Goal: Information Seeking & Learning: Learn about a topic

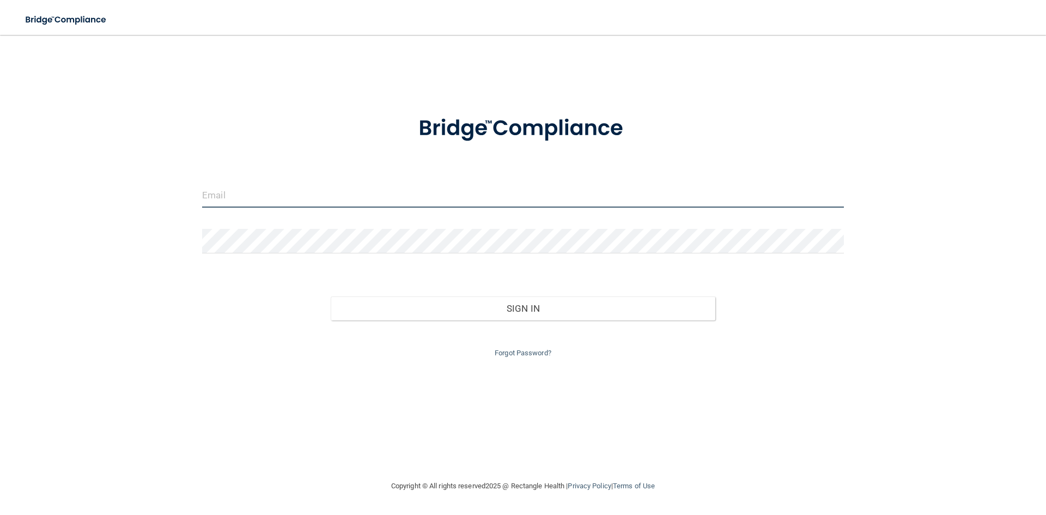
click at [277, 191] on input "email" at bounding box center [523, 195] width 642 height 25
type input "[EMAIL_ADDRESS][DOMAIN_NAME]"
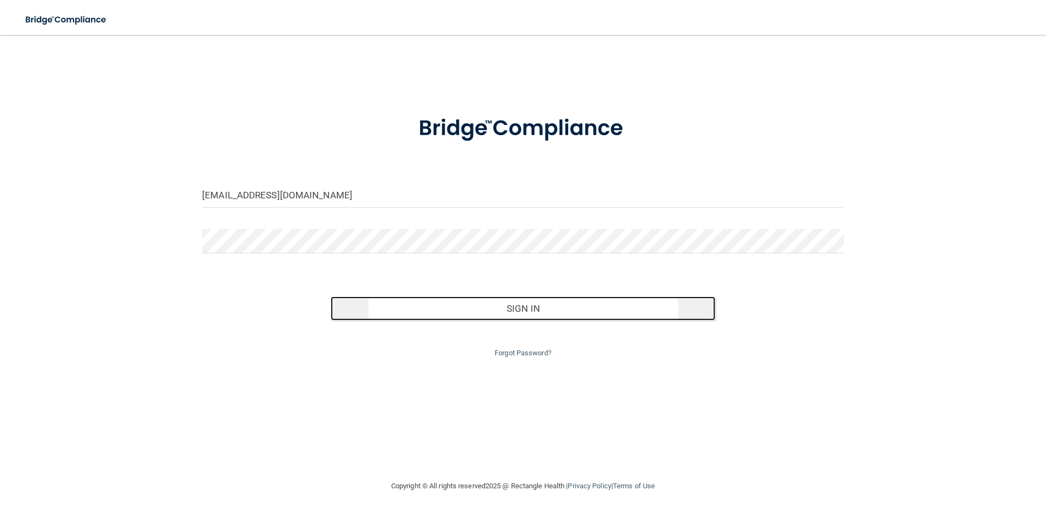
click at [349, 312] on button "Sign In" at bounding box center [523, 308] width 385 height 24
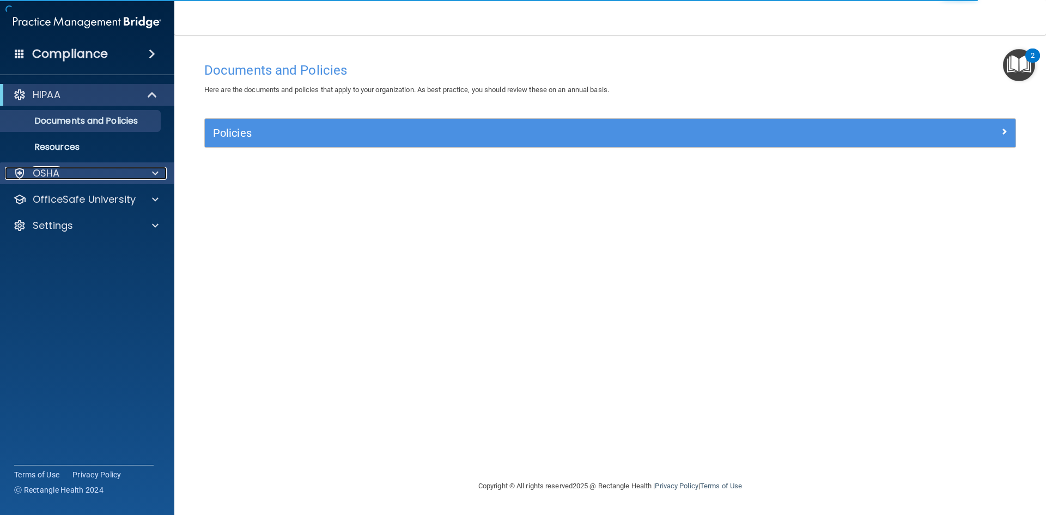
click at [63, 177] on div "OSHA" at bounding box center [72, 173] width 135 height 13
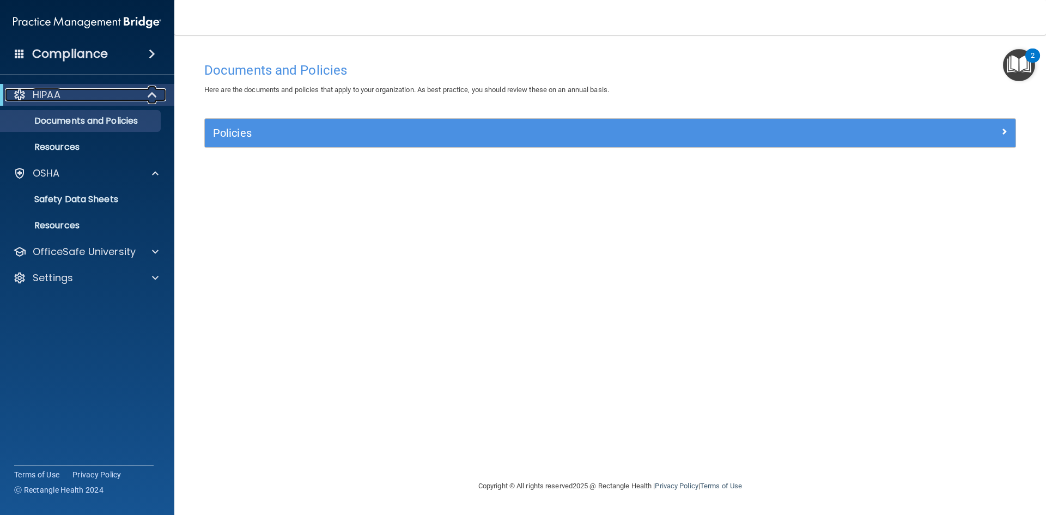
click at [37, 90] on p "HIPAA" at bounding box center [47, 94] width 28 height 13
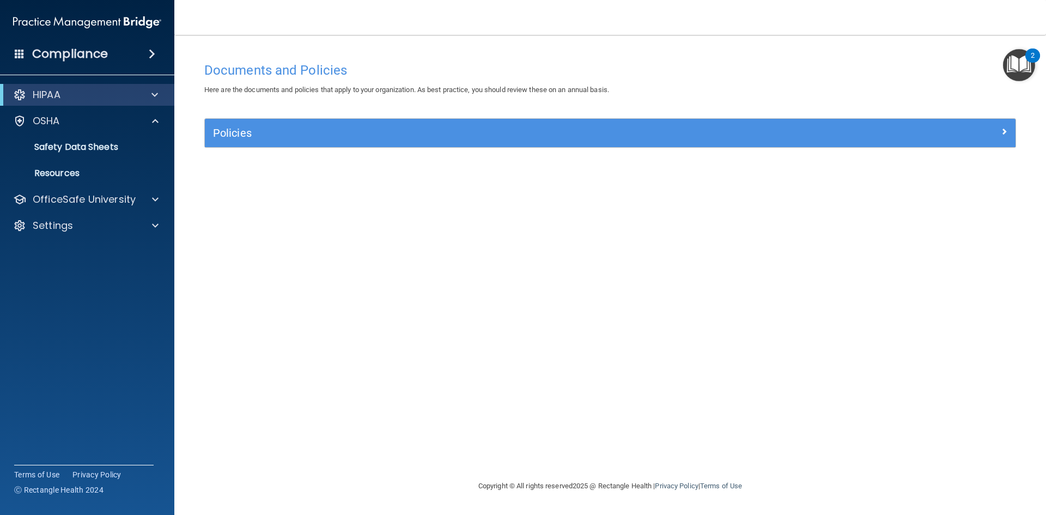
click at [71, 55] on h4 "Compliance" at bounding box center [70, 53] width 76 height 15
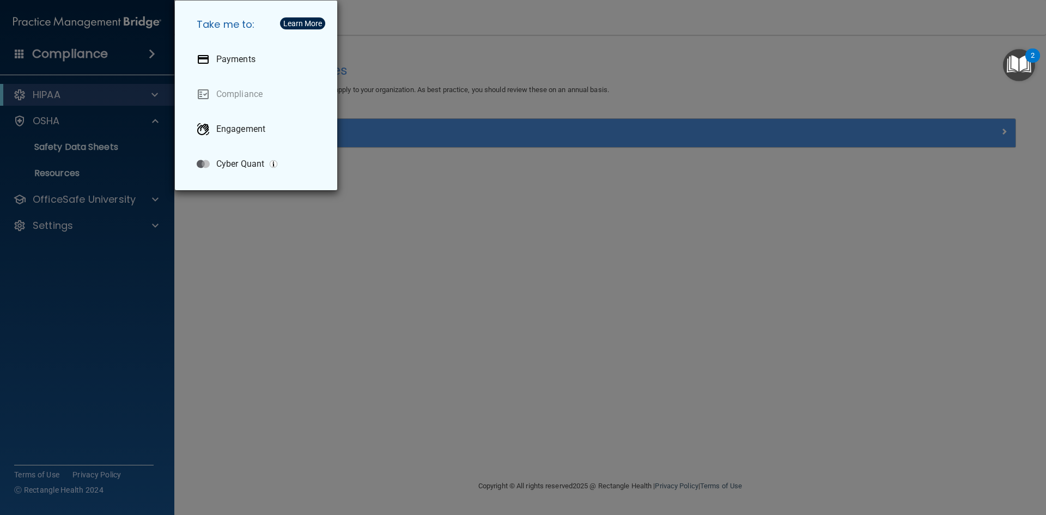
click at [230, 202] on div "Take me to: Payments Compliance Engagement Cyber Quant" at bounding box center [523, 257] width 1046 height 515
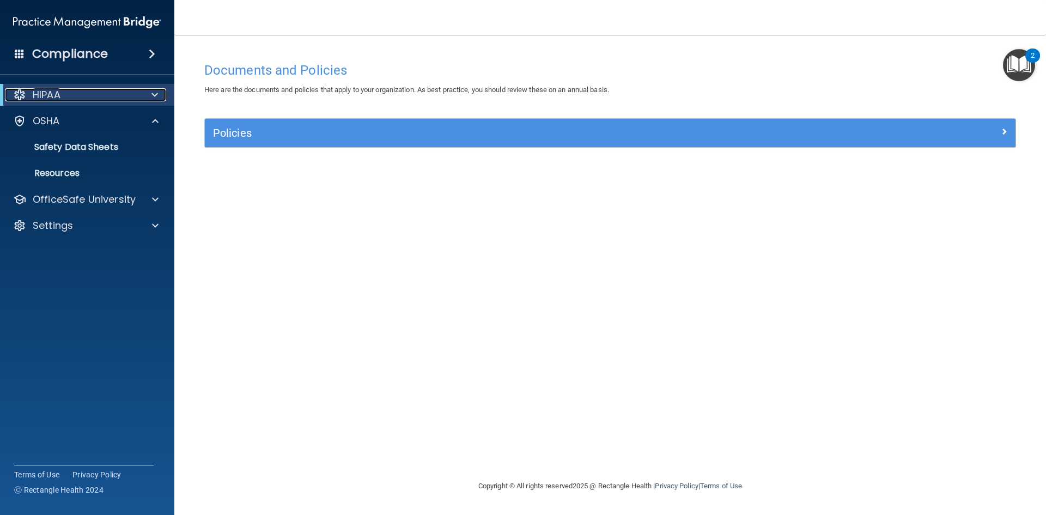
click at [154, 95] on span at bounding box center [155, 94] width 7 height 13
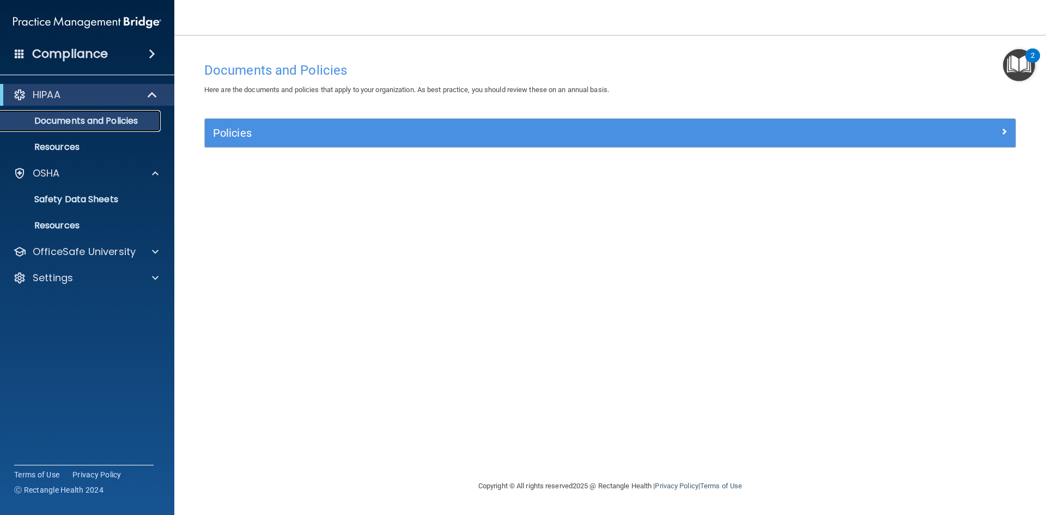
click at [128, 117] on p "Documents and Policies" at bounding box center [81, 121] width 149 height 11
click at [151, 252] on div at bounding box center [153, 251] width 27 height 13
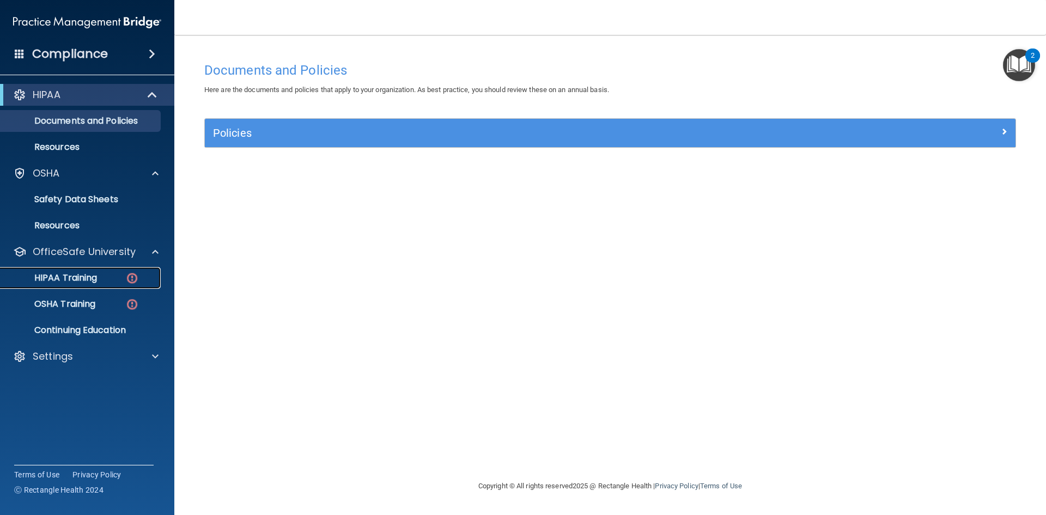
click at [94, 273] on p "HIPAA Training" at bounding box center [52, 278] width 90 height 11
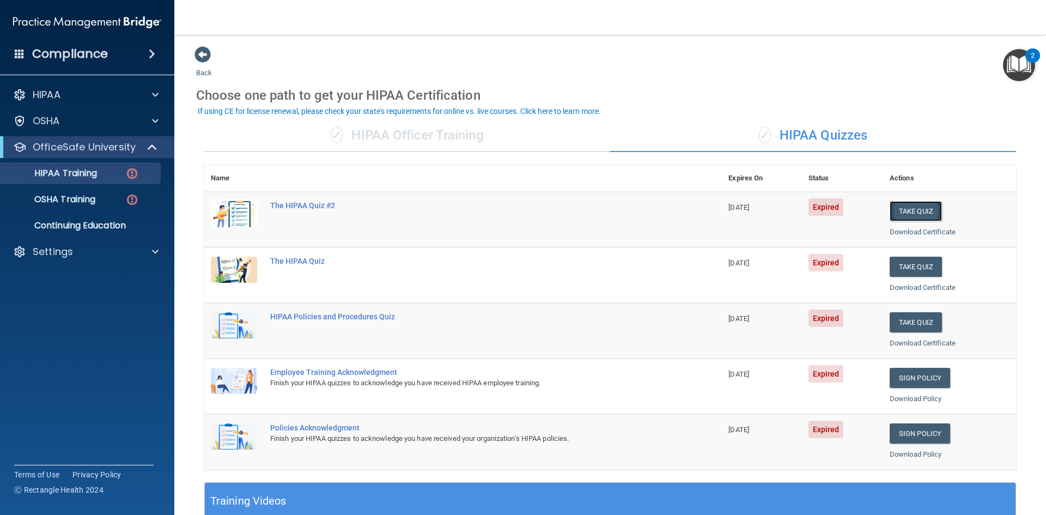
click at [899, 214] on button "Take Quiz" at bounding box center [916, 211] width 52 height 20
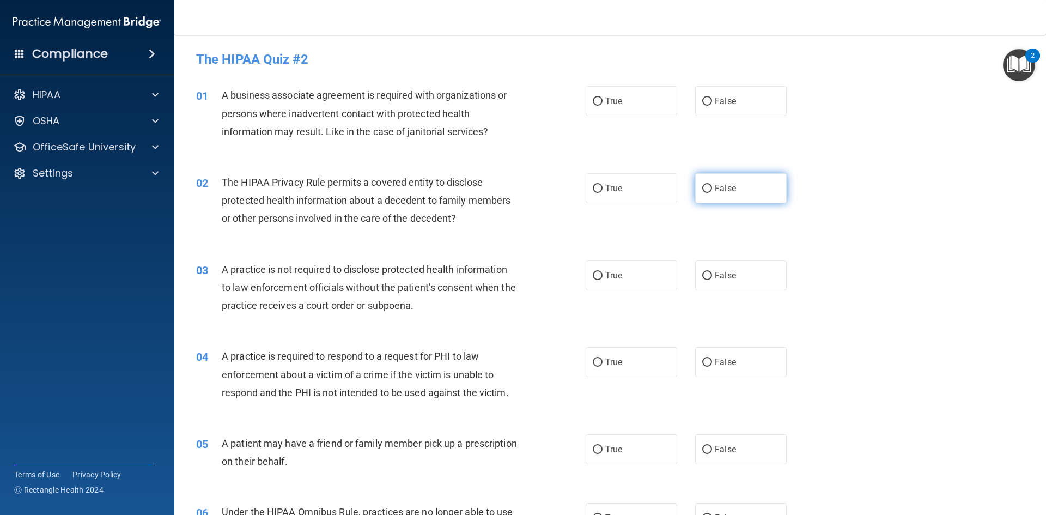
click at [704, 186] on input "False" at bounding box center [708, 189] width 10 height 8
radio input "true"
click at [596, 102] on input "True" at bounding box center [598, 102] width 10 height 8
radio input "true"
click at [703, 272] on input "False" at bounding box center [708, 276] width 10 height 8
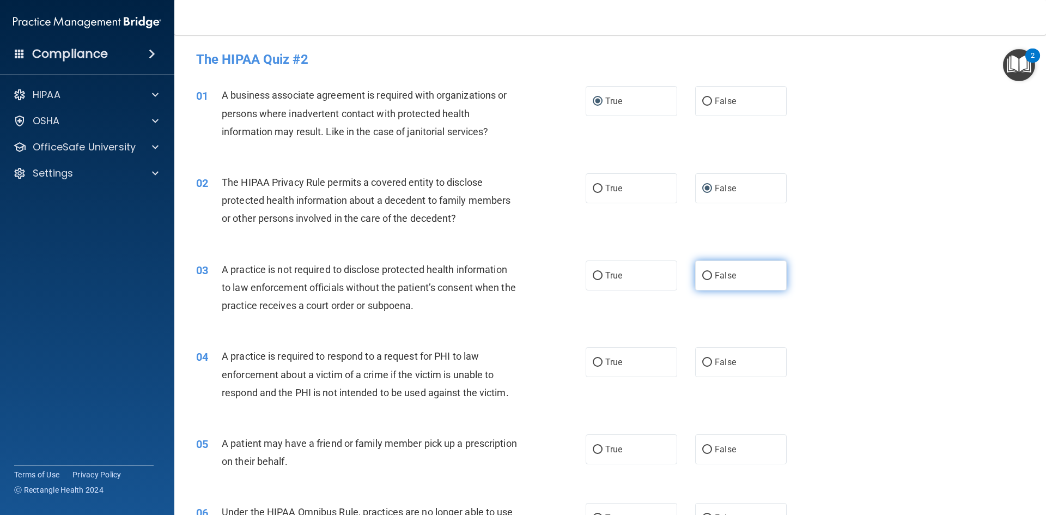
radio input "true"
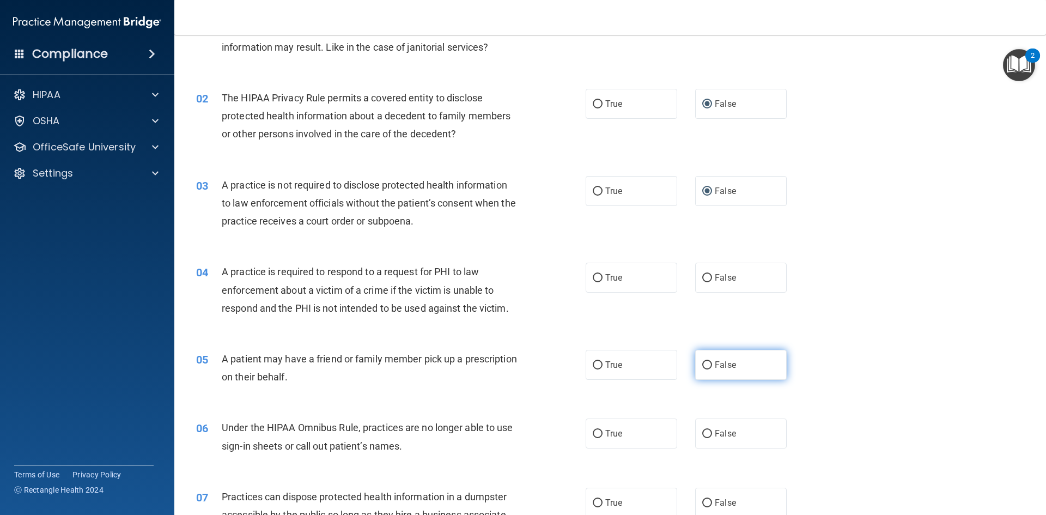
scroll to position [109, 0]
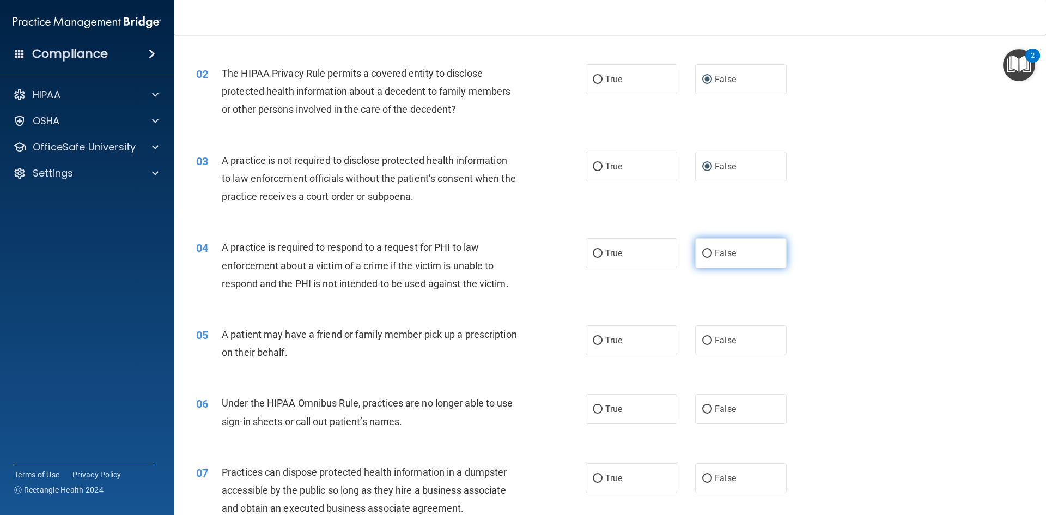
click at [707, 256] on label "False" at bounding box center [741, 253] width 92 height 30
click at [707, 256] on input "False" at bounding box center [708, 254] width 10 height 8
radio input "true"
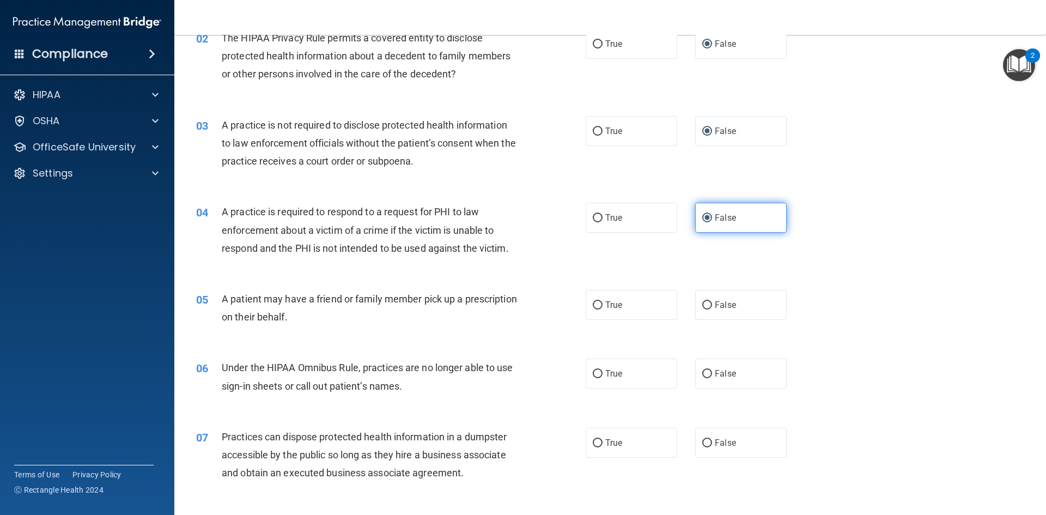
scroll to position [164, 0]
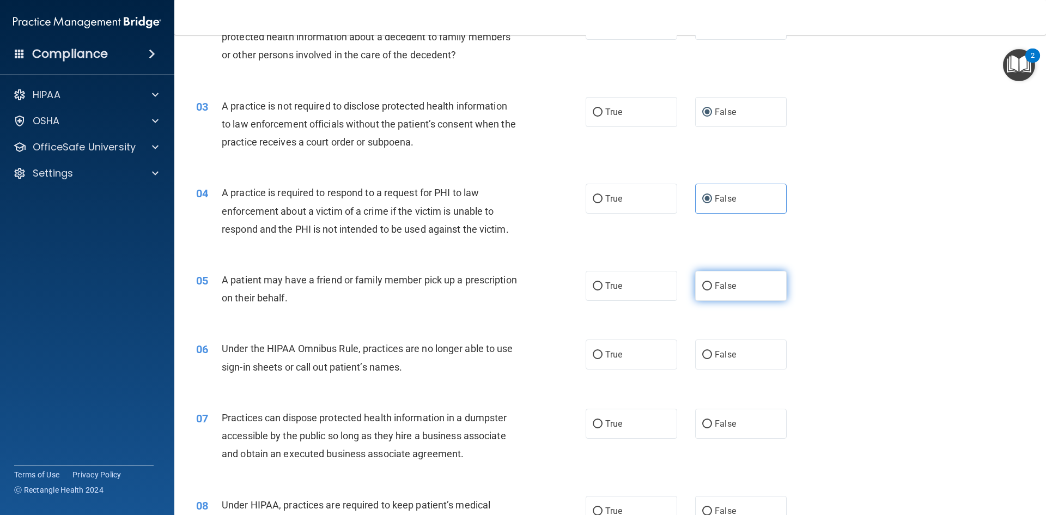
click at [703, 286] on input "False" at bounding box center [708, 286] width 10 height 8
radio input "true"
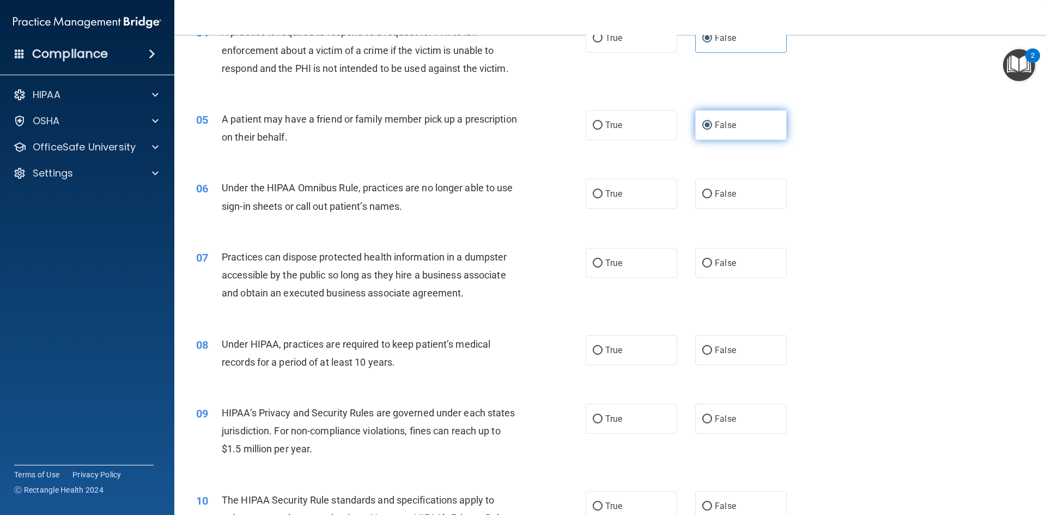
scroll to position [327, 0]
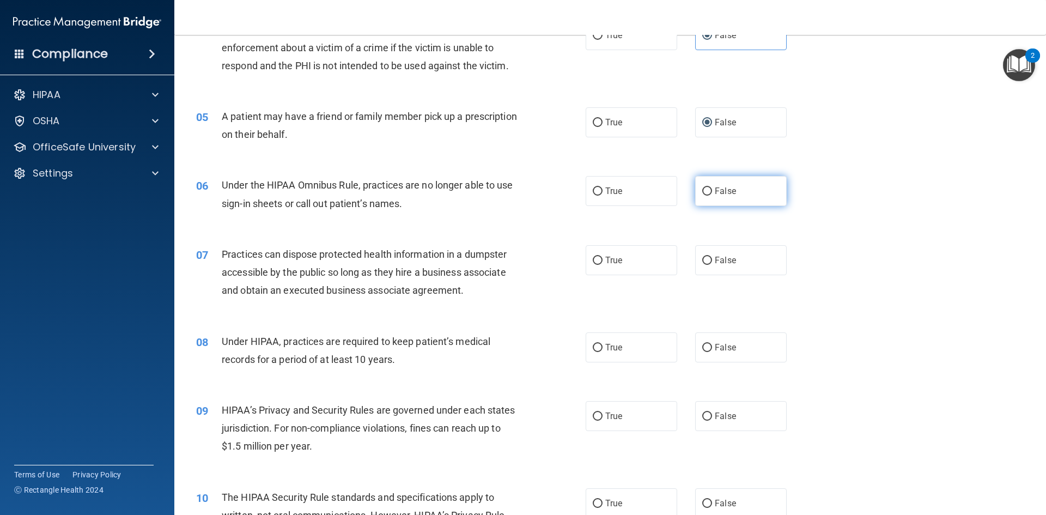
click at [703, 195] on input "False" at bounding box center [708, 191] width 10 height 8
radio input "true"
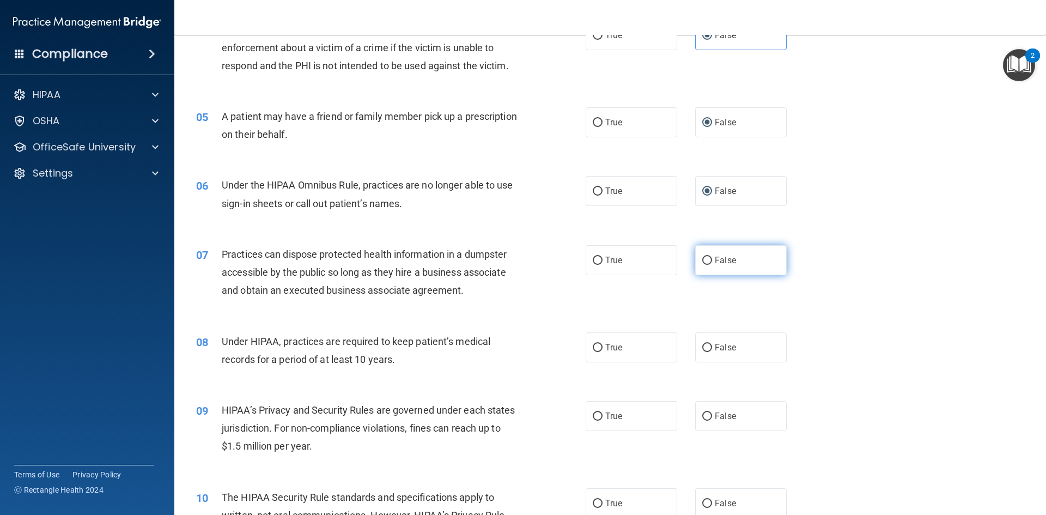
click at [703, 261] on input "False" at bounding box center [708, 261] width 10 height 8
radio input "true"
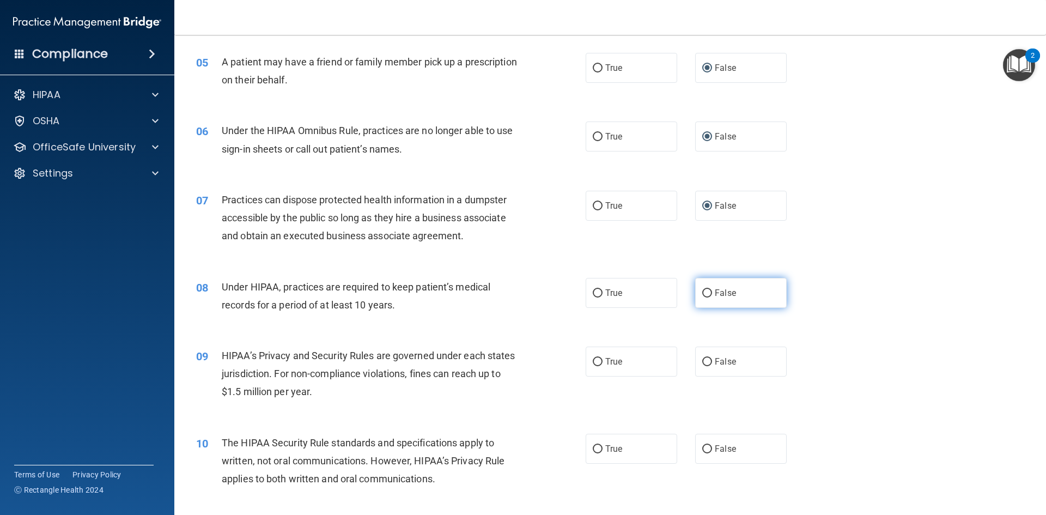
click at [703, 293] on input "False" at bounding box center [708, 293] width 10 height 8
radio input "true"
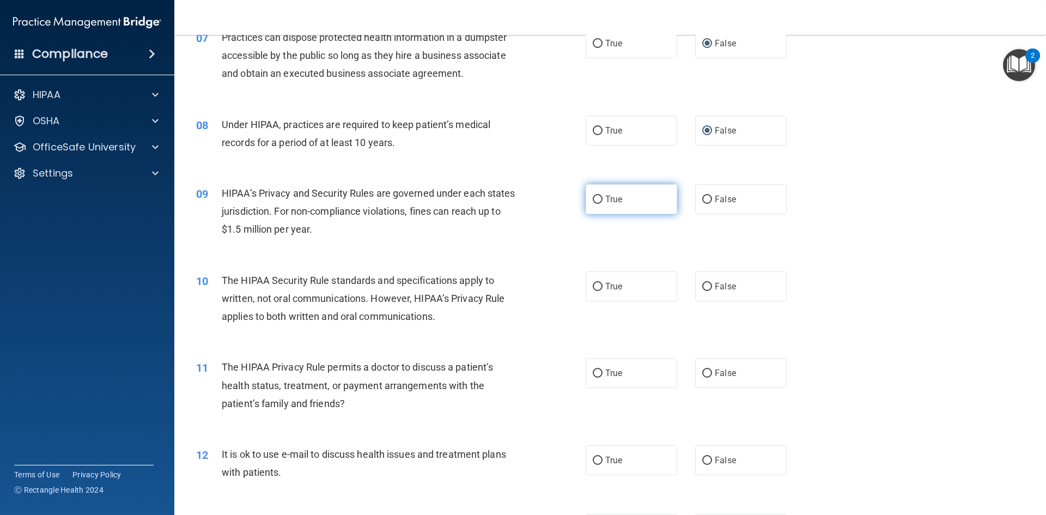
scroll to position [545, 0]
click at [703, 202] on input "False" at bounding box center [708, 199] width 10 height 8
radio input "true"
click at [597, 284] on input "True" at bounding box center [598, 286] width 10 height 8
radio input "true"
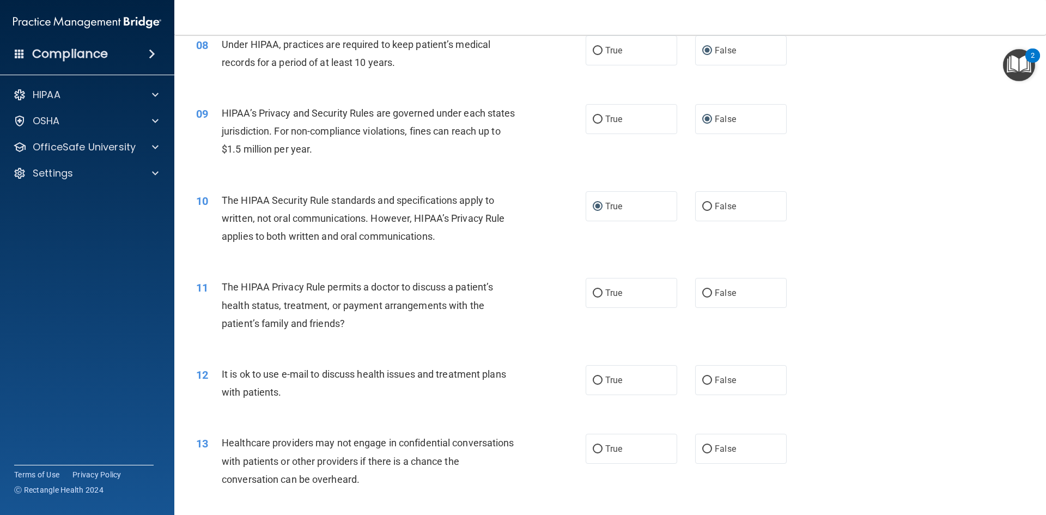
scroll to position [654, 0]
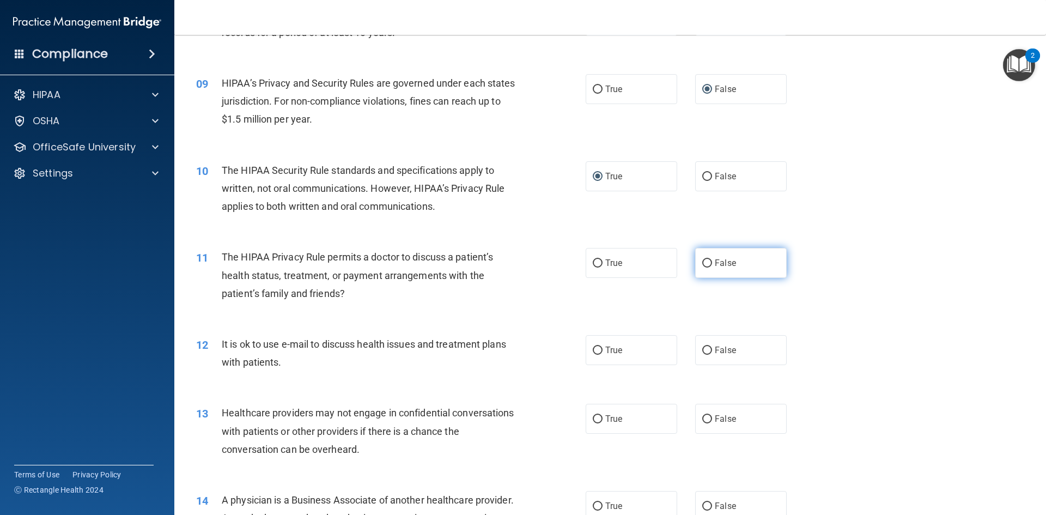
click at [699, 257] on label "False" at bounding box center [741, 263] width 92 height 30
click at [703, 259] on input "False" at bounding box center [708, 263] width 10 height 8
radio input "true"
click at [703, 349] on input "False" at bounding box center [708, 351] width 10 height 8
radio input "true"
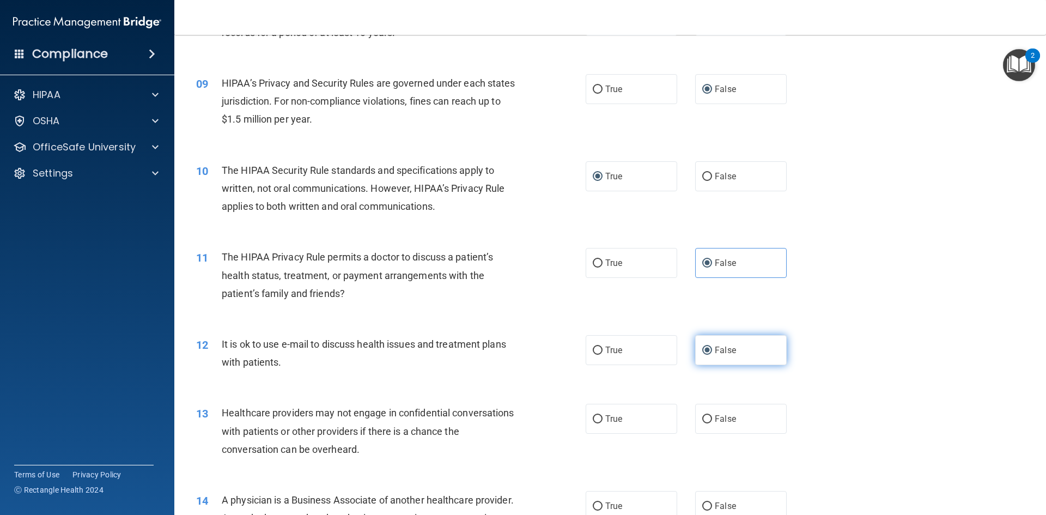
scroll to position [709, 0]
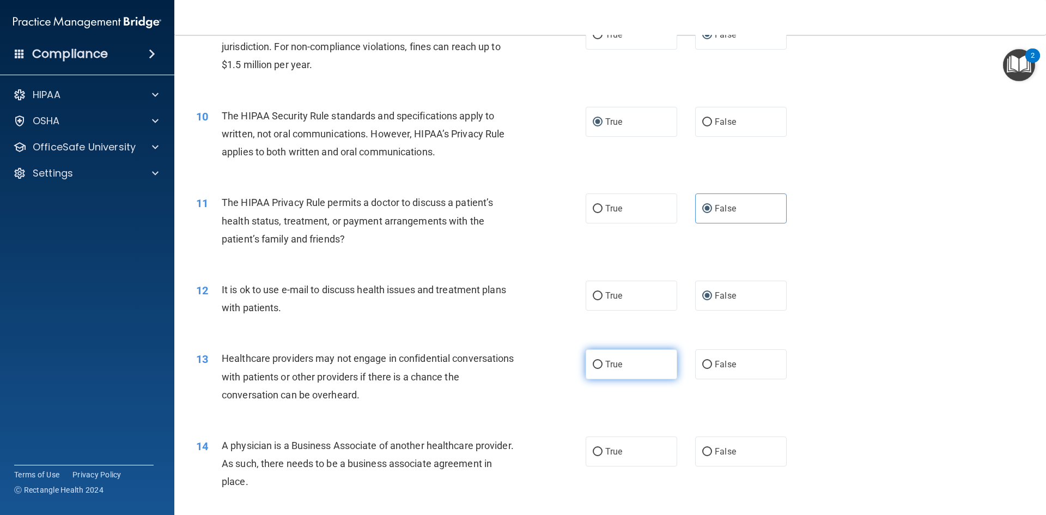
click at [594, 367] on input "True" at bounding box center [598, 365] width 10 height 8
radio input "true"
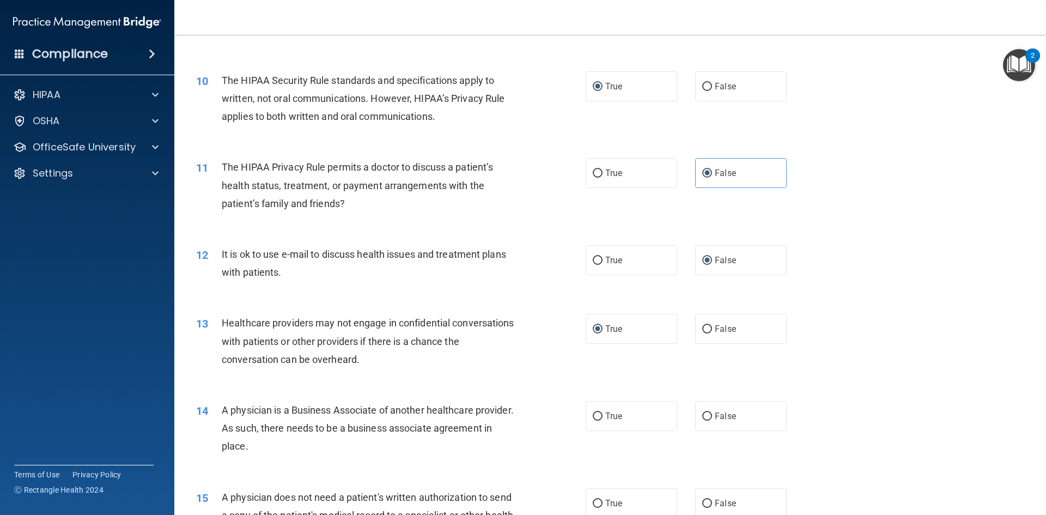
scroll to position [763, 0]
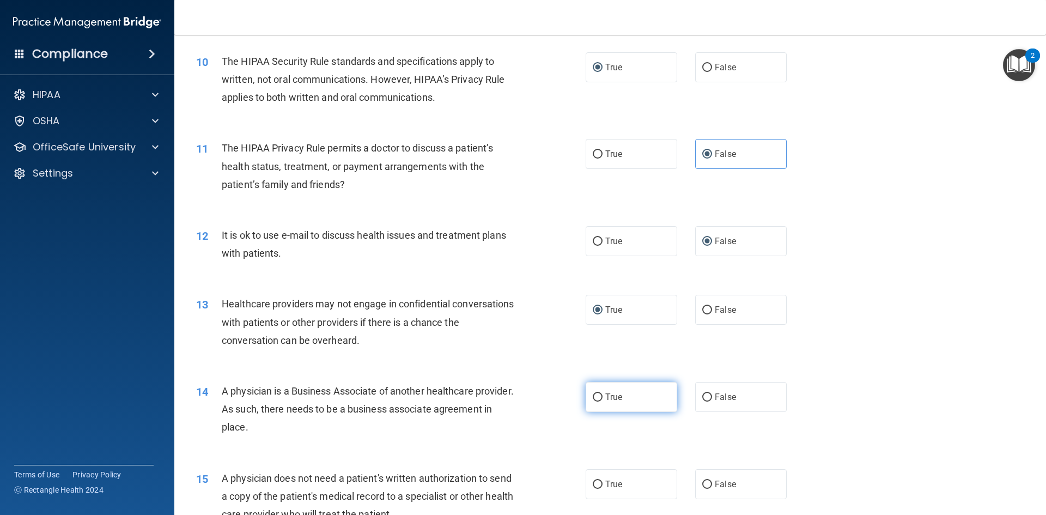
click at [597, 397] on input "True" at bounding box center [598, 397] width 10 height 8
radio input "true"
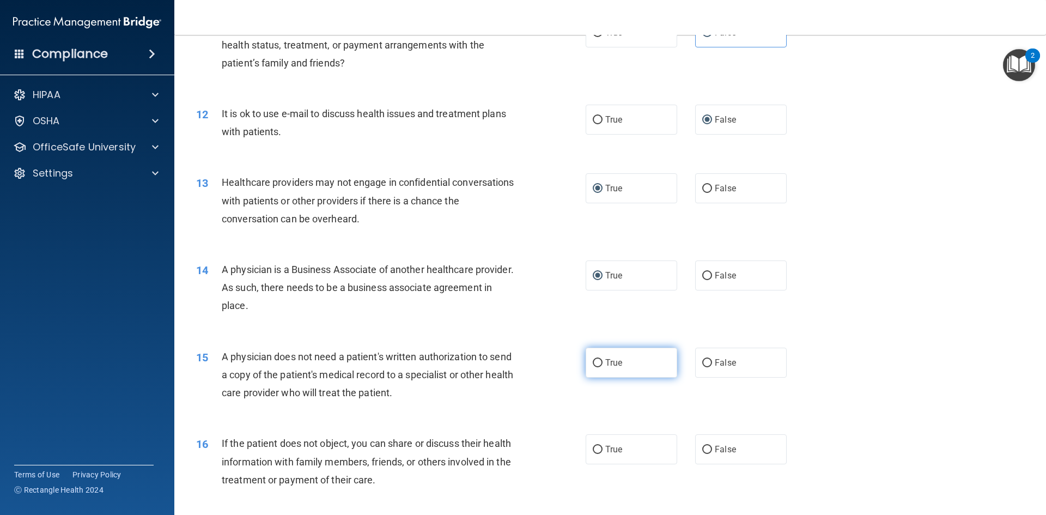
scroll to position [927, 0]
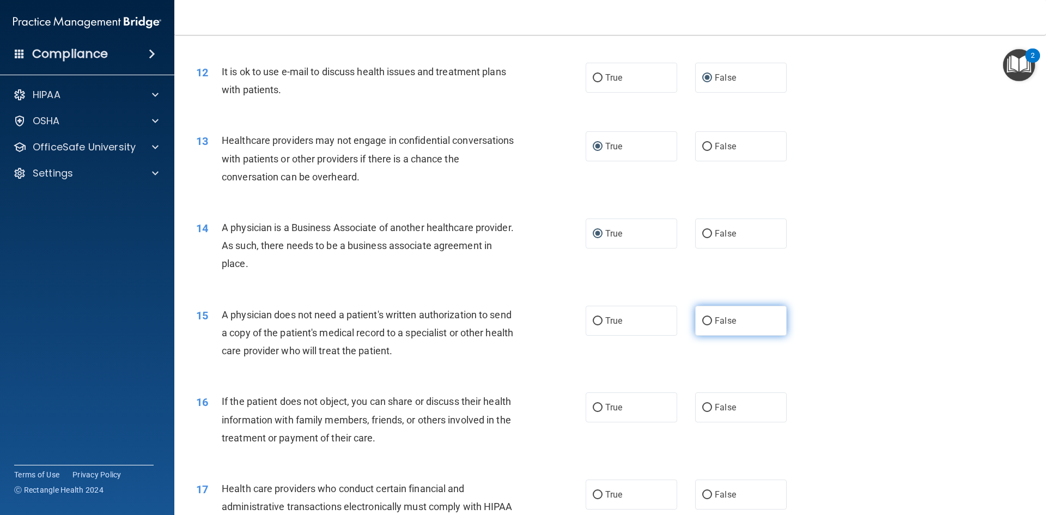
click at [703, 322] on input "False" at bounding box center [708, 321] width 10 height 8
radio input "true"
click at [596, 411] on input "True" at bounding box center [598, 408] width 10 height 8
radio input "true"
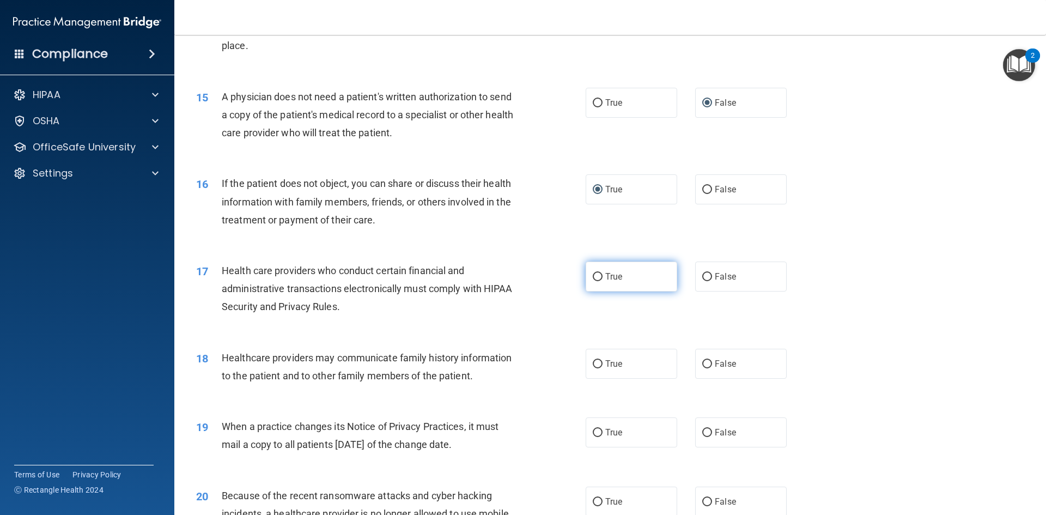
scroll to position [1199, 0]
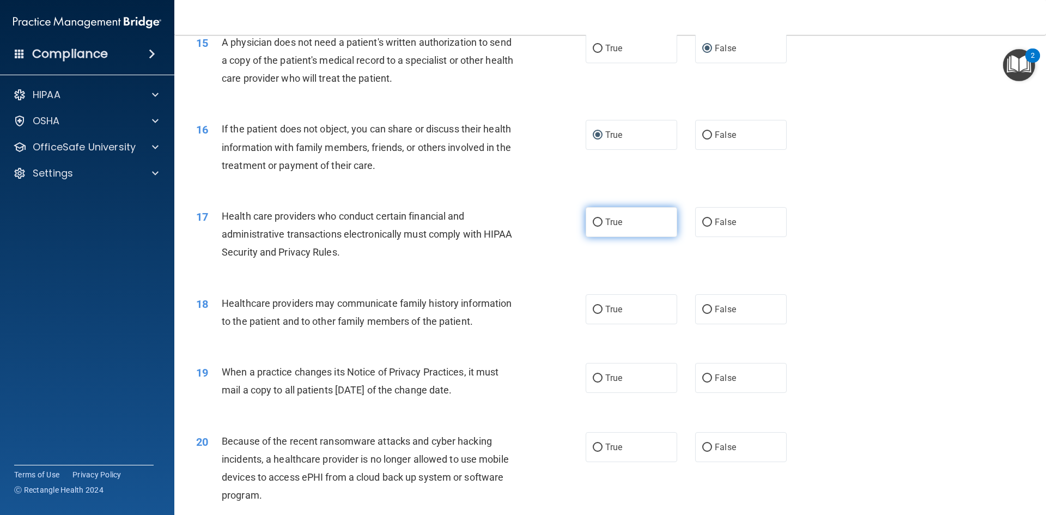
click at [595, 225] on input "True" at bounding box center [598, 223] width 10 height 8
radio input "true"
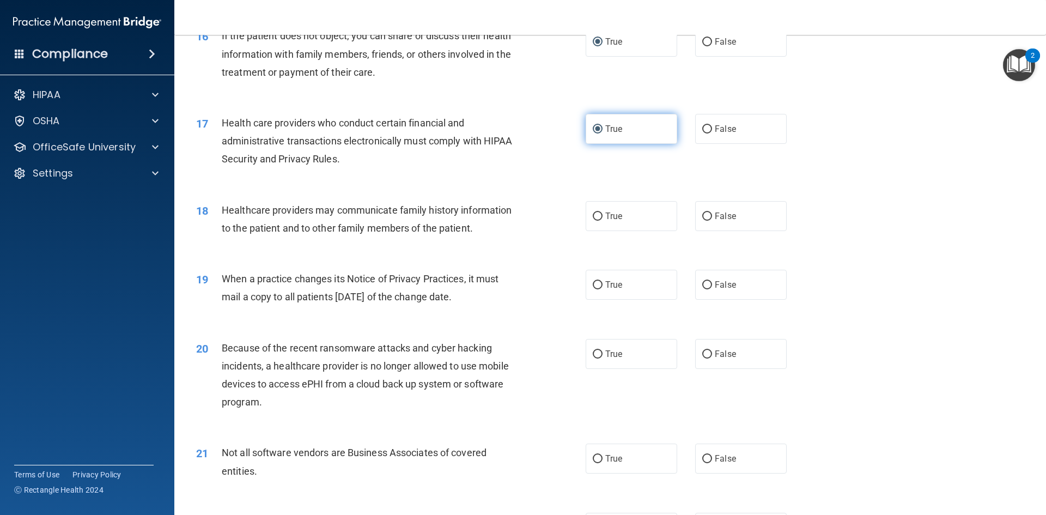
scroll to position [1308, 0]
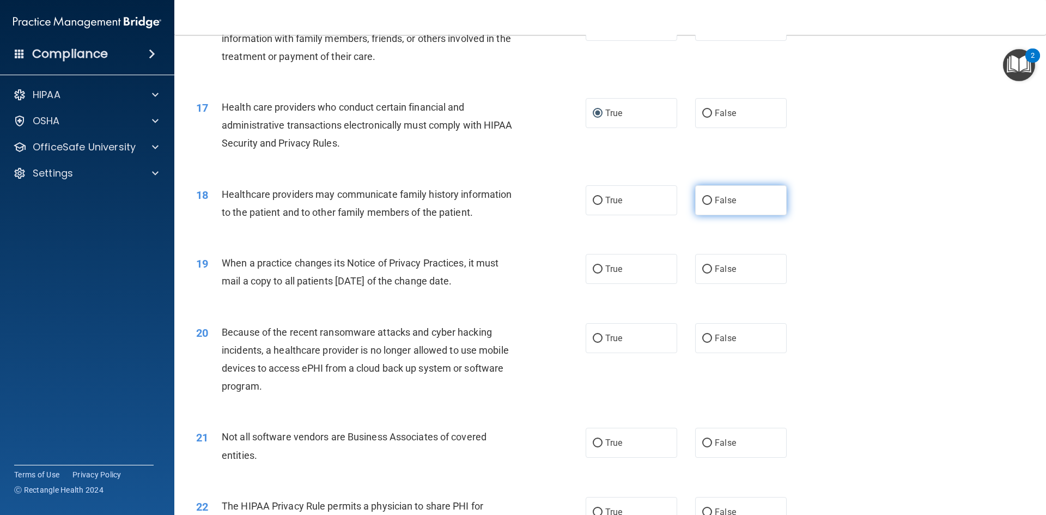
click at [703, 199] on input "False" at bounding box center [708, 201] width 10 height 8
radio input "true"
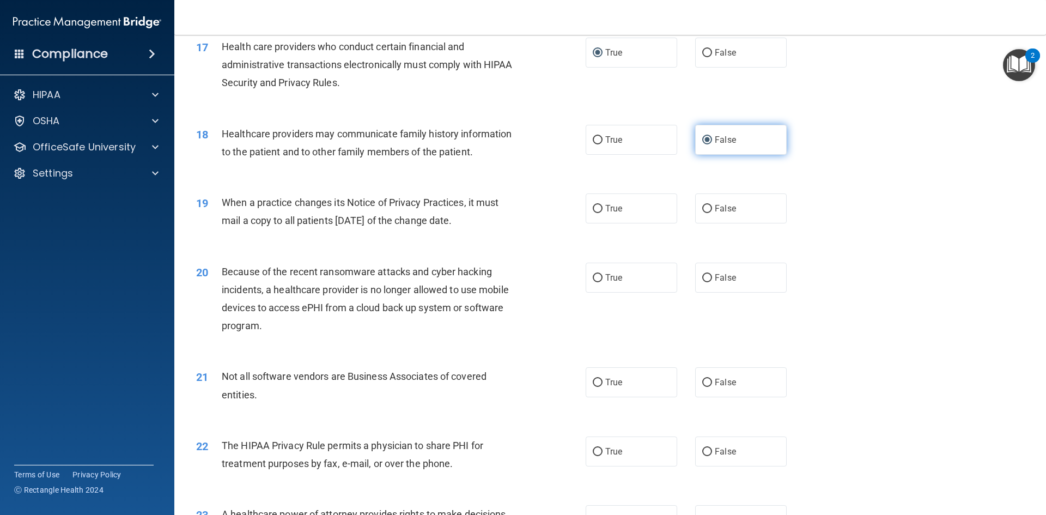
scroll to position [1417, 0]
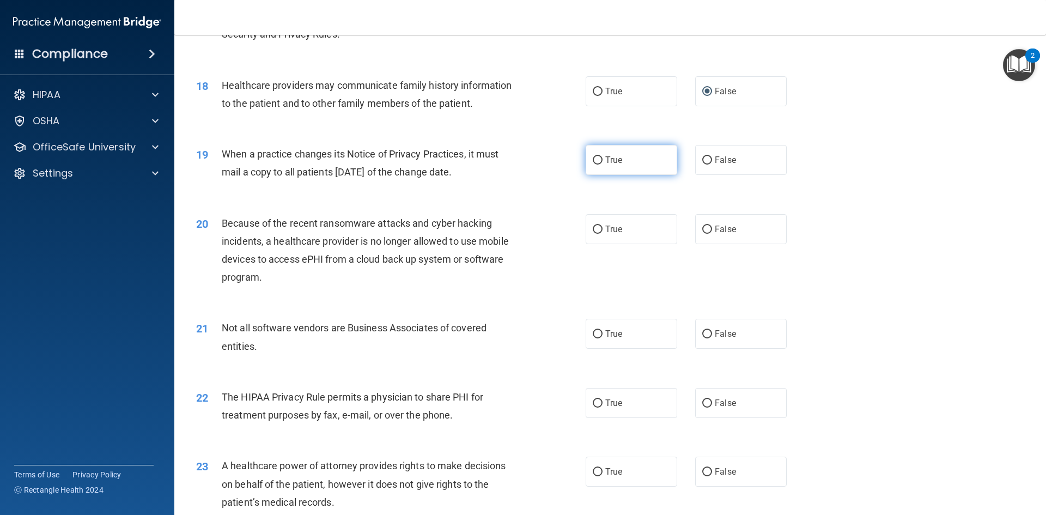
click at [594, 159] on input "True" at bounding box center [598, 160] width 10 height 8
radio input "true"
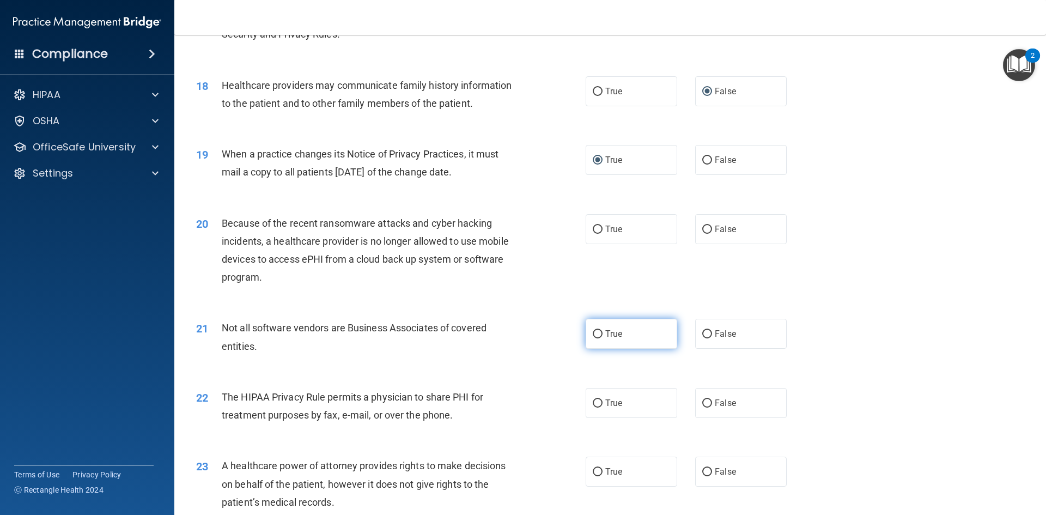
click at [594, 331] on input "True" at bounding box center [598, 334] width 10 height 8
radio input "true"
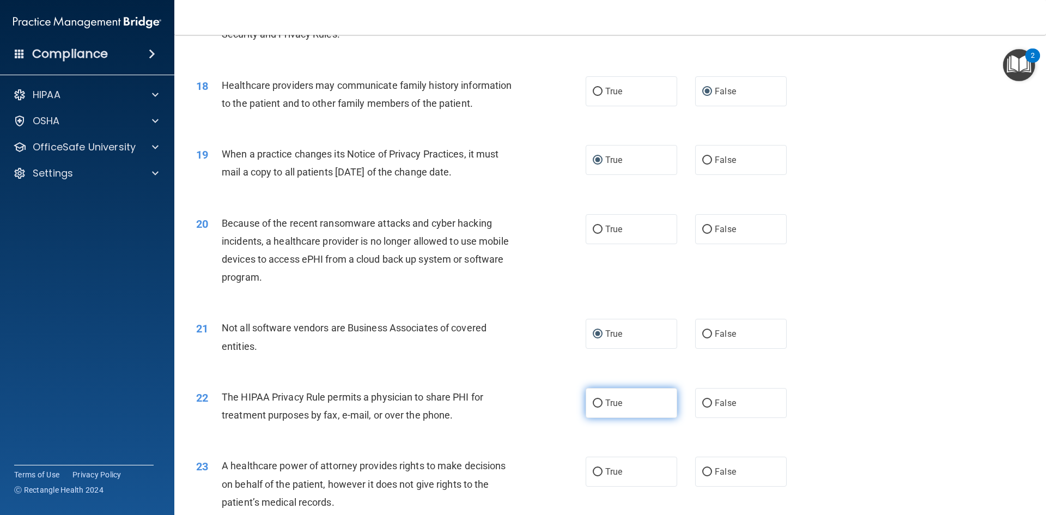
click at [595, 403] on input "True" at bounding box center [598, 403] width 10 height 8
radio input "true"
click at [596, 228] on input "True" at bounding box center [598, 230] width 10 height 8
radio input "true"
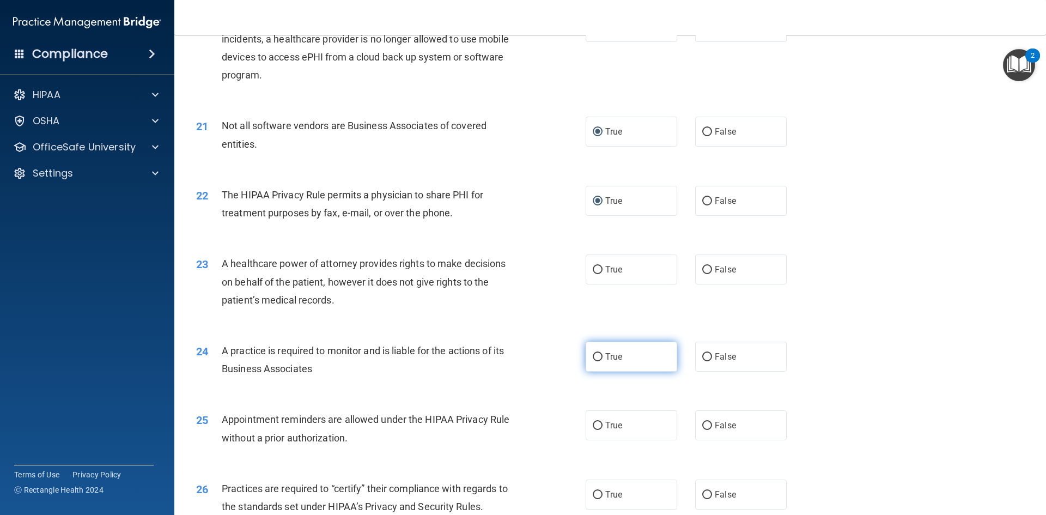
scroll to position [1635, 0]
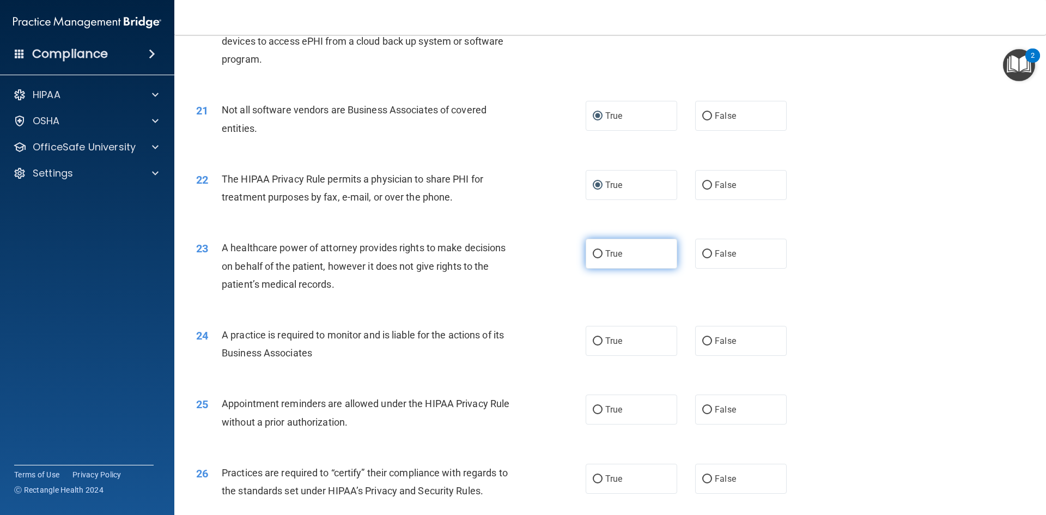
click at [593, 250] on input "True" at bounding box center [598, 254] width 10 height 8
radio input "true"
click at [594, 337] on input "True" at bounding box center [598, 341] width 10 height 8
radio input "true"
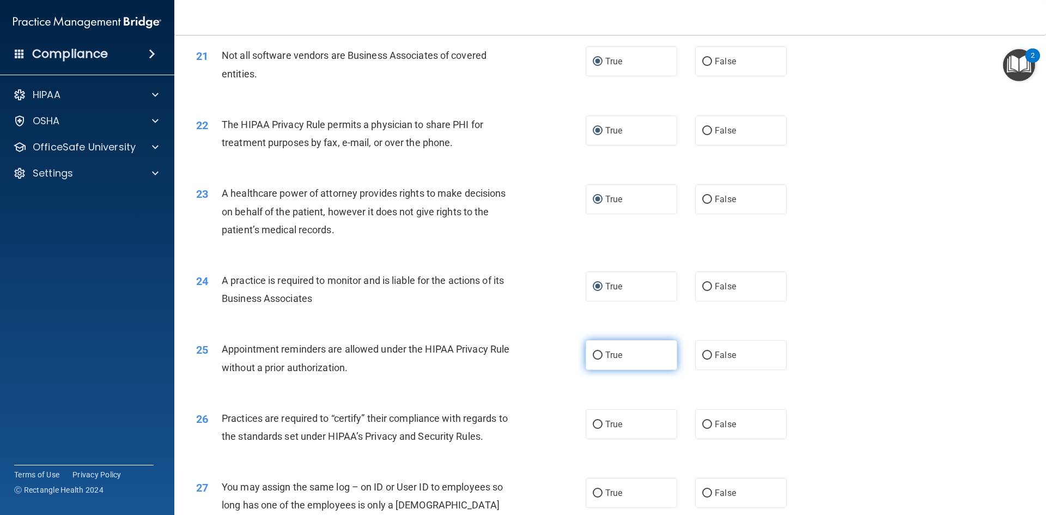
click at [595, 356] on input "True" at bounding box center [598, 356] width 10 height 8
radio input "true"
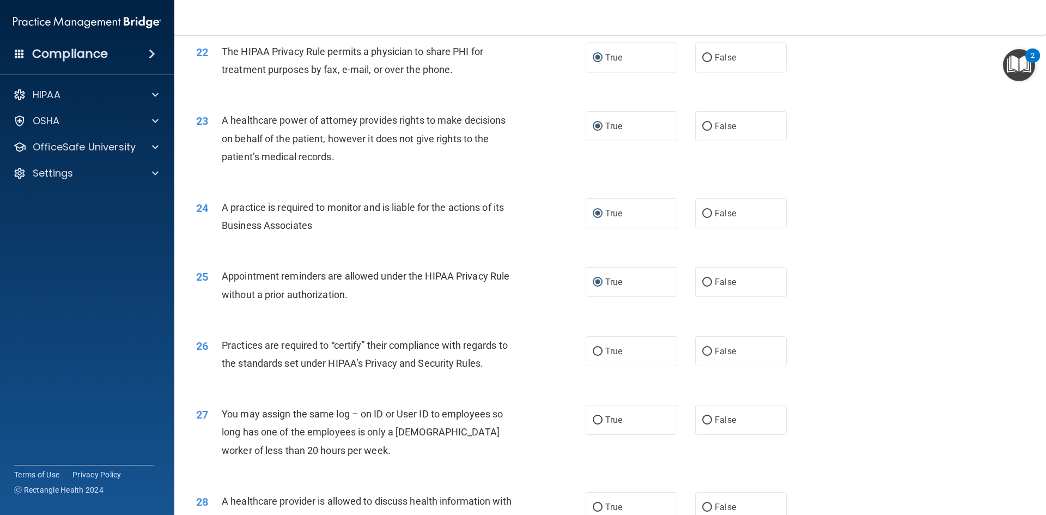
scroll to position [1744, 0]
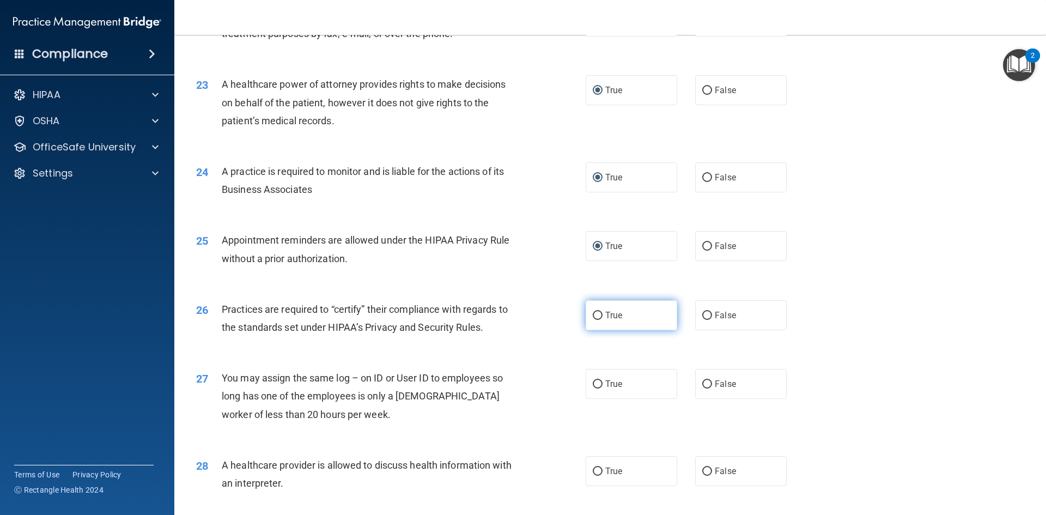
click at [595, 316] on input "True" at bounding box center [598, 316] width 10 height 8
radio input "true"
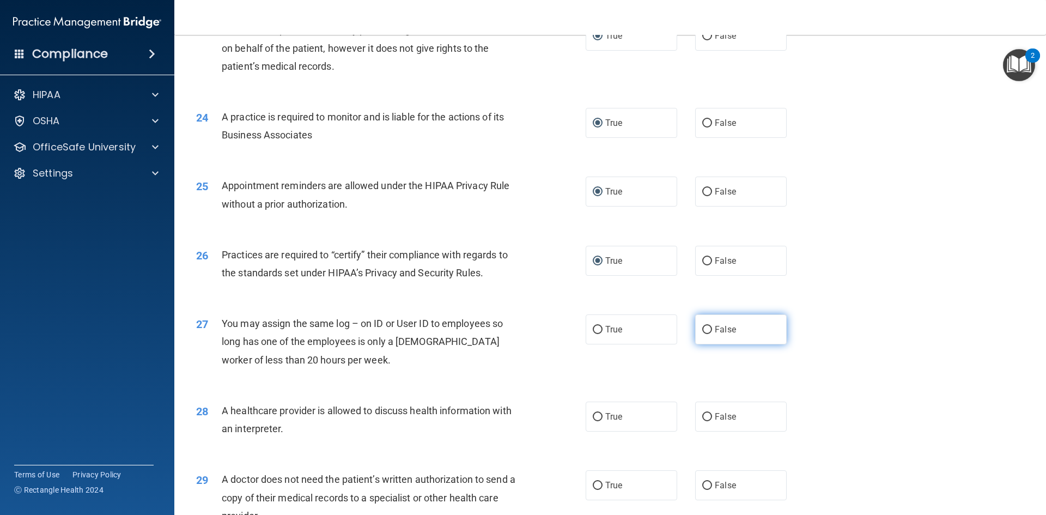
click at [703, 327] on input "False" at bounding box center [708, 330] width 10 height 8
radio input "true"
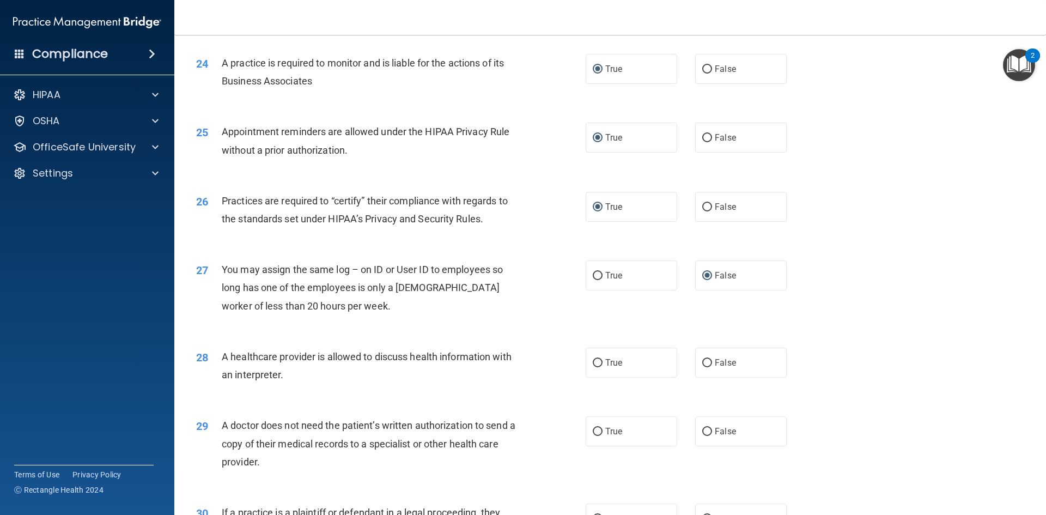
scroll to position [1908, 0]
click at [707, 363] on input "False" at bounding box center [708, 363] width 10 height 8
radio input "true"
click at [703, 429] on input "False" at bounding box center [708, 431] width 10 height 8
radio input "true"
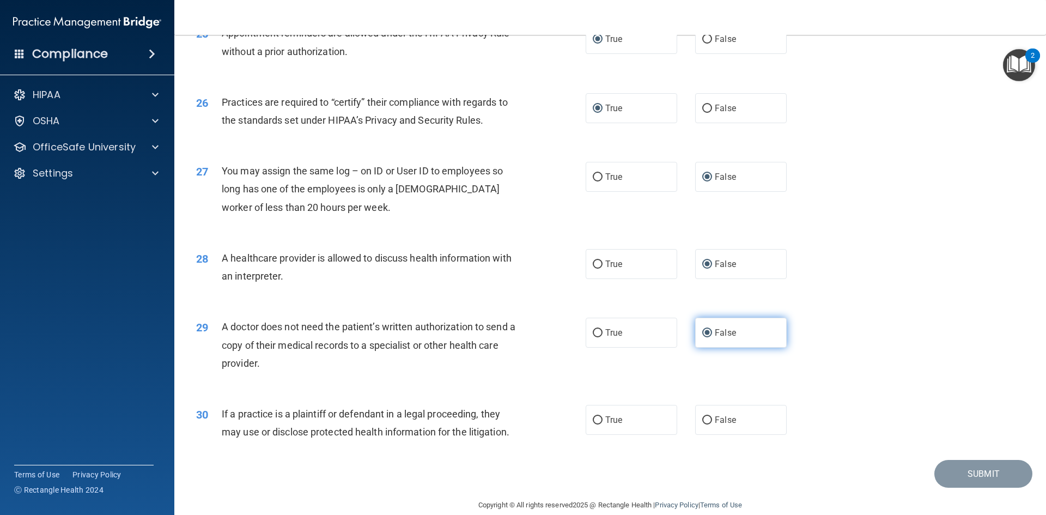
scroll to position [2022, 0]
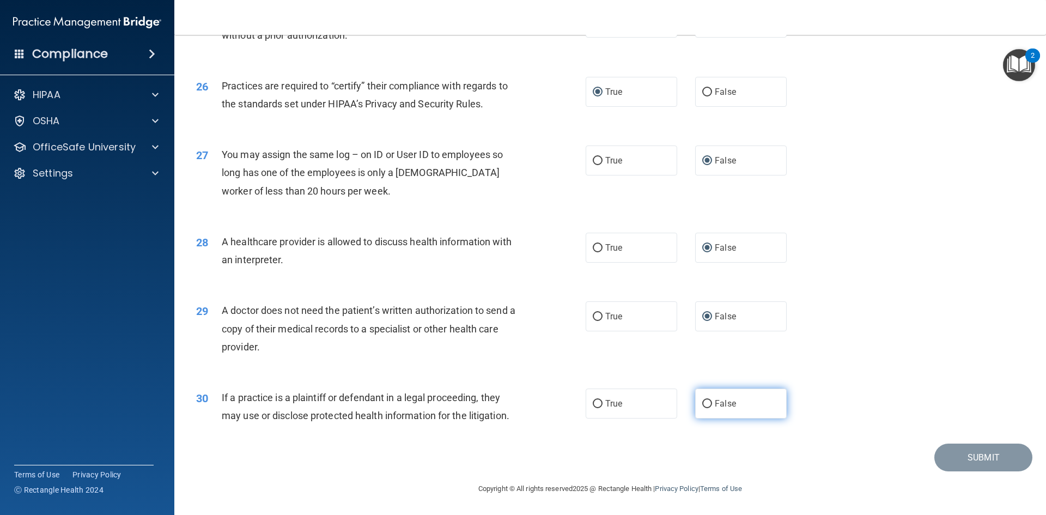
click at [703, 405] on input "False" at bounding box center [708, 404] width 10 height 8
radio input "true"
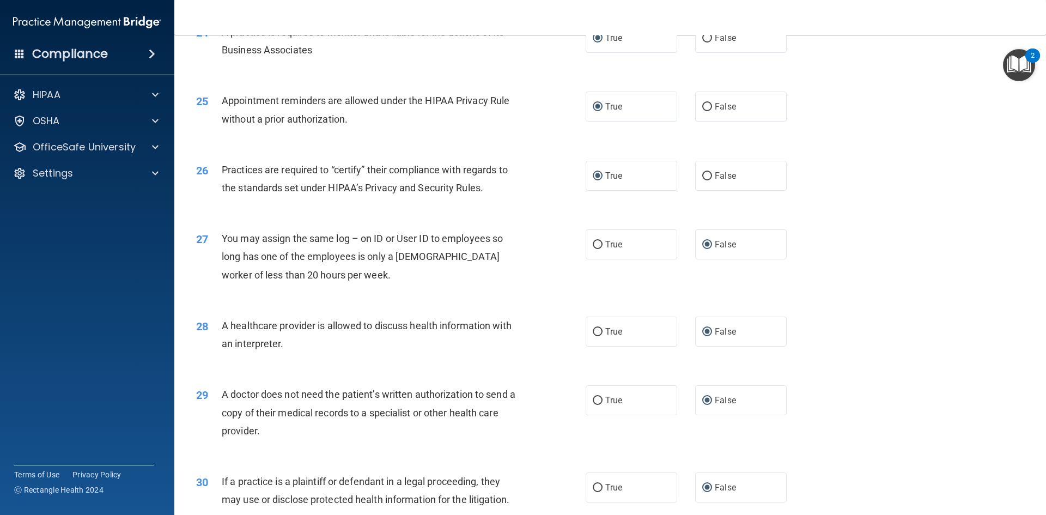
scroll to position [1913, 0]
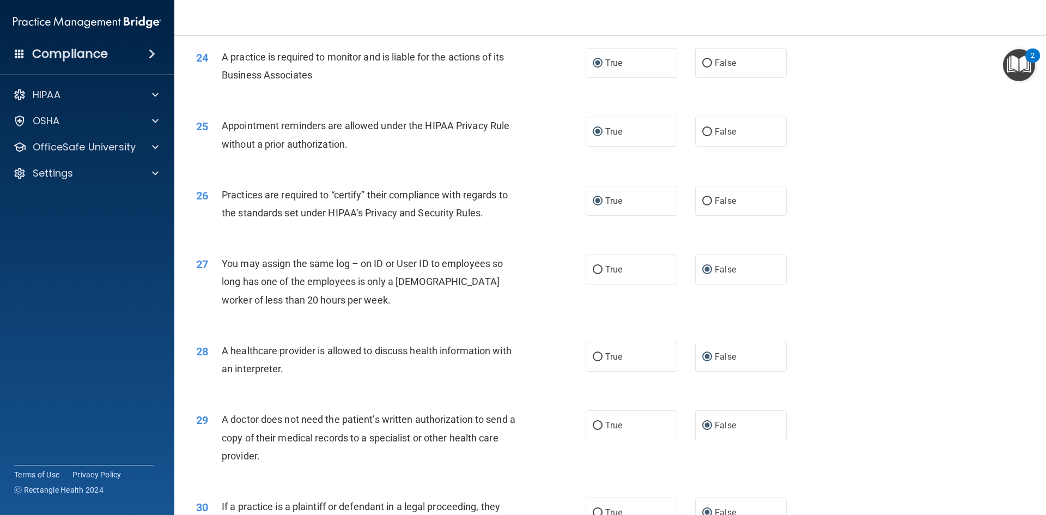
click at [1022, 57] on img "Open Resource Center, 2 new notifications" at bounding box center [1019, 65] width 32 height 32
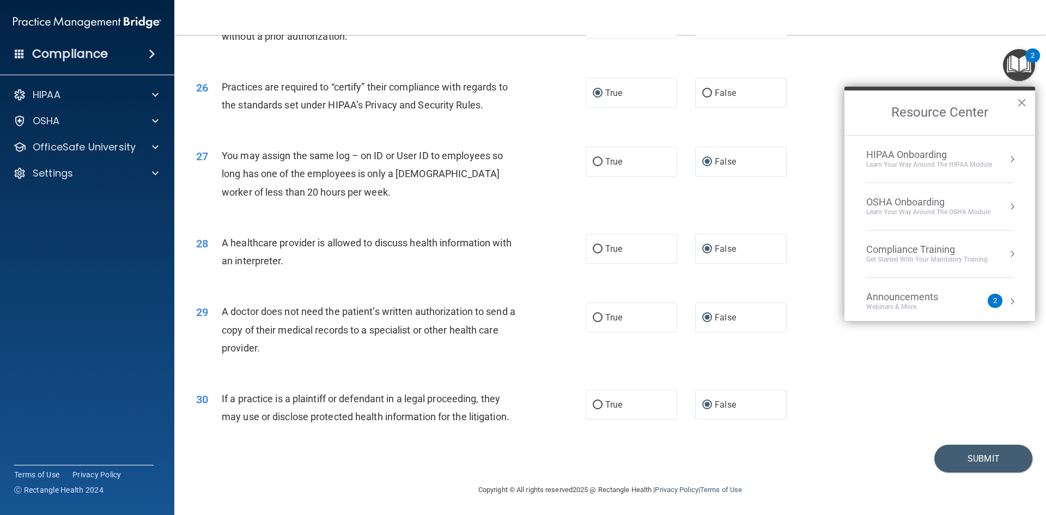
scroll to position [2022, 0]
click at [1011, 419] on div "30 If a practice is a plaintiff or defendant in a legal proceeding, they may us…" at bounding box center [610, 409] width 845 height 69
click at [1024, 101] on button "×" at bounding box center [1022, 102] width 10 height 17
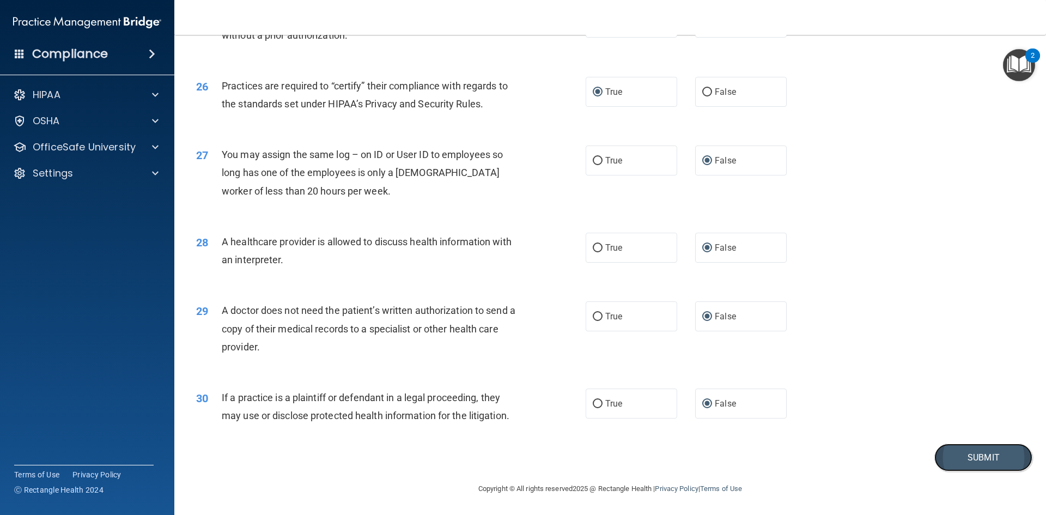
click at [936, 458] on button "Submit" at bounding box center [984, 458] width 98 height 28
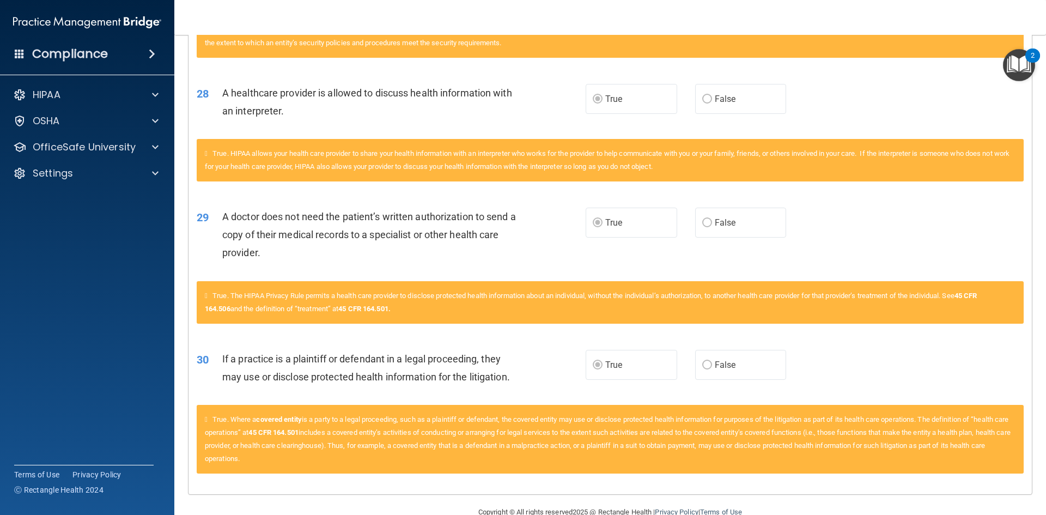
scroll to position [2162, 0]
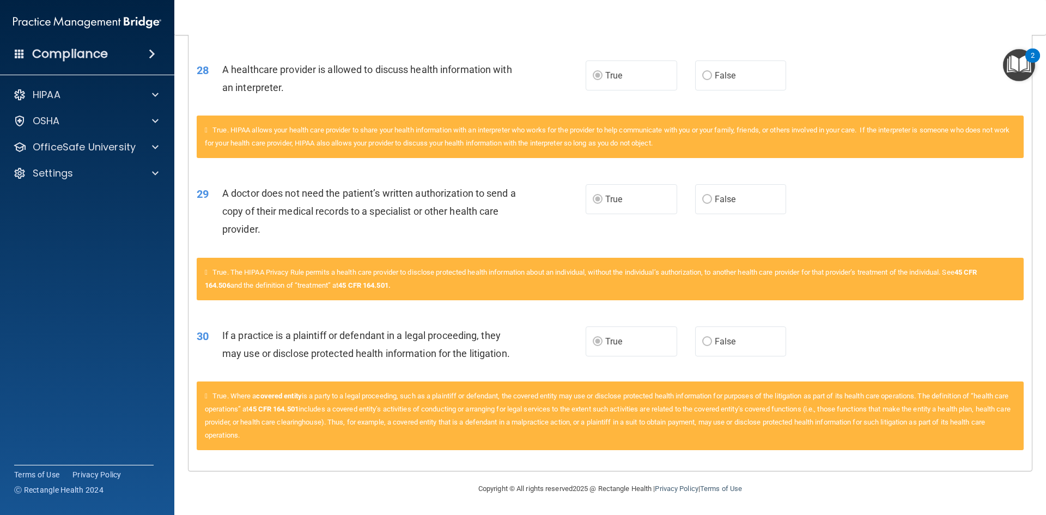
click at [939, 40] on div "False. There is no standard or implementation specification that requires a cov…" at bounding box center [611, 19] width 844 height 55
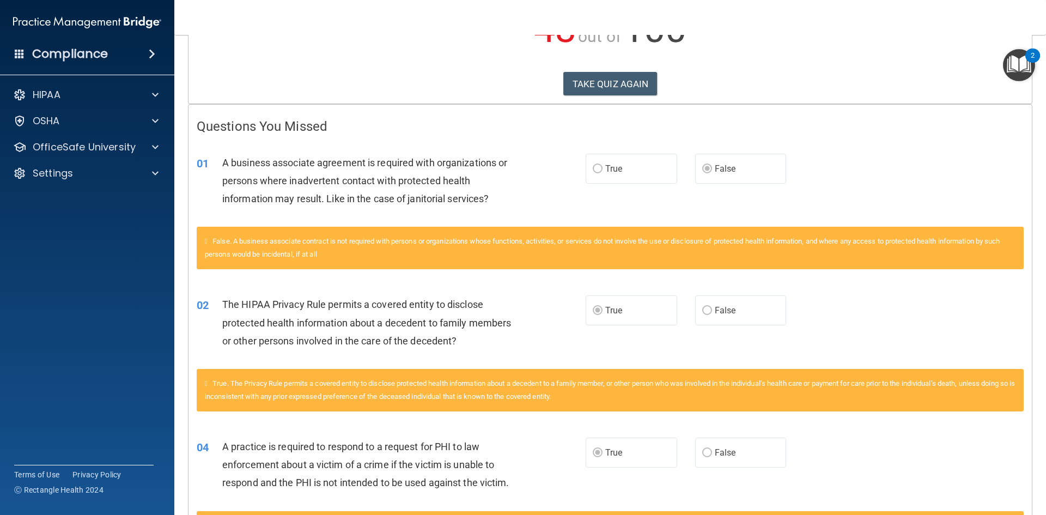
scroll to position [146, 0]
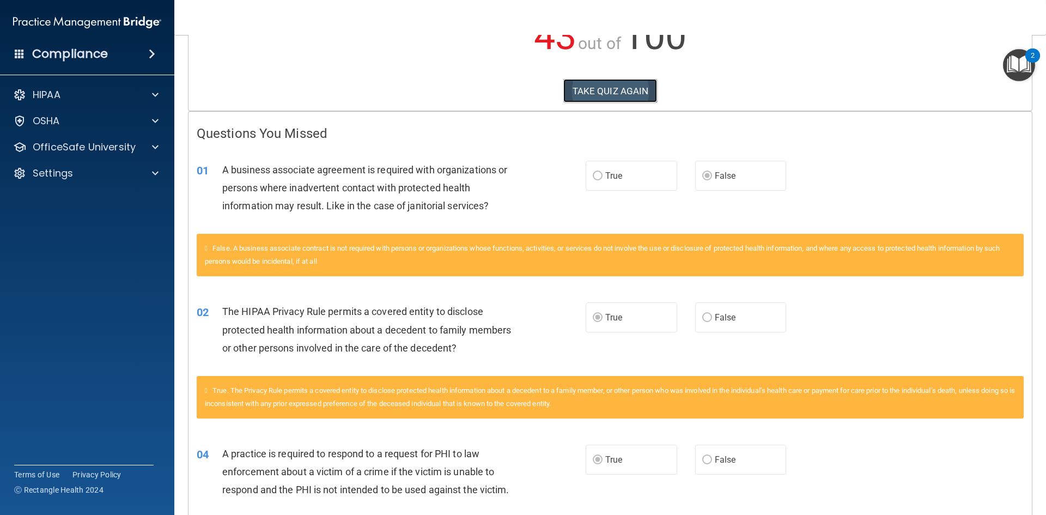
click at [600, 90] on button "TAKE QUIZ AGAIN" at bounding box center [611, 91] width 94 height 24
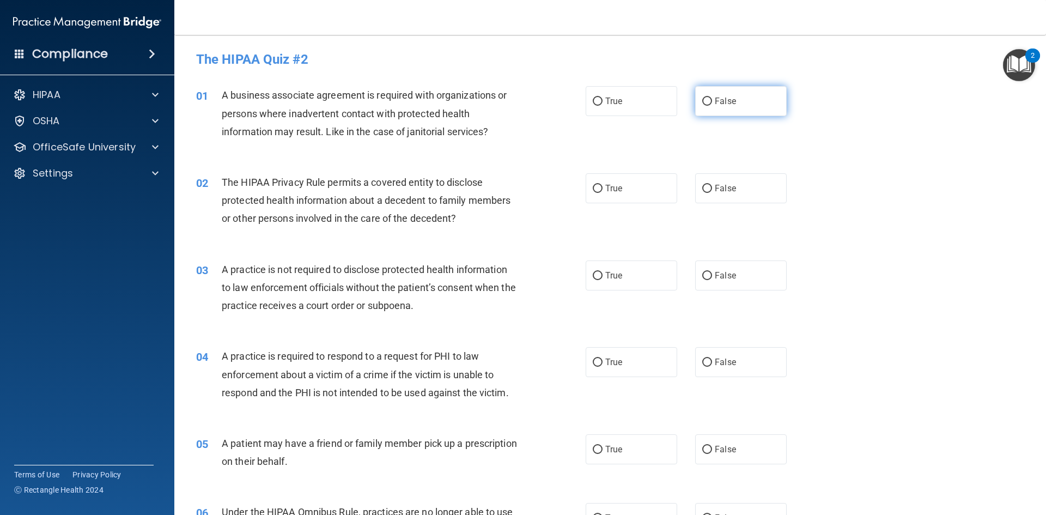
click at [704, 102] on input "False" at bounding box center [708, 102] width 10 height 8
radio input "true"
click at [595, 189] on input "True" at bounding box center [598, 189] width 10 height 8
radio input "true"
click at [597, 277] on input "True" at bounding box center [598, 276] width 10 height 8
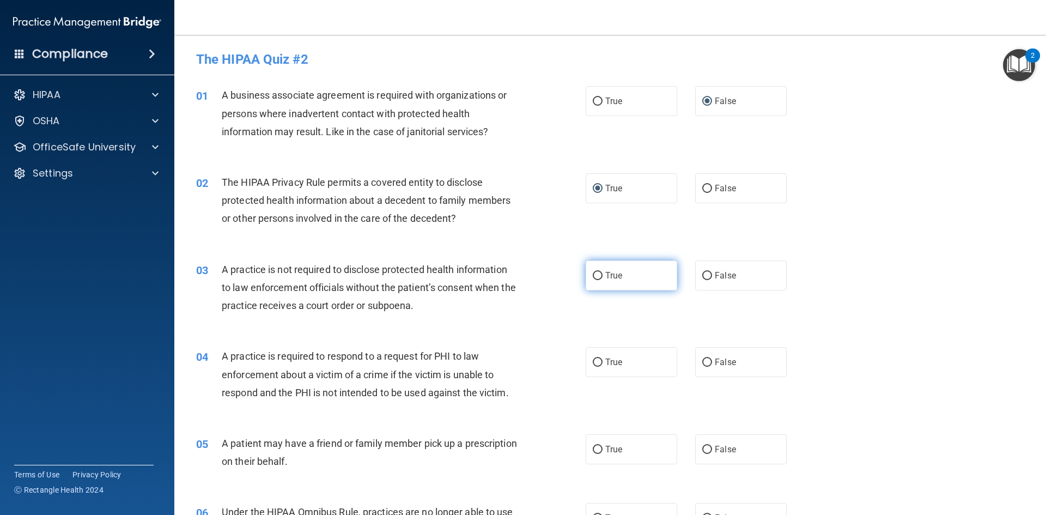
radio input "true"
click at [595, 360] on input "True" at bounding box center [598, 363] width 10 height 8
radio input "true"
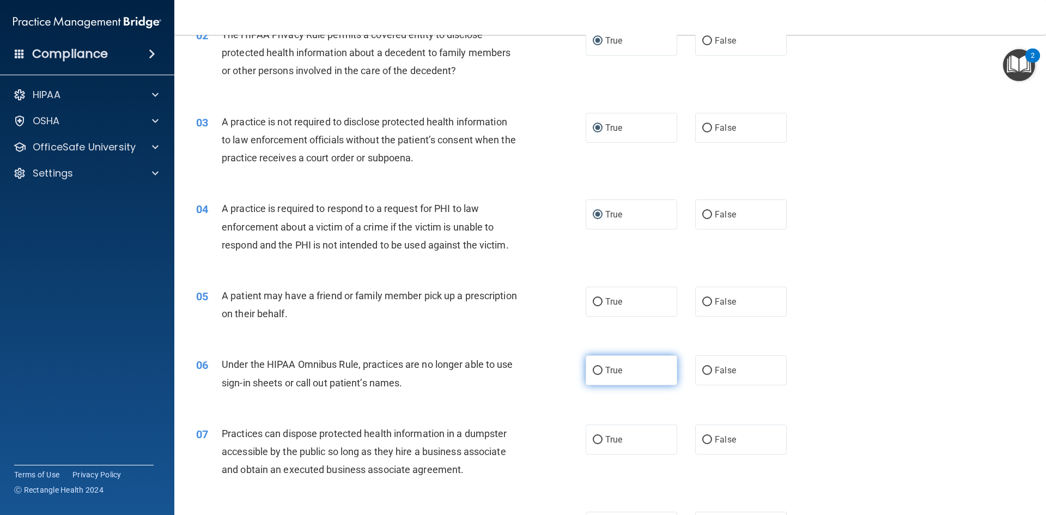
scroll to position [164, 0]
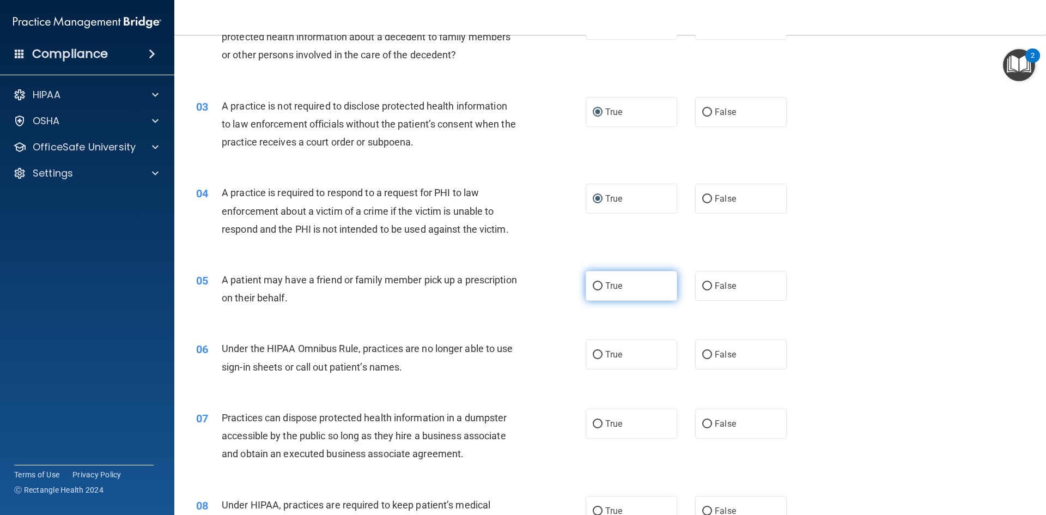
click at [593, 283] on input "True" at bounding box center [598, 286] width 10 height 8
radio input "true"
click at [703, 355] on input "False" at bounding box center [708, 355] width 10 height 8
radio input "true"
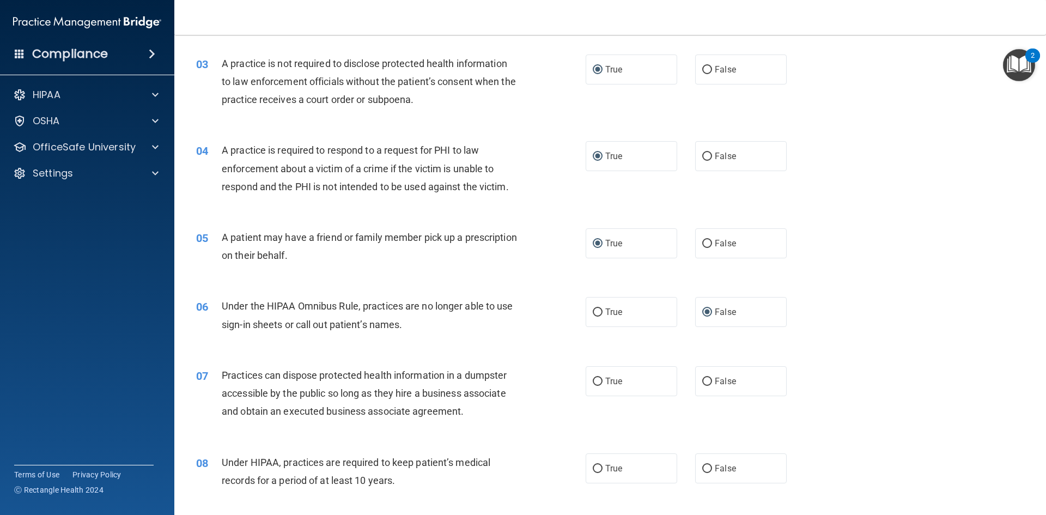
scroll to position [382, 0]
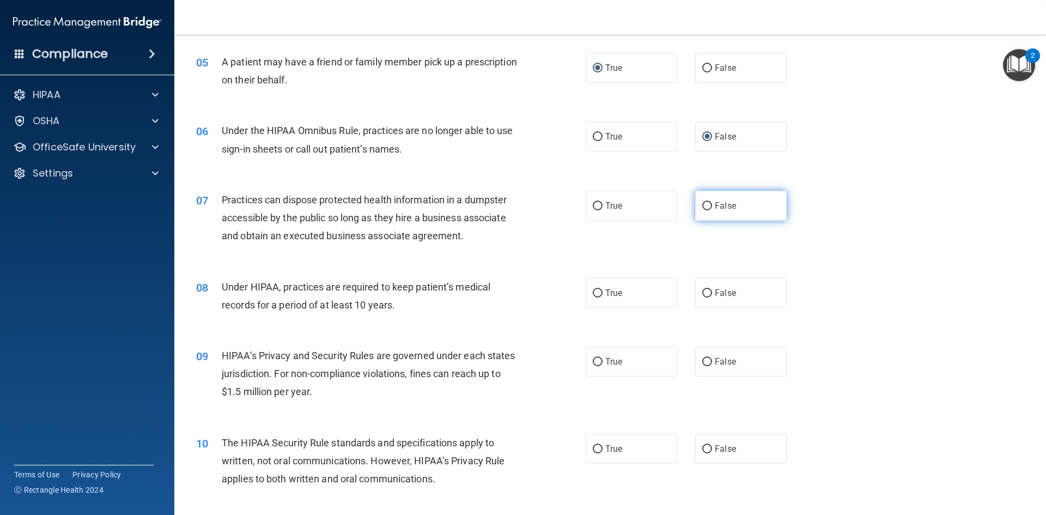
click at [703, 207] on input "False" at bounding box center [708, 206] width 10 height 8
radio input "true"
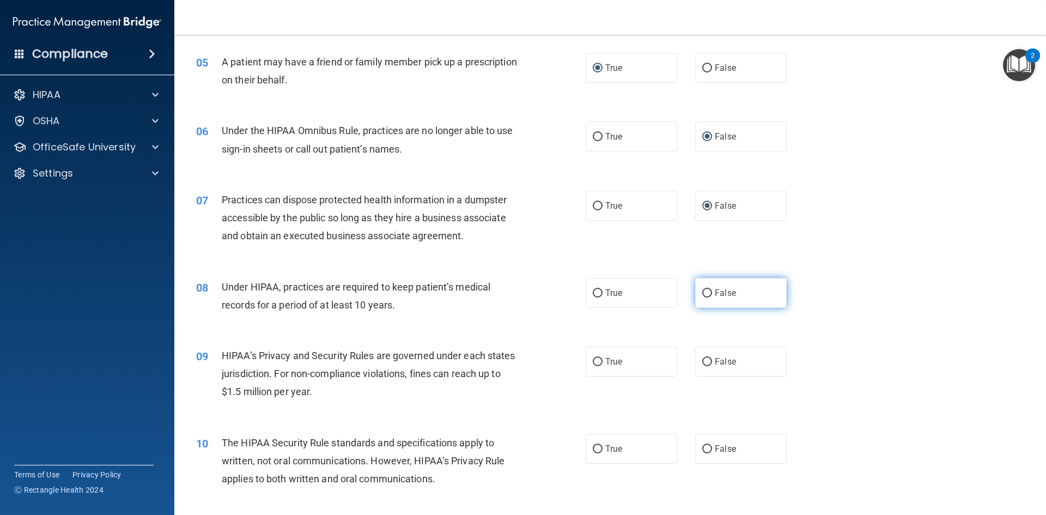
click at [703, 293] on input "False" at bounding box center [708, 293] width 10 height 8
radio input "true"
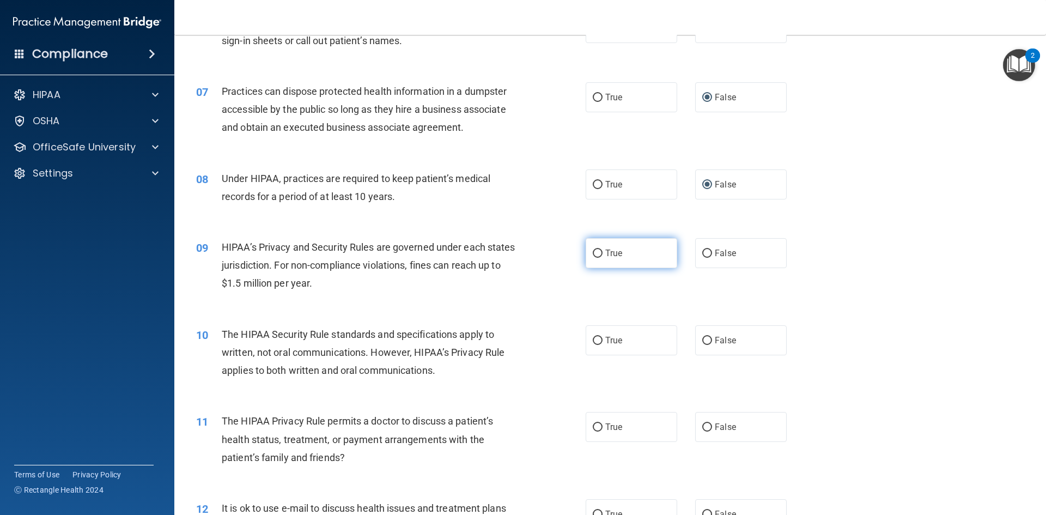
scroll to position [491, 0]
click at [703, 255] on input "False" at bounding box center [708, 253] width 10 height 8
radio input "true"
click at [593, 341] on input "True" at bounding box center [598, 340] width 10 height 8
radio input "true"
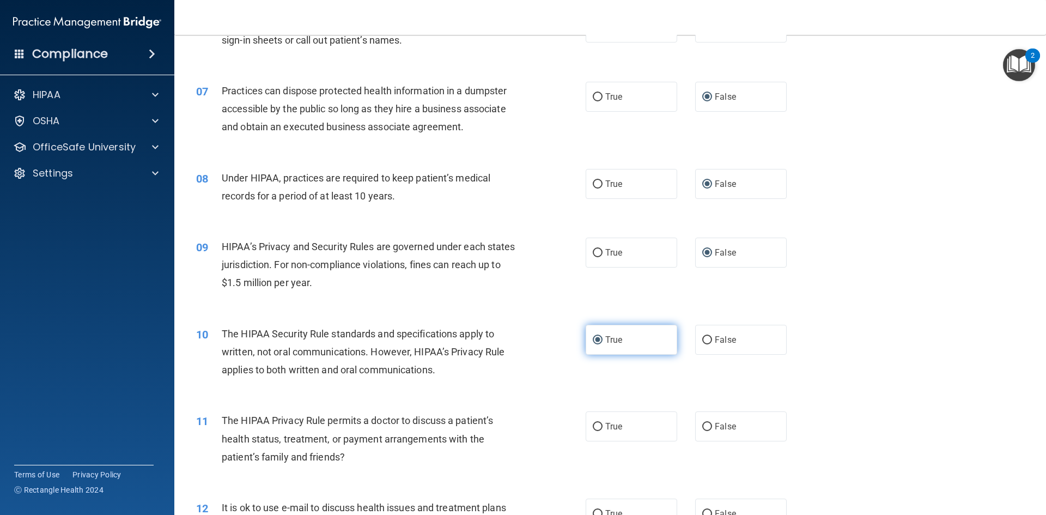
scroll to position [545, 0]
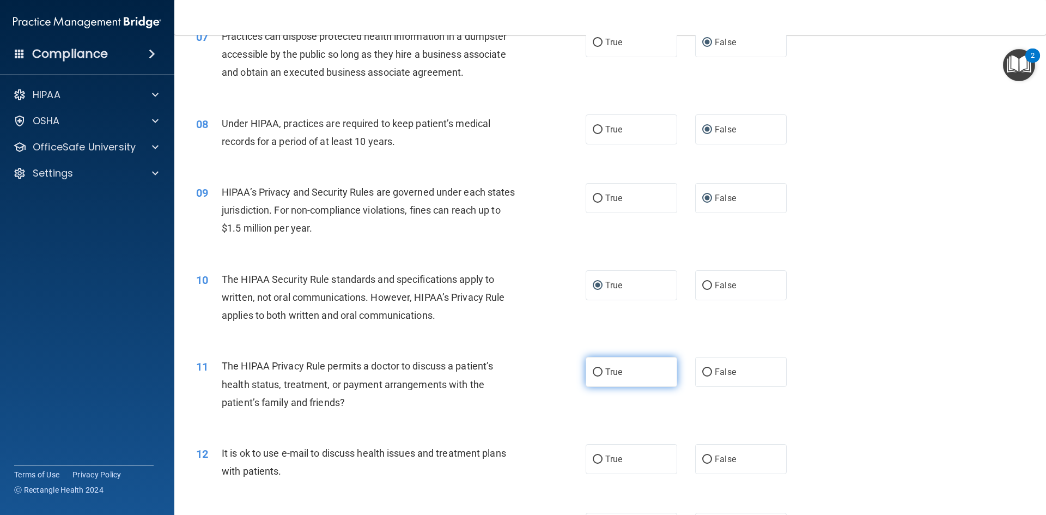
click at [593, 371] on input "True" at bounding box center [598, 372] width 10 height 8
radio input "true"
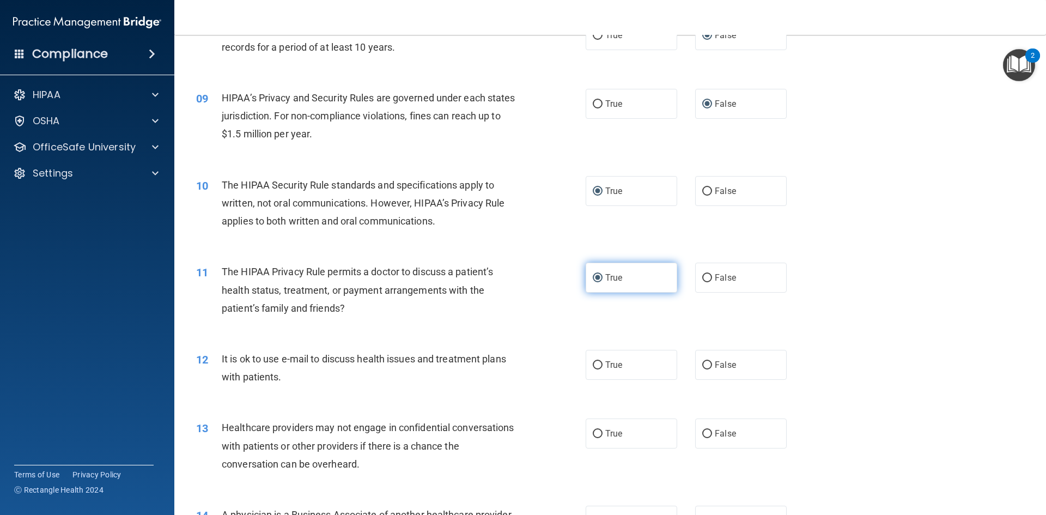
scroll to position [654, 0]
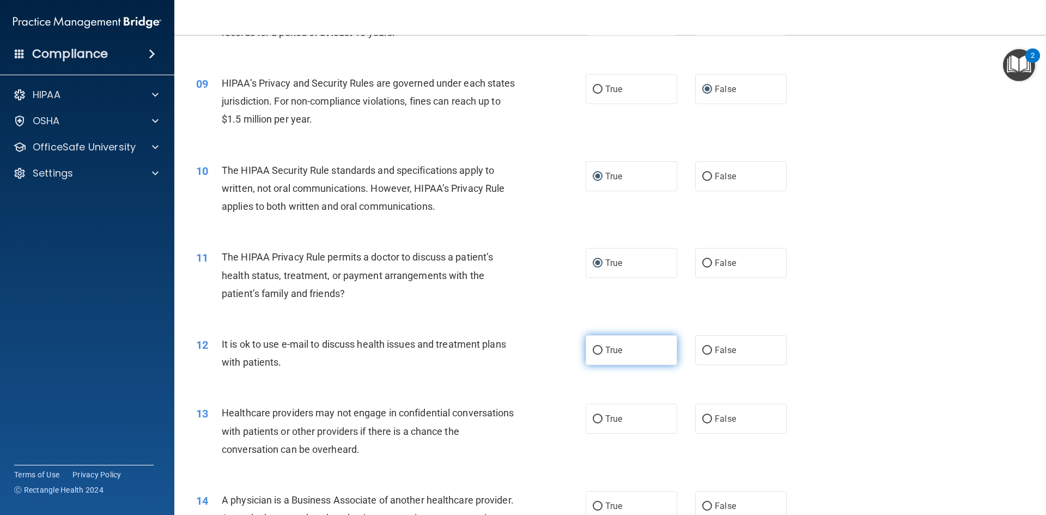
click at [595, 351] on input "True" at bounding box center [598, 351] width 10 height 8
radio input "true"
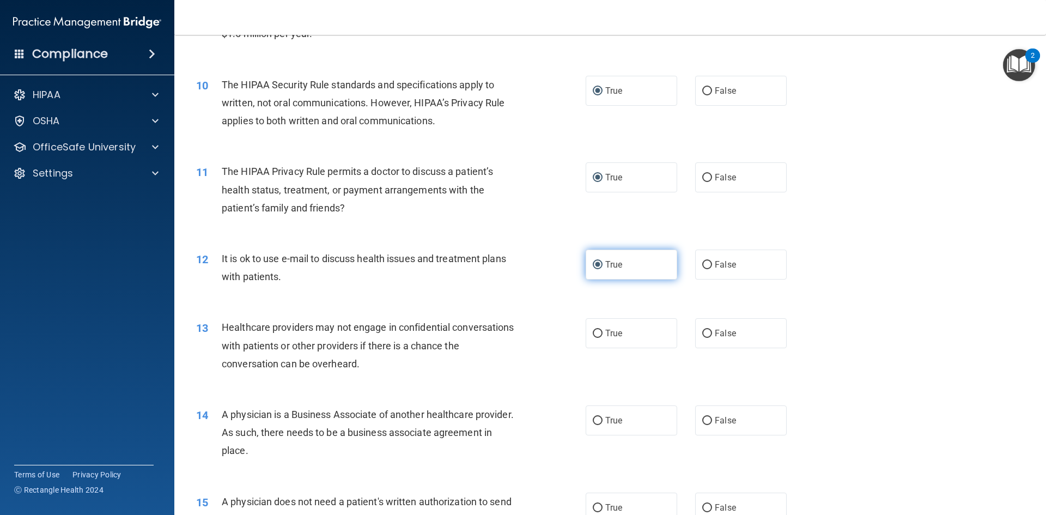
scroll to position [763, 0]
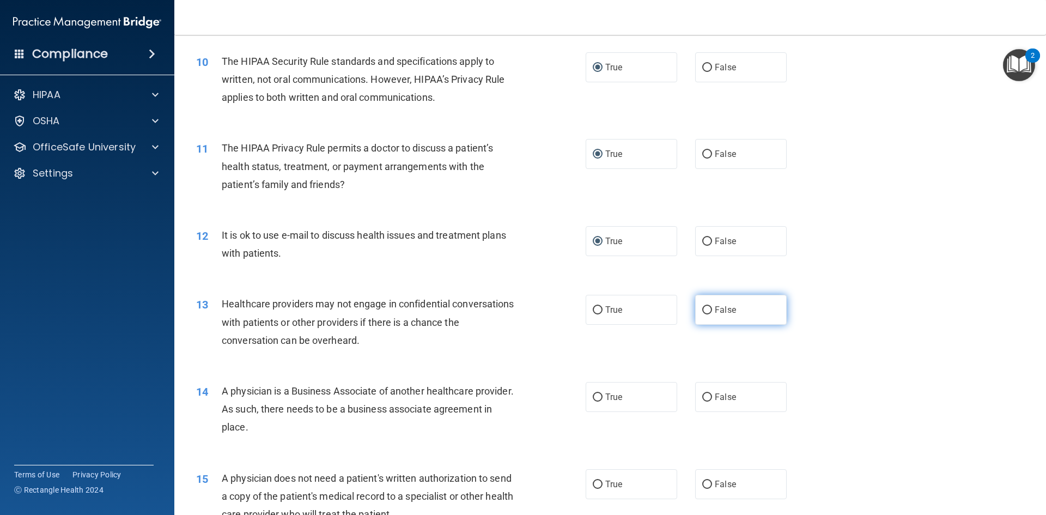
click at [703, 314] on input "False" at bounding box center [708, 310] width 10 height 8
radio input "true"
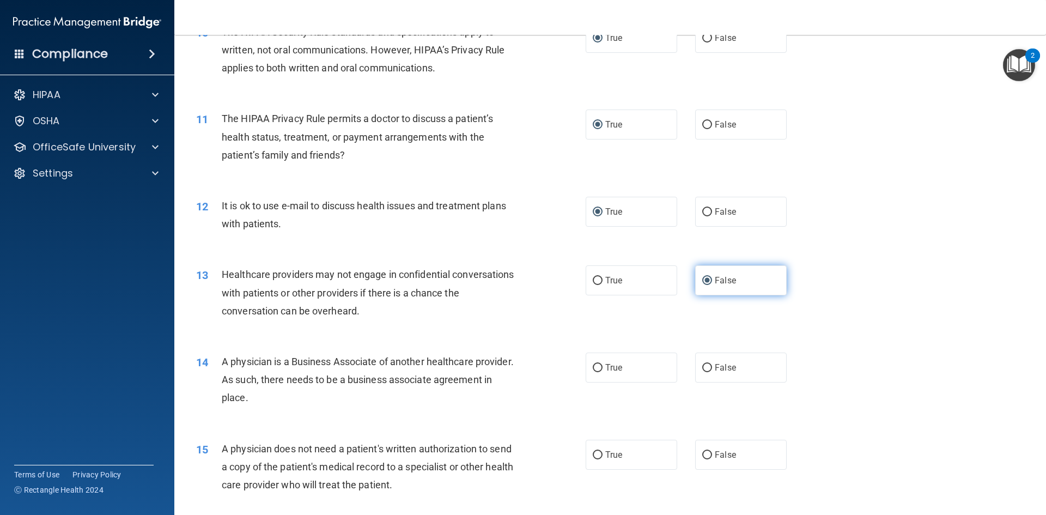
scroll to position [818, 0]
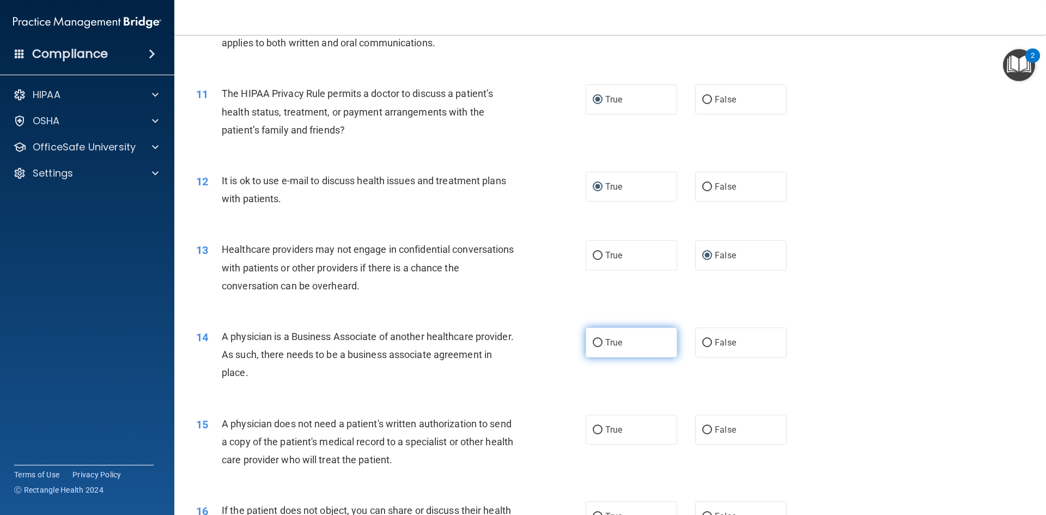
click at [587, 341] on label "True" at bounding box center [632, 343] width 92 height 30
click at [593, 341] on input "True" at bounding box center [598, 343] width 10 height 8
radio input "true"
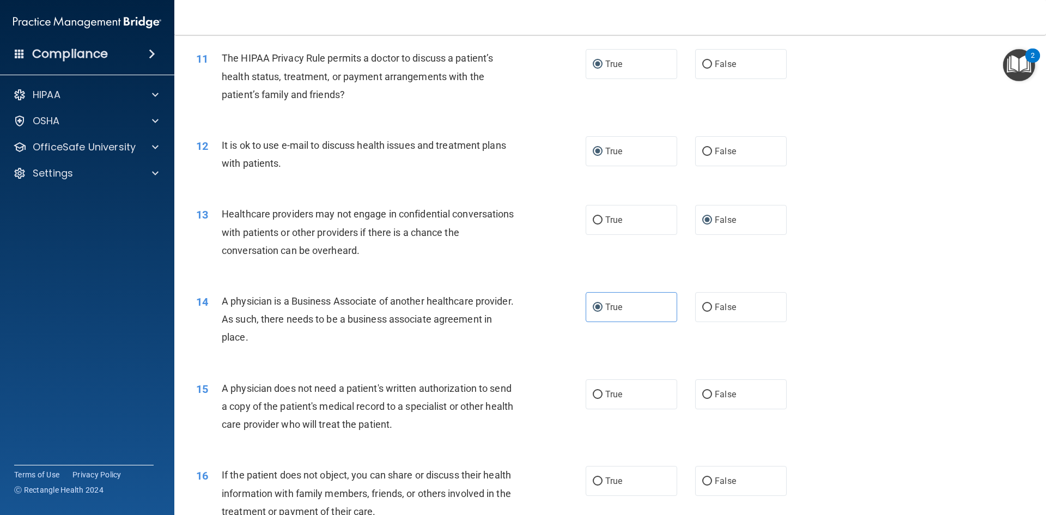
scroll to position [872, 0]
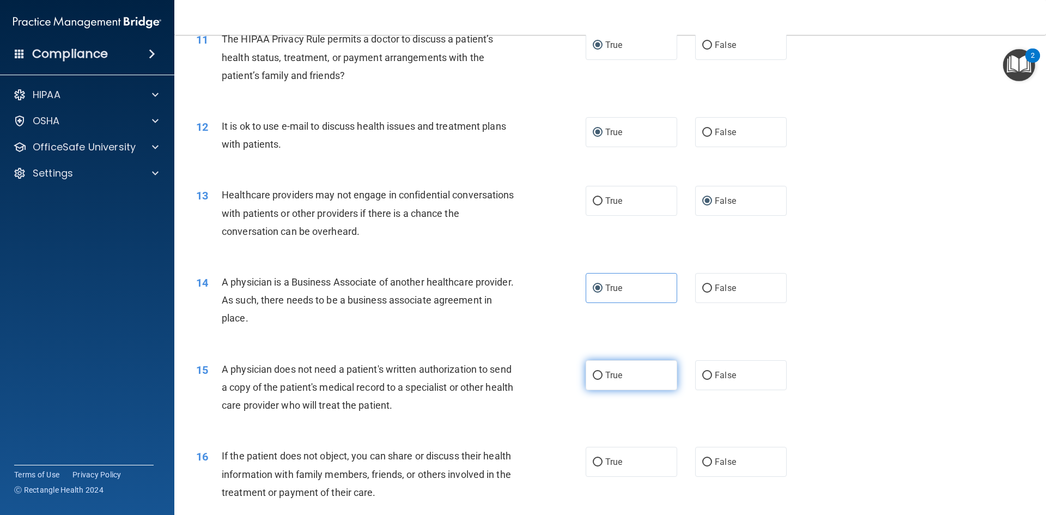
click at [596, 377] on input "True" at bounding box center [598, 376] width 10 height 8
radio input "true"
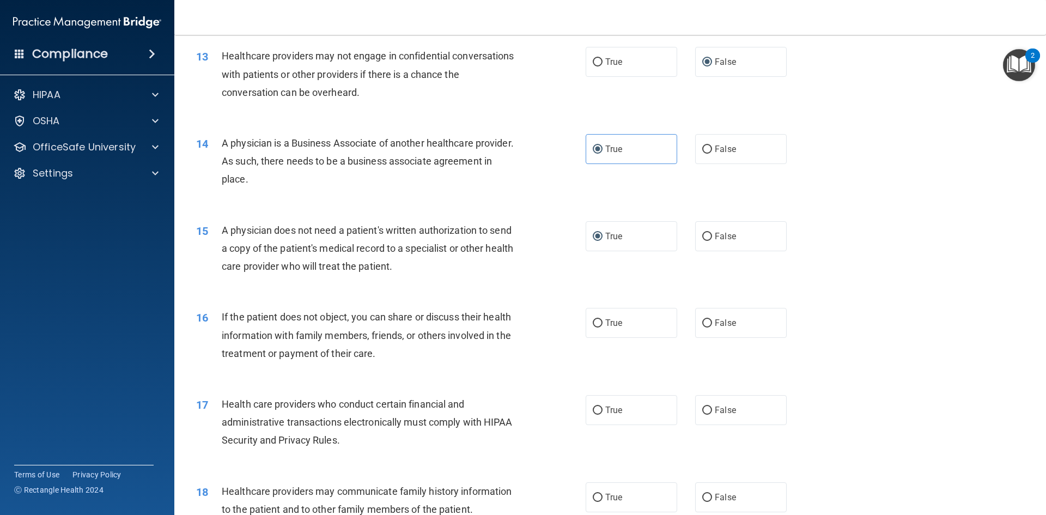
scroll to position [1036, 0]
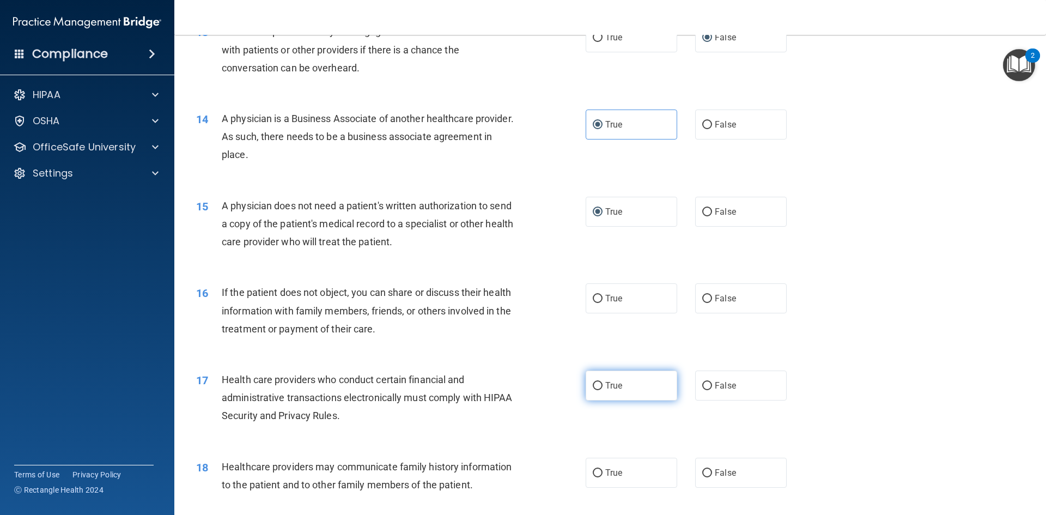
click at [597, 387] on input "True" at bounding box center [598, 386] width 10 height 8
radio input "true"
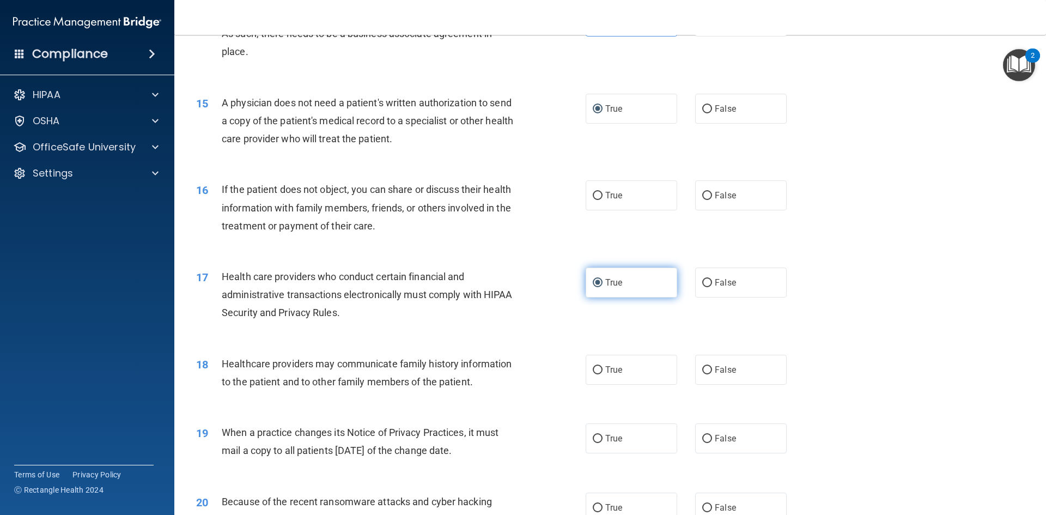
scroll to position [1145, 0]
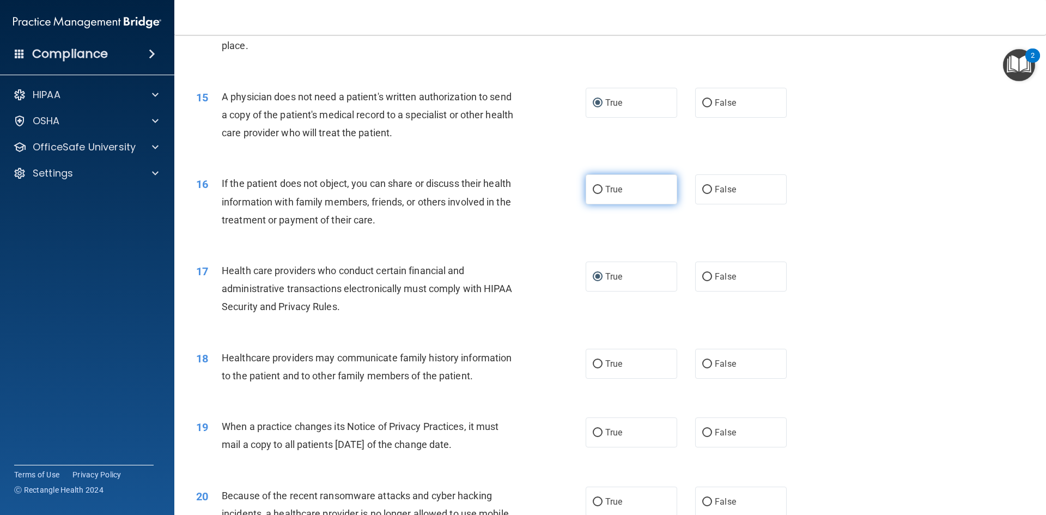
click at [594, 192] on input "True" at bounding box center [598, 190] width 10 height 8
radio input "true"
click at [703, 364] on input "False" at bounding box center [708, 364] width 10 height 8
radio input "true"
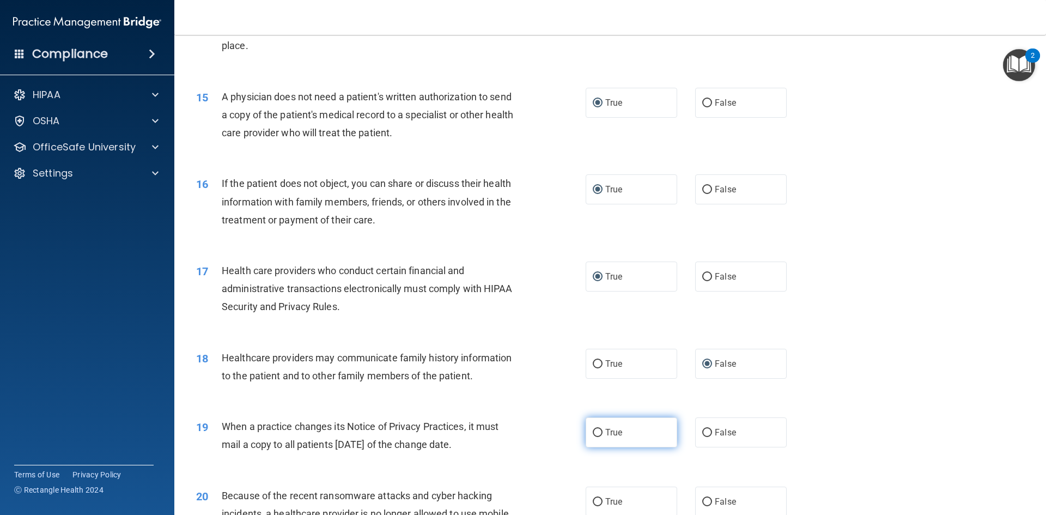
click at [594, 434] on input "True" at bounding box center [598, 433] width 10 height 8
radio input "true"
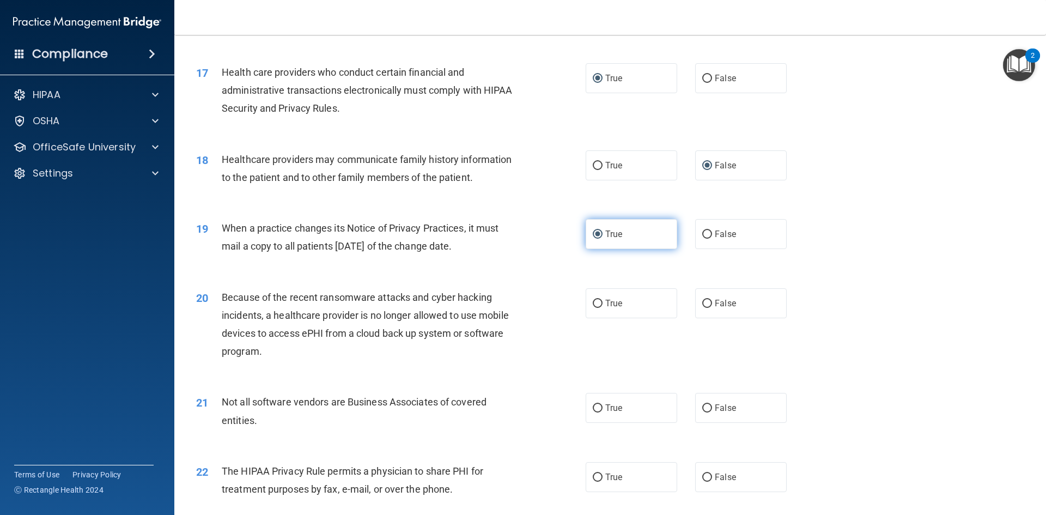
scroll to position [1363, 0]
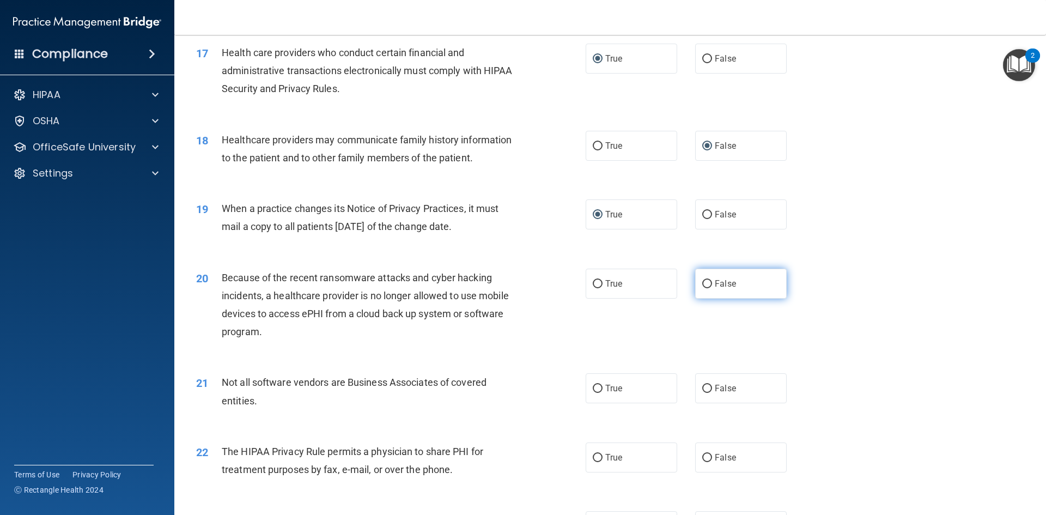
click at [703, 285] on input "False" at bounding box center [708, 284] width 10 height 8
radio input "true"
click at [597, 390] on input "True" at bounding box center [598, 389] width 10 height 8
radio input "true"
click at [595, 457] on input "True" at bounding box center [598, 458] width 10 height 8
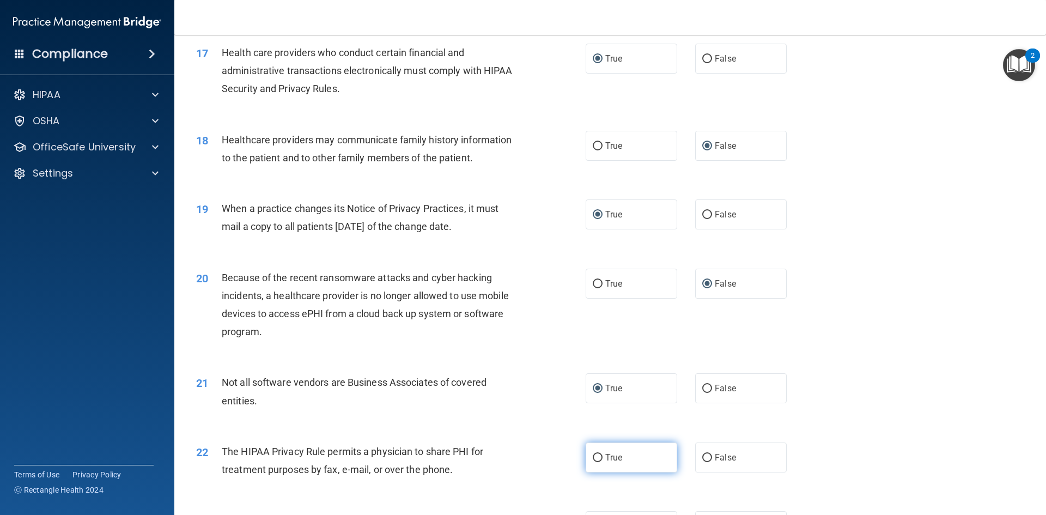
radio input "true"
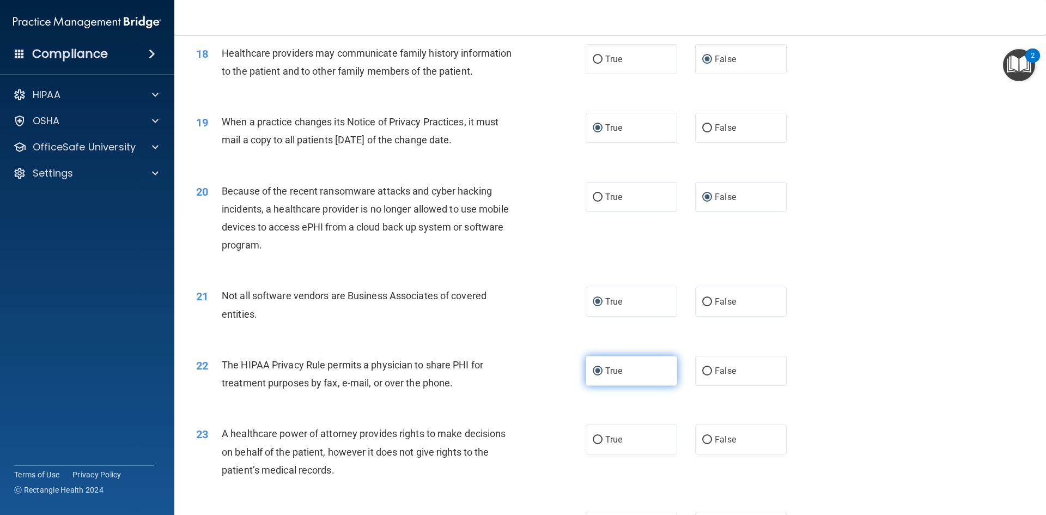
scroll to position [1581, 0]
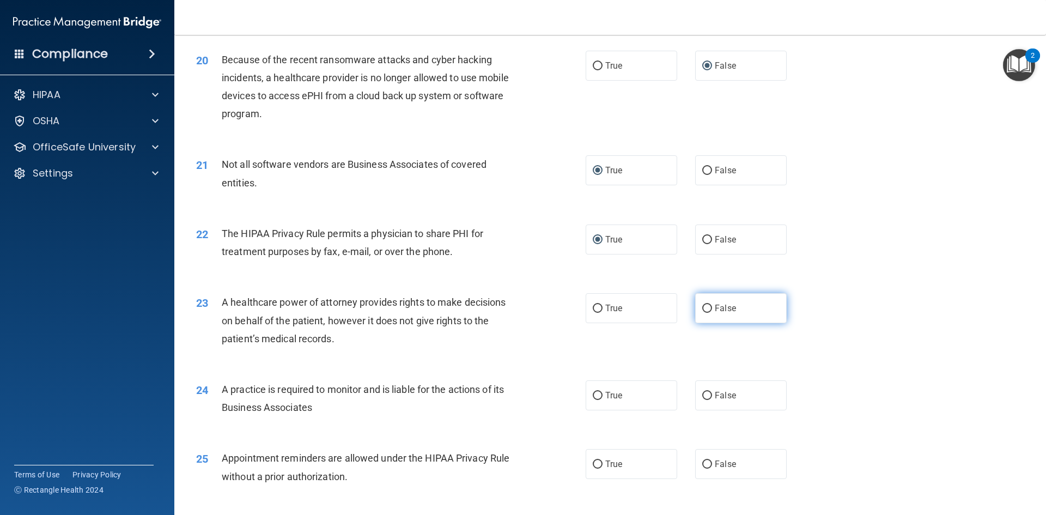
click at [705, 307] on input "False" at bounding box center [708, 309] width 10 height 8
radio input "true"
click at [703, 393] on input "False" at bounding box center [708, 396] width 10 height 8
radio input "true"
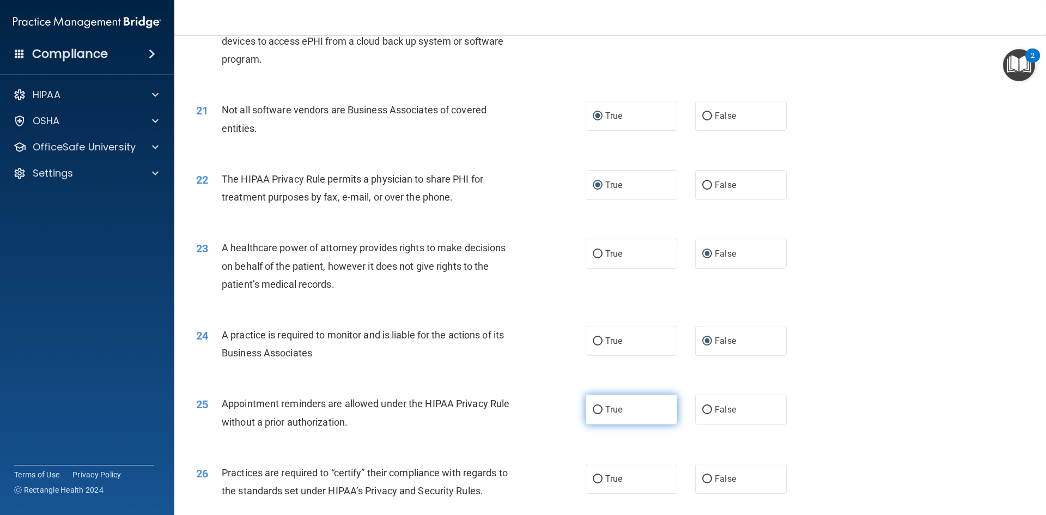
click at [593, 410] on input "True" at bounding box center [598, 410] width 10 height 8
radio input "true"
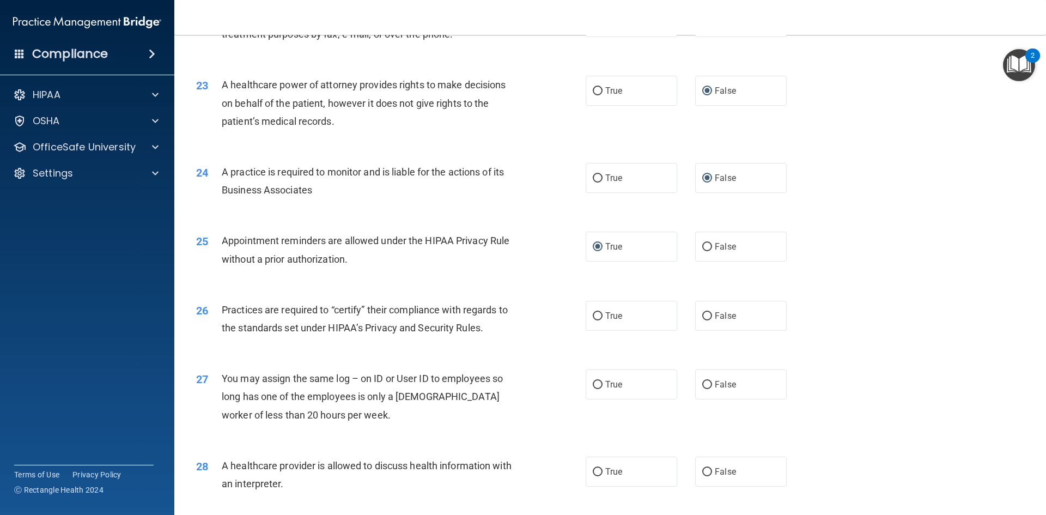
scroll to position [1799, 0]
click at [706, 317] on input "False" at bounding box center [708, 316] width 10 height 8
radio input "true"
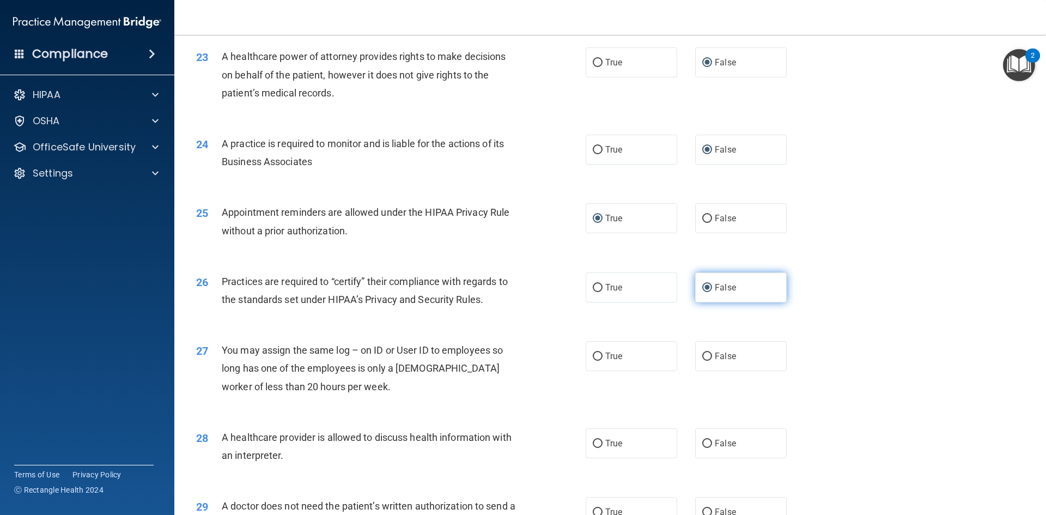
scroll to position [1853, 0]
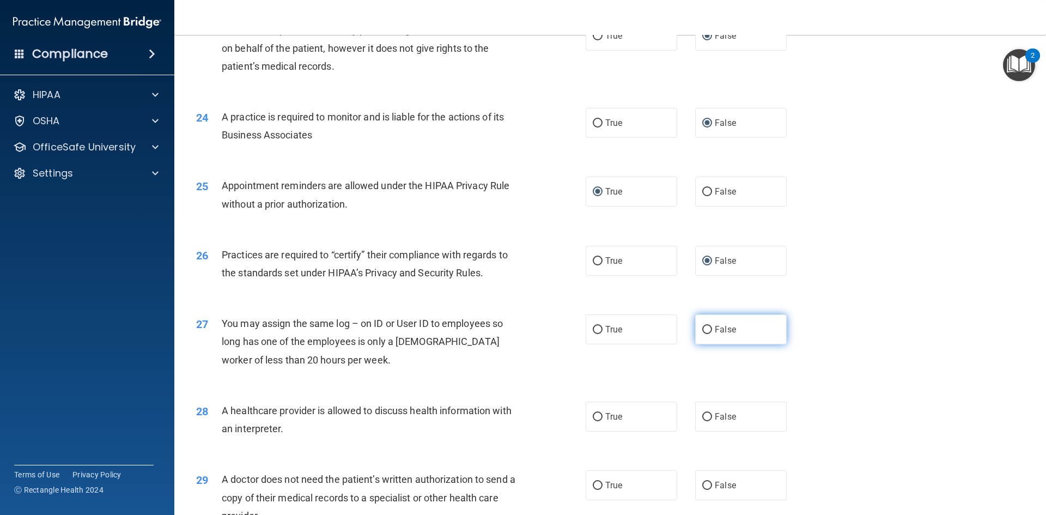
click at [704, 330] on input "False" at bounding box center [708, 330] width 10 height 8
radio input "true"
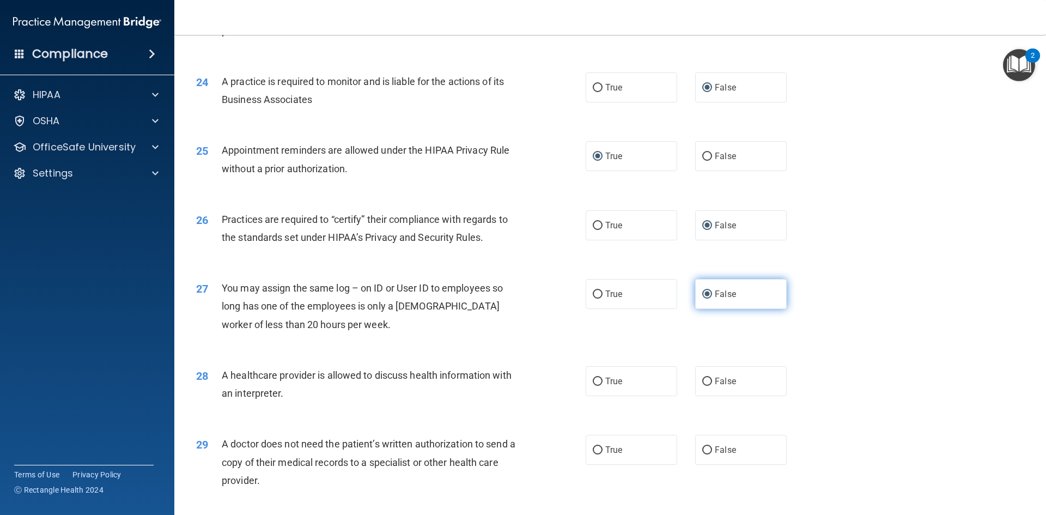
scroll to position [1962, 0]
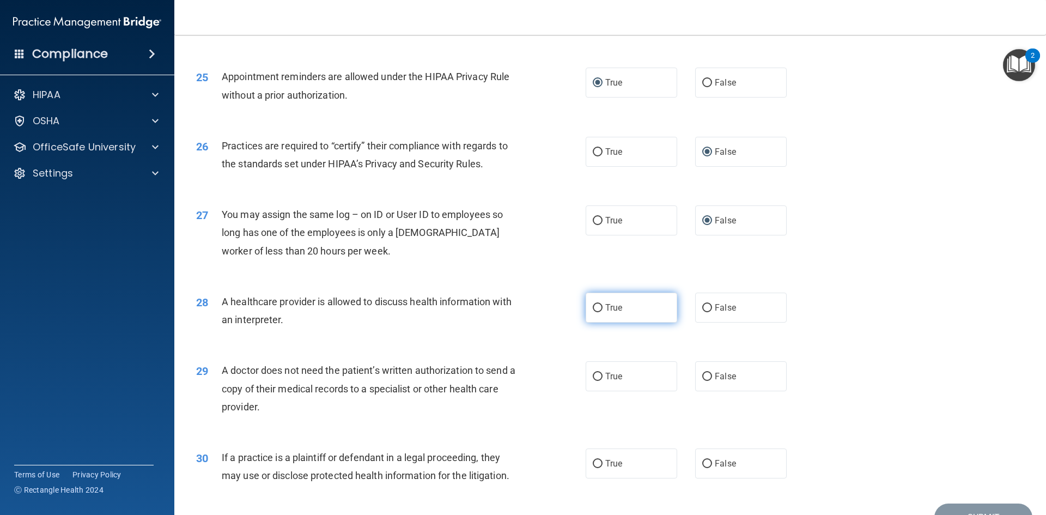
click at [593, 308] on input "True" at bounding box center [598, 308] width 10 height 8
radio input "true"
click at [596, 379] on input "True" at bounding box center [598, 377] width 10 height 8
radio input "true"
click at [593, 465] on input "True" at bounding box center [598, 464] width 10 height 8
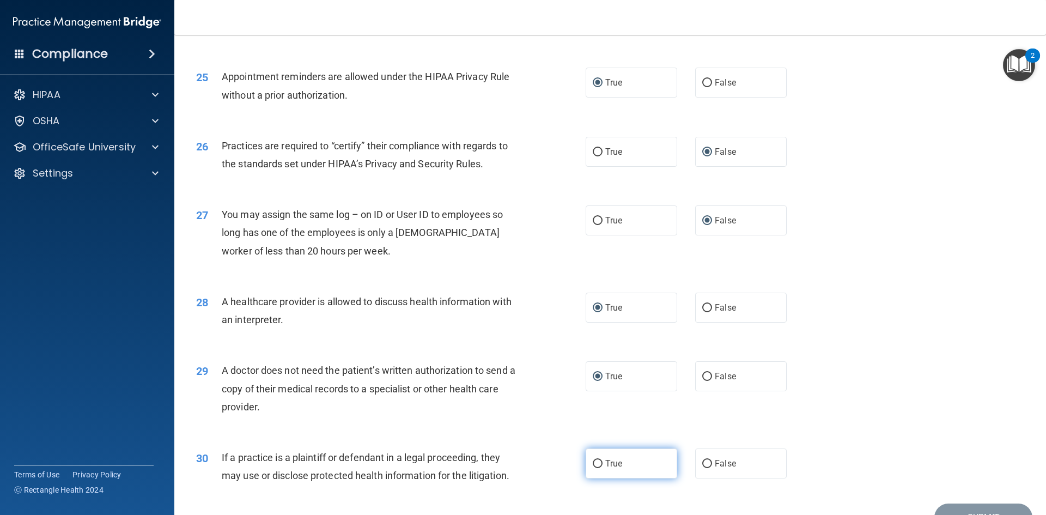
radio input "true"
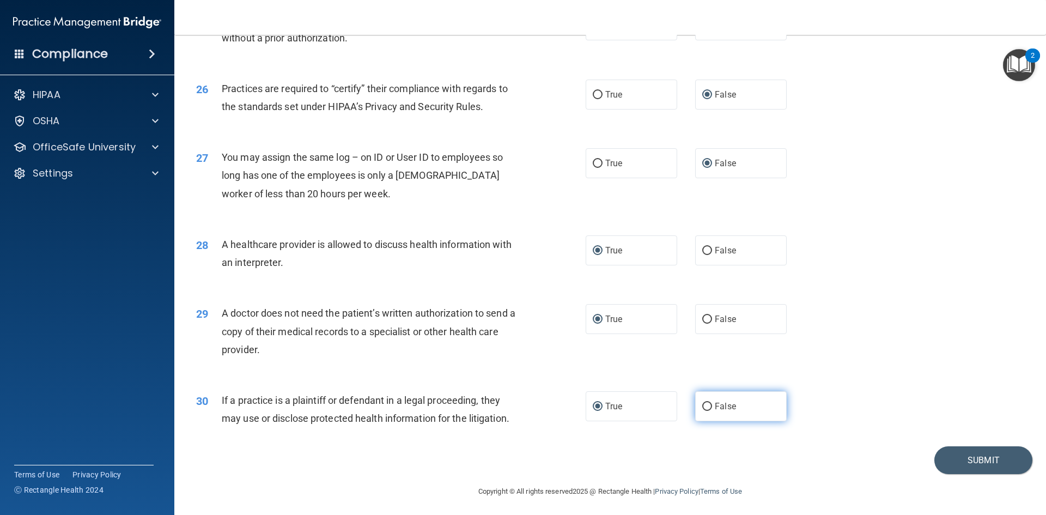
scroll to position [2022, 0]
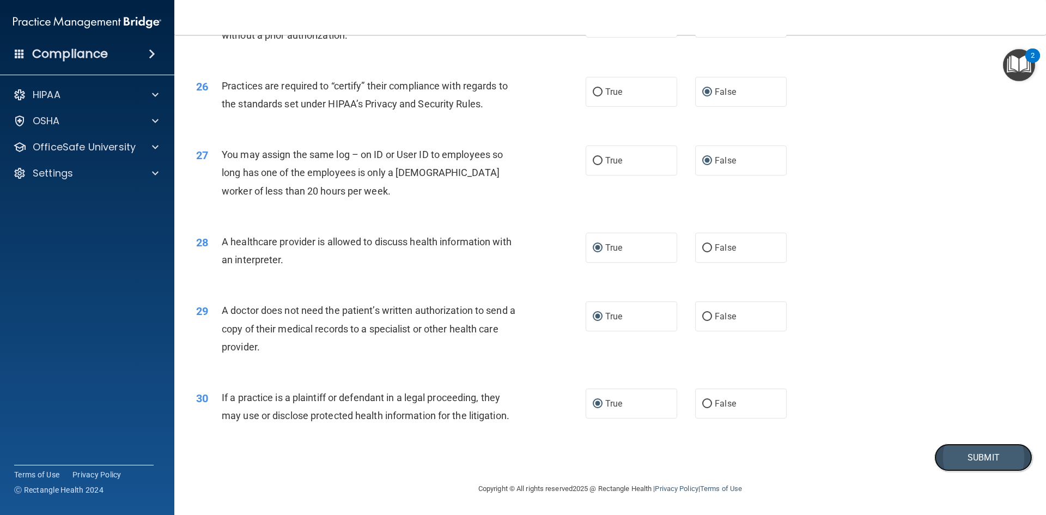
click at [968, 466] on button "Submit" at bounding box center [984, 458] width 98 height 28
click at [953, 453] on button "Submit" at bounding box center [984, 458] width 98 height 28
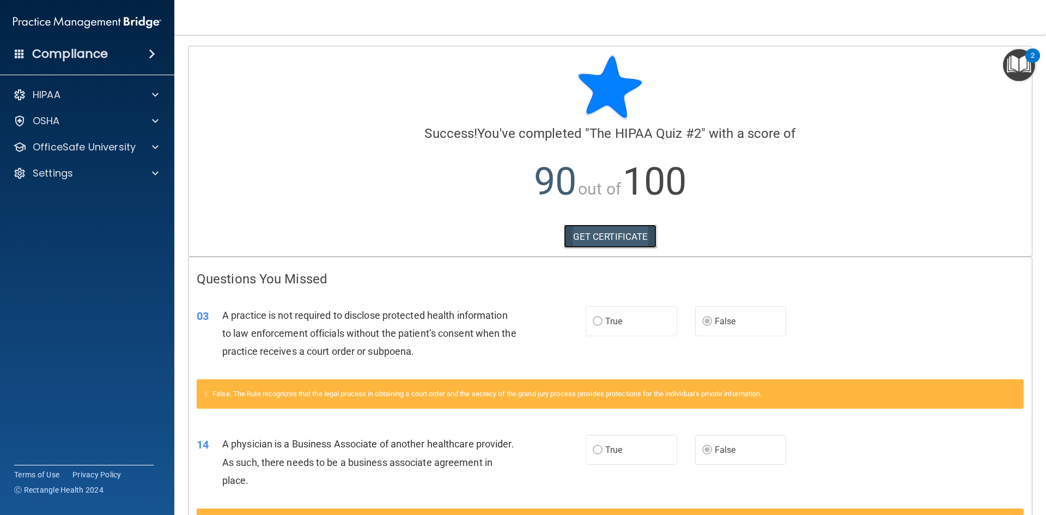
click at [591, 235] on link "GET CERTIFICATE" at bounding box center [610, 237] width 93 height 24
click at [152, 55] on span at bounding box center [152, 53] width 7 height 13
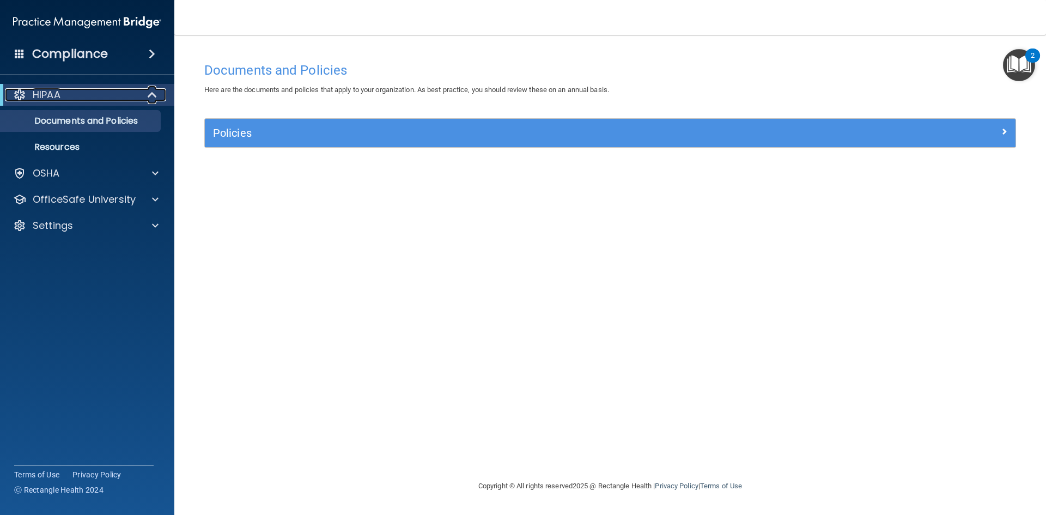
click at [155, 93] on span at bounding box center [153, 94] width 9 height 13
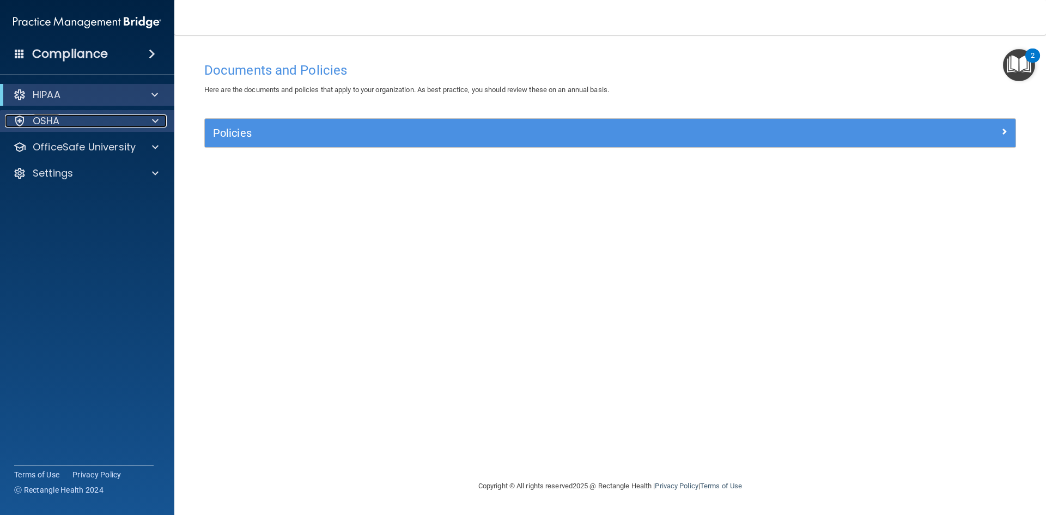
click at [155, 122] on span at bounding box center [155, 120] width 7 height 13
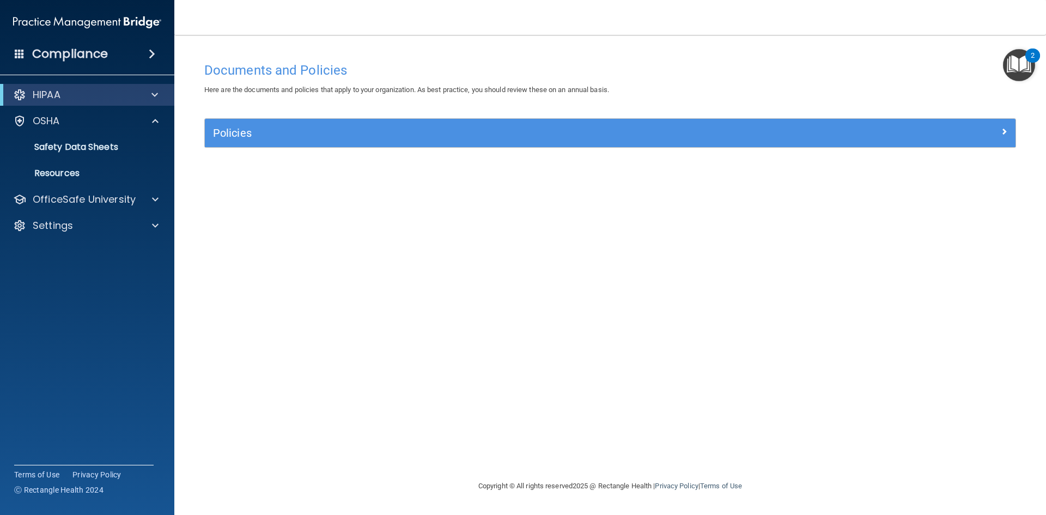
click at [1025, 67] on img "Open Resource Center, 2 new notifications" at bounding box center [1019, 65] width 32 height 32
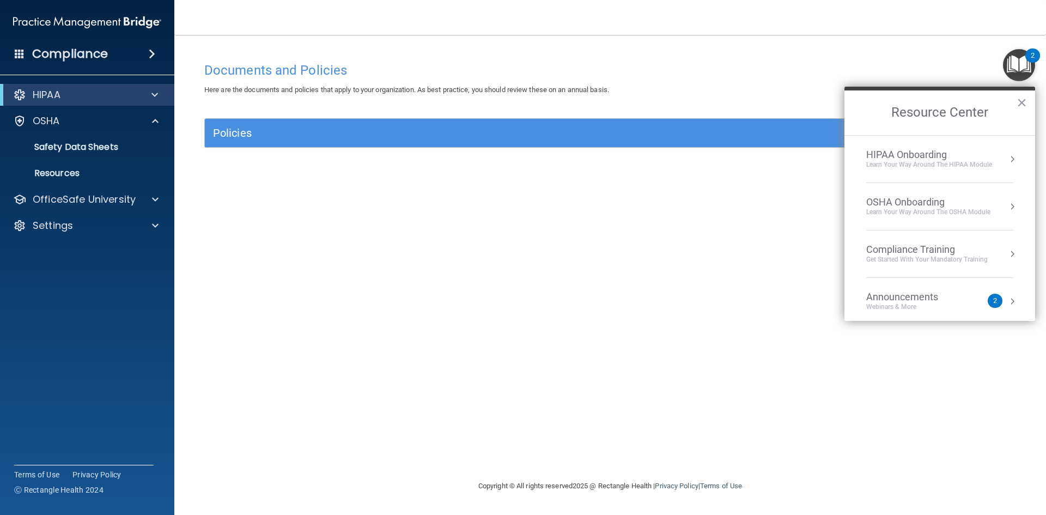
click at [931, 253] on div "Compliance Training" at bounding box center [928, 250] width 122 height 12
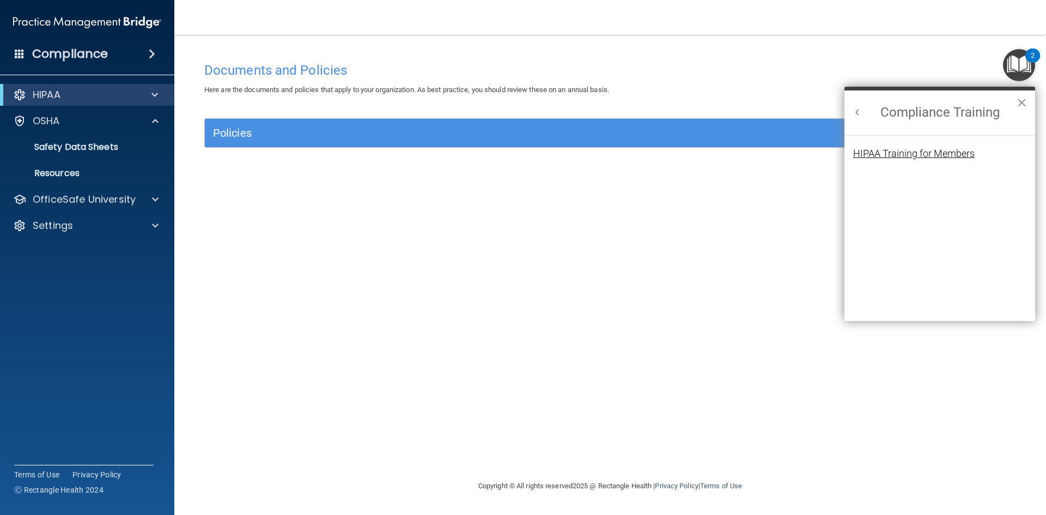
click at [905, 153] on div "HIPAA Training for Members" at bounding box center [914, 154] width 122 height 10
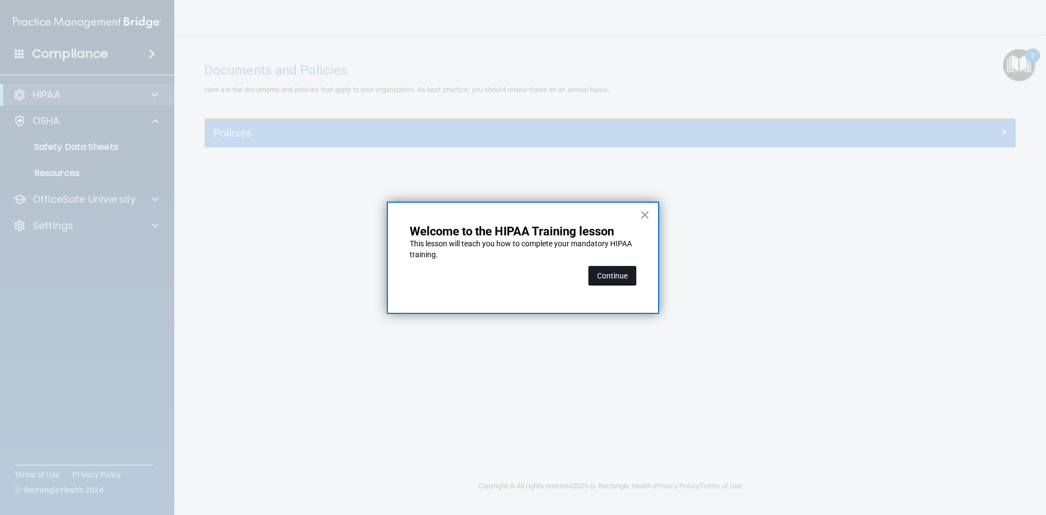
click at [625, 275] on button "Continue" at bounding box center [613, 276] width 48 height 20
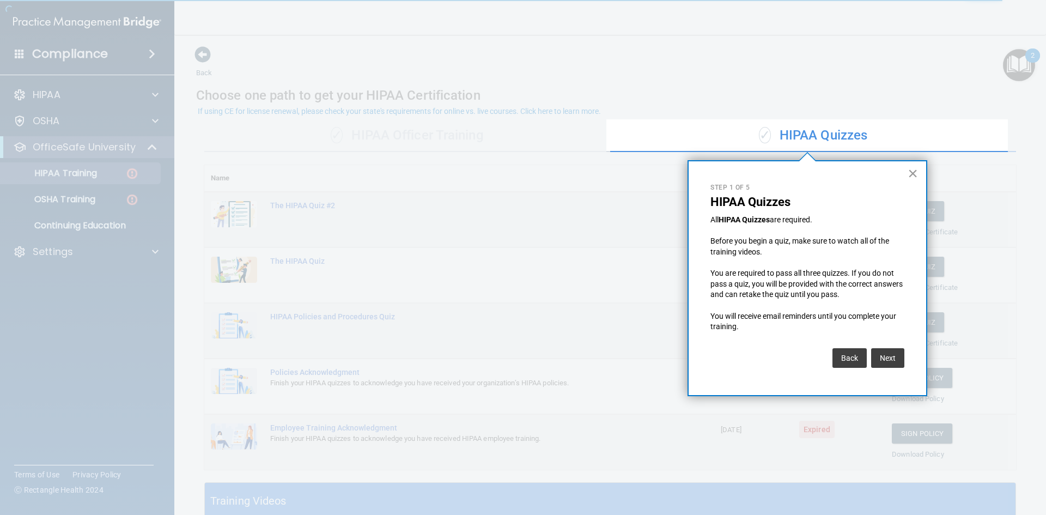
click at [912, 172] on button "×" at bounding box center [913, 173] width 10 height 17
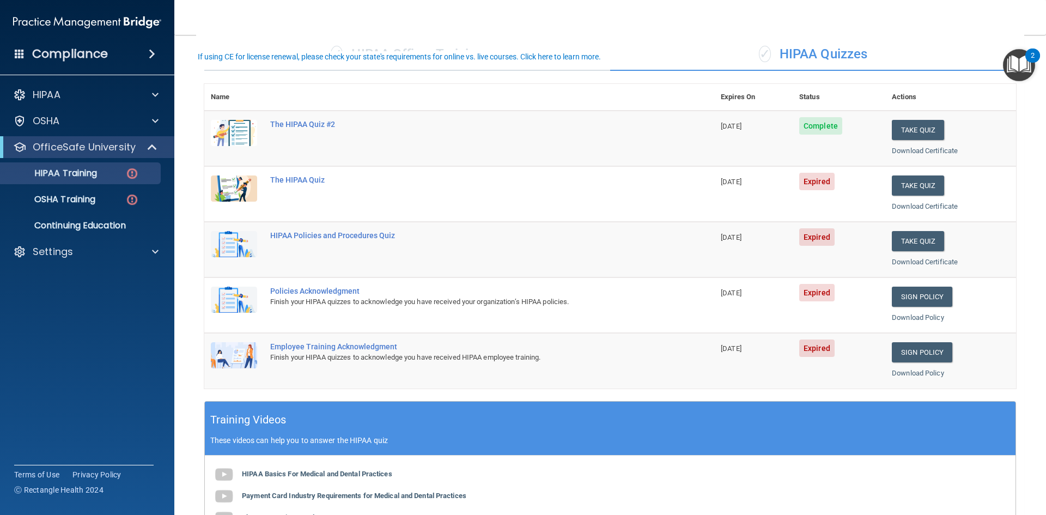
scroll to position [55, 0]
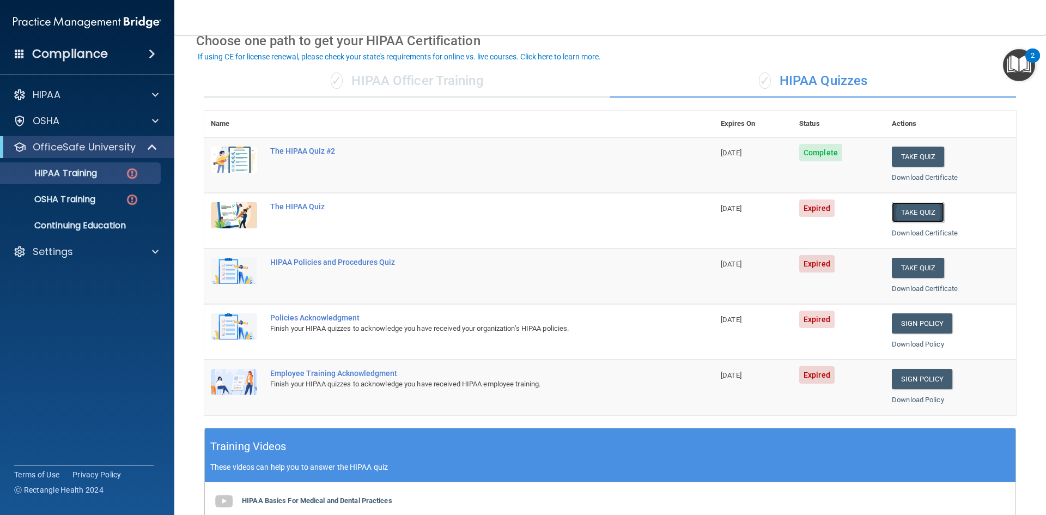
click at [902, 213] on button "Take Quiz" at bounding box center [918, 212] width 52 height 20
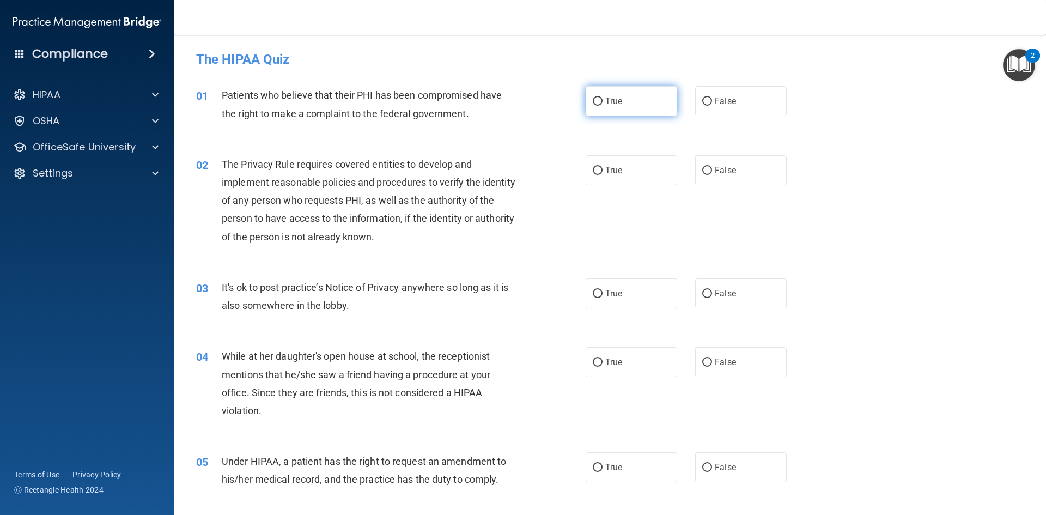
click at [598, 100] on input "True" at bounding box center [598, 102] width 10 height 8
radio input "true"
click at [593, 170] on input "True" at bounding box center [598, 171] width 10 height 8
radio input "true"
click at [594, 292] on input "True" at bounding box center [598, 294] width 10 height 8
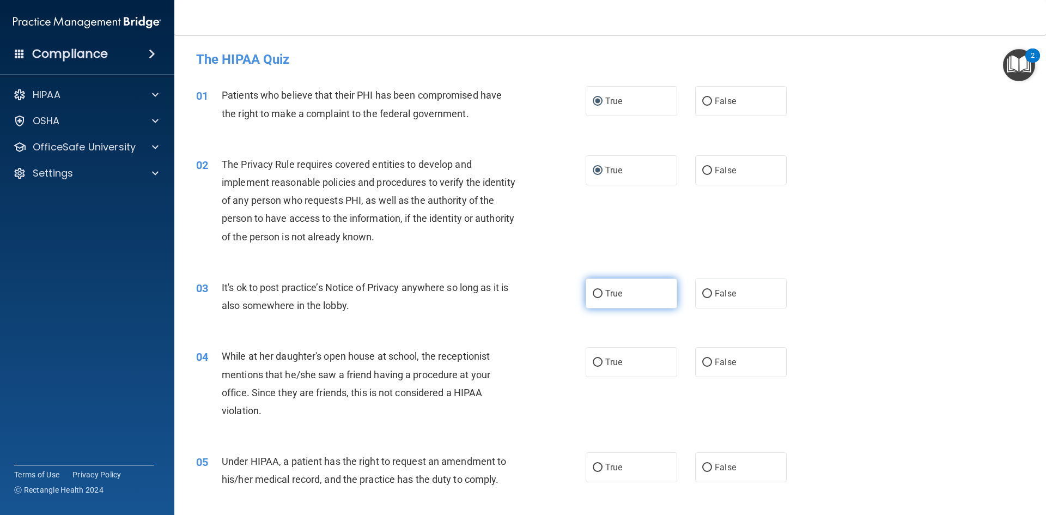
radio input "true"
click at [588, 364] on label "True" at bounding box center [632, 362] width 92 height 30
click at [593, 364] on input "True" at bounding box center [598, 363] width 10 height 8
radio input "true"
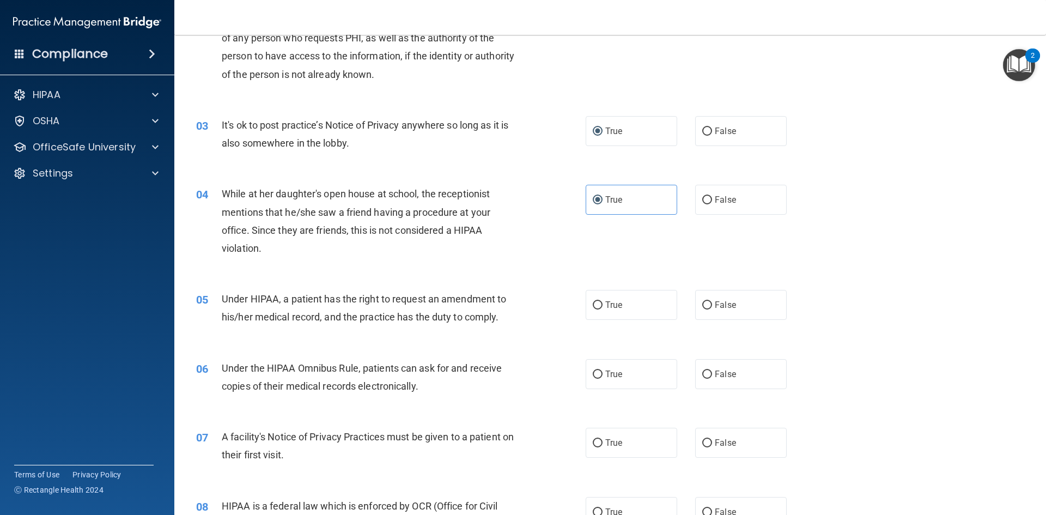
scroll to position [164, 0]
click at [595, 305] on input "True" at bounding box center [598, 304] width 10 height 8
radio input "true"
click at [593, 374] on input "True" at bounding box center [598, 374] width 10 height 8
radio input "true"
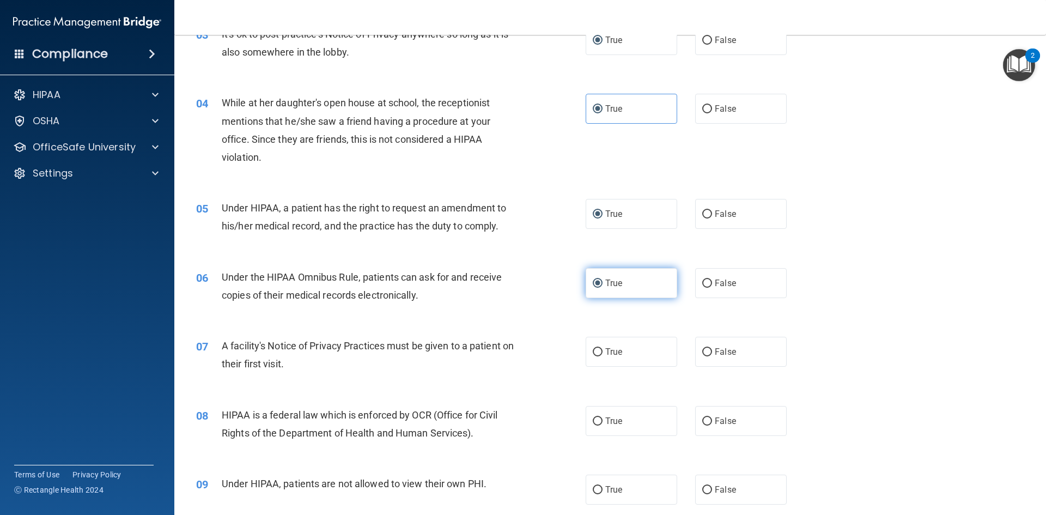
scroll to position [273, 0]
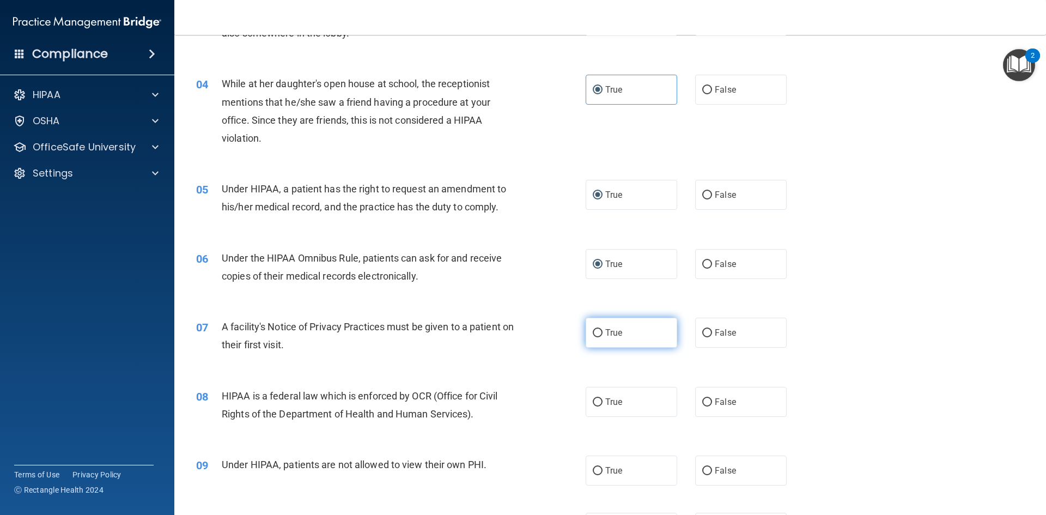
click at [593, 335] on input "True" at bounding box center [598, 333] width 10 height 8
radio input "true"
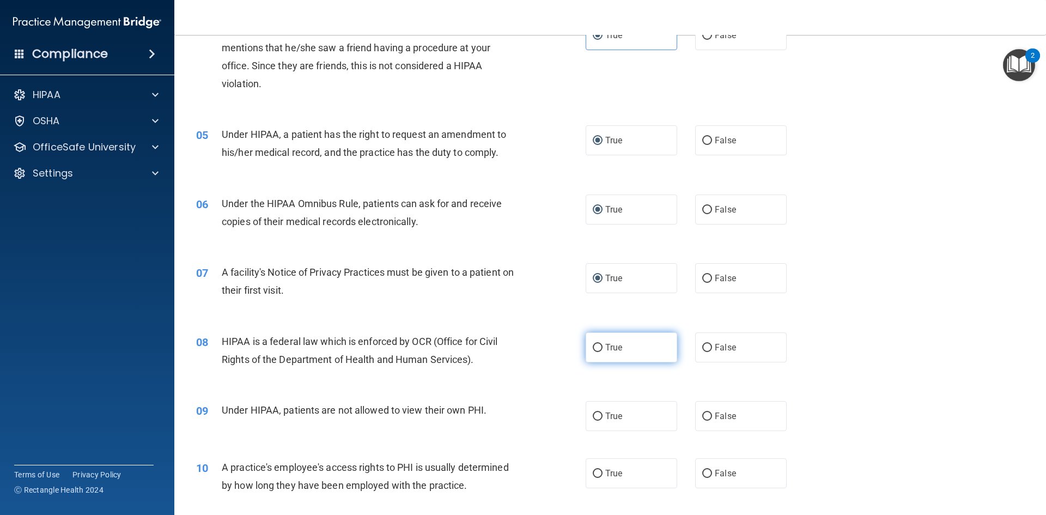
click at [595, 354] on label "True" at bounding box center [632, 347] width 92 height 30
click at [595, 352] on input "True" at bounding box center [598, 348] width 10 height 8
radio input "true"
click at [594, 416] on input "True" at bounding box center [598, 417] width 10 height 8
radio input "true"
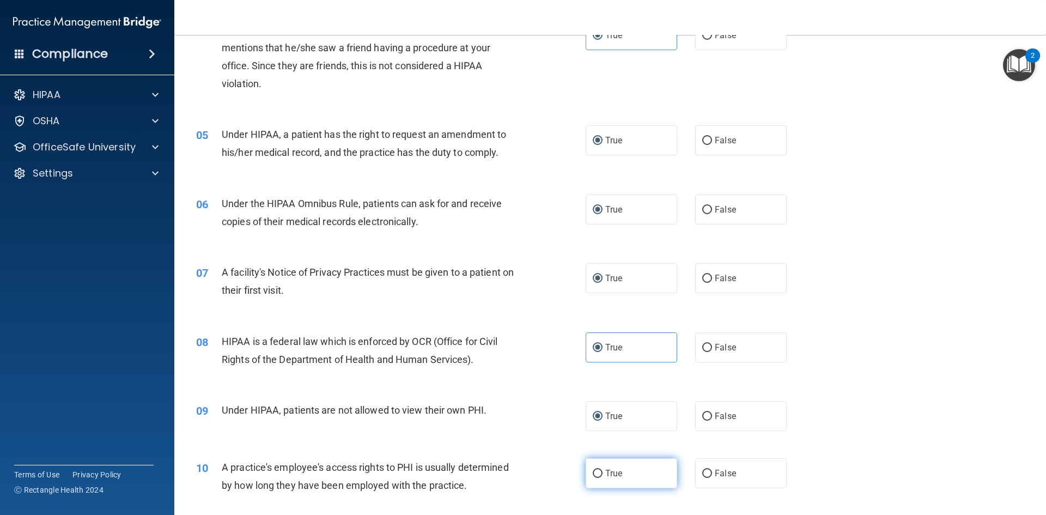
click at [593, 475] on input "True" at bounding box center [598, 474] width 10 height 8
radio input "true"
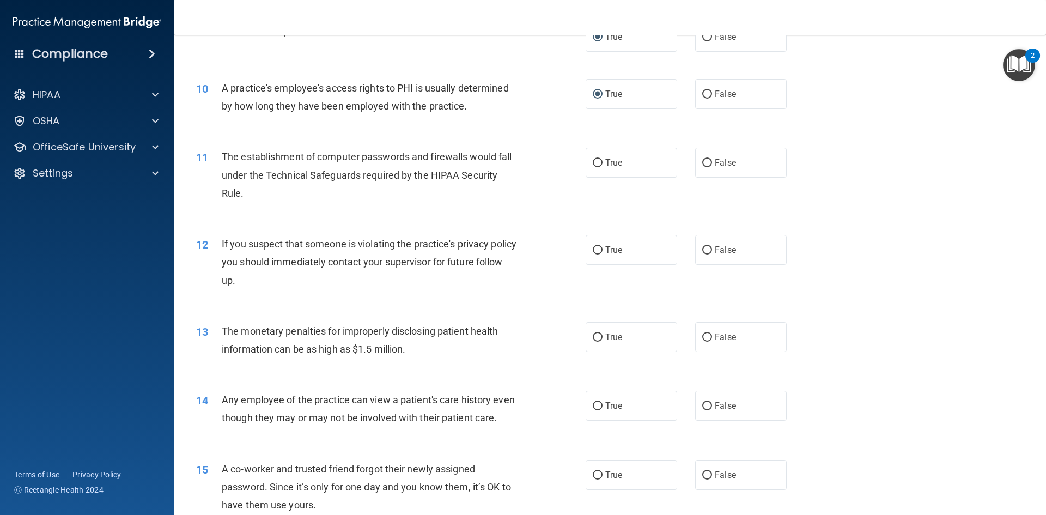
scroll to position [709, 0]
click at [599, 162] on label "True" at bounding box center [632, 161] width 92 height 30
click at [599, 162] on input "True" at bounding box center [598, 161] width 10 height 8
radio input "true"
click at [593, 245] on input "True" at bounding box center [598, 248] width 10 height 8
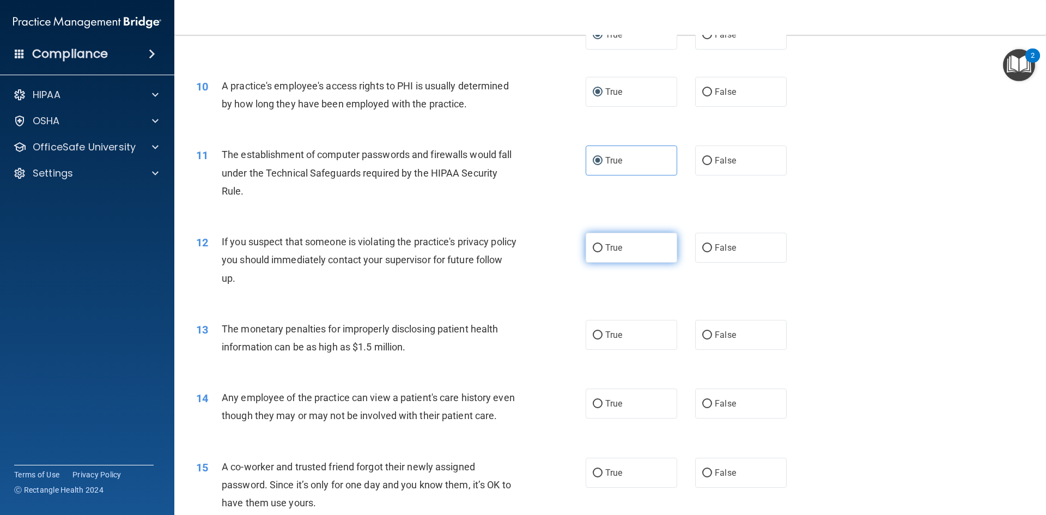
radio input "true"
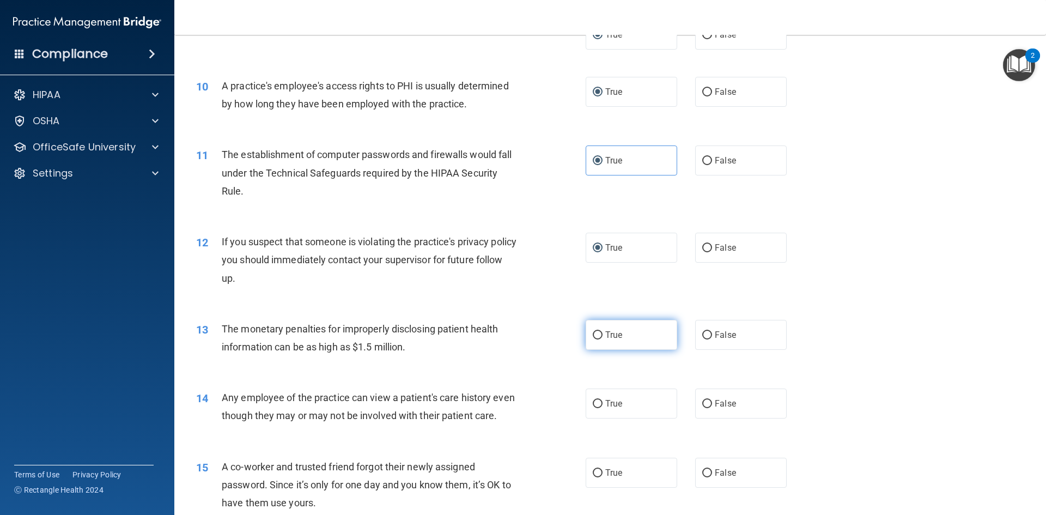
drag, startPoint x: 592, startPoint y: 337, endPoint x: 588, endPoint y: 341, distance: 5.8
click at [593, 337] on input "True" at bounding box center [598, 335] width 10 height 8
radio input "true"
click at [595, 401] on input "True" at bounding box center [598, 404] width 10 height 8
radio input "true"
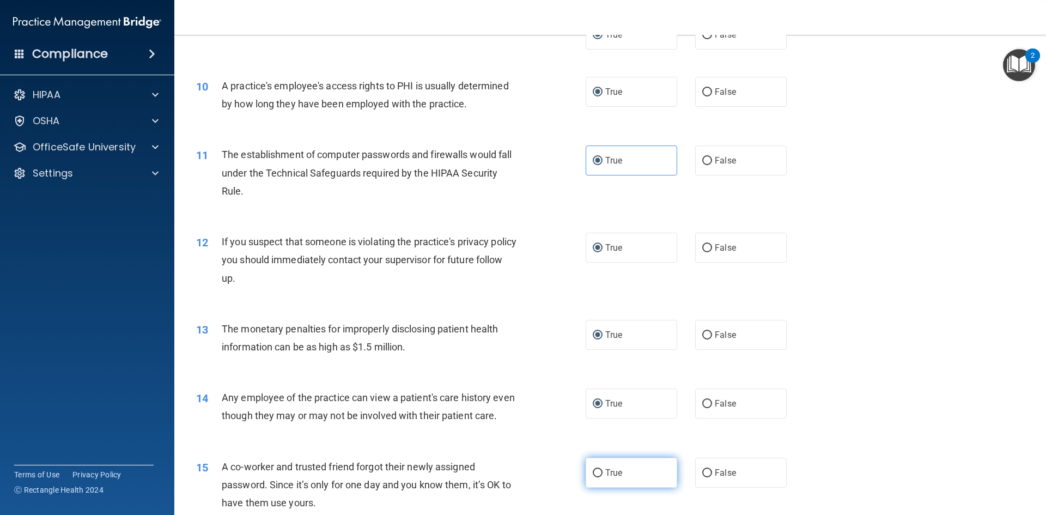
click at [597, 477] on input "True" at bounding box center [598, 473] width 10 height 8
radio input "true"
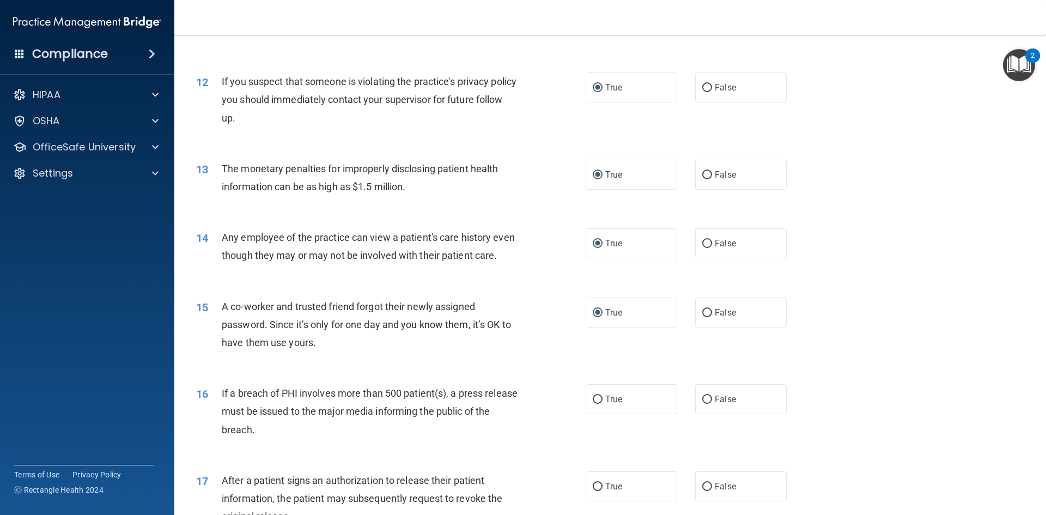
scroll to position [872, 0]
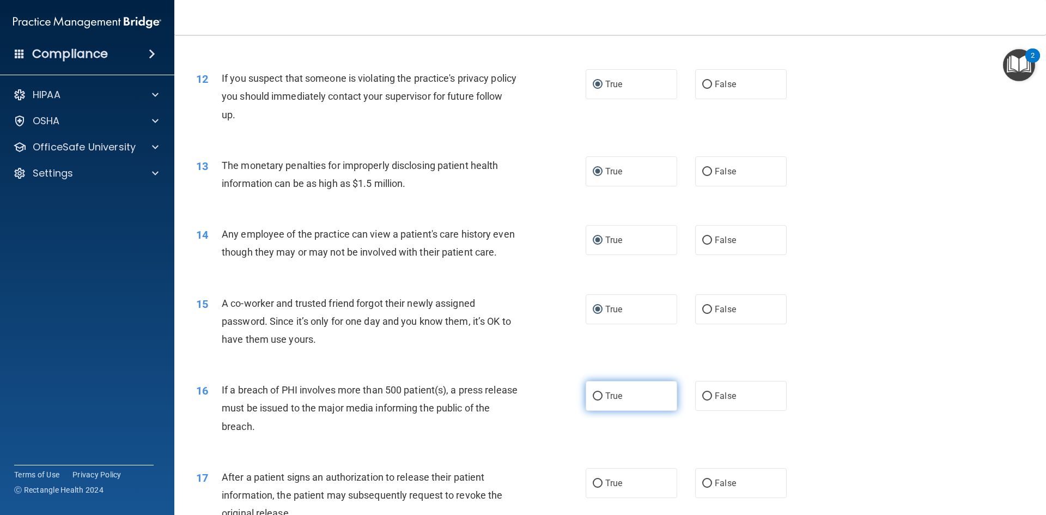
click at [593, 401] on input "True" at bounding box center [598, 396] width 10 height 8
radio input "true"
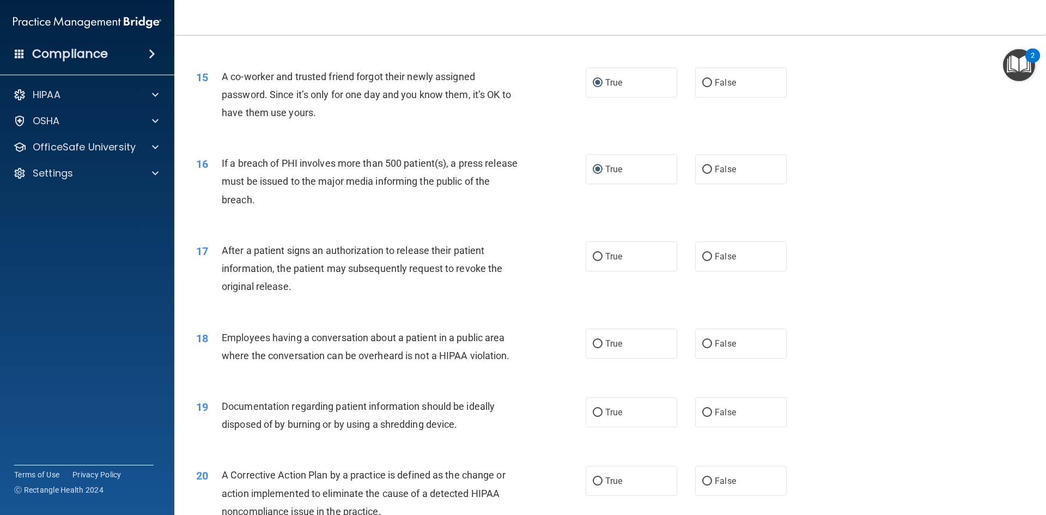
scroll to position [1145, 0]
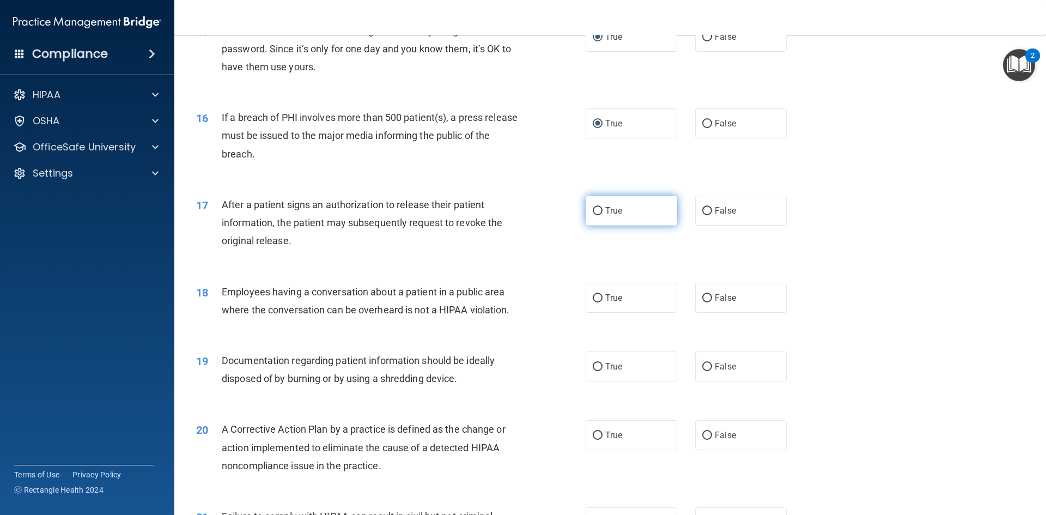
click at [597, 215] on input "True" at bounding box center [598, 211] width 10 height 8
radio input "true"
click at [597, 302] on input "True" at bounding box center [598, 298] width 10 height 8
radio input "true"
click at [593, 371] on input "True" at bounding box center [598, 367] width 10 height 8
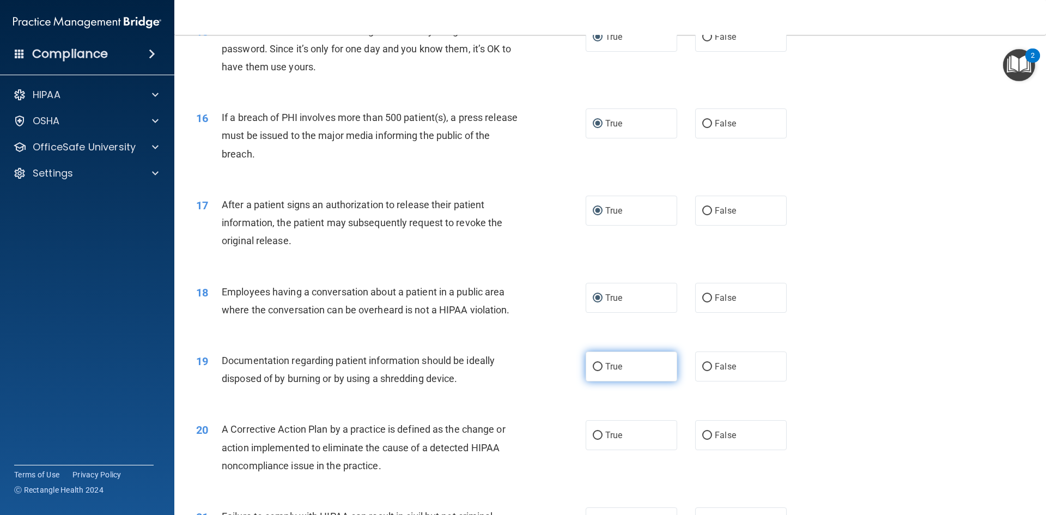
radio input "true"
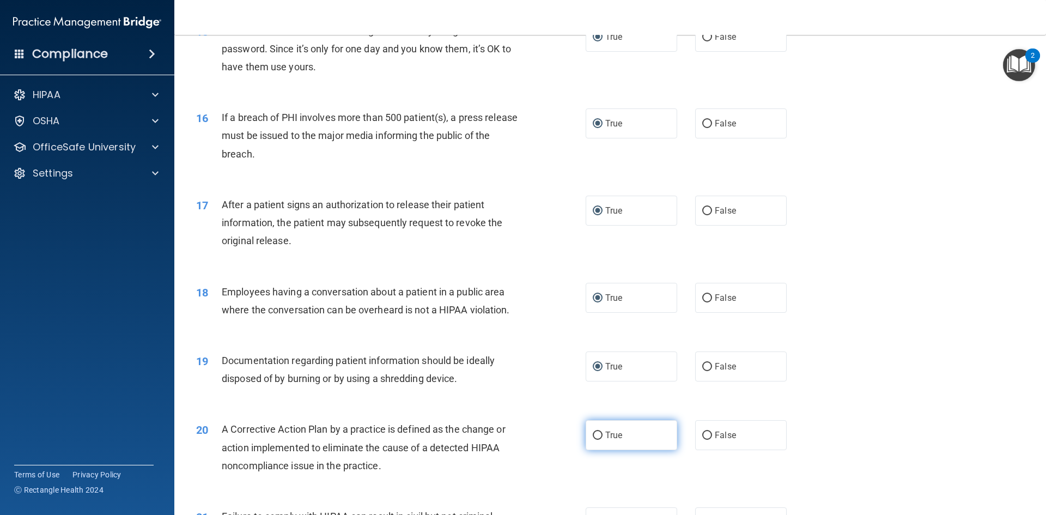
click at [593, 440] on input "True" at bounding box center [598, 436] width 10 height 8
radio input "true"
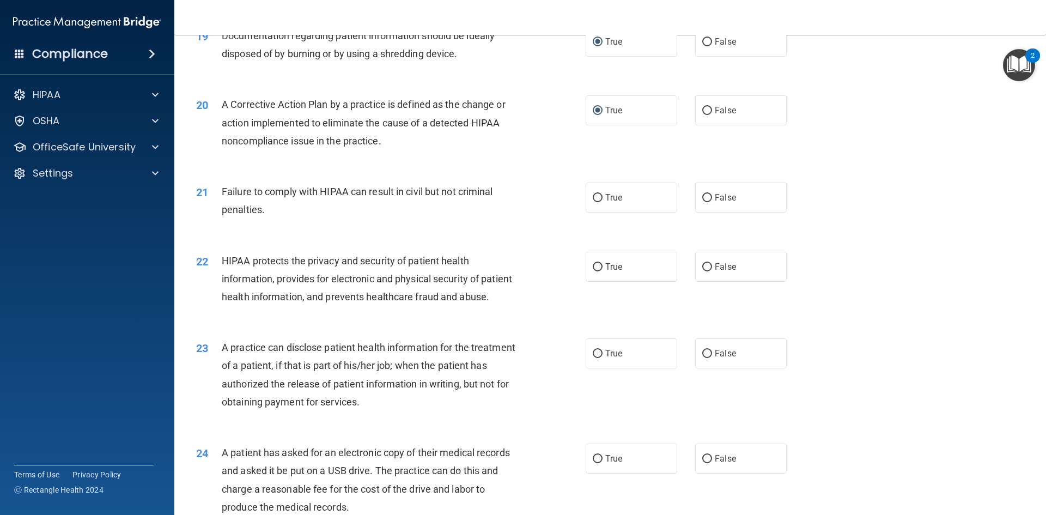
scroll to position [1472, 0]
click at [594, 200] on input "True" at bounding box center [598, 196] width 10 height 8
radio input "true"
click at [593, 269] on input "True" at bounding box center [598, 265] width 10 height 8
radio input "true"
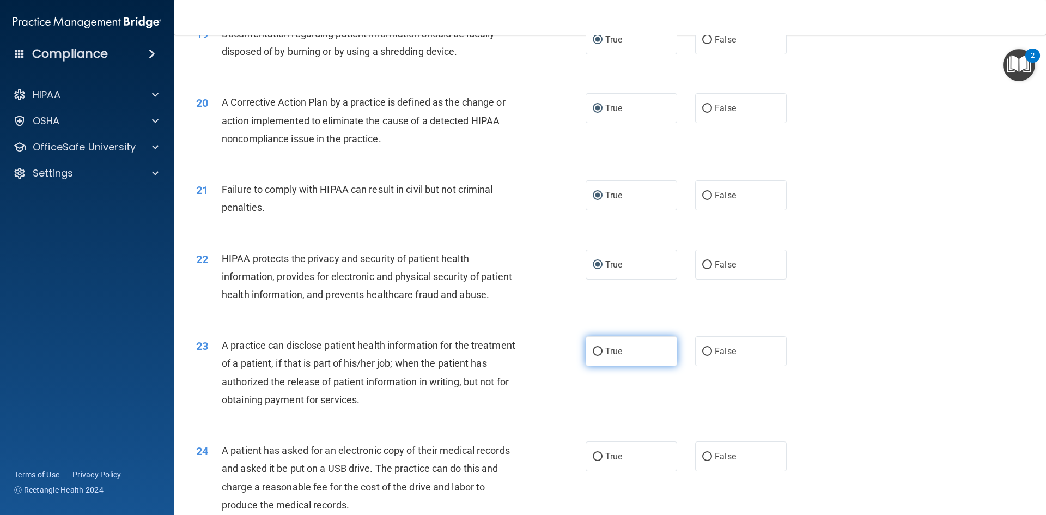
click at [593, 356] on input "True" at bounding box center [598, 352] width 10 height 8
radio input "true"
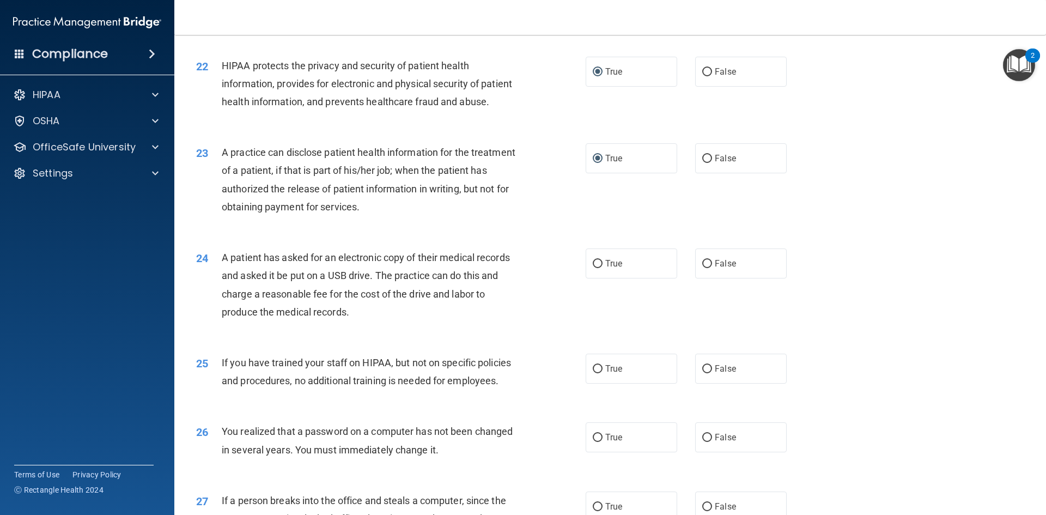
scroll to position [1690, 0]
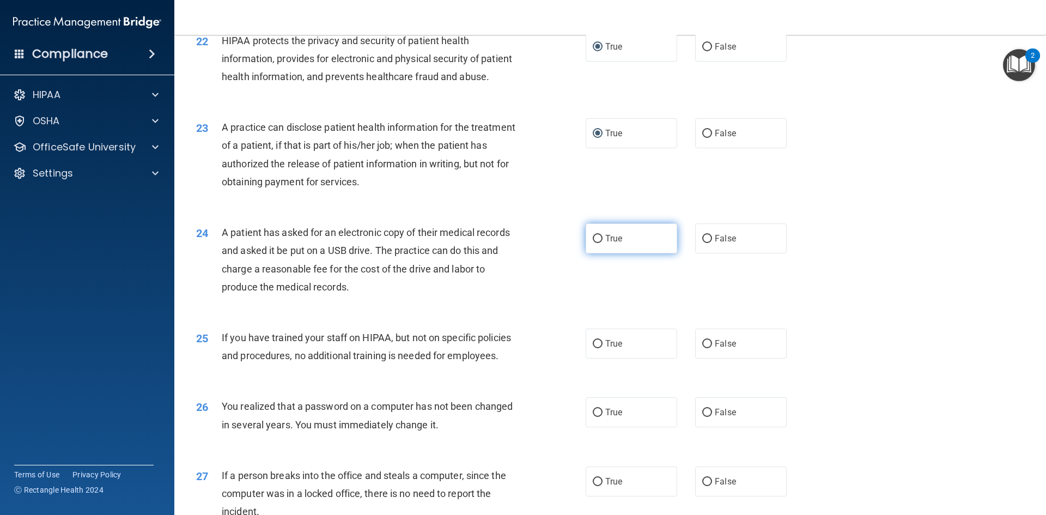
click at [597, 243] on input "True" at bounding box center [598, 239] width 10 height 8
radio input "true"
click at [597, 348] on input "True" at bounding box center [598, 344] width 10 height 8
radio input "true"
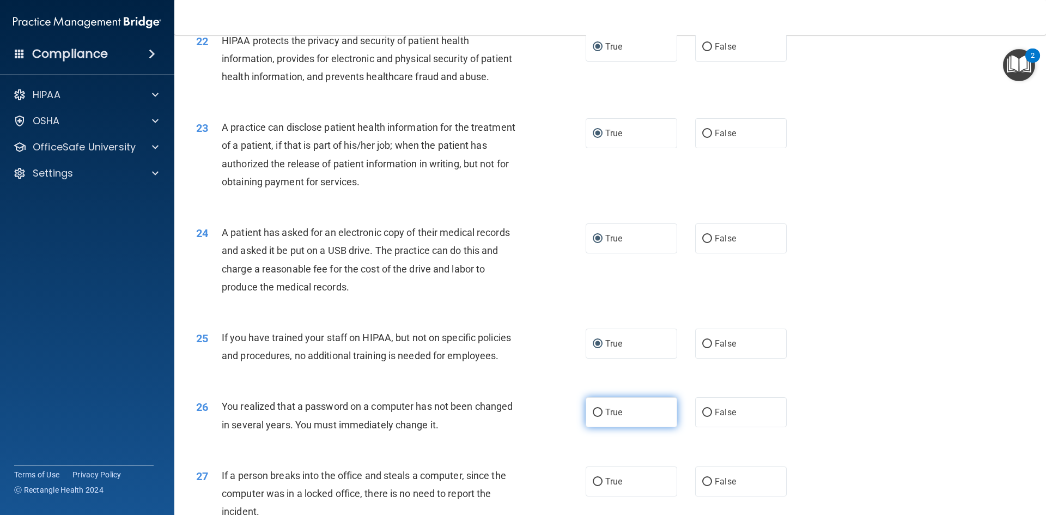
click at [593, 417] on input "True" at bounding box center [598, 413] width 10 height 8
radio input "true"
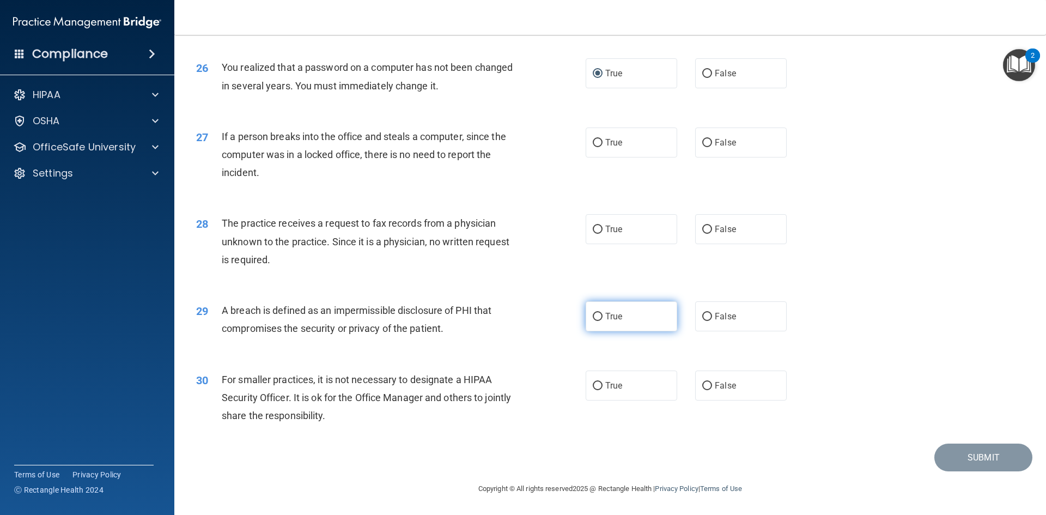
scroll to position [2064, 0]
click at [593, 143] on input "True" at bounding box center [598, 143] width 10 height 8
radio input "true"
click at [595, 229] on input "True" at bounding box center [598, 230] width 10 height 8
radio input "true"
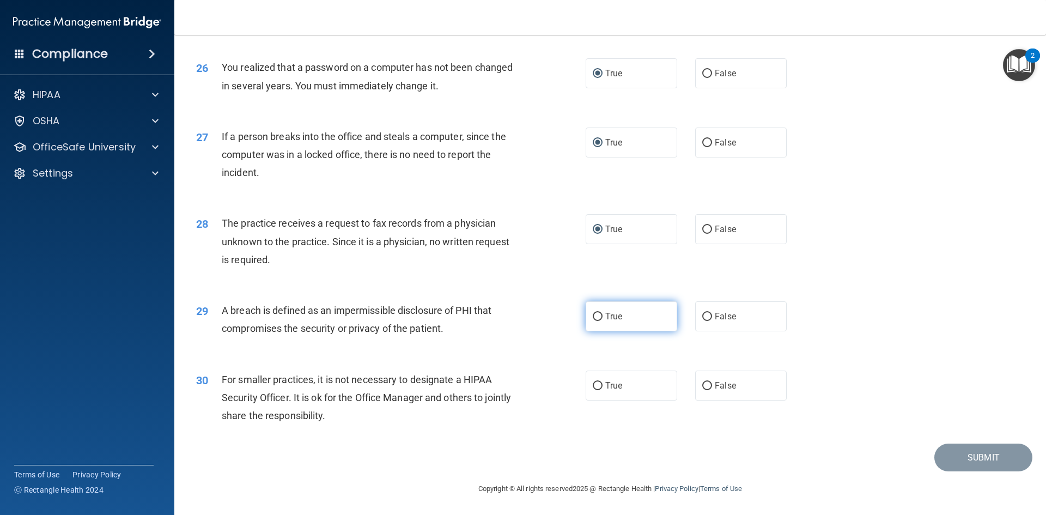
click at [593, 318] on input "True" at bounding box center [598, 317] width 10 height 8
radio input "true"
drag, startPoint x: 590, startPoint y: 386, endPoint x: 591, endPoint y: 366, distance: 20.8
click at [593, 386] on input "True" at bounding box center [598, 386] width 10 height 8
radio input "true"
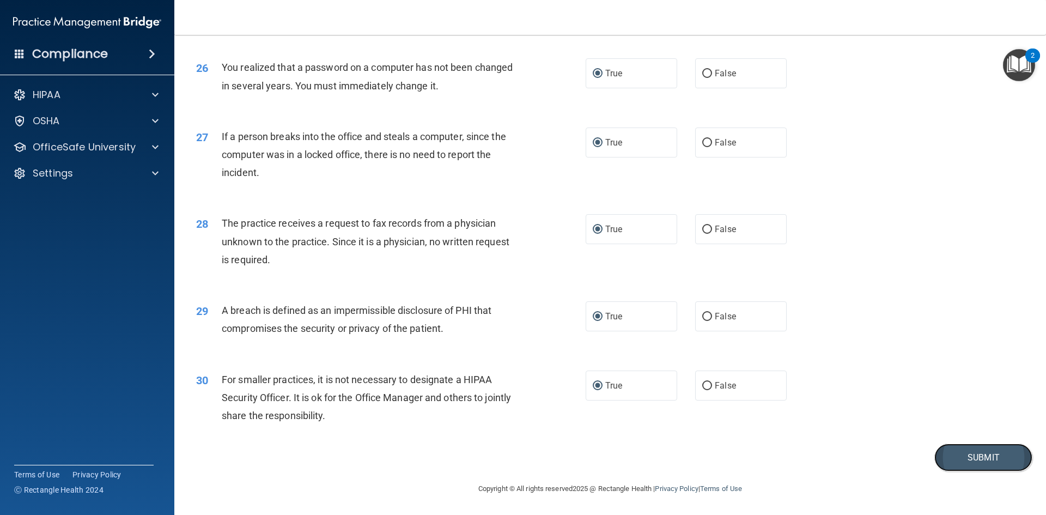
click at [982, 458] on button "Submit" at bounding box center [984, 458] width 98 height 28
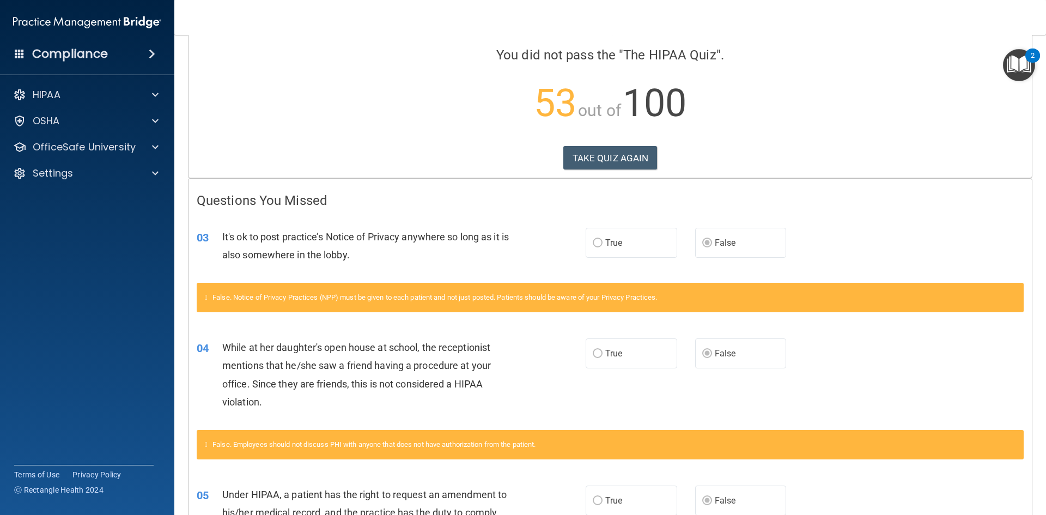
scroll to position [25, 0]
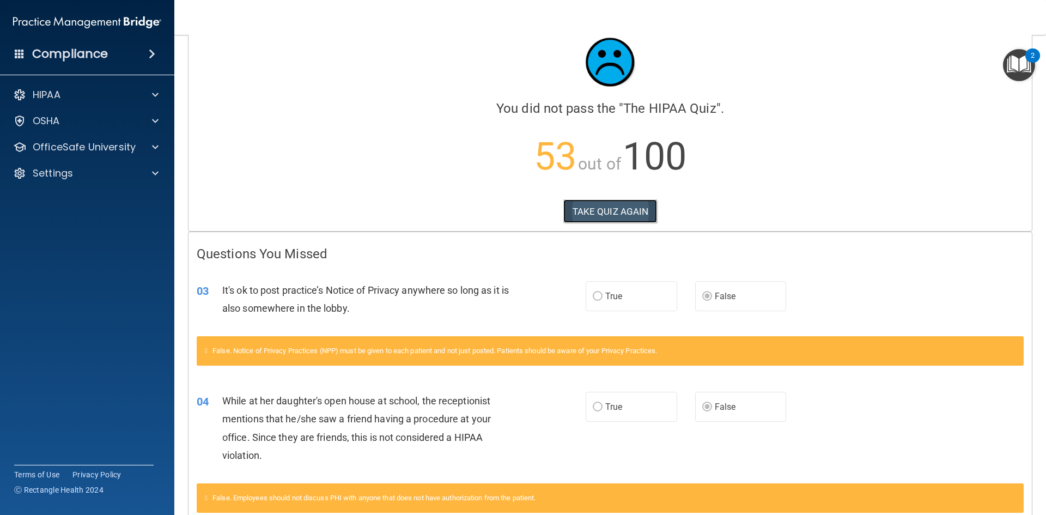
click at [578, 209] on button "TAKE QUIZ AGAIN" at bounding box center [611, 211] width 94 height 24
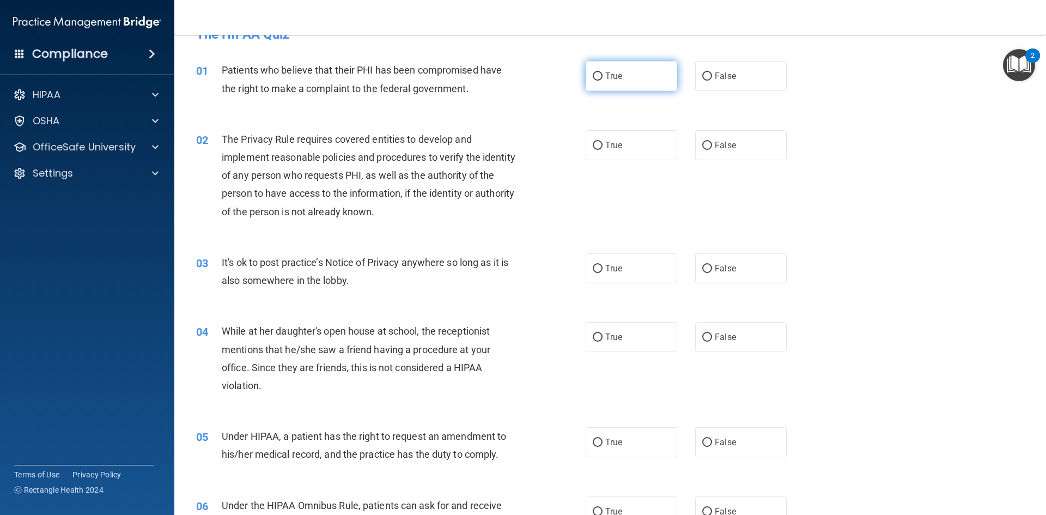
click at [595, 74] on input "True" at bounding box center [598, 76] width 10 height 8
radio input "true"
click at [595, 144] on input "True" at bounding box center [598, 146] width 10 height 8
radio input "true"
click at [703, 267] on input "False" at bounding box center [708, 269] width 10 height 8
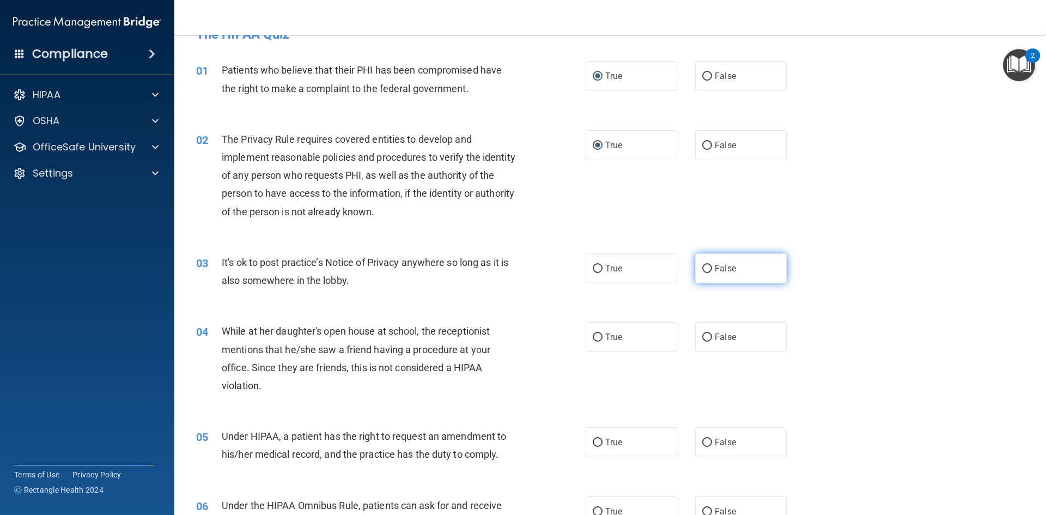
radio input "true"
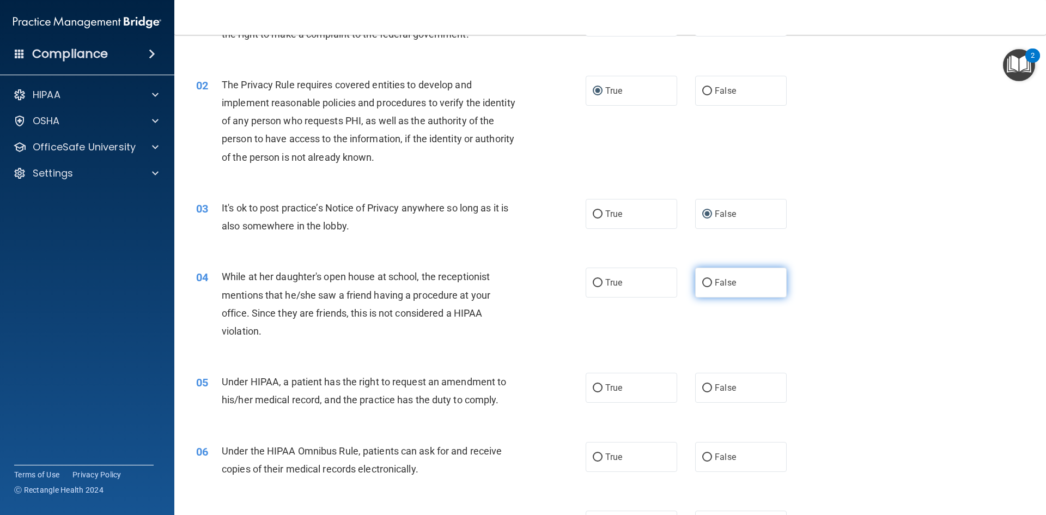
click at [703, 281] on input "False" at bounding box center [708, 283] width 10 height 8
radio input "true"
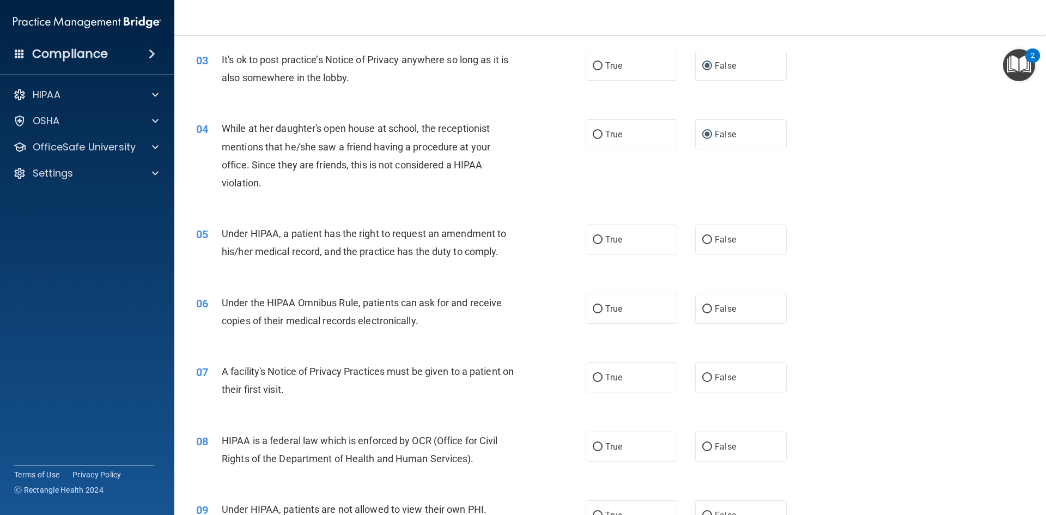
scroll to position [298, 0]
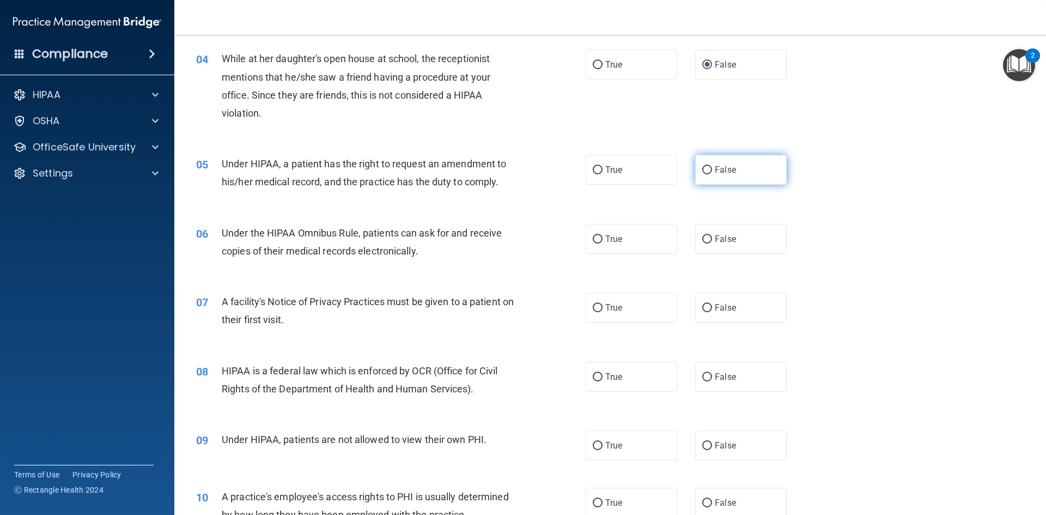
click at [704, 174] on input "False" at bounding box center [708, 170] width 10 height 8
radio input "true"
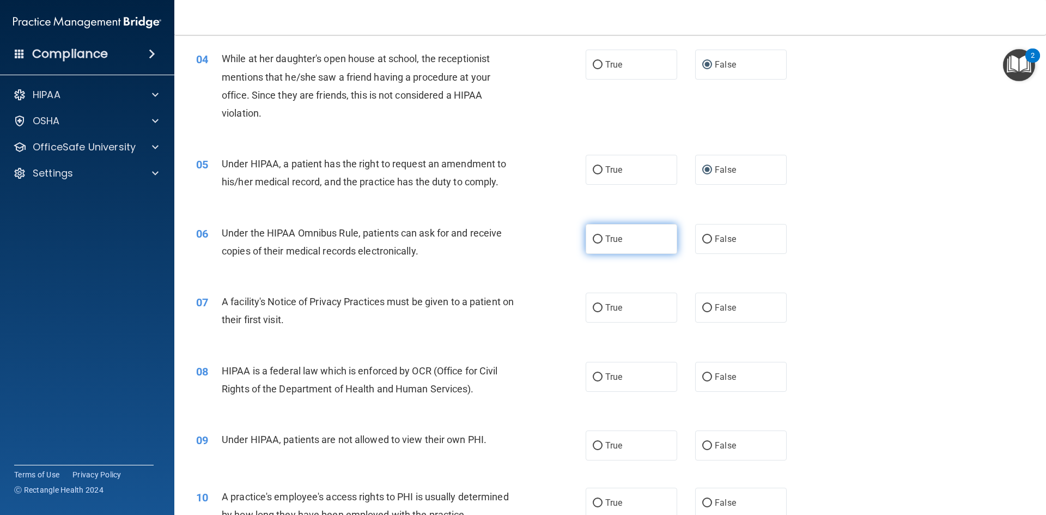
click at [595, 235] on input "True" at bounding box center [598, 239] width 10 height 8
radio input "true"
click at [593, 305] on input "True" at bounding box center [598, 308] width 10 height 8
radio input "true"
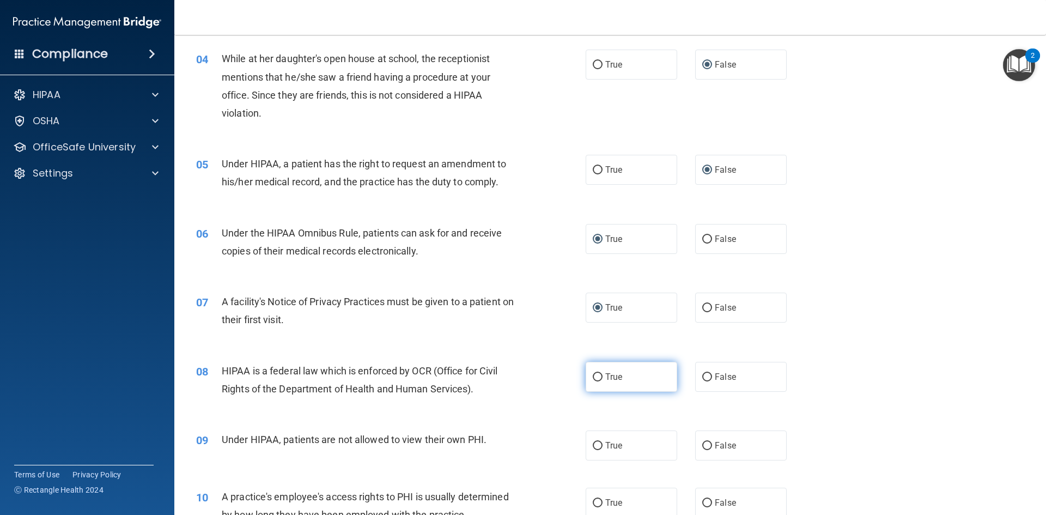
click at [594, 378] on input "True" at bounding box center [598, 377] width 10 height 8
radio input "true"
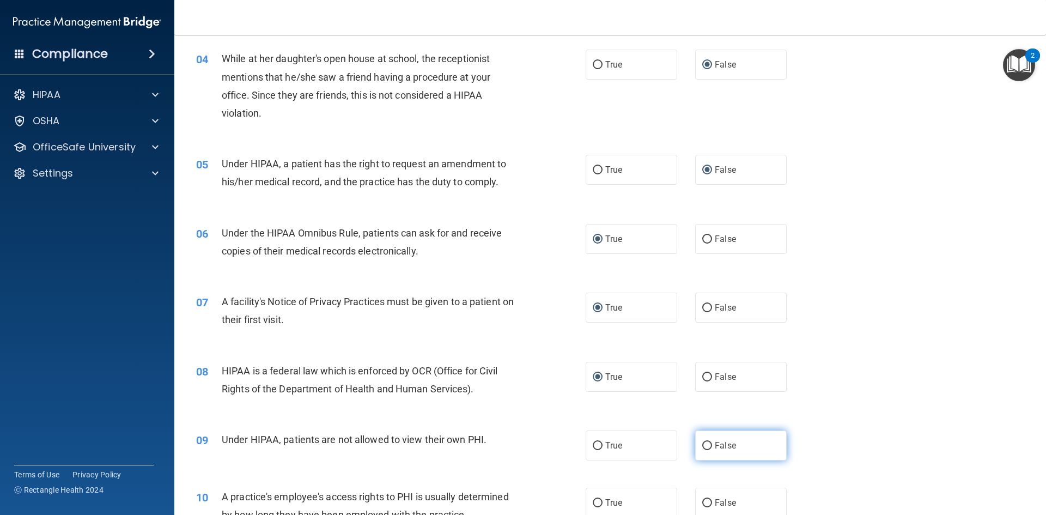
click at [704, 446] on input "False" at bounding box center [708, 446] width 10 height 8
radio input "true"
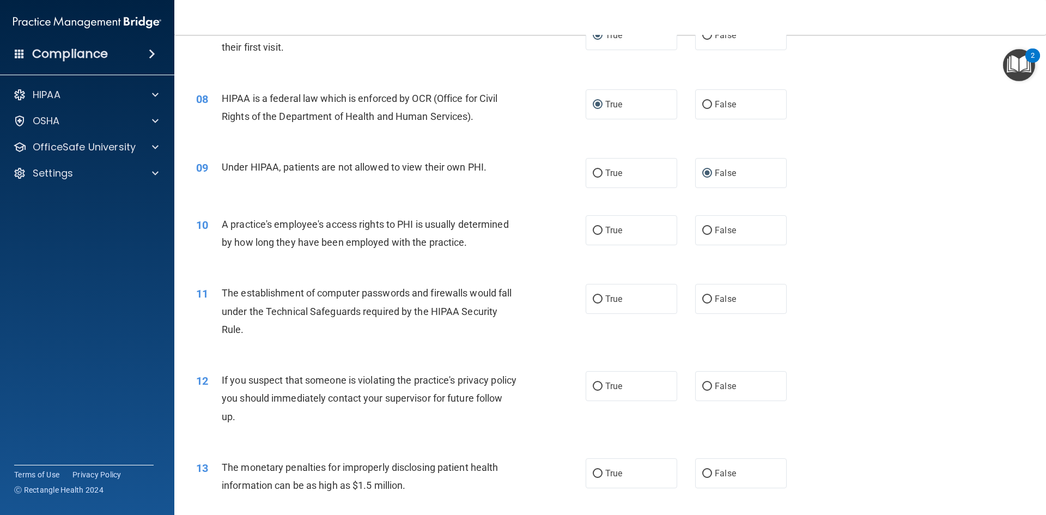
scroll to position [625, 0]
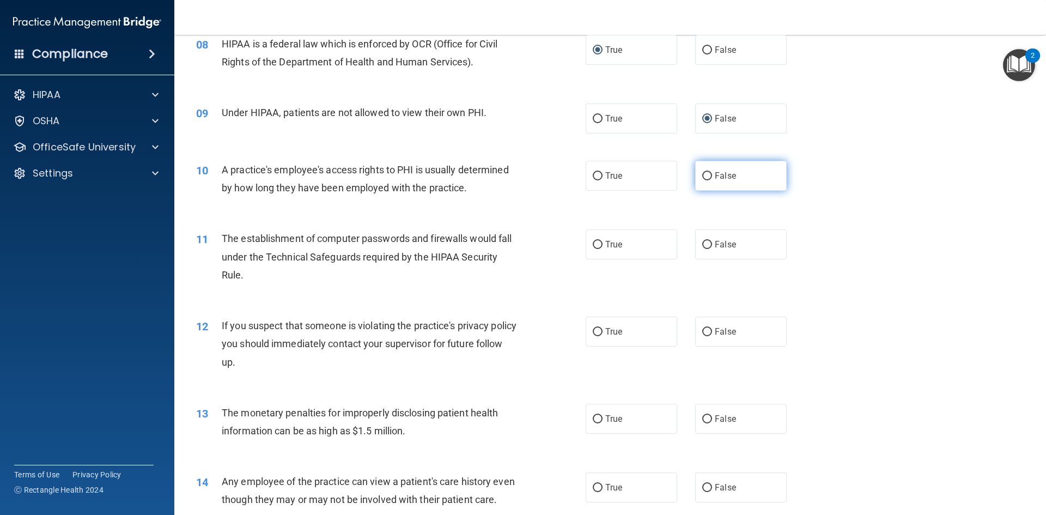
click at [703, 173] on input "False" at bounding box center [708, 176] width 10 height 8
radio input "true"
click at [595, 242] on input "True" at bounding box center [598, 245] width 10 height 8
radio input "true"
click at [594, 334] on input "True" at bounding box center [598, 332] width 10 height 8
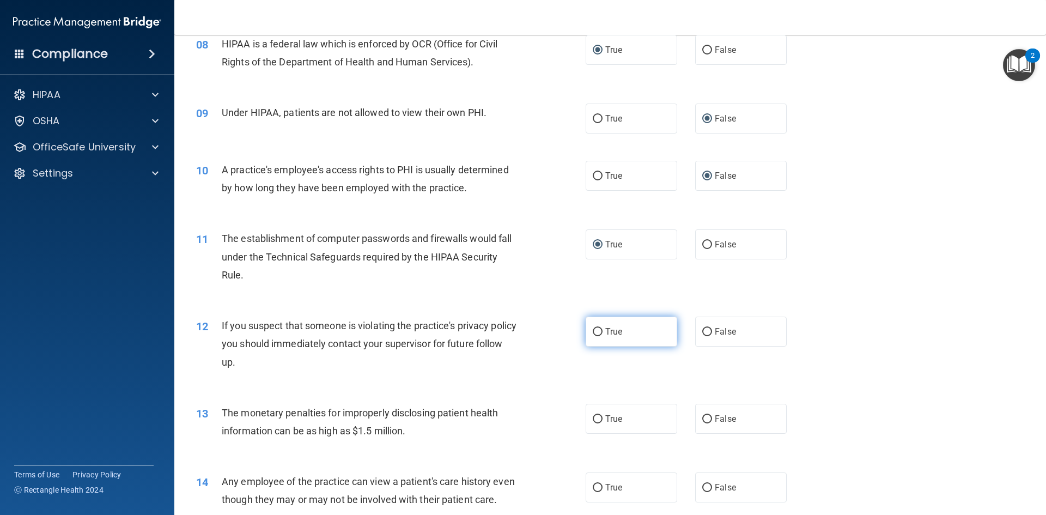
radio input "true"
click at [593, 418] on input "True" at bounding box center [598, 419] width 10 height 8
radio input "true"
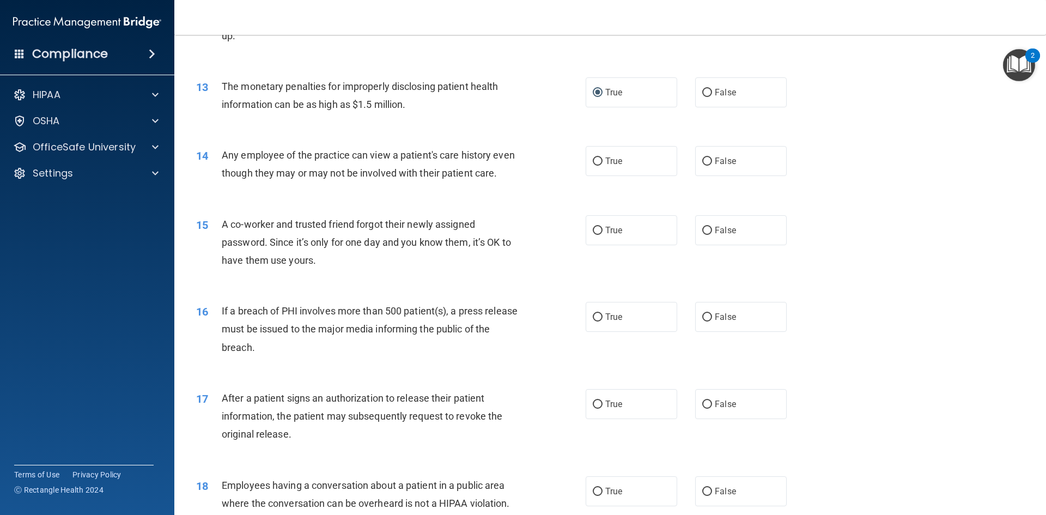
scroll to position [952, 0]
click at [705, 161] on input "False" at bounding box center [708, 161] width 10 height 8
radio input "true"
click at [705, 234] on input "False" at bounding box center [708, 230] width 10 height 8
radio input "true"
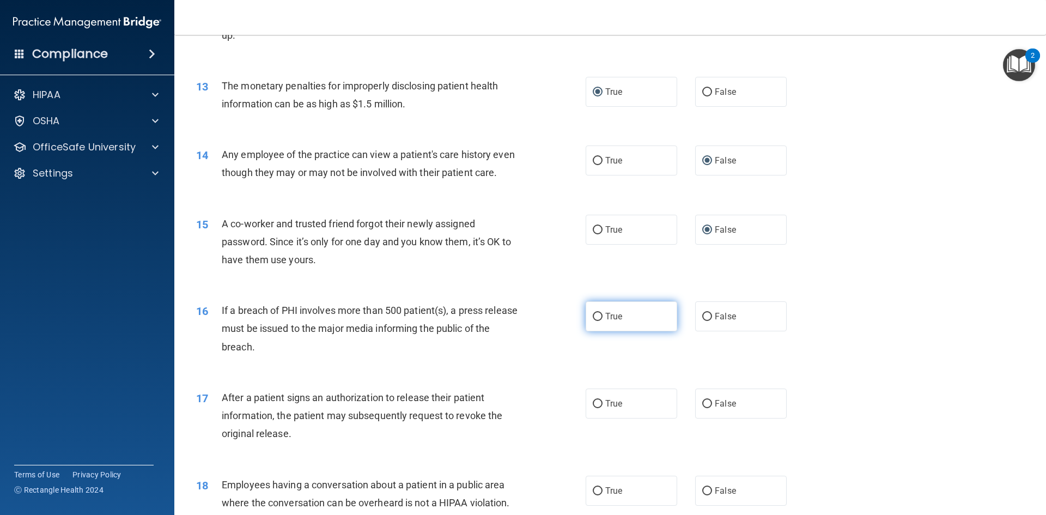
click at [594, 321] on input "True" at bounding box center [598, 317] width 10 height 8
radio input "true"
click at [593, 408] on input "True" at bounding box center [598, 404] width 10 height 8
radio input "true"
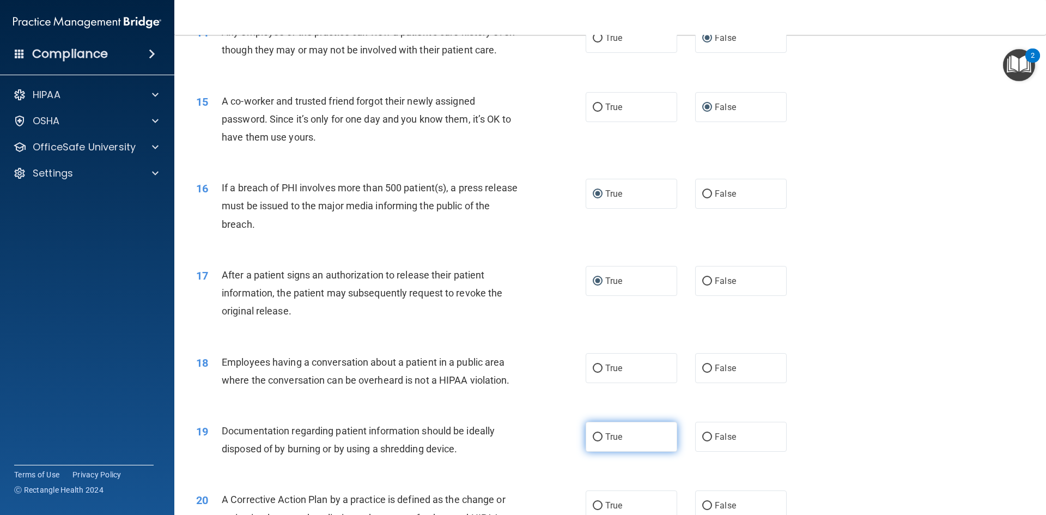
scroll to position [1115, 0]
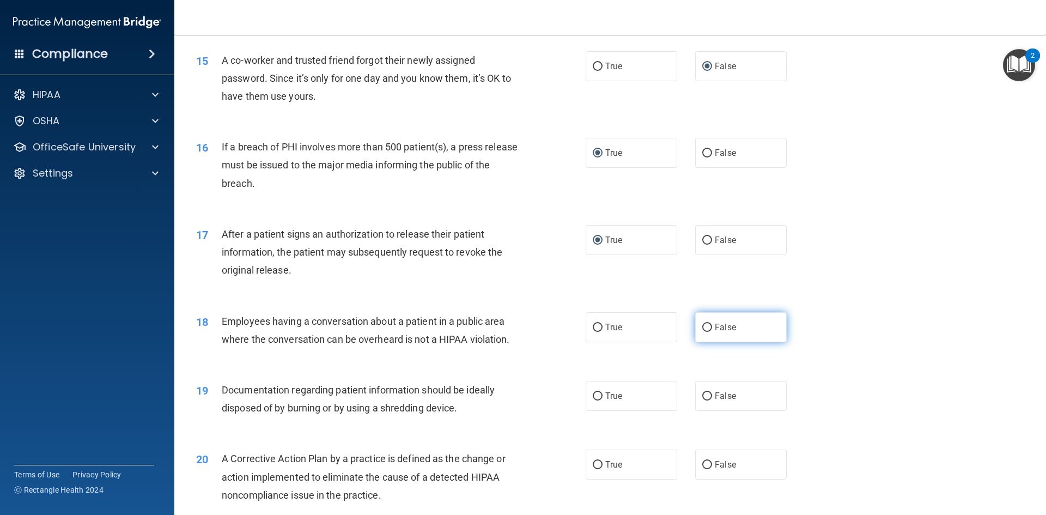
click at [704, 332] on input "False" at bounding box center [708, 328] width 10 height 8
radio input "true"
click at [595, 401] on input "True" at bounding box center [598, 396] width 10 height 8
radio input "true"
click at [594, 469] on input "True" at bounding box center [598, 465] width 10 height 8
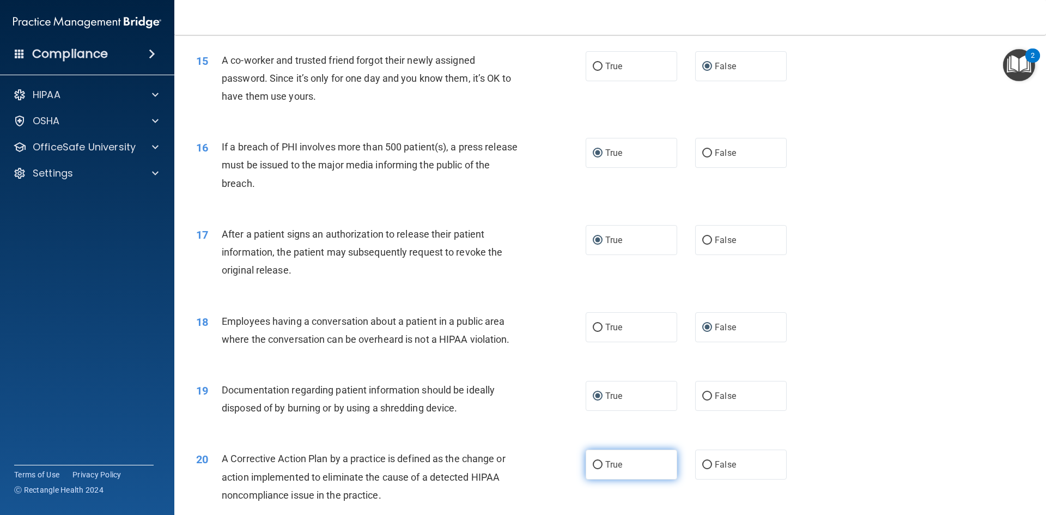
radio input "true"
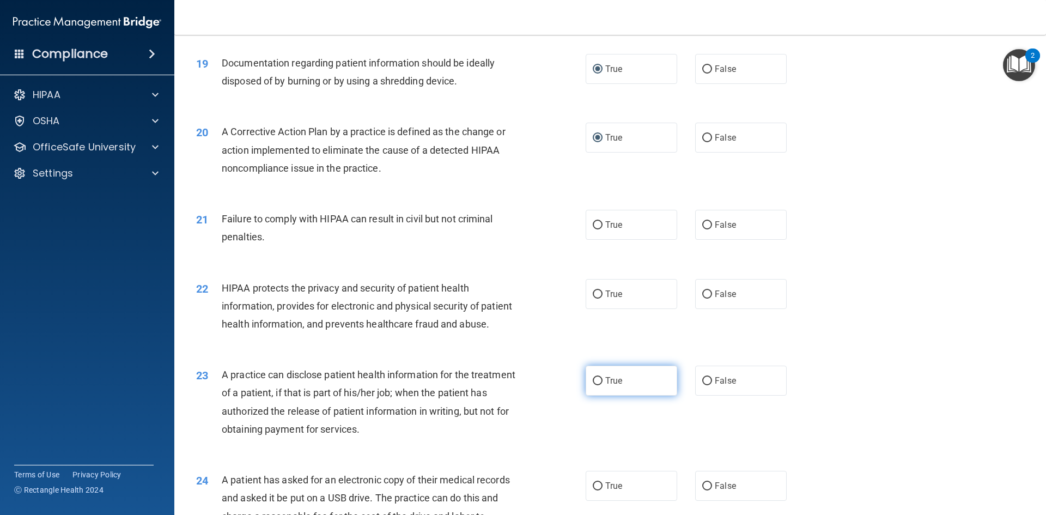
scroll to position [1497, 0]
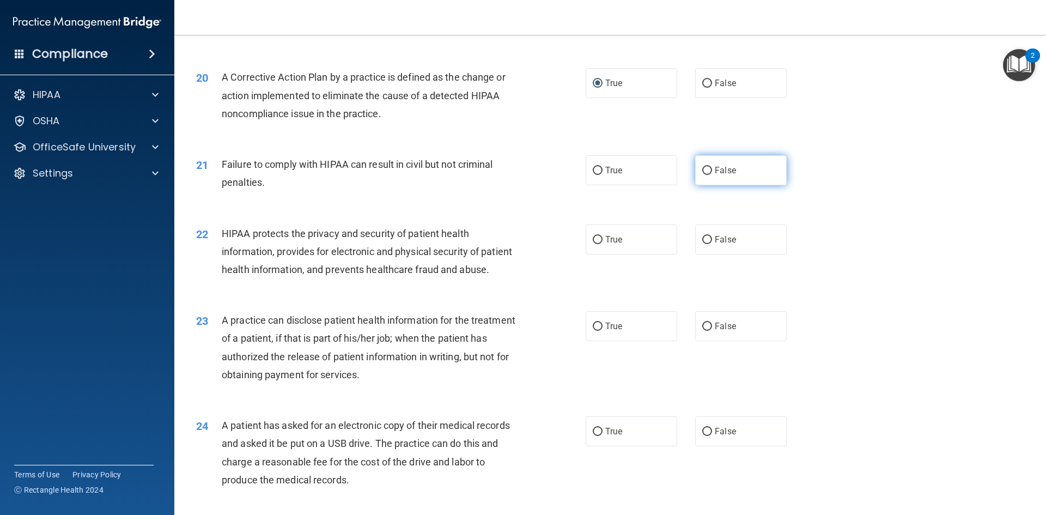
click at [706, 175] on input "False" at bounding box center [708, 171] width 10 height 8
radio input "true"
click at [593, 244] on input "True" at bounding box center [598, 240] width 10 height 8
radio input "true"
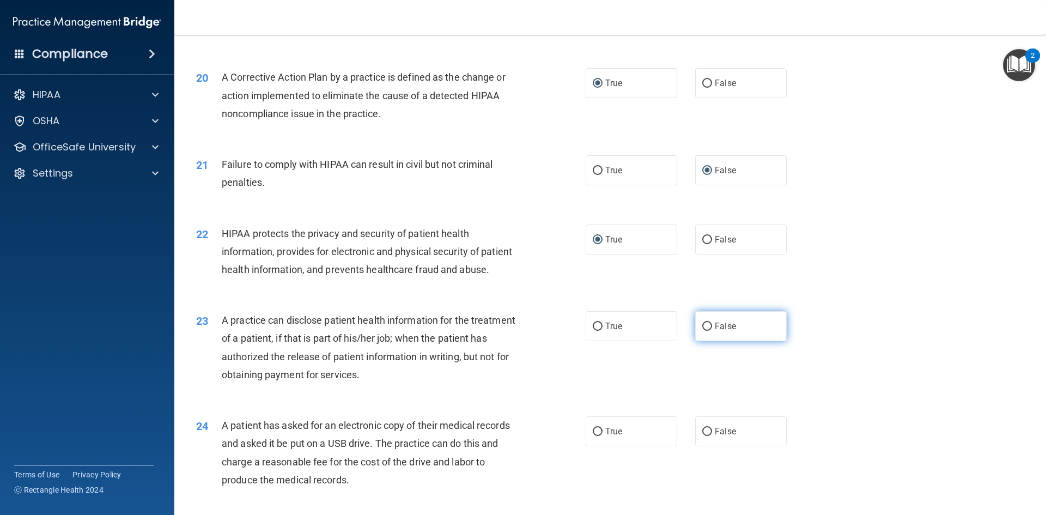
click at [706, 331] on input "False" at bounding box center [708, 327] width 10 height 8
radio input "true"
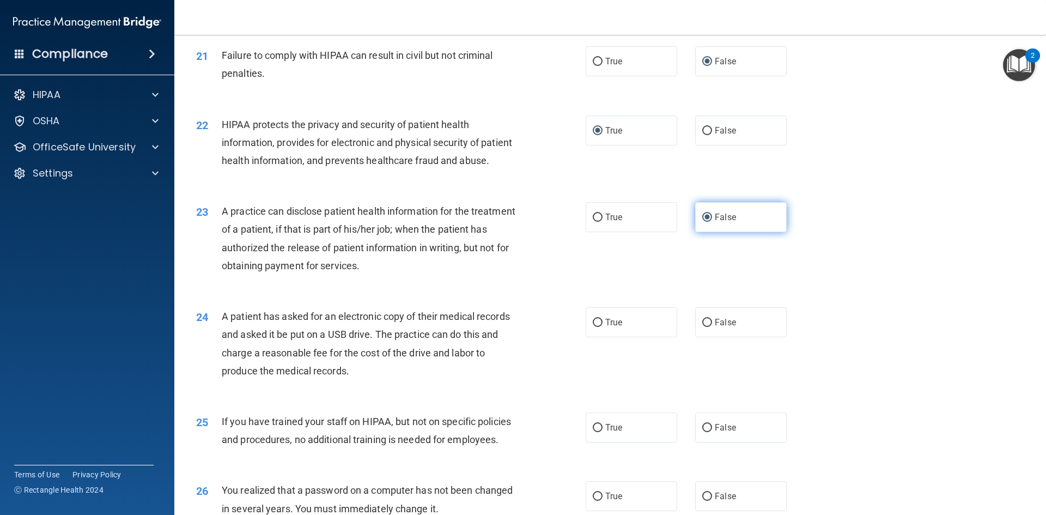
scroll to position [1660, 0]
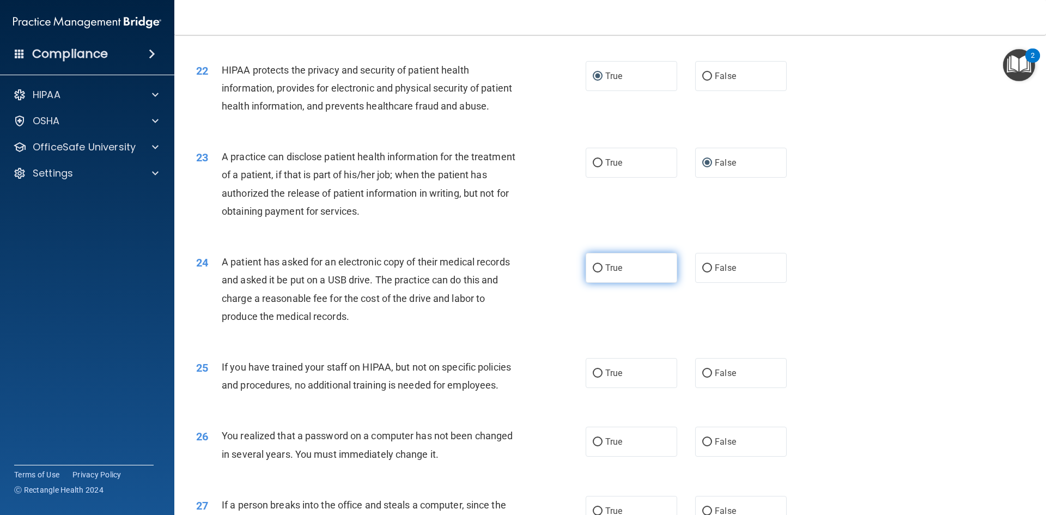
click at [595, 273] on input "True" at bounding box center [598, 268] width 10 height 8
radio input "true"
click at [703, 378] on input "False" at bounding box center [708, 374] width 10 height 8
radio input "true"
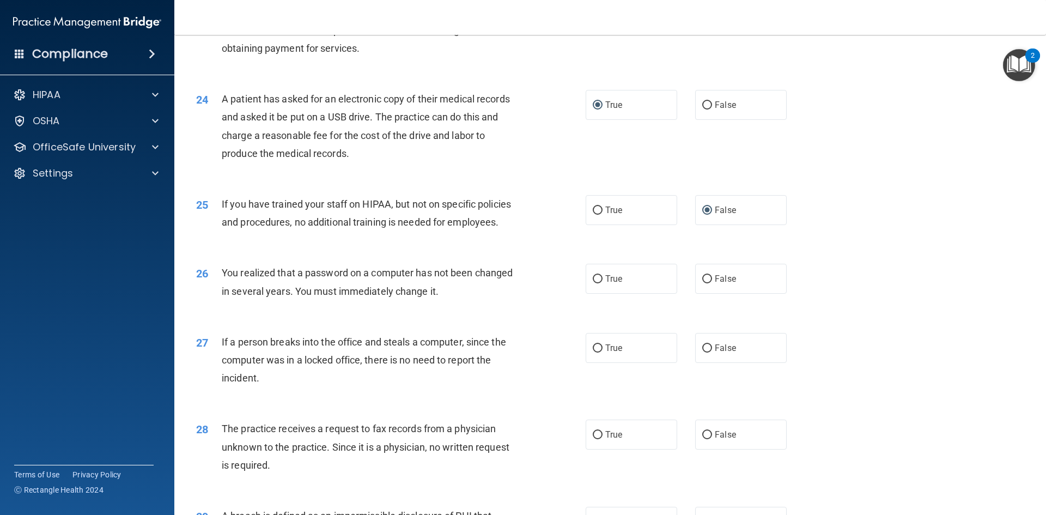
scroll to position [1824, 0]
click at [596, 283] on input "True" at bounding box center [598, 279] width 10 height 8
radio input "true"
click at [703, 352] on input "False" at bounding box center [708, 348] width 10 height 8
radio input "true"
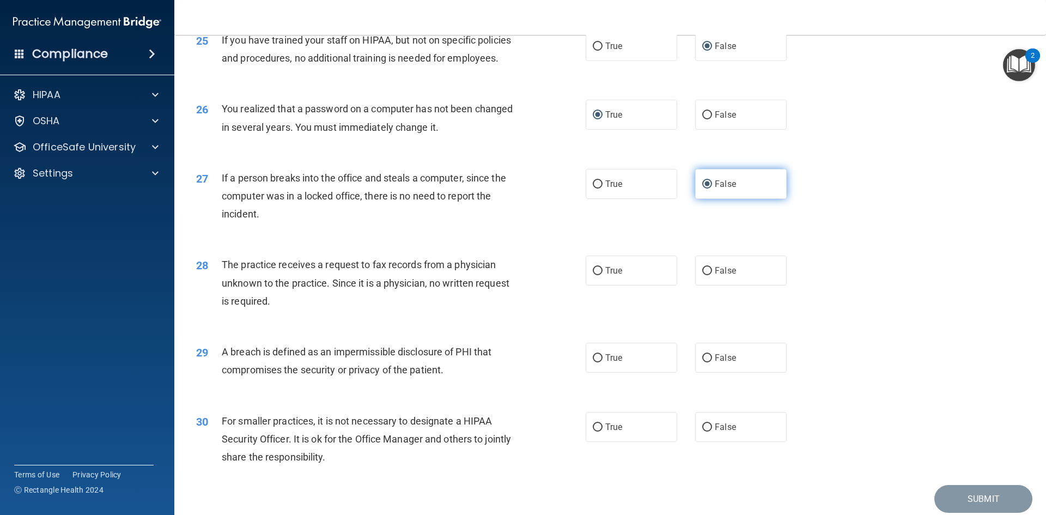
scroll to position [2042, 0]
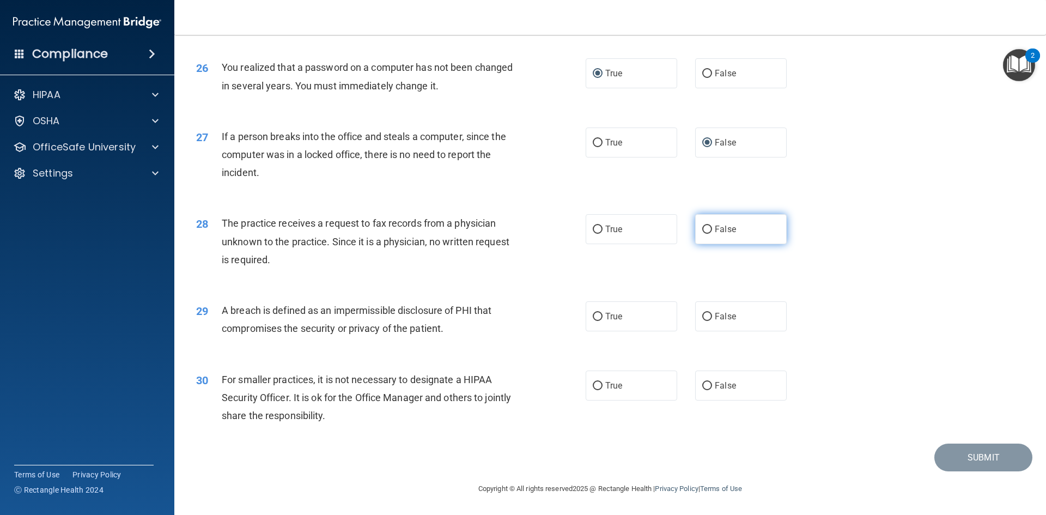
click at [703, 234] on input "False" at bounding box center [708, 230] width 10 height 8
radio input "true"
click at [594, 321] on input "True" at bounding box center [598, 317] width 10 height 8
radio input "true"
click at [703, 390] on input "False" at bounding box center [708, 386] width 10 height 8
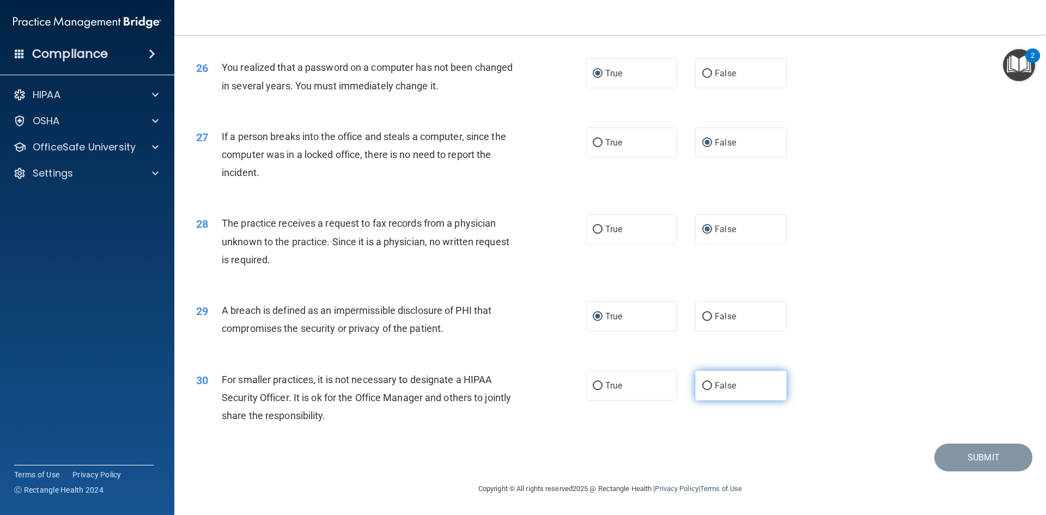
radio input "true"
click at [962, 471] on button "Submit" at bounding box center [984, 458] width 98 height 28
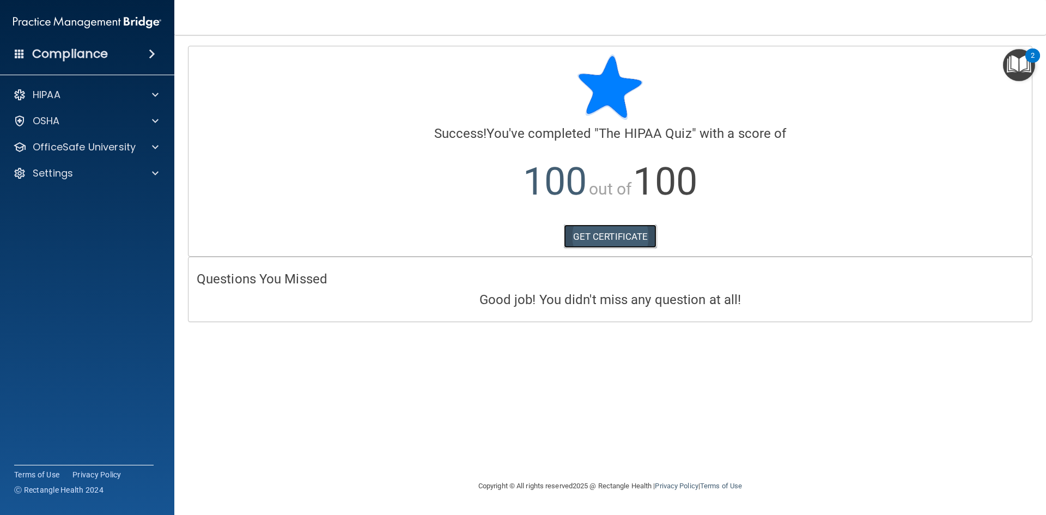
click at [589, 233] on link "GET CERTIFICATE" at bounding box center [610, 237] width 93 height 24
click at [158, 95] on span at bounding box center [155, 94] width 7 height 13
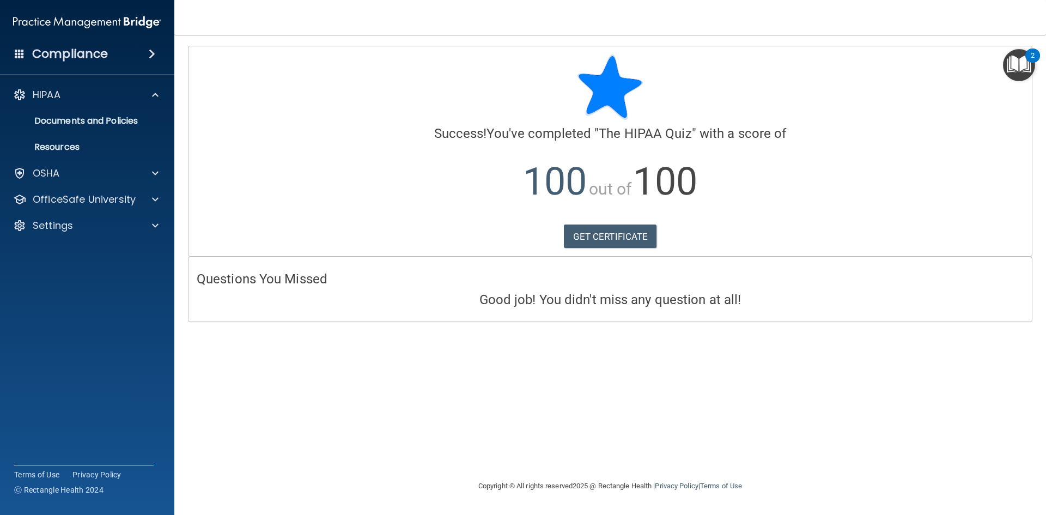
click at [149, 52] on span at bounding box center [152, 53] width 7 height 13
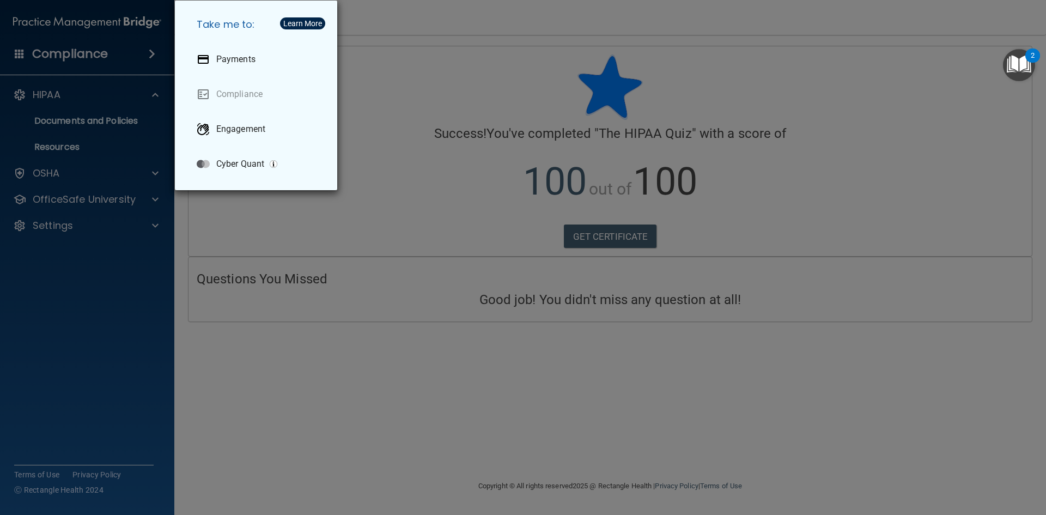
click at [370, 327] on div "Take me to: Payments Compliance Engagement Cyber Quant" at bounding box center [523, 257] width 1046 height 515
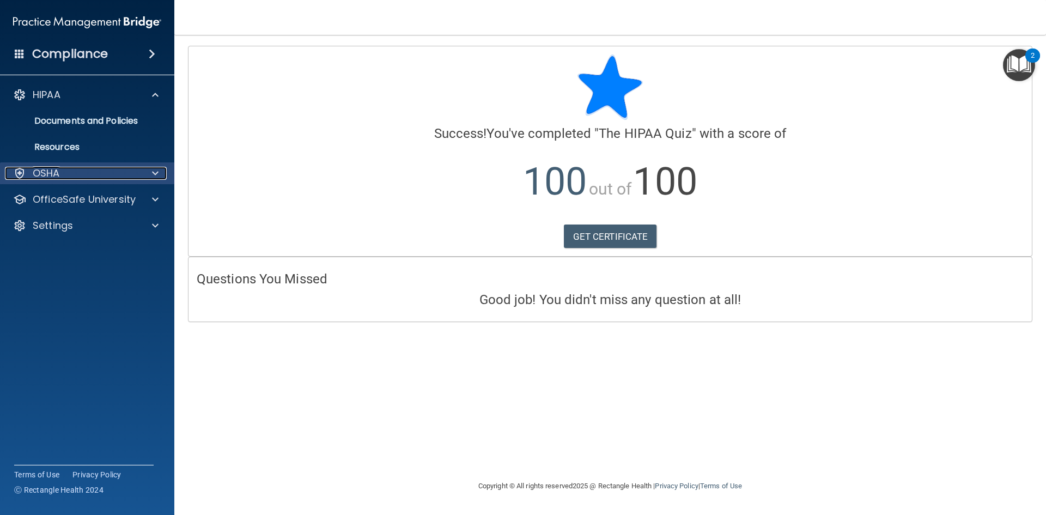
click at [54, 175] on p "OSHA" at bounding box center [46, 173] width 27 height 13
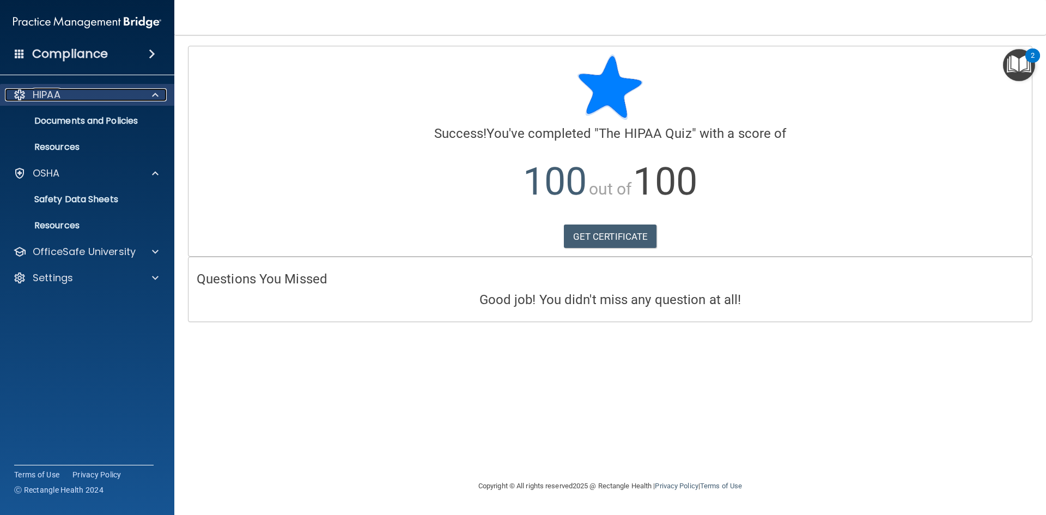
click at [49, 92] on p "HIPAA" at bounding box center [47, 94] width 28 height 13
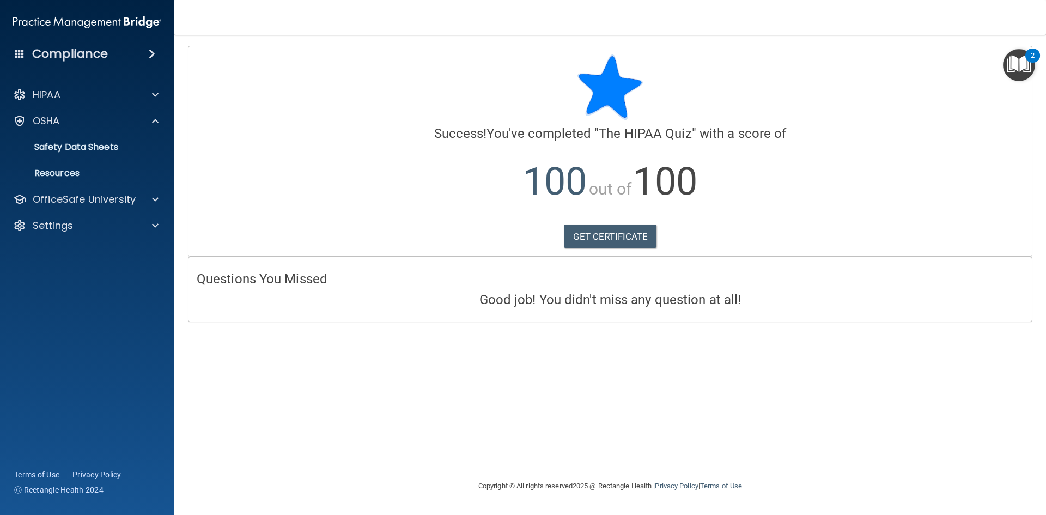
click at [1024, 56] on img "Open Resource Center, 2 new notifications" at bounding box center [1019, 65] width 32 height 32
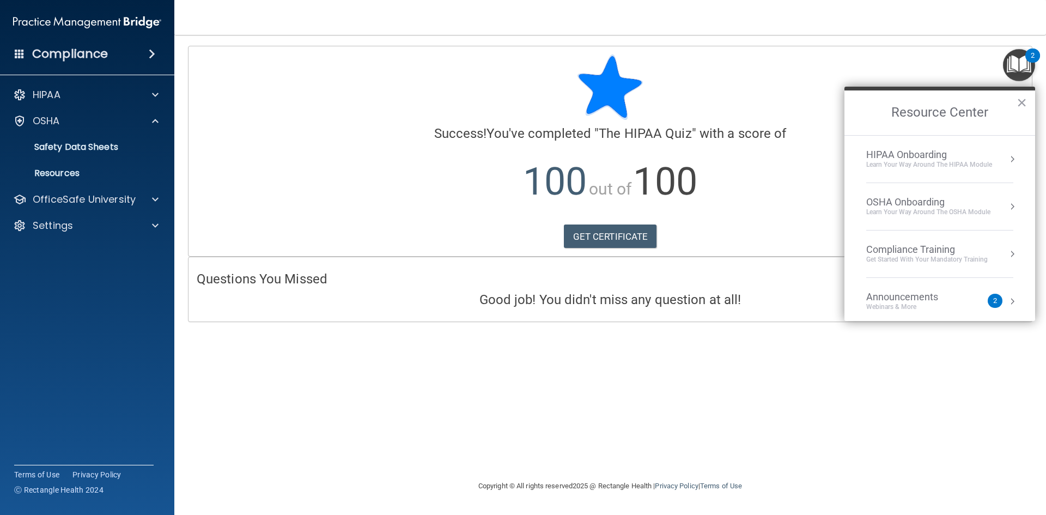
click at [892, 244] on div "Compliance Training" at bounding box center [928, 250] width 122 height 12
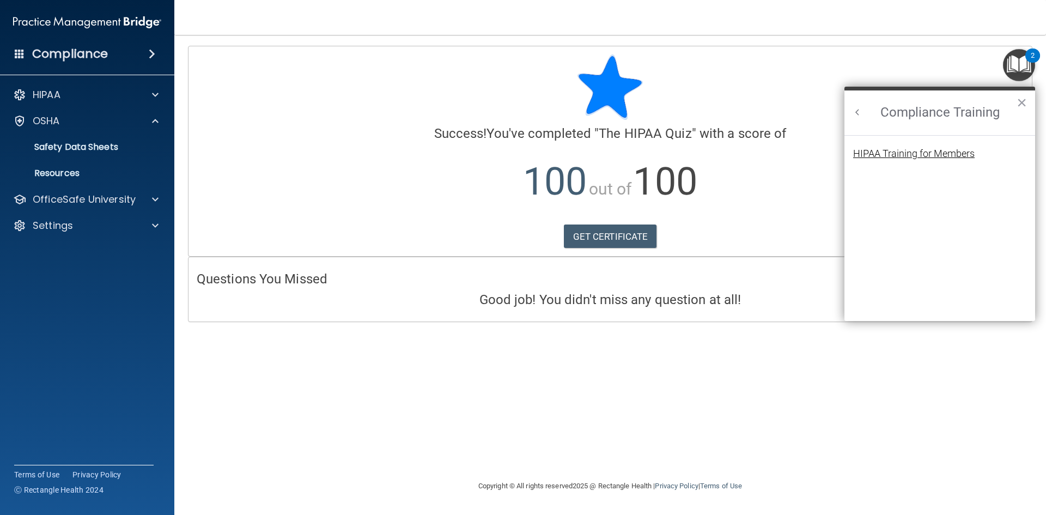
click at [907, 152] on div "HIPAA Training for Members" at bounding box center [914, 154] width 122 height 10
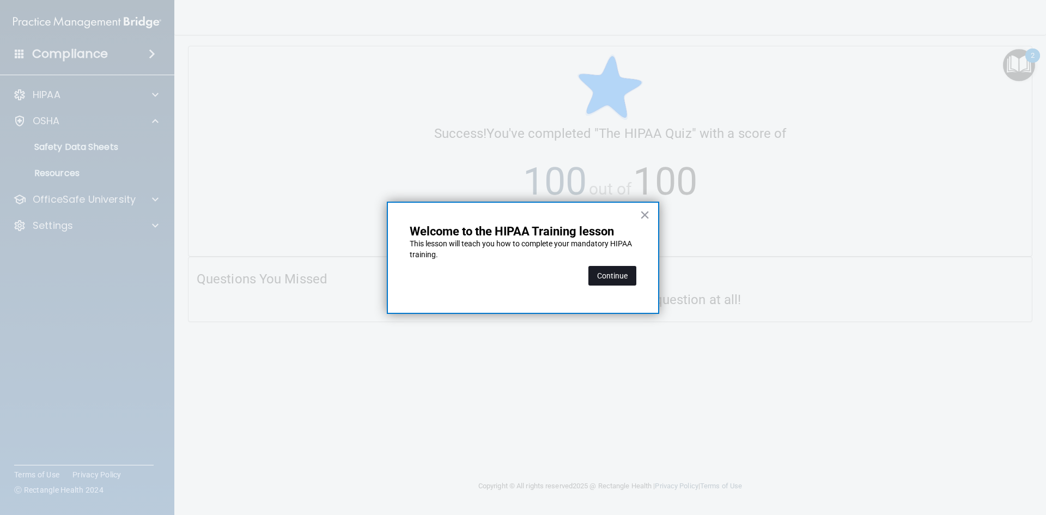
click at [612, 275] on button "Continue" at bounding box center [613, 276] width 48 height 20
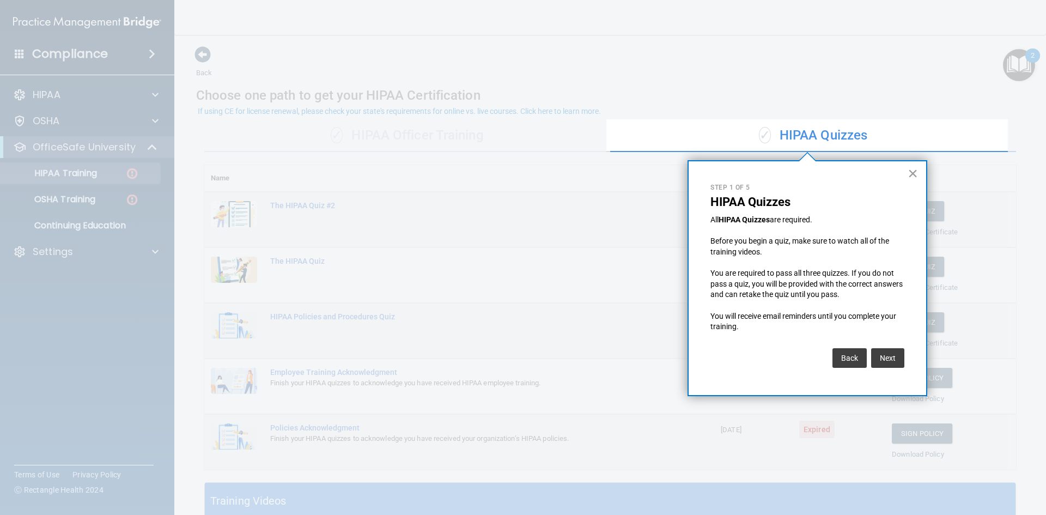
click at [913, 173] on button "×" at bounding box center [913, 173] width 10 height 17
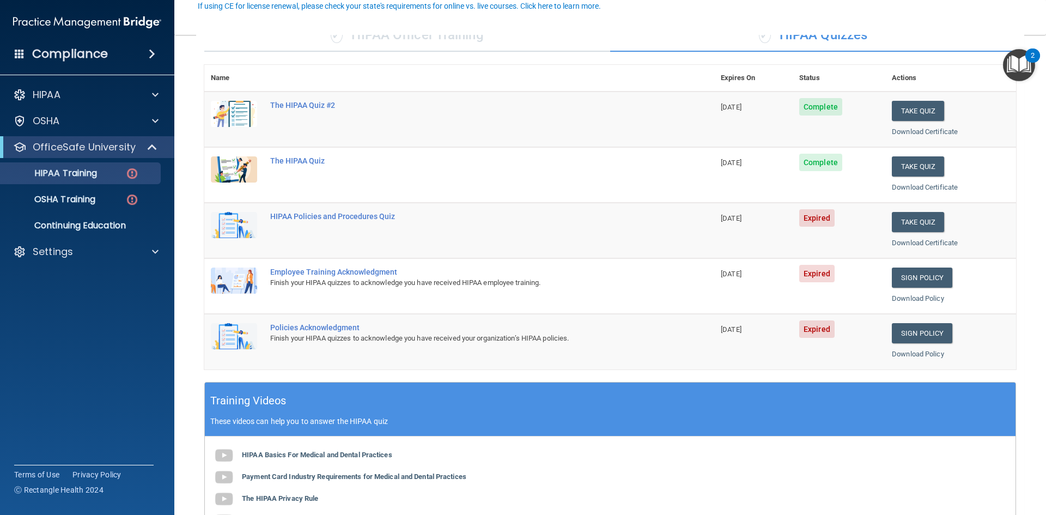
scroll to position [109, 0]
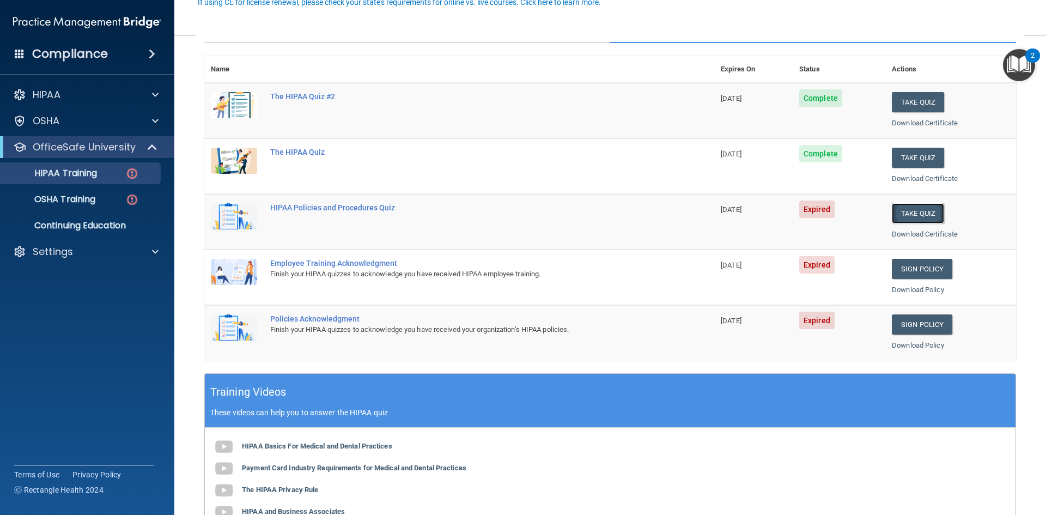
click at [912, 210] on button "Take Quiz" at bounding box center [918, 213] width 52 height 20
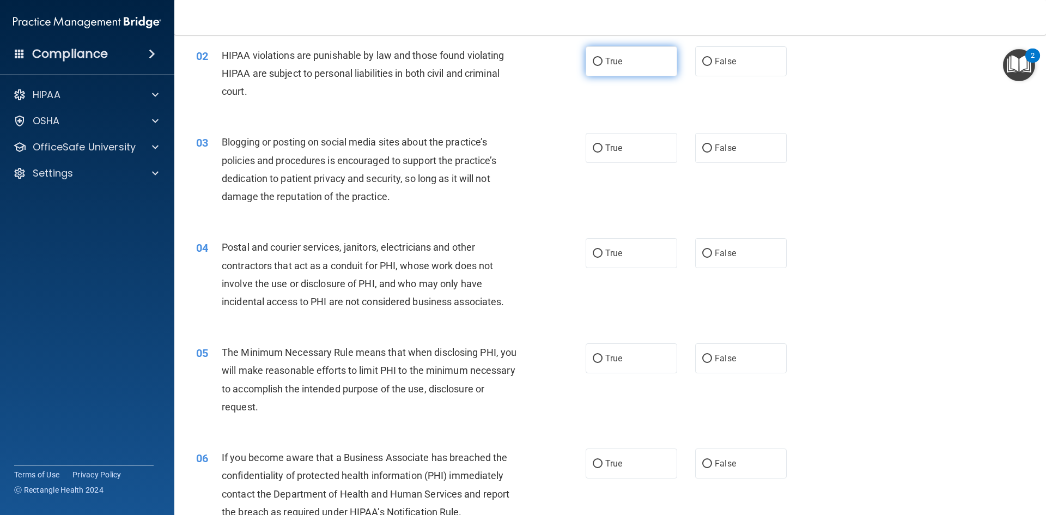
click at [593, 61] on input "True" at bounding box center [598, 62] width 10 height 8
radio input "true"
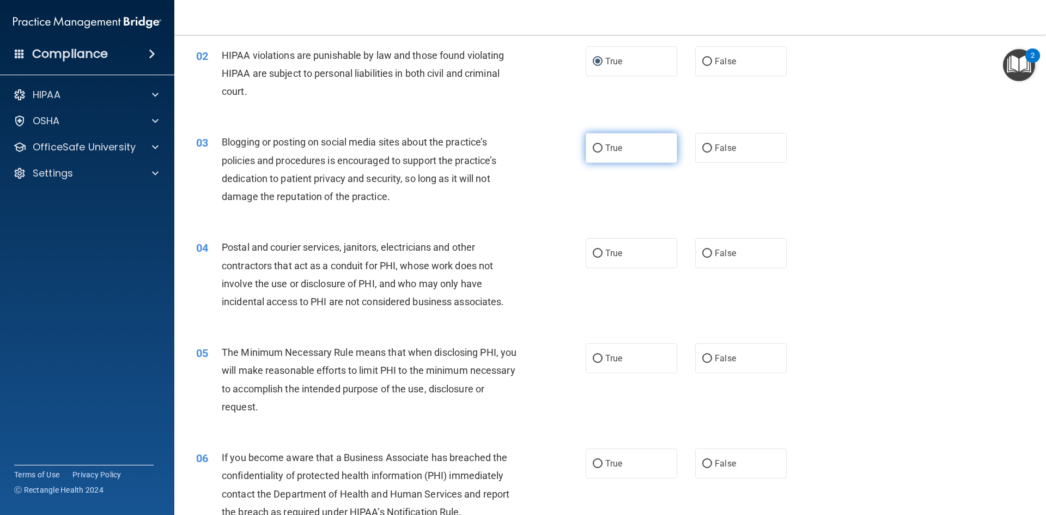
click at [593, 144] on input "True" at bounding box center [598, 148] width 10 height 8
radio input "true"
click at [593, 254] on input "True" at bounding box center [598, 254] width 10 height 8
radio input "true"
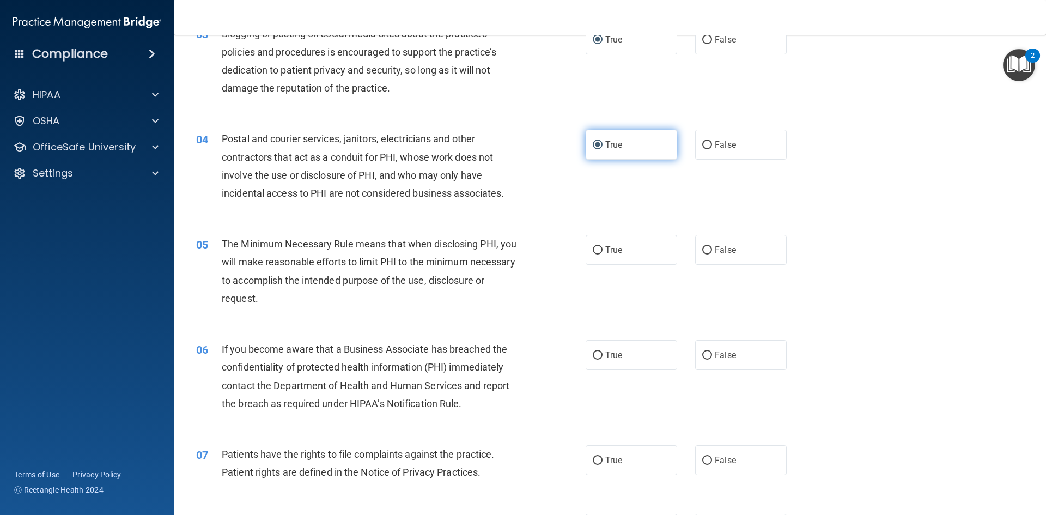
scroll to position [218, 0]
click at [593, 252] on input "True" at bounding box center [598, 250] width 10 height 8
radio input "true"
click at [593, 356] on input "True" at bounding box center [598, 355] width 10 height 8
radio input "true"
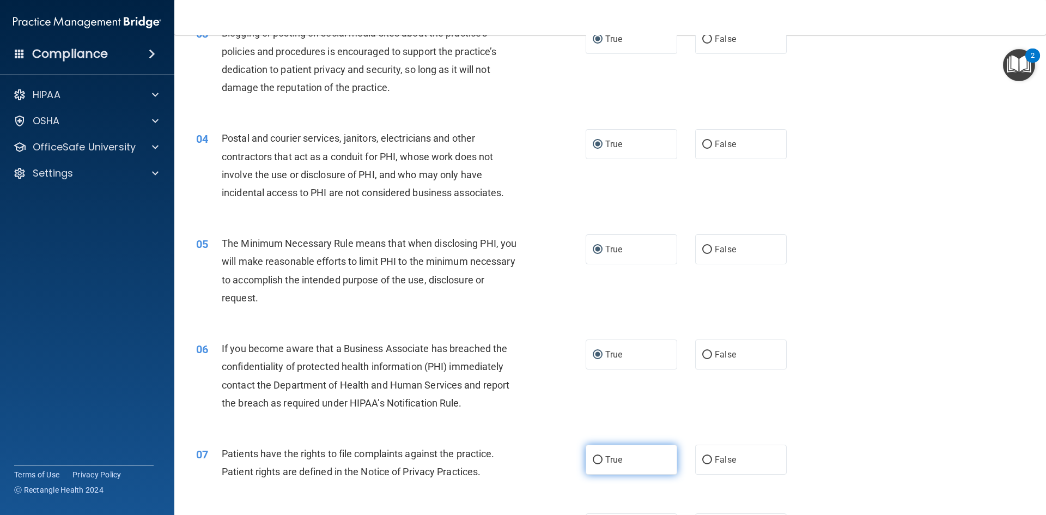
click at [593, 456] on input "True" at bounding box center [598, 460] width 10 height 8
radio input "true"
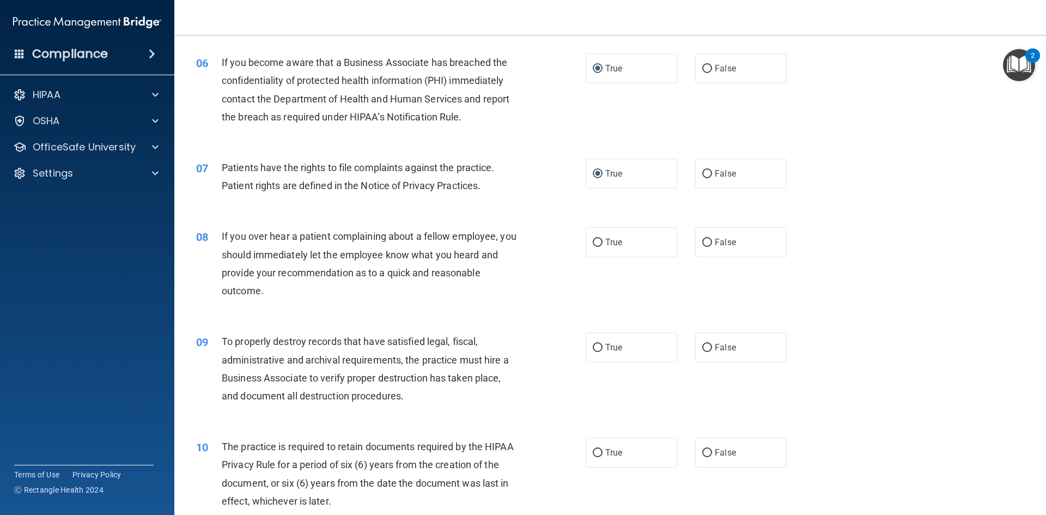
scroll to position [545, 0]
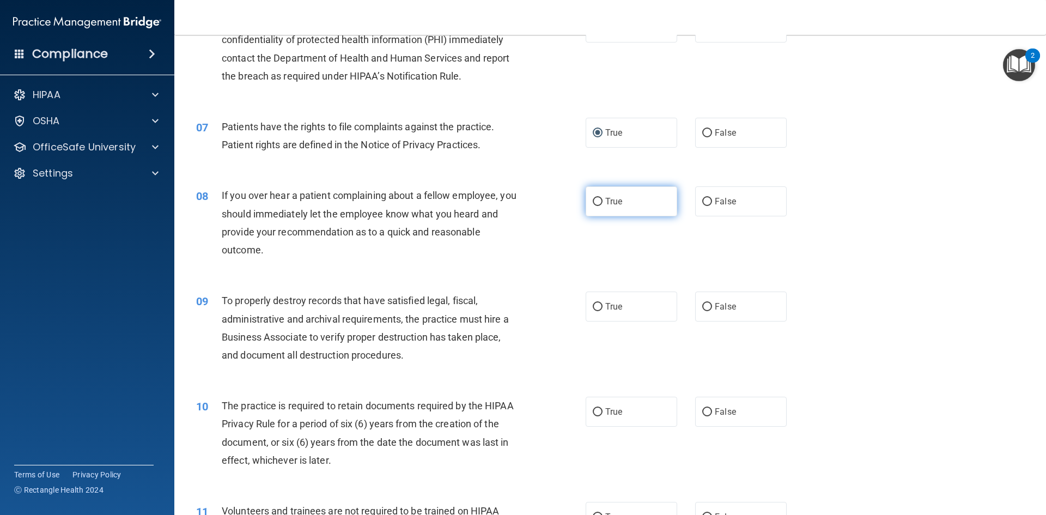
click at [594, 199] on input "True" at bounding box center [598, 202] width 10 height 8
radio input "true"
click at [599, 308] on label "True" at bounding box center [632, 307] width 92 height 30
click at [599, 308] on input "True" at bounding box center [598, 307] width 10 height 8
radio input "true"
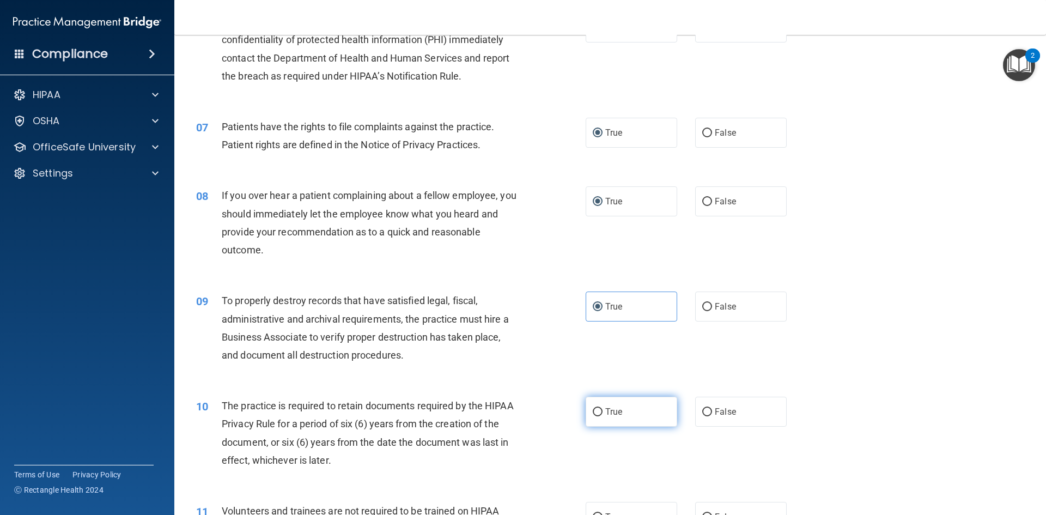
click at [595, 412] on input "True" at bounding box center [598, 412] width 10 height 8
radio input "true"
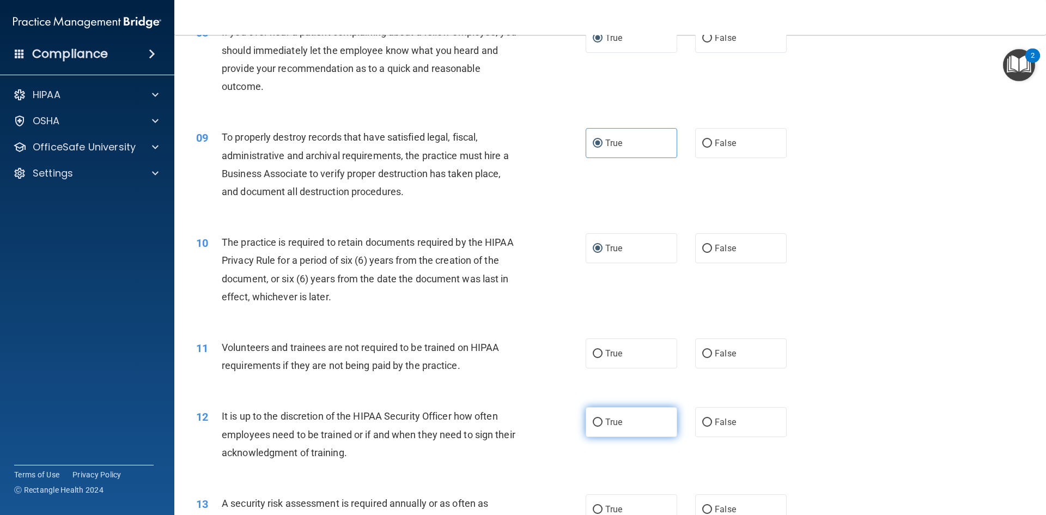
scroll to position [763, 0]
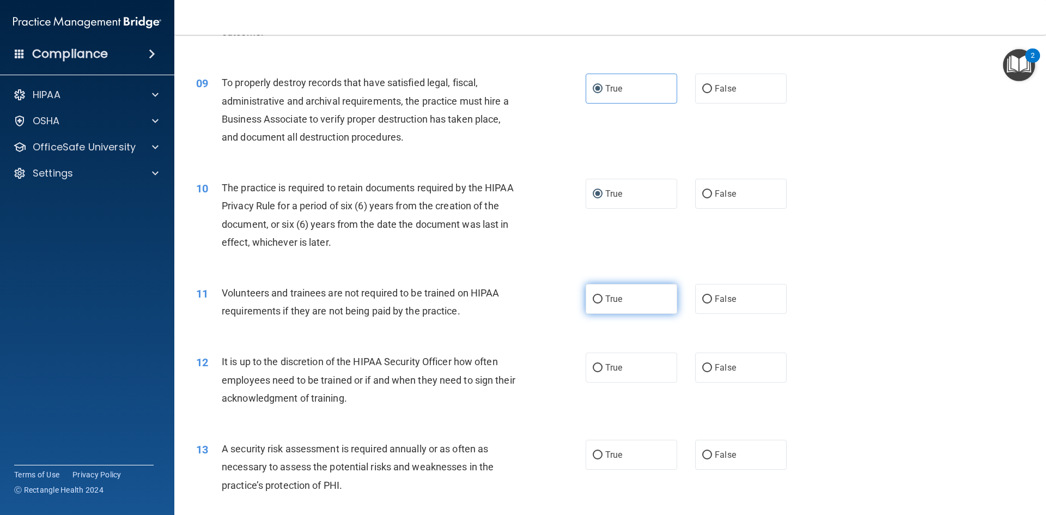
click at [593, 299] on input "True" at bounding box center [598, 299] width 10 height 8
radio input "true"
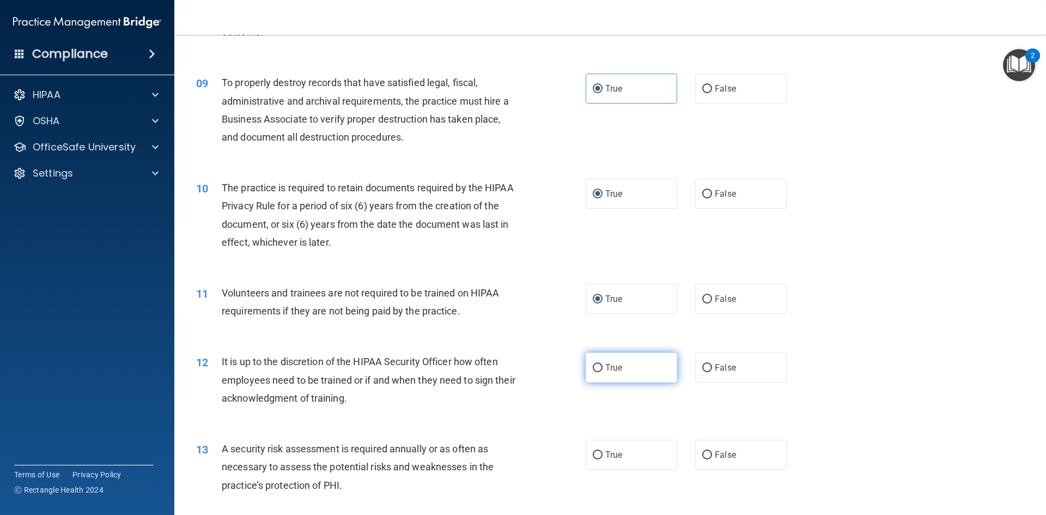
click at [593, 371] on input "True" at bounding box center [598, 368] width 10 height 8
radio input "true"
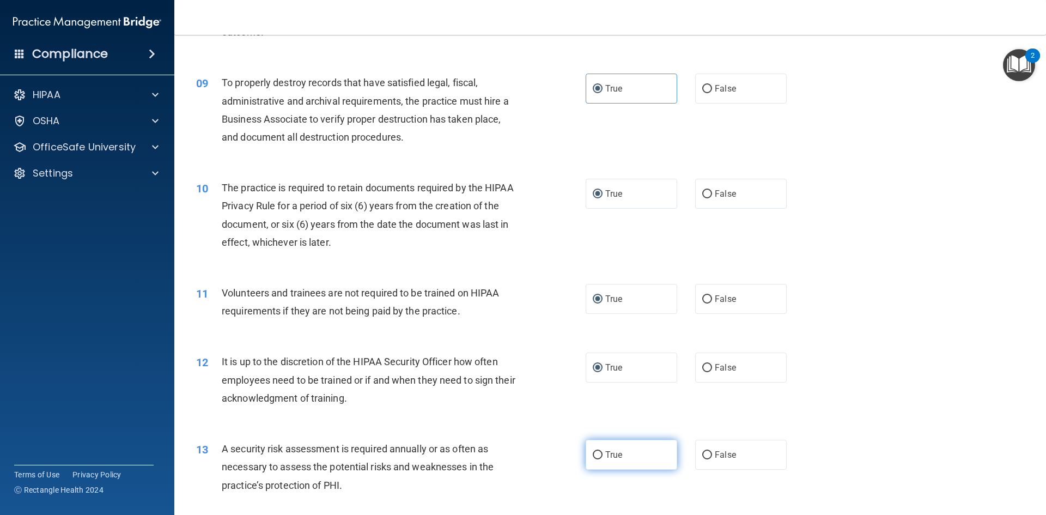
click at [593, 453] on input "True" at bounding box center [598, 455] width 10 height 8
radio input "true"
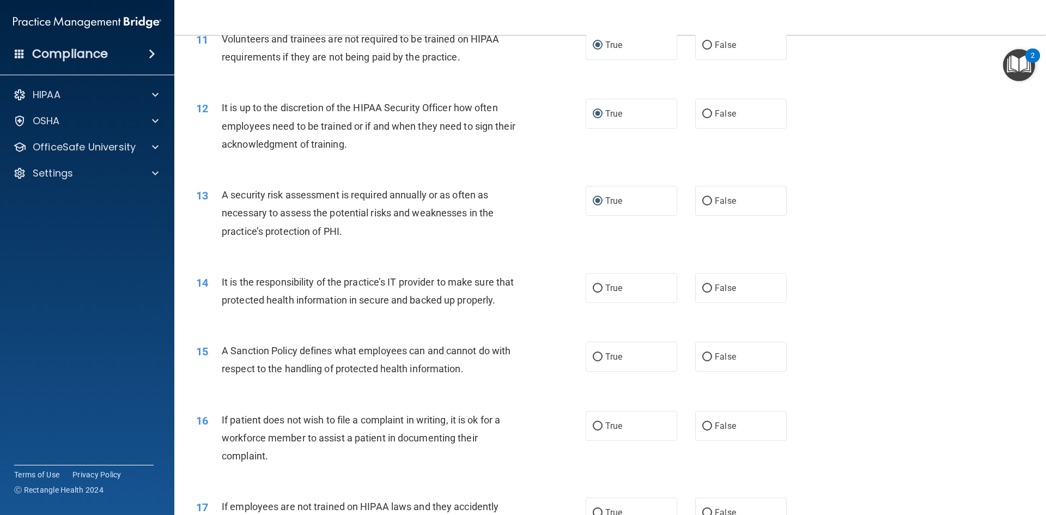
scroll to position [1090, 0]
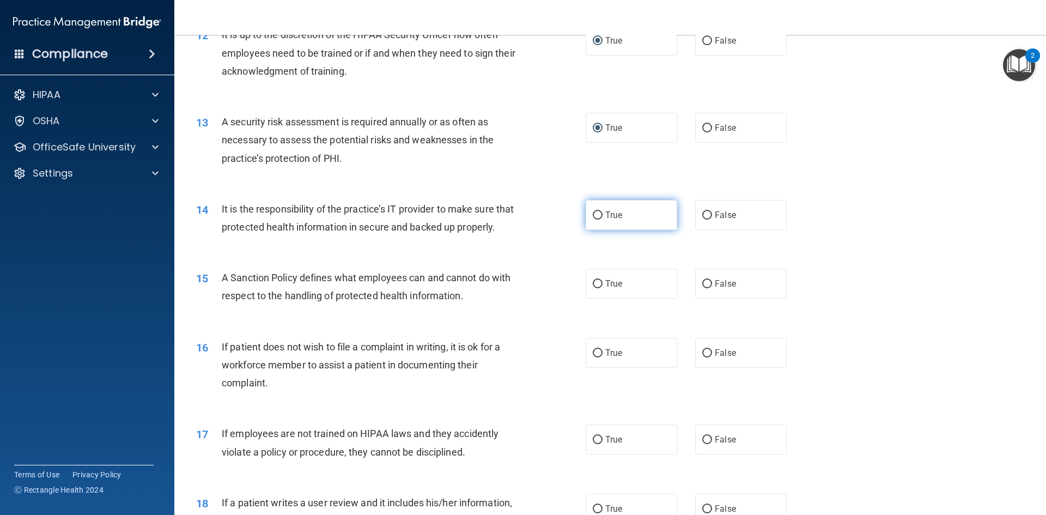
click at [594, 214] on input "True" at bounding box center [598, 215] width 10 height 8
radio input "true"
click at [593, 288] on input "True" at bounding box center [598, 284] width 10 height 8
radio input "true"
click at [594, 358] on input "True" at bounding box center [598, 353] width 10 height 8
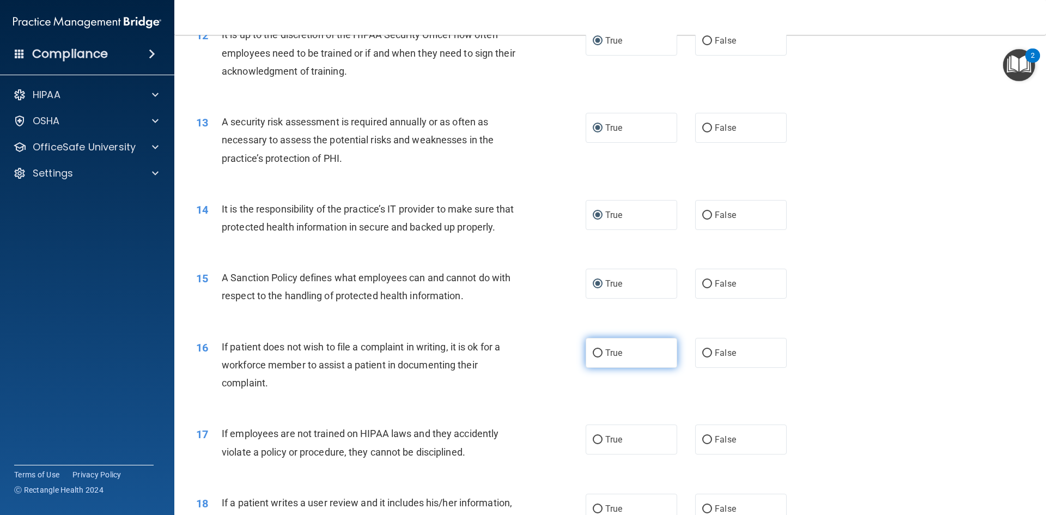
radio input "true"
click at [593, 444] on input "True" at bounding box center [598, 440] width 10 height 8
radio input "true"
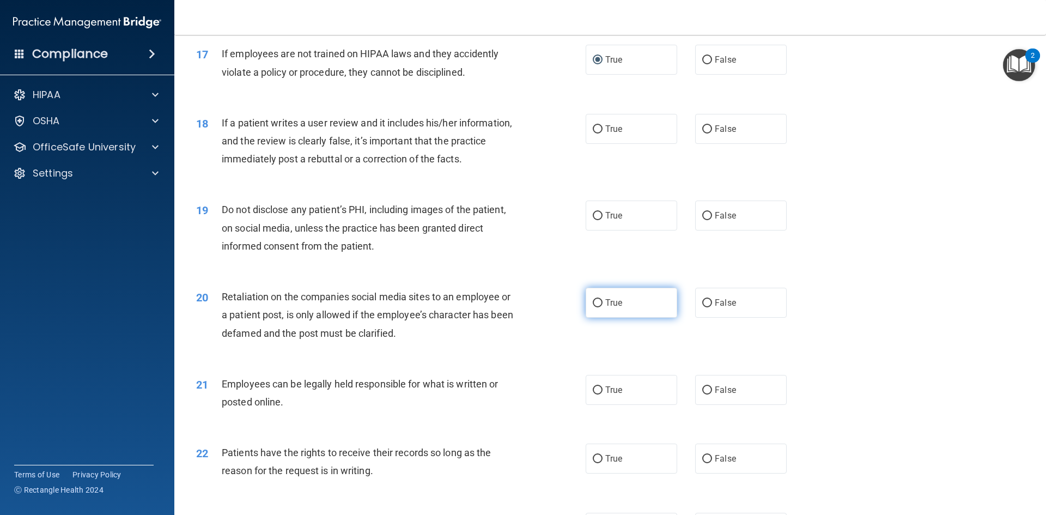
scroll to position [1472, 0]
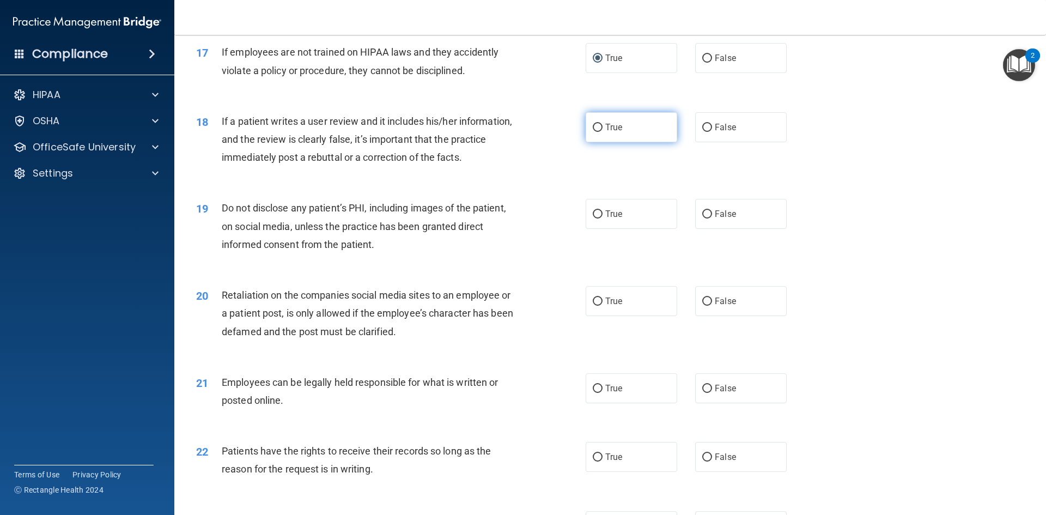
click at [593, 132] on input "True" at bounding box center [598, 128] width 10 height 8
radio input "true"
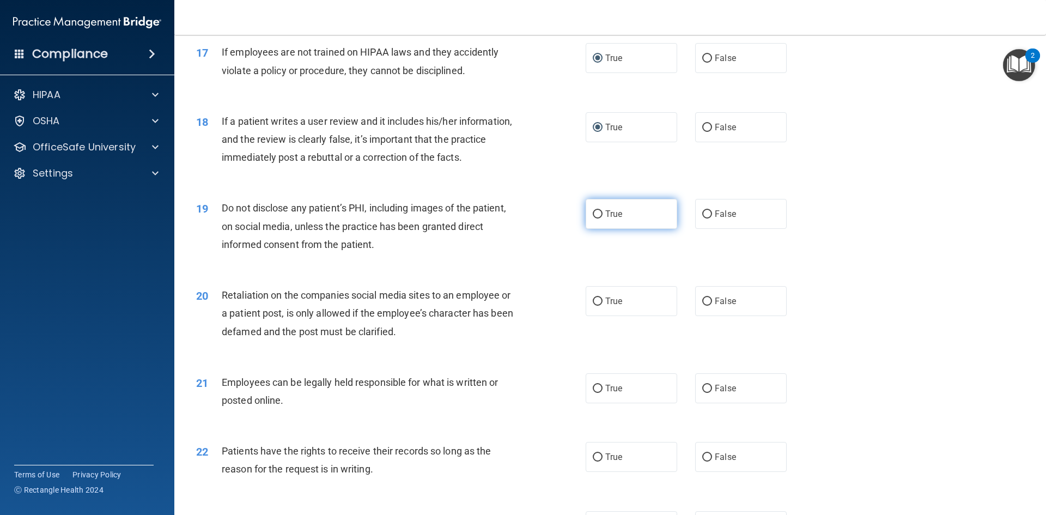
click at [593, 219] on input "True" at bounding box center [598, 214] width 10 height 8
radio input "true"
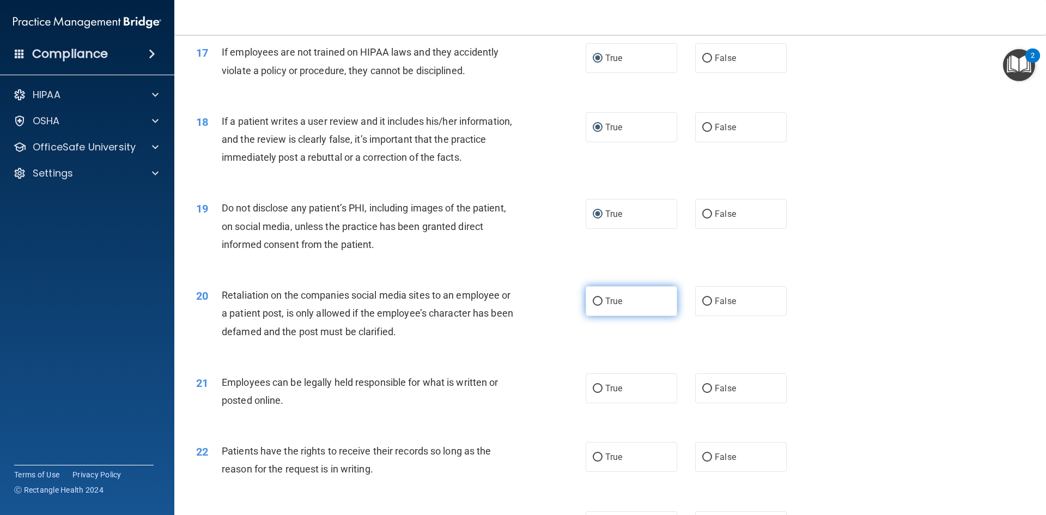
click at [593, 316] on label "True" at bounding box center [632, 301] width 92 height 30
click at [594, 306] on input "True" at bounding box center [598, 302] width 10 height 8
radio input "true"
click at [594, 393] on input "True" at bounding box center [598, 389] width 10 height 8
radio input "true"
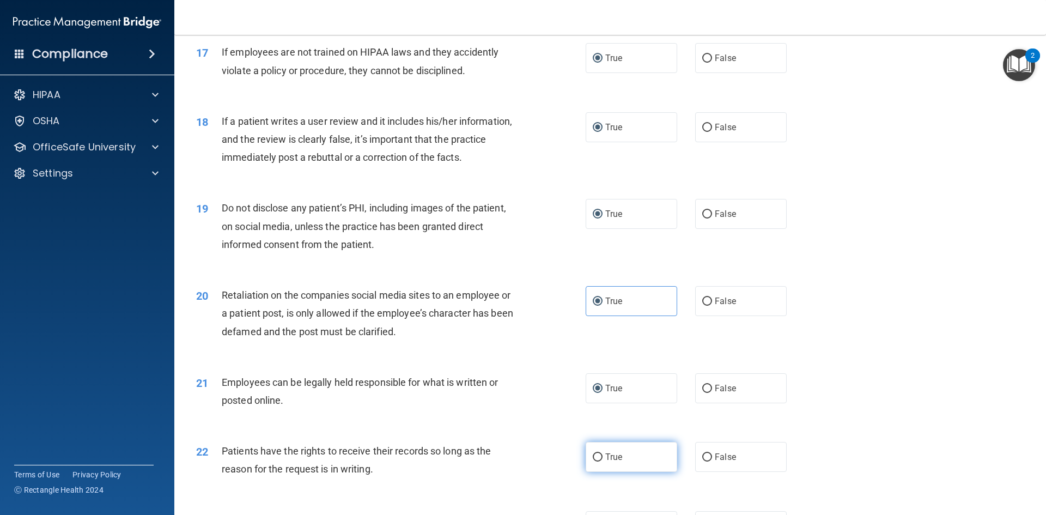
click at [593, 462] on input "True" at bounding box center [598, 457] width 10 height 8
radio input "true"
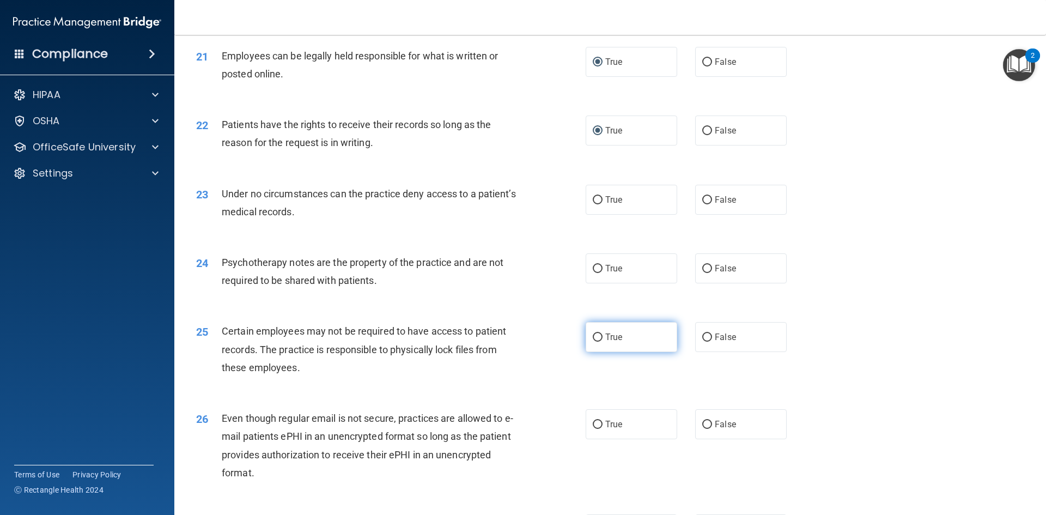
scroll to position [1799, 0]
click at [597, 204] on input "True" at bounding box center [598, 200] width 10 height 8
radio input "true"
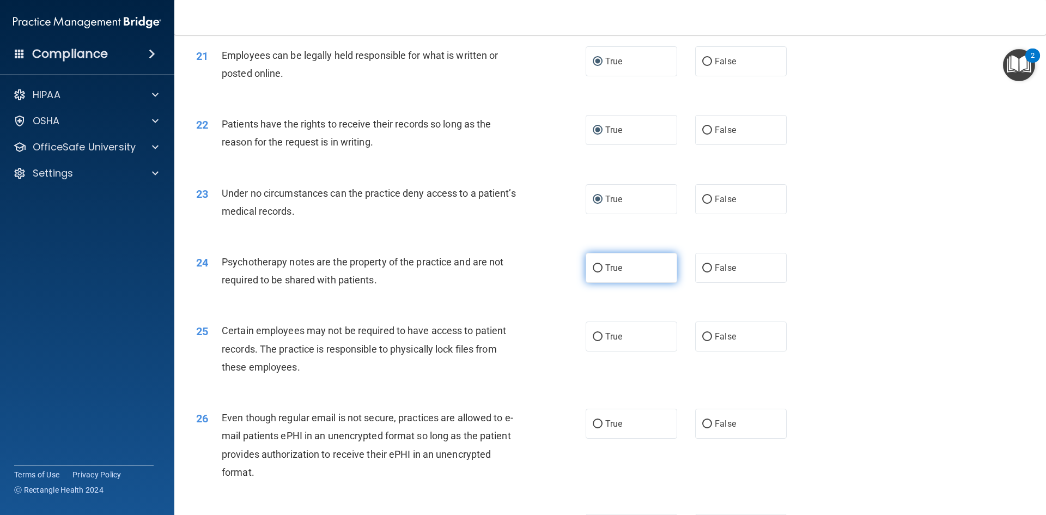
click at [595, 273] on input "True" at bounding box center [598, 268] width 10 height 8
radio input "true"
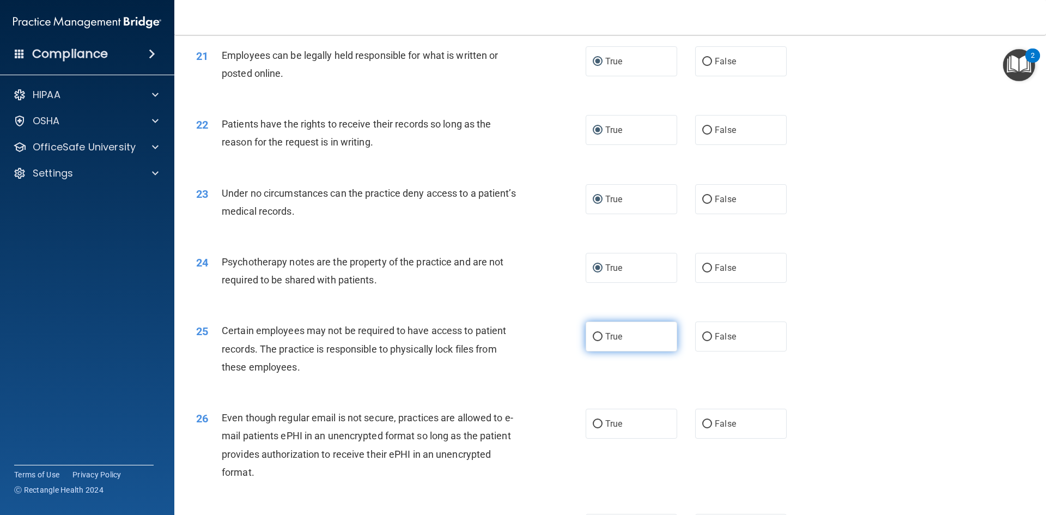
click at [593, 341] on input "True" at bounding box center [598, 337] width 10 height 8
radio input "true"
click at [593, 428] on input "True" at bounding box center [598, 424] width 10 height 8
radio input "true"
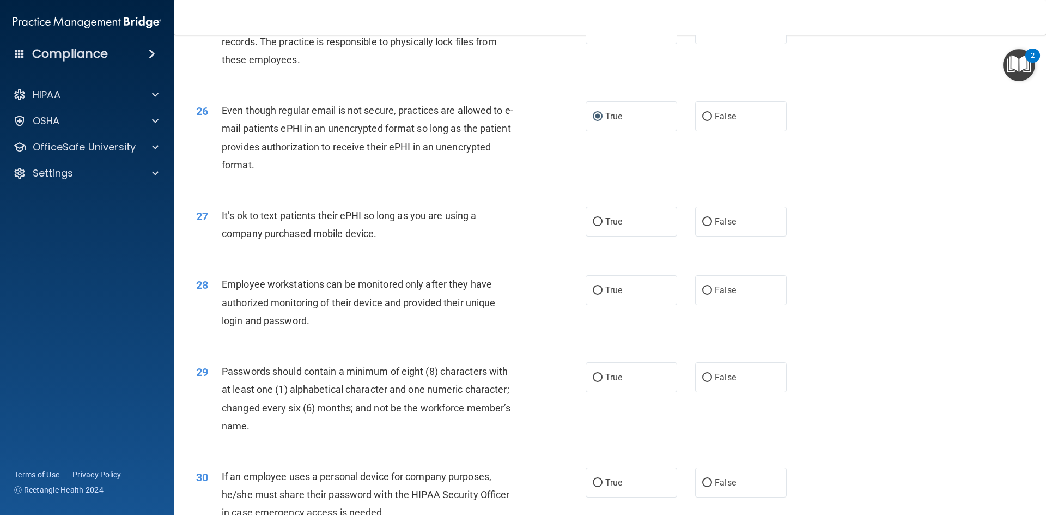
scroll to position [2126, 0]
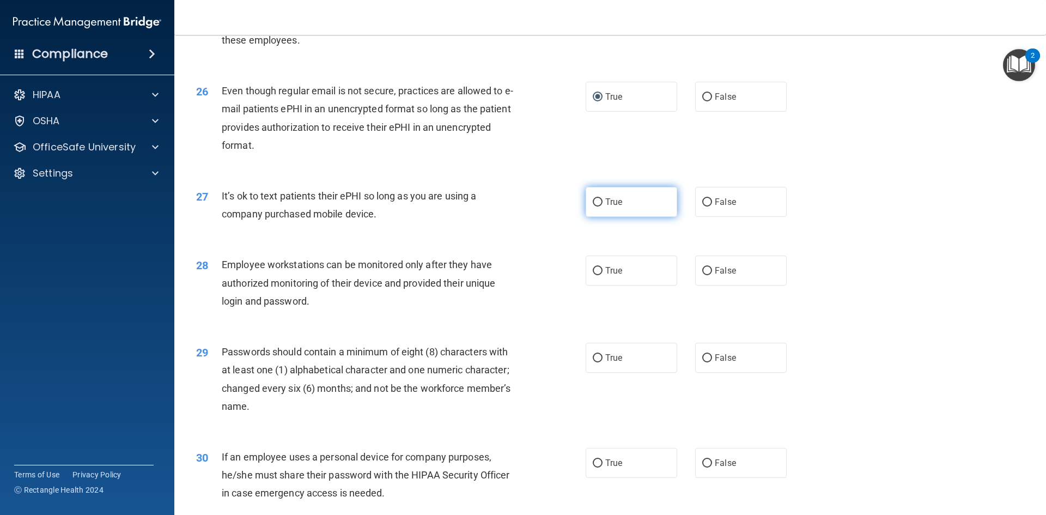
click at [595, 207] on input "True" at bounding box center [598, 202] width 10 height 8
radio input "true"
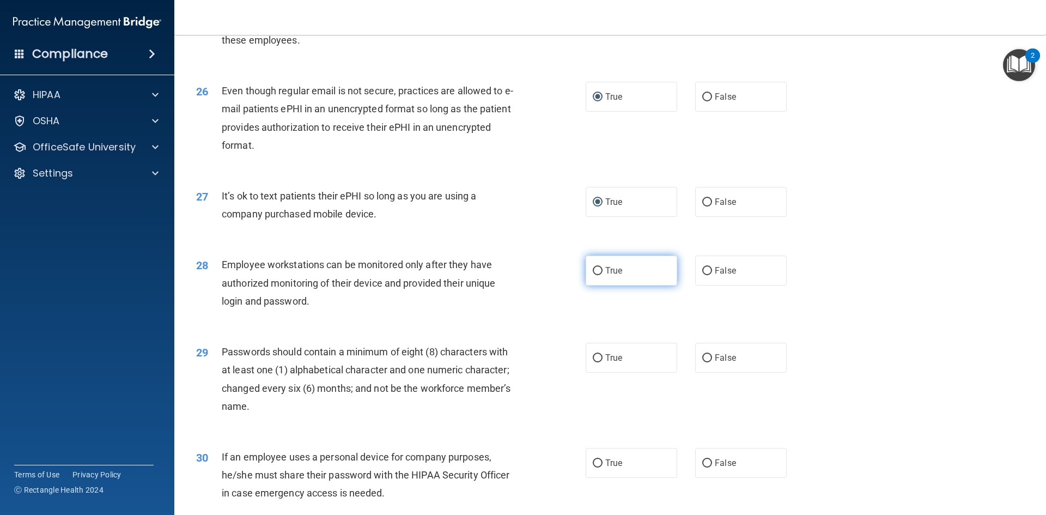
drag, startPoint x: 592, startPoint y: 292, endPoint x: 588, endPoint y: 307, distance: 16.5
click at [593, 275] on input "True" at bounding box center [598, 271] width 10 height 8
radio input "true"
click at [596, 373] on label "True" at bounding box center [632, 358] width 92 height 30
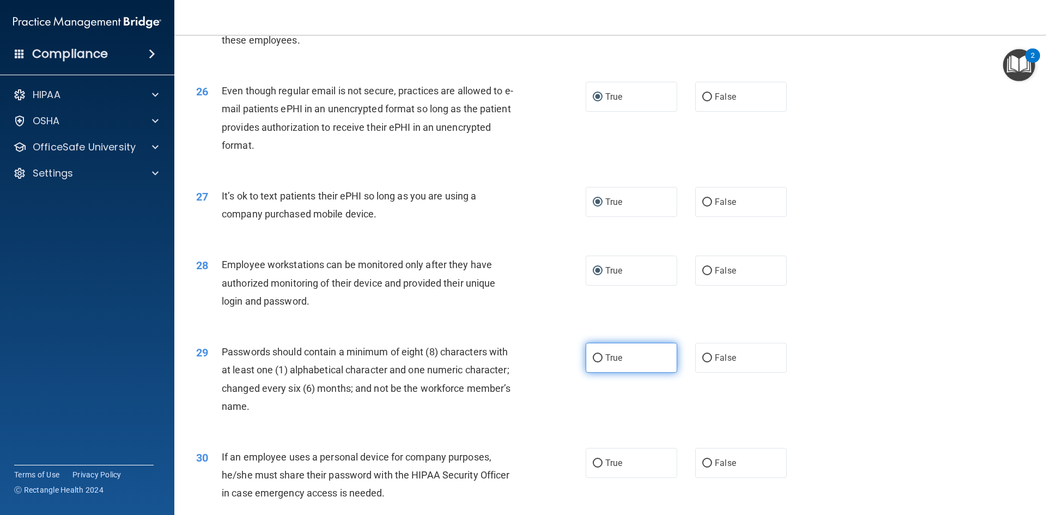
click at [594, 370] on label "True" at bounding box center [632, 358] width 92 height 30
click at [594, 362] on input "True" at bounding box center [598, 358] width 10 height 8
radio input "true"
click at [593, 468] on input "True" at bounding box center [598, 463] width 10 height 8
radio input "true"
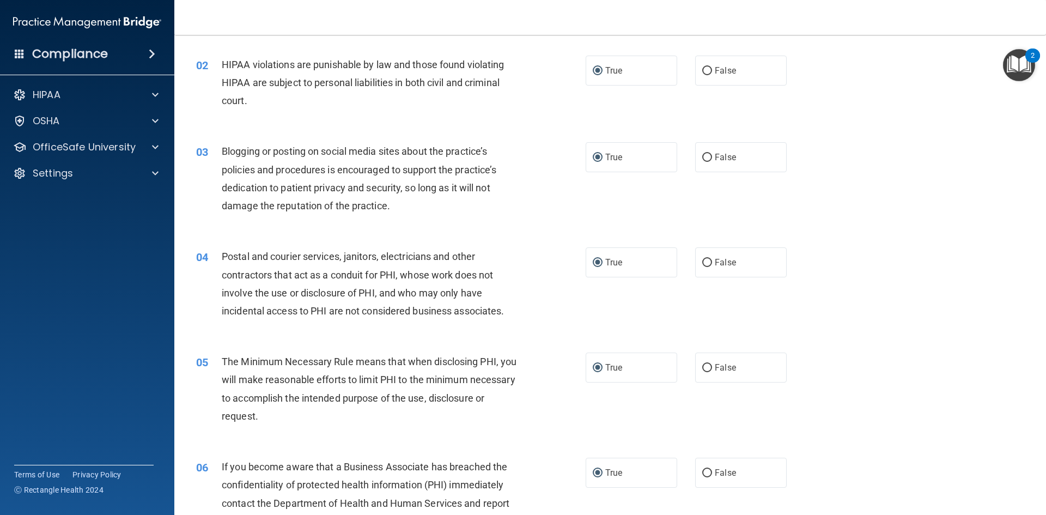
scroll to position [0, 0]
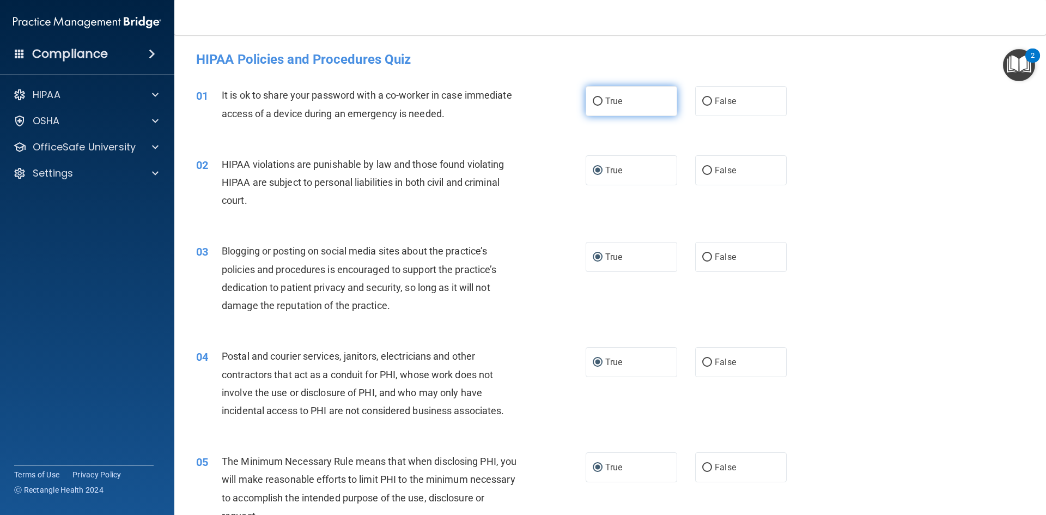
click at [594, 99] on input "True" at bounding box center [598, 102] width 10 height 8
radio input "true"
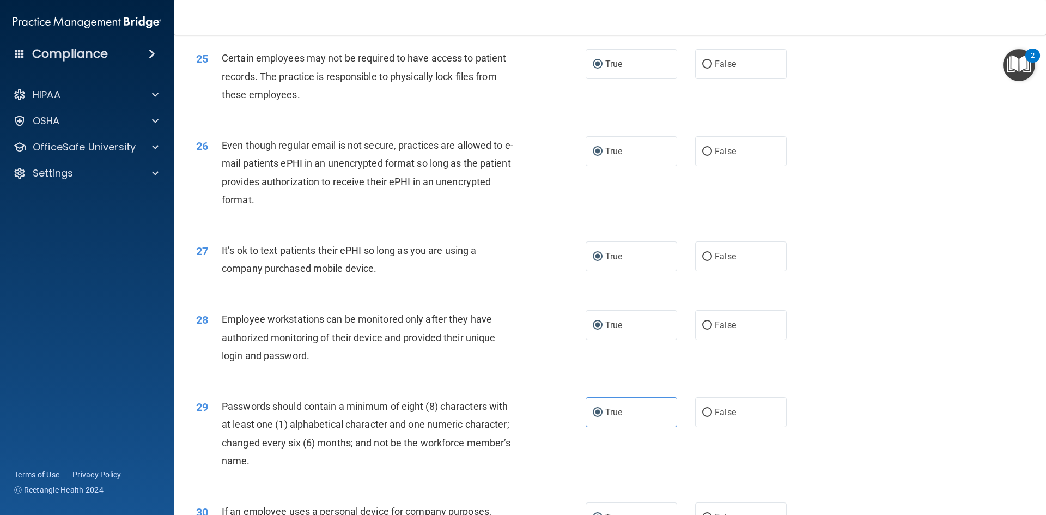
scroll to position [2221, 0]
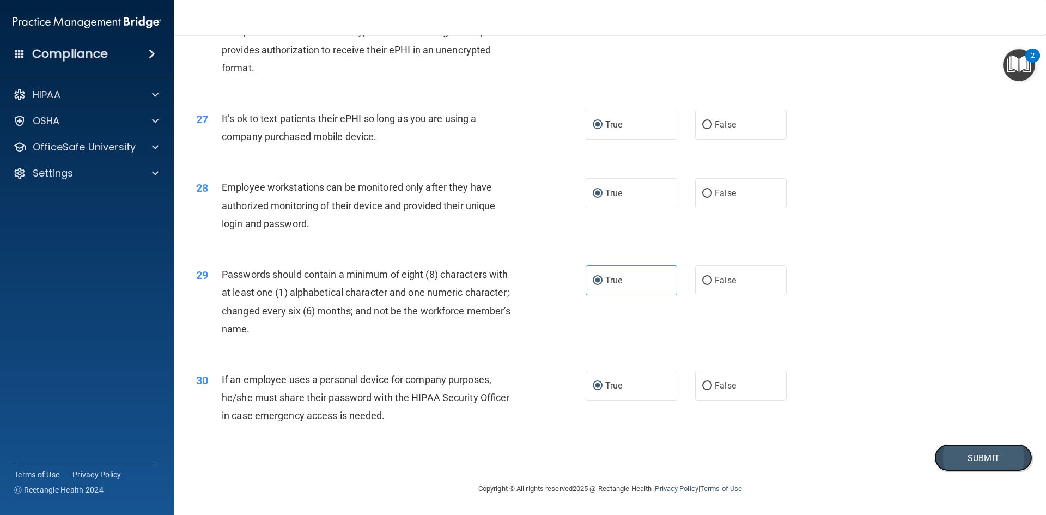
click at [964, 452] on button "Submit" at bounding box center [984, 458] width 98 height 28
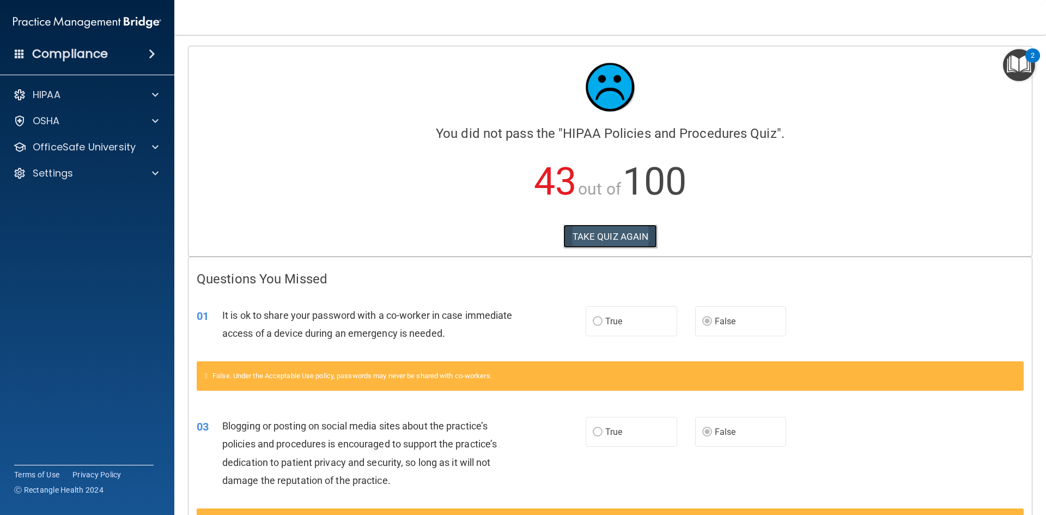
drag, startPoint x: 608, startPoint y: 241, endPoint x: 610, endPoint y: 236, distance: 5.9
click at [610, 236] on button "TAKE QUIZ AGAIN" at bounding box center [611, 237] width 94 height 24
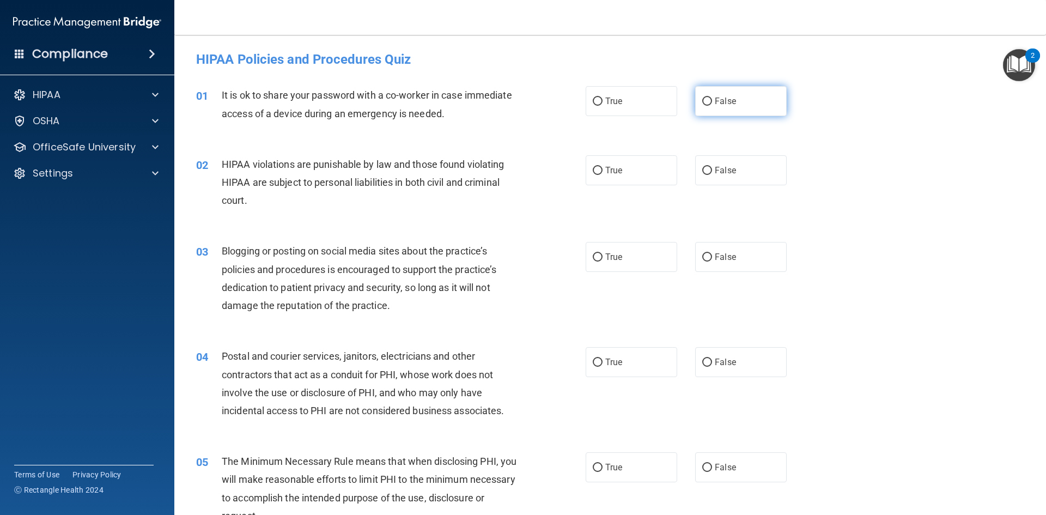
click at [703, 102] on input "False" at bounding box center [708, 102] width 10 height 8
radio input "true"
click at [593, 167] on input "True" at bounding box center [598, 171] width 10 height 8
radio input "true"
click at [703, 255] on input "False" at bounding box center [708, 257] width 10 height 8
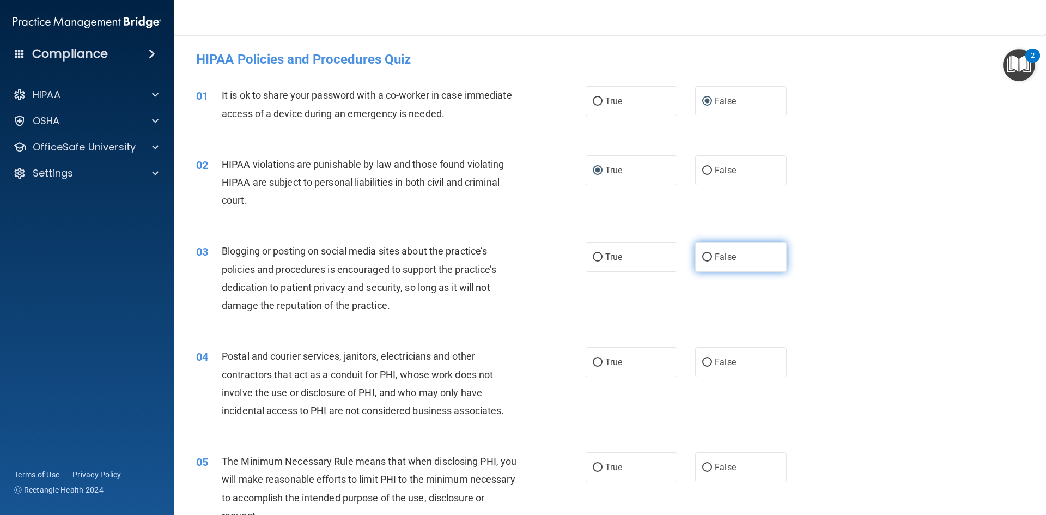
radio input "true"
click at [595, 360] on input "True" at bounding box center [598, 363] width 10 height 8
radio input "true"
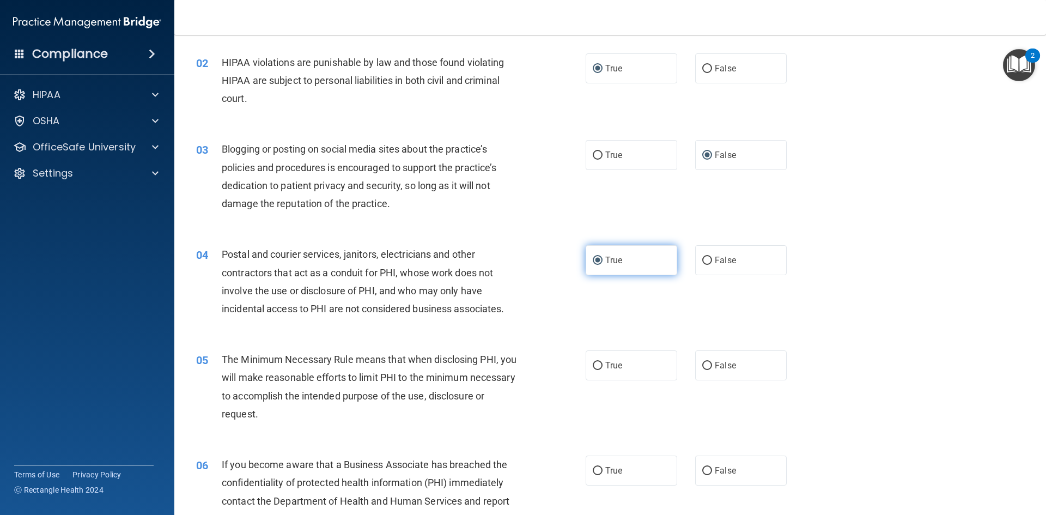
scroll to position [164, 0]
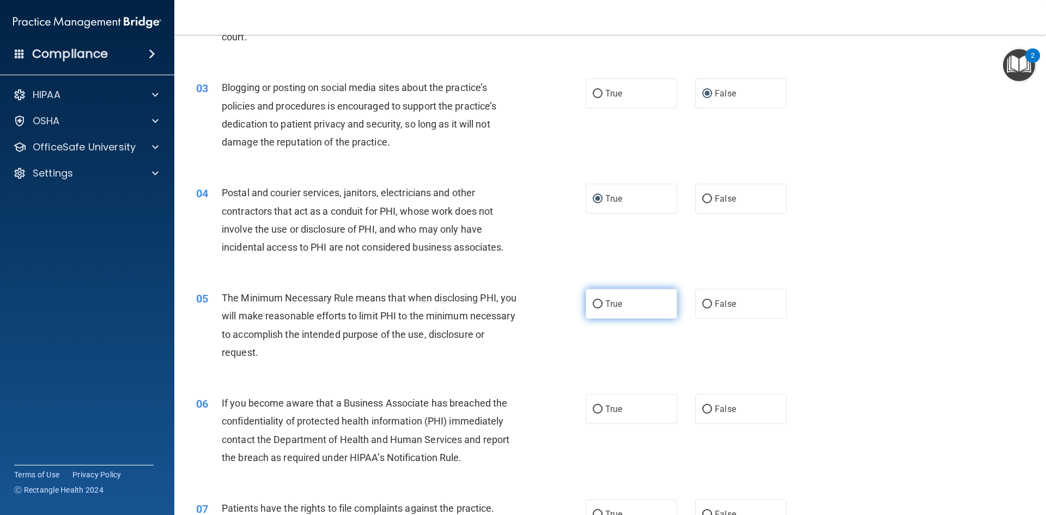
click at [597, 301] on input "True" at bounding box center [598, 304] width 10 height 8
radio input "true"
click at [703, 405] on input "False" at bounding box center [708, 409] width 10 height 8
radio input "true"
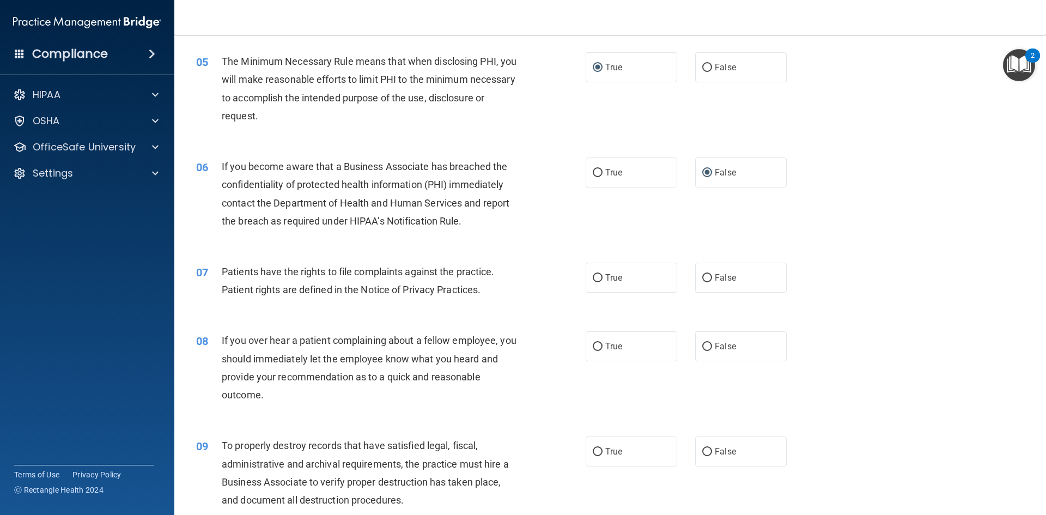
scroll to position [491, 0]
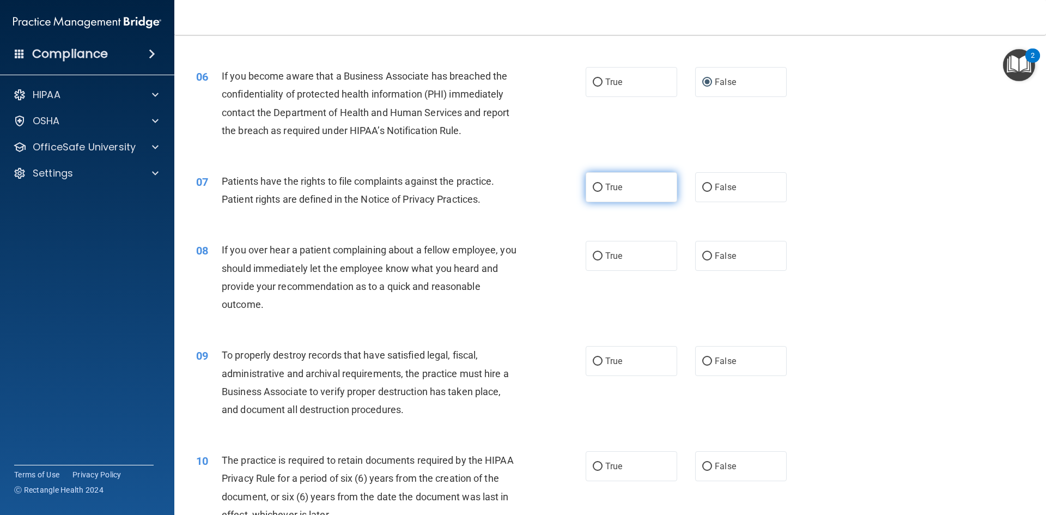
click at [594, 184] on input "True" at bounding box center [598, 188] width 10 height 8
radio input "true"
click at [704, 253] on input "False" at bounding box center [708, 256] width 10 height 8
radio input "true"
click at [703, 361] on input "False" at bounding box center [708, 362] width 10 height 8
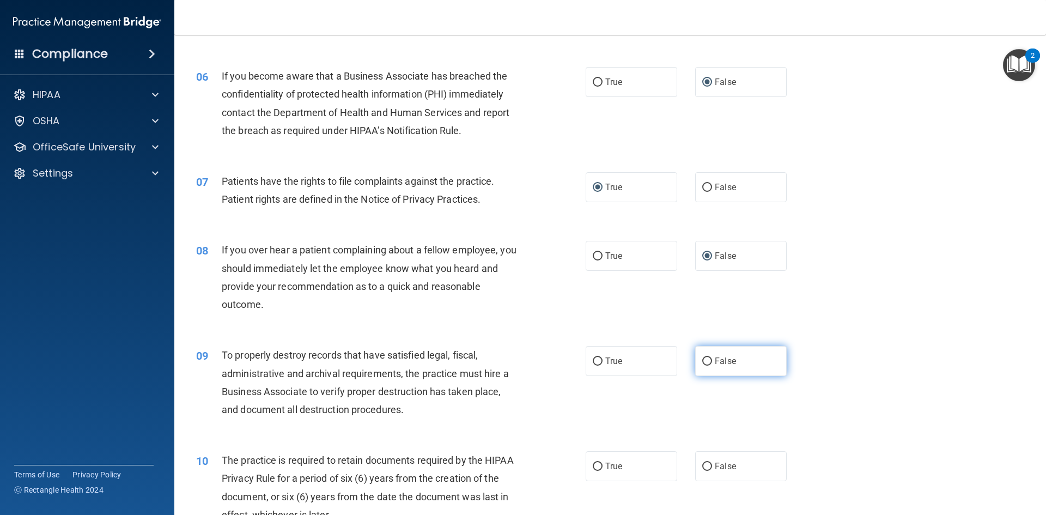
radio input "true"
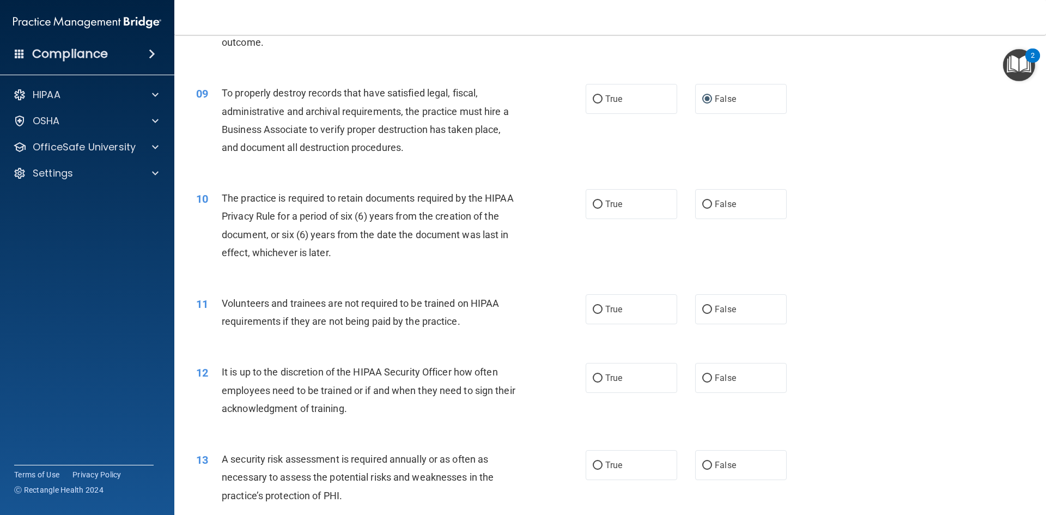
scroll to position [763, 0]
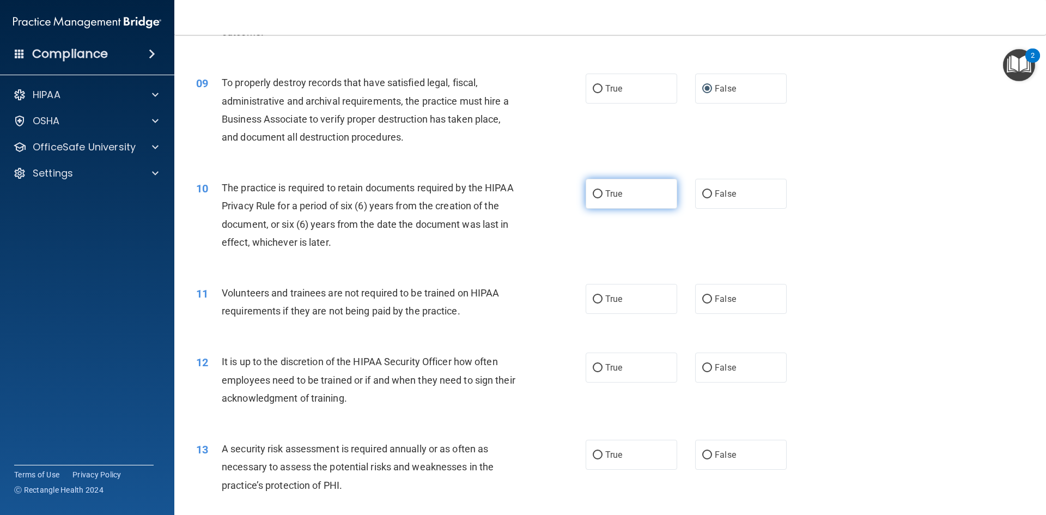
click at [596, 196] on input "True" at bounding box center [598, 194] width 10 height 8
radio input "true"
click at [704, 307] on label "False" at bounding box center [741, 299] width 92 height 30
click at [704, 304] on input "False" at bounding box center [708, 299] width 10 height 8
radio input "true"
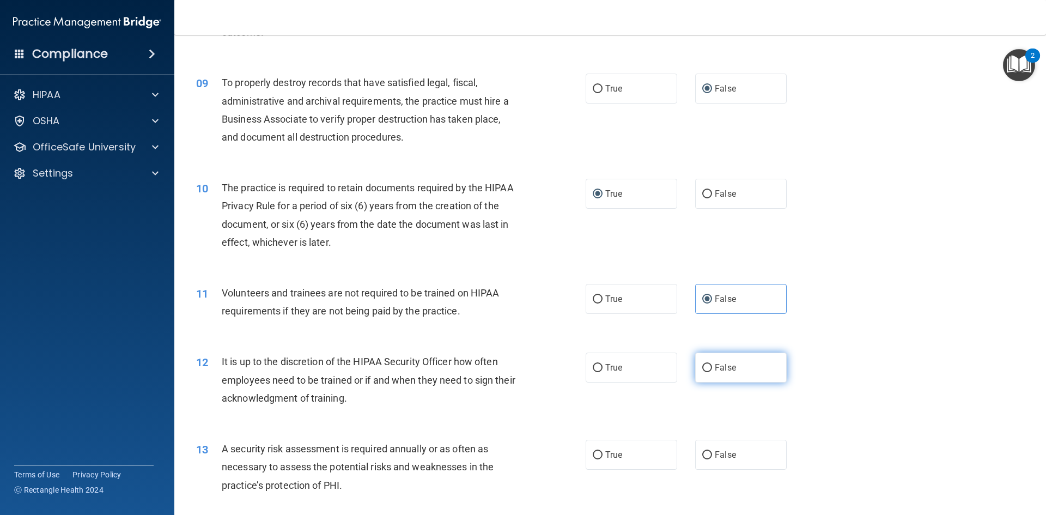
click at [703, 367] on input "False" at bounding box center [708, 368] width 10 height 8
radio input "true"
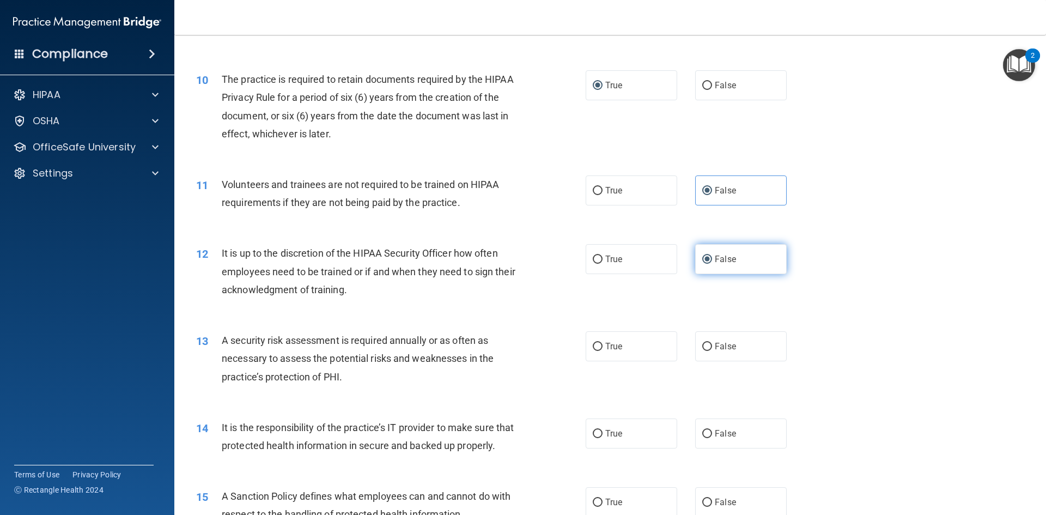
scroll to position [872, 0]
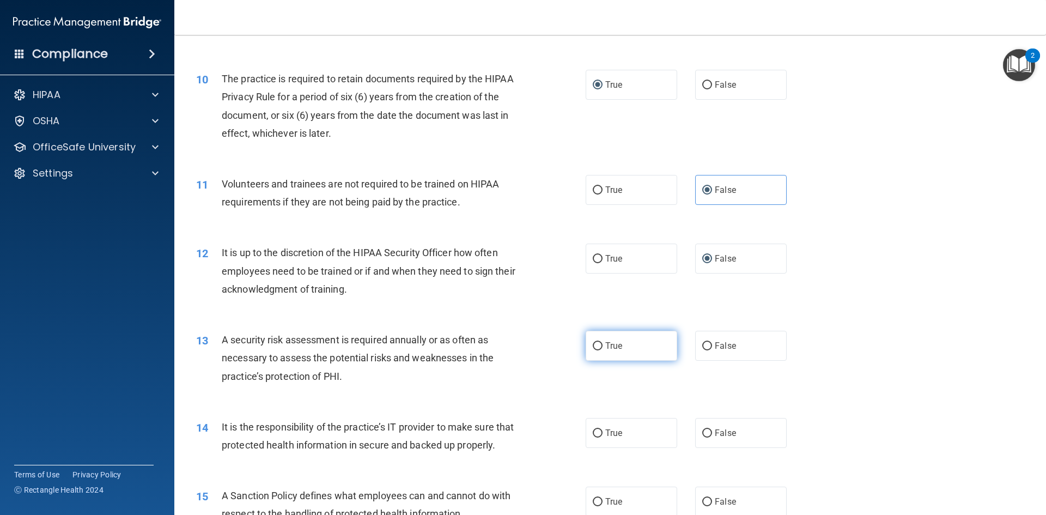
click at [598, 343] on input "True" at bounding box center [598, 346] width 10 height 8
radio input "true"
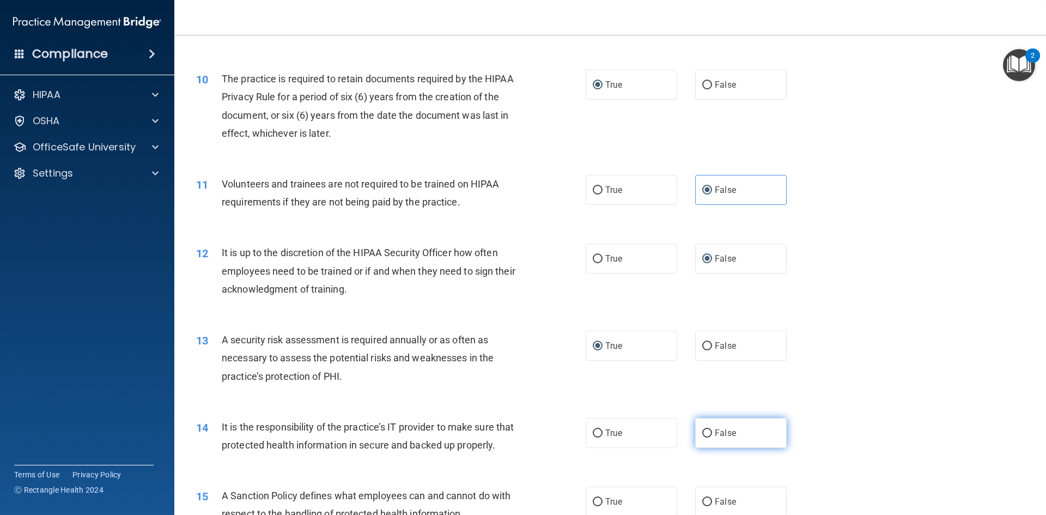
click at [703, 430] on input "False" at bounding box center [708, 433] width 10 height 8
radio input "true"
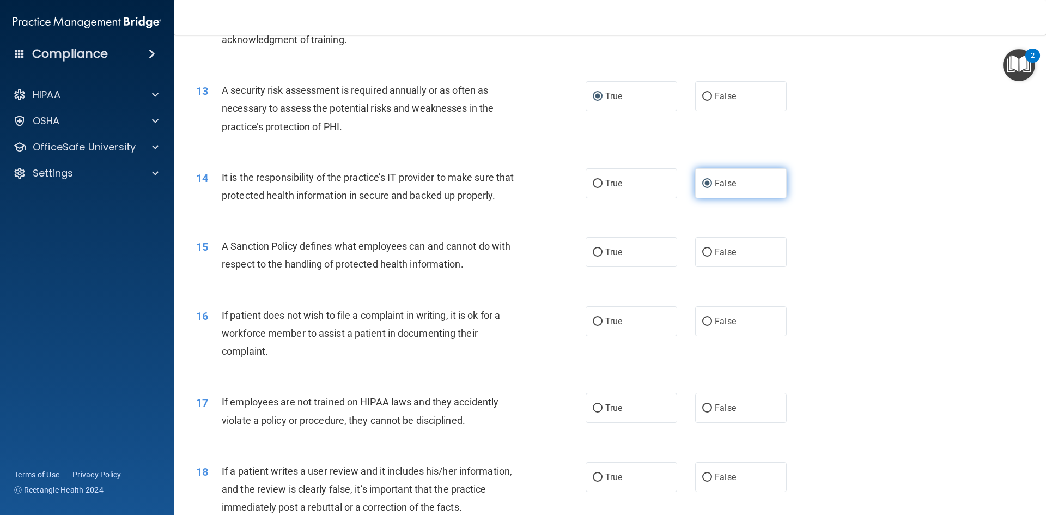
scroll to position [1145, 0]
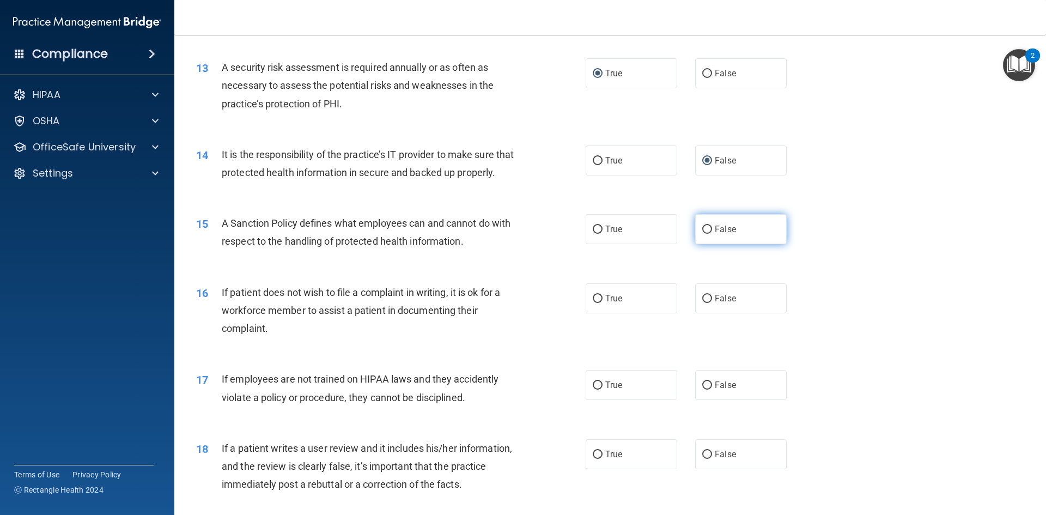
click at [705, 234] on input "False" at bounding box center [708, 230] width 10 height 8
radio input "true"
click at [593, 303] on input "True" at bounding box center [598, 299] width 10 height 8
radio input "true"
click at [703, 390] on input "False" at bounding box center [708, 386] width 10 height 8
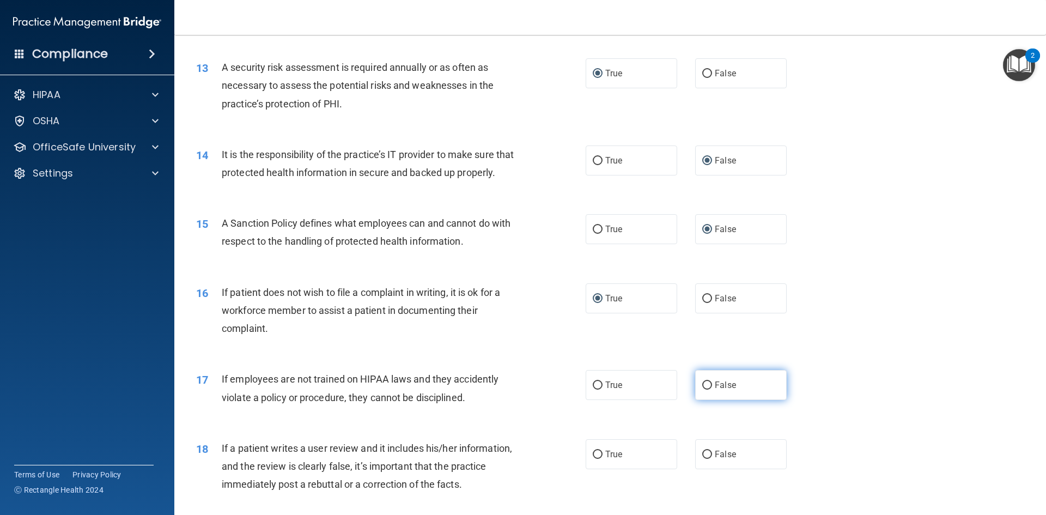
radio input "true"
click at [703, 459] on input "False" at bounding box center [708, 455] width 10 height 8
radio input "true"
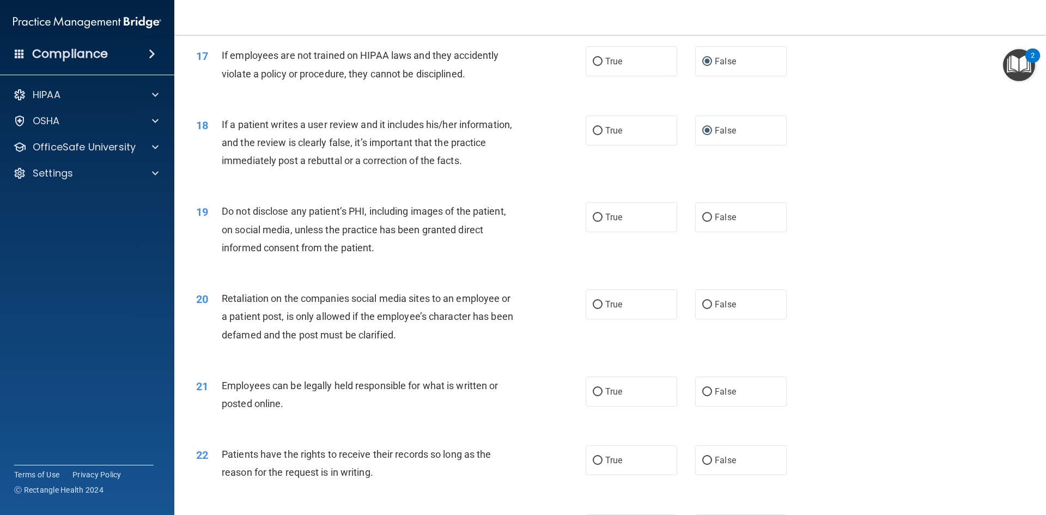
scroll to position [1472, 0]
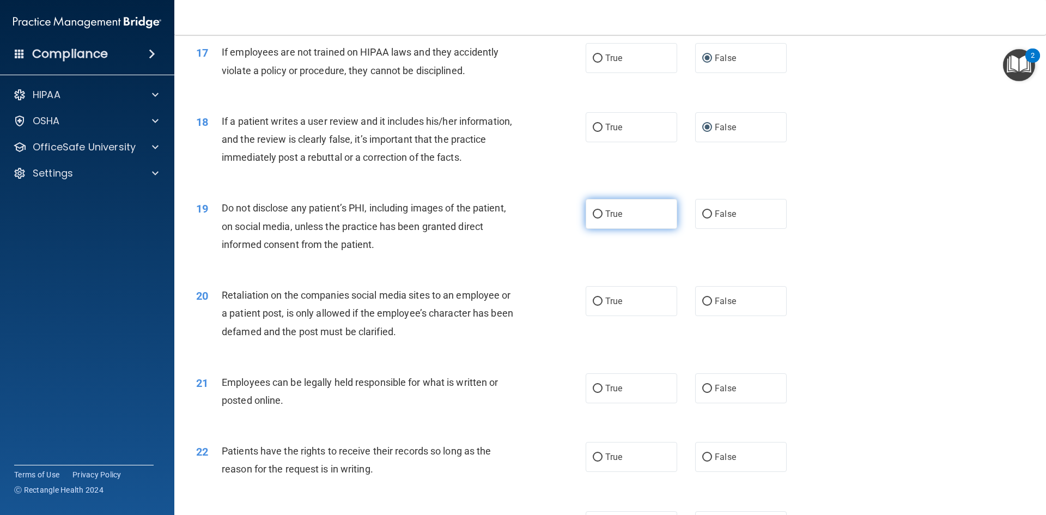
click at [593, 219] on input "True" at bounding box center [598, 214] width 10 height 8
radio input "true"
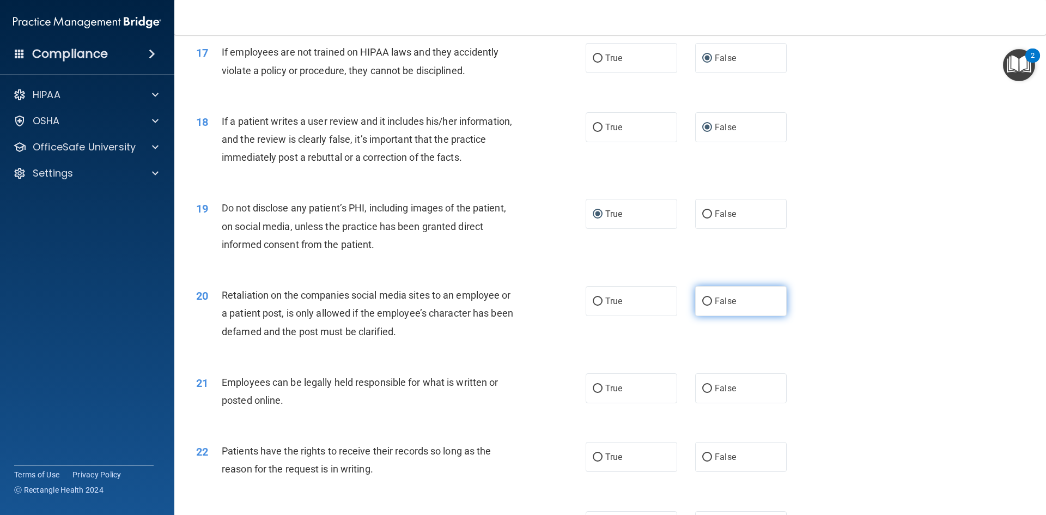
click at [703, 306] on input "False" at bounding box center [708, 302] width 10 height 8
radio input "true"
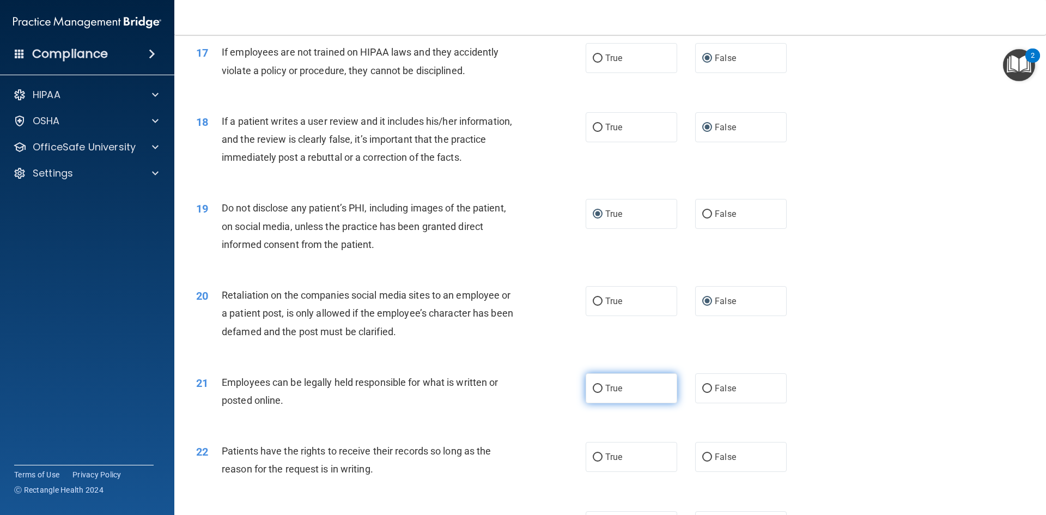
click at [597, 393] on input "True" at bounding box center [598, 389] width 10 height 8
radio input "true"
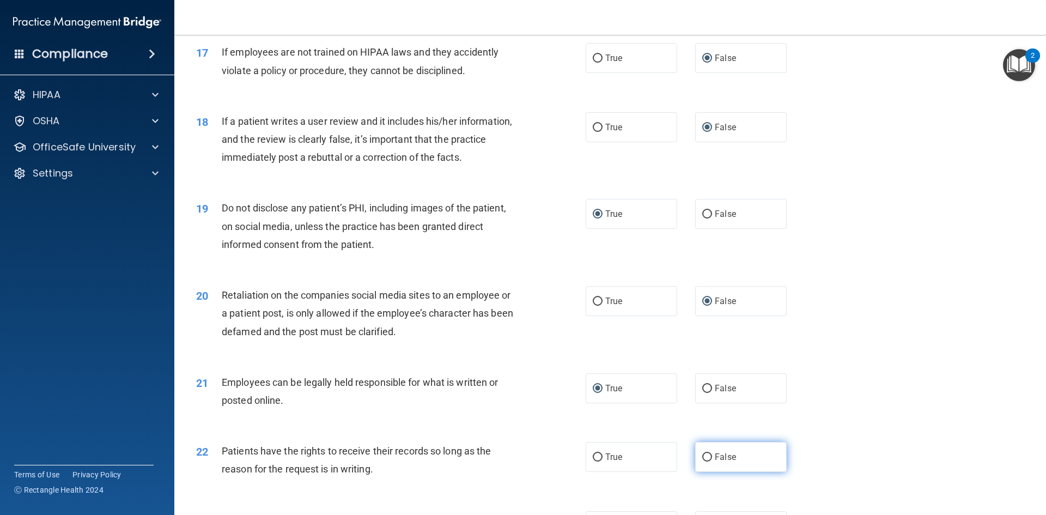
click at [703, 462] on input "False" at bounding box center [708, 457] width 10 height 8
radio input "true"
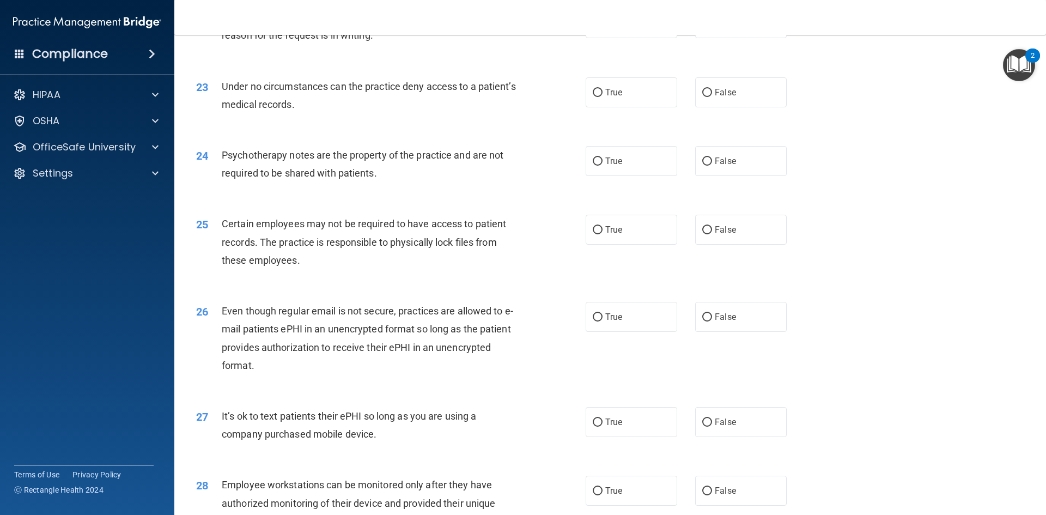
scroll to position [1908, 0]
click at [703, 95] on input "False" at bounding box center [708, 91] width 10 height 8
radio input "true"
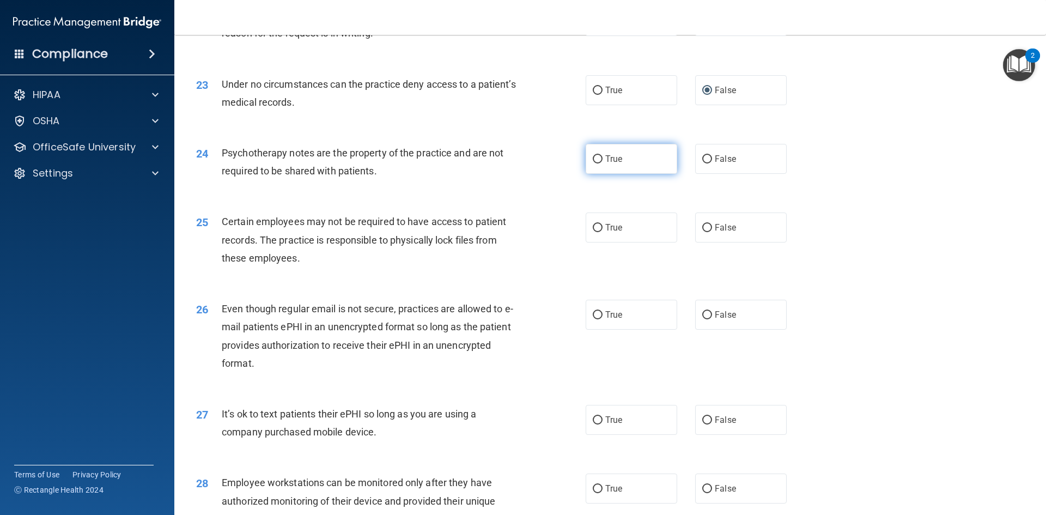
click at [593, 164] on input "True" at bounding box center [598, 159] width 10 height 8
radio input "true"
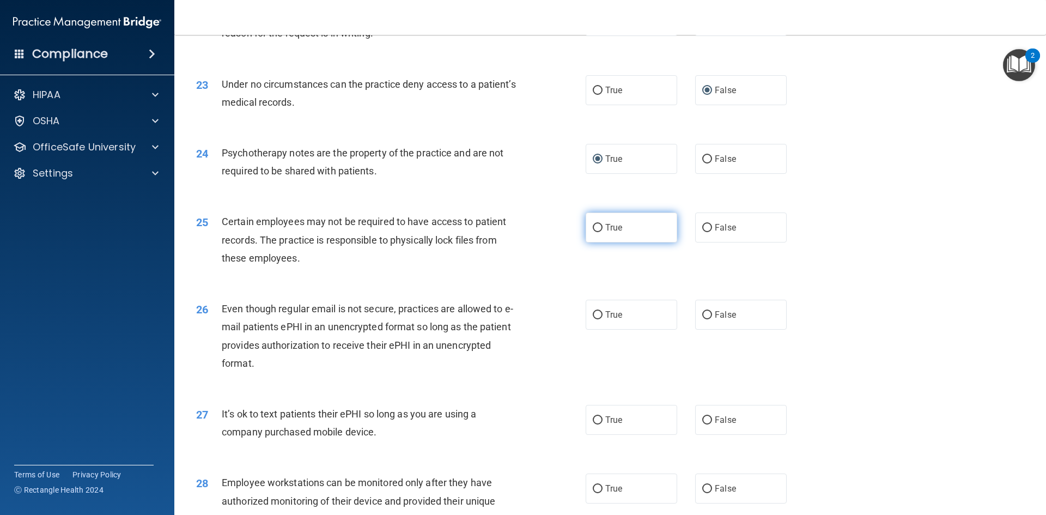
click at [593, 232] on input "True" at bounding box center [598, 228] width 10 height 8
radio input "true"
click at [593, 319] on input "True" at bounding box center [598, 315] width 10 height 8
radio input "true"
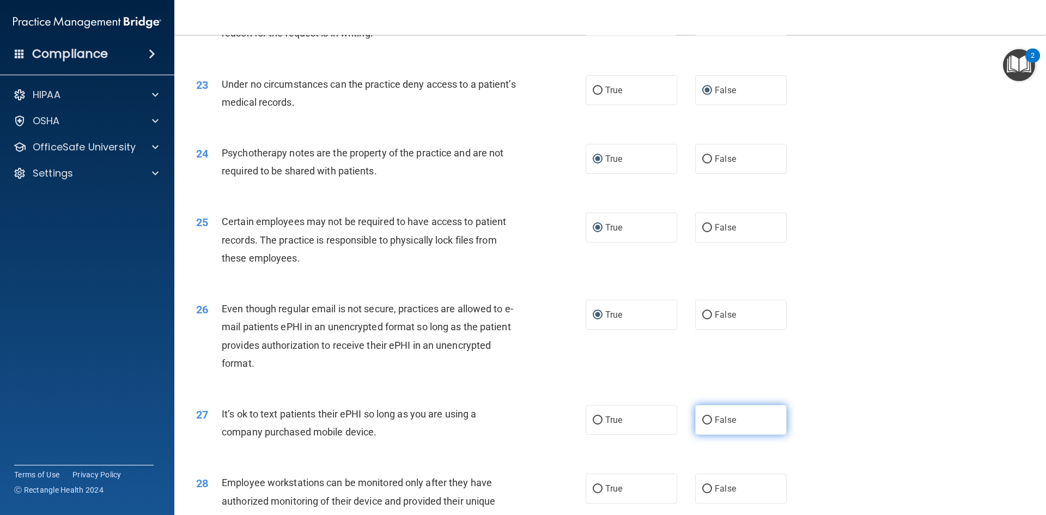
click at [703, 425] on input "False" at bounding box center [708, 420] width 10 height 8
radio input "true"
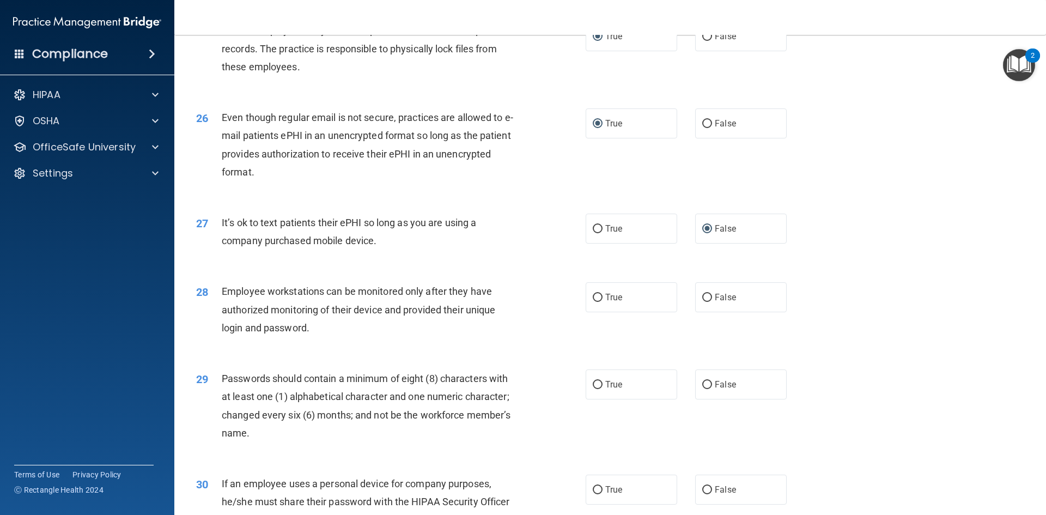
scroll to position [2126, 0]
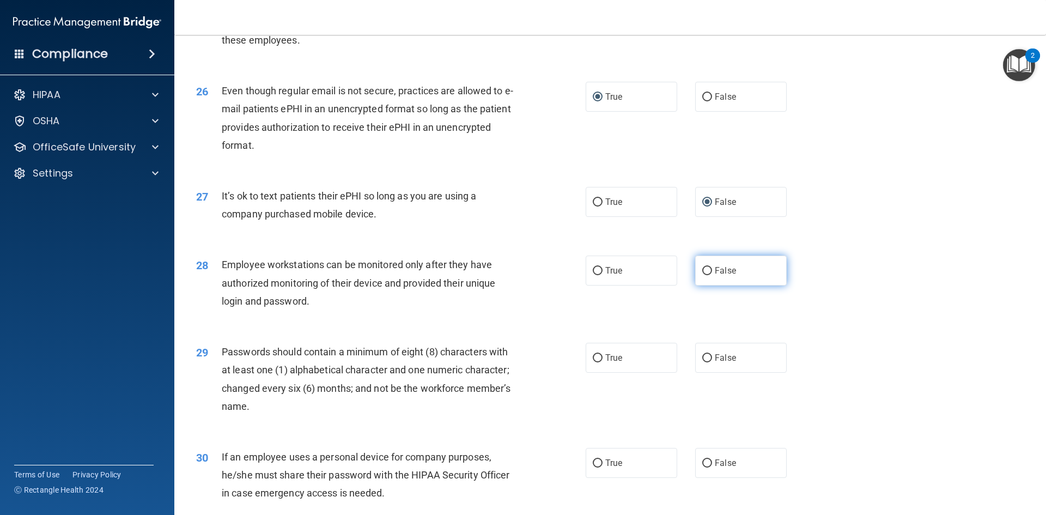
click at [703, 275] on input "False" at bounding box center [708, 271] width 10 height 8
radio input "true"
click at [597, 362] on input "True" at bounding box center [598, 358] width 10 height 8
radio input "true"
click at [705, 468] on input "False" at bounding box center [708, 463] width 10 height 8
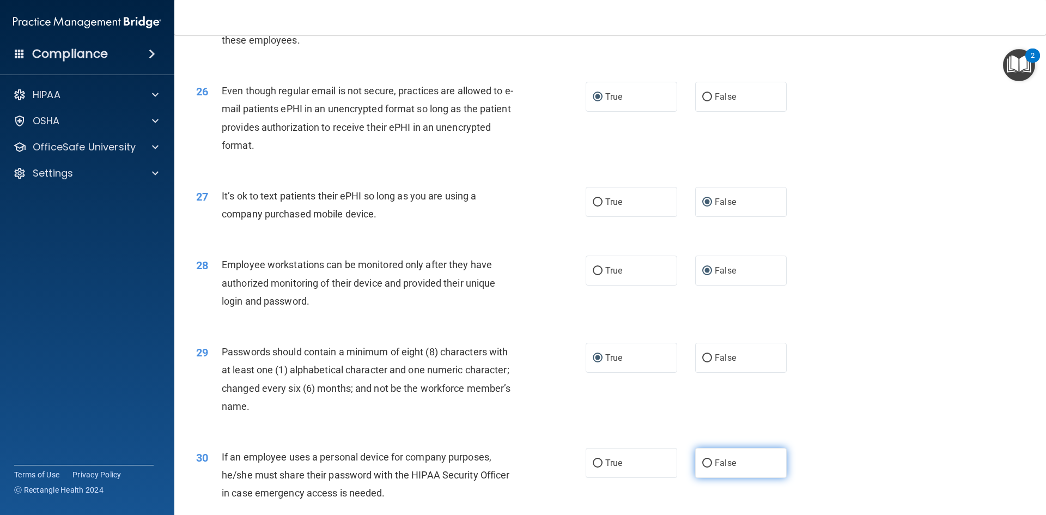
radio input "true"
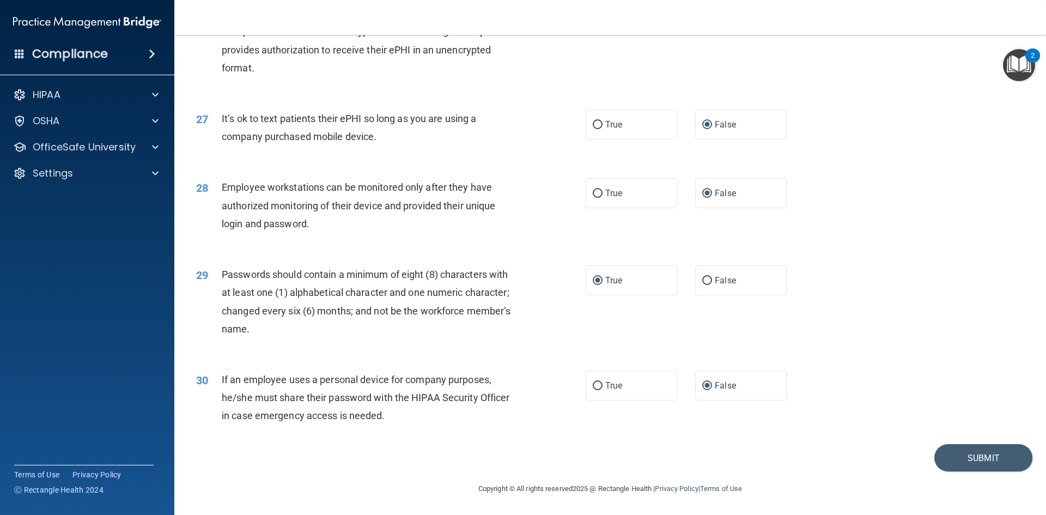
scroll to position [2221, 0]
click at [970, 461] on button "Submit" at bounding box center [984, 458] width 98 height 28
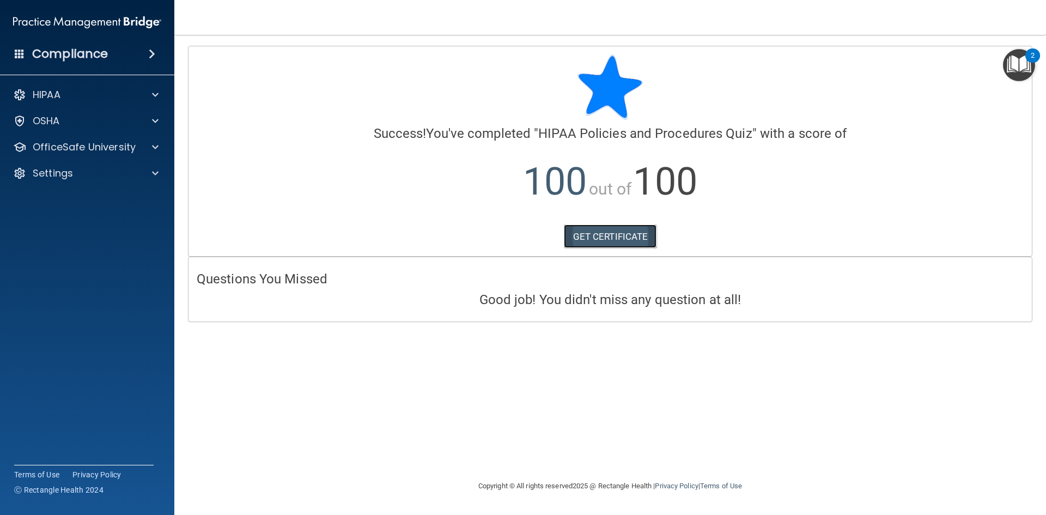
click at [604, 234] on link "GET CERTIFICATE" at bounding box center [610, 237] width 93 height 24
click at [153, 92] on span at bounding box center [155, 94] width 7 height 13
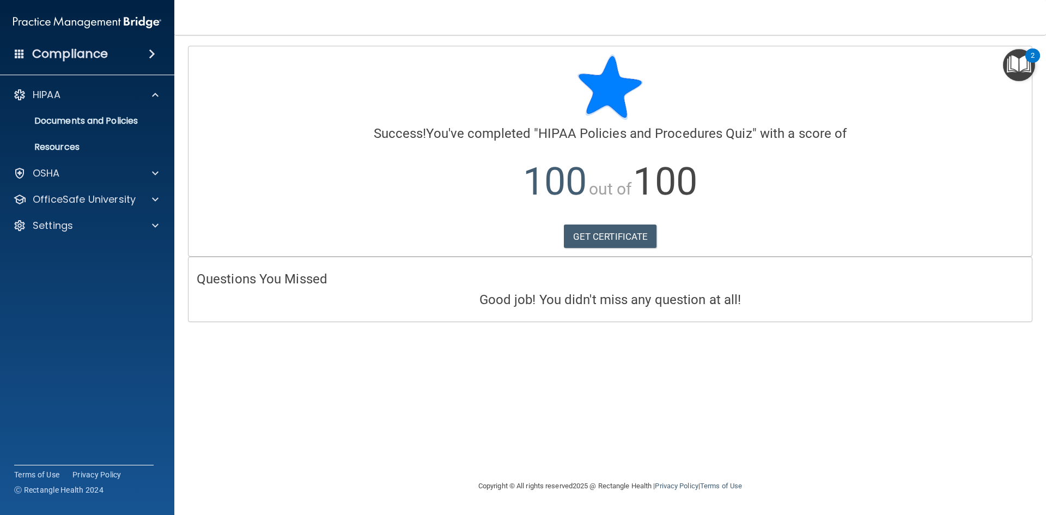
click at [1017, 61] on img "Open Resource Center, 2 new notifications" at bounding box center [1019, 65] width 32 height 32
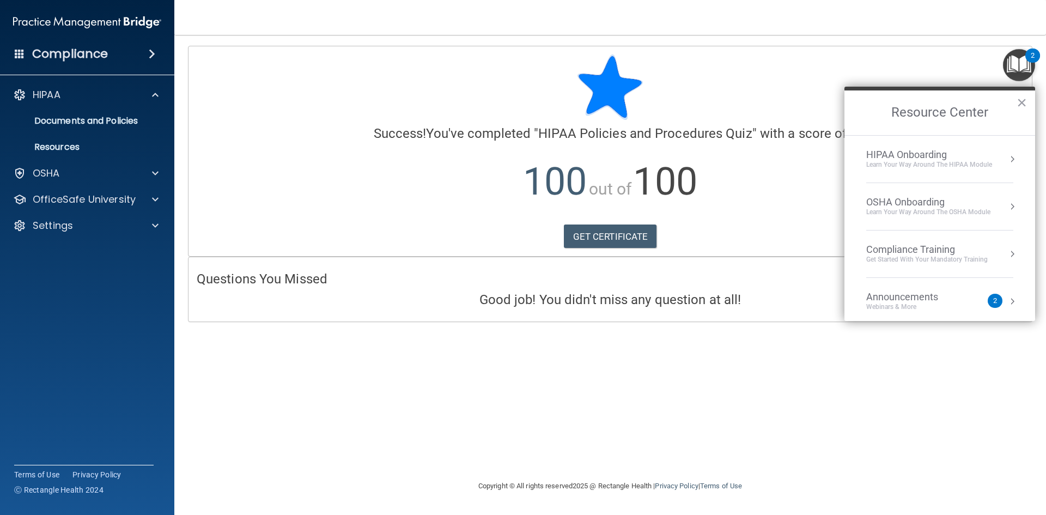
click at [911, 247] on div "Compliance Training" at bounding box center [928, 250] width 122 height 12
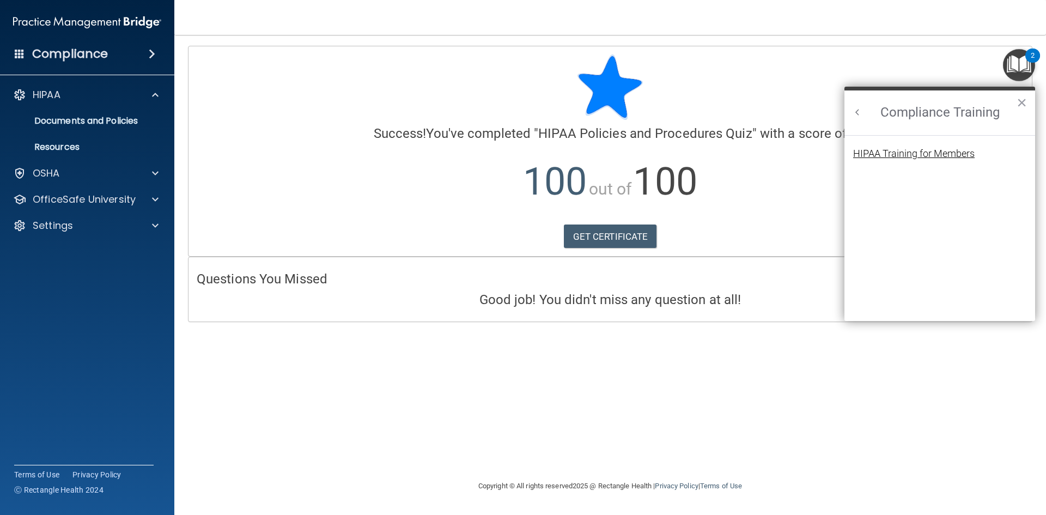
click at [899, 155] on div "HIPAA Training for Members" at bounding box center [914, 154] width 122 height 10
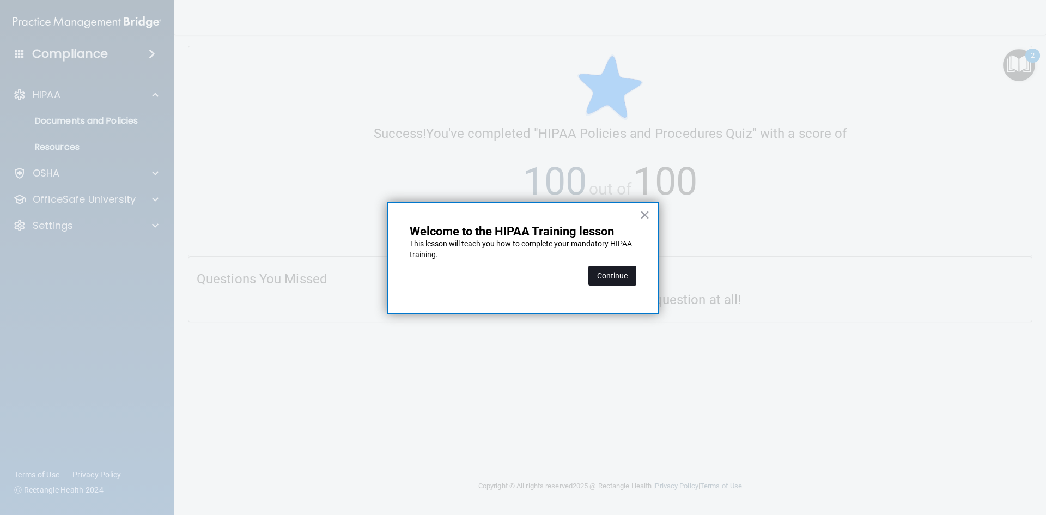
click at [603, 275] on button "Continue" at bounding box center [613, 276] width 48 height 20
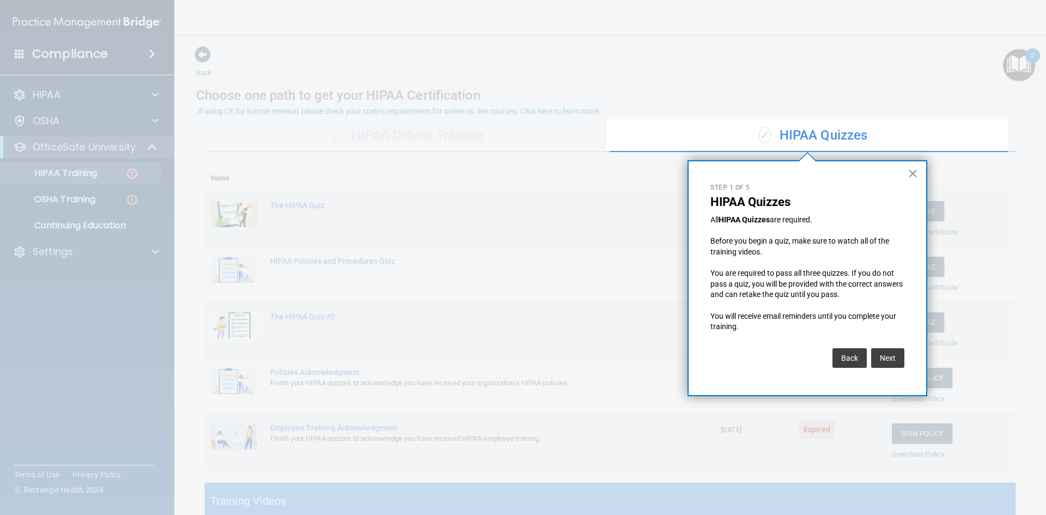
click at [915, 173] on button "×" at bounding box center [913, 173] width 10 height 17
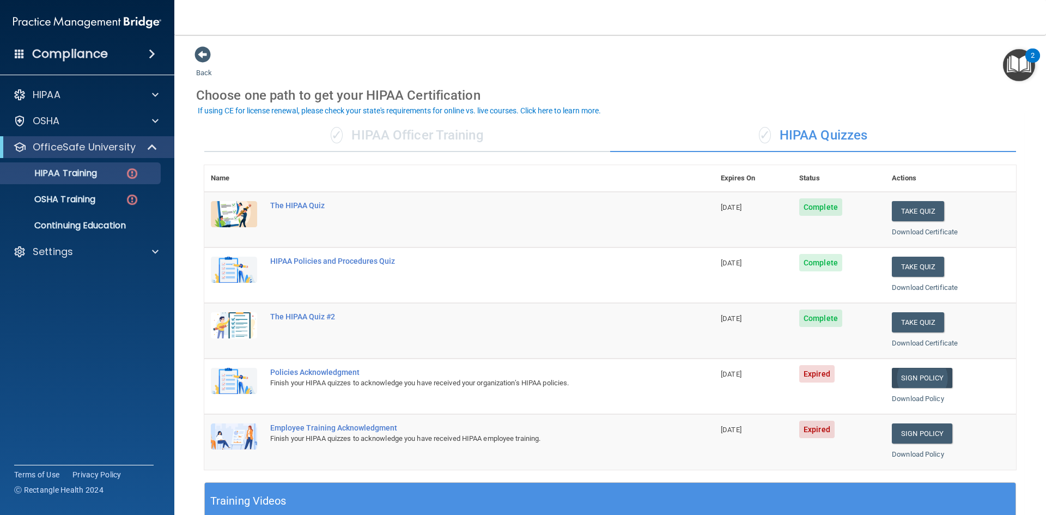
scroll to position [55, 0]
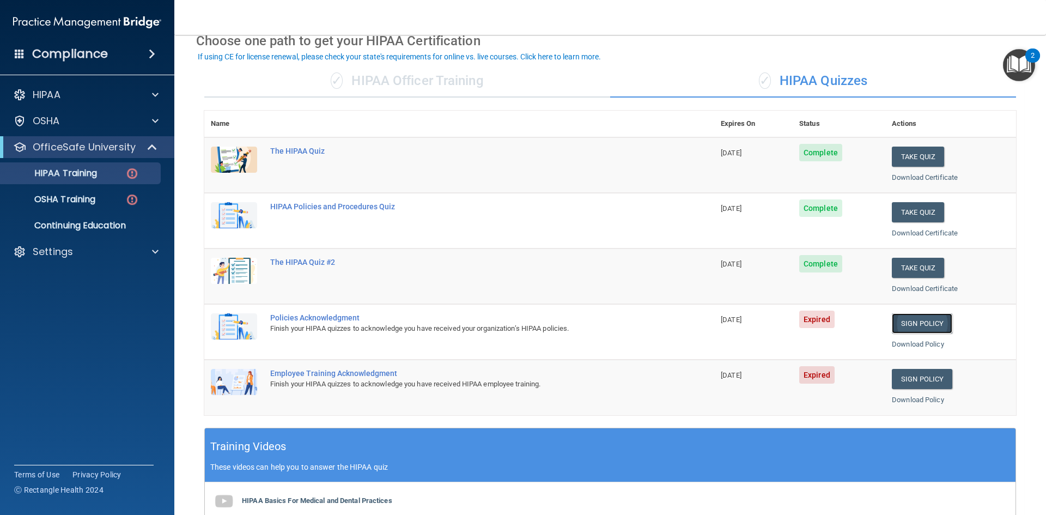
click at [915, 327] on link "Sign Policy" at bounding box center [922, 323] width 60 height 20
click at [903, 341] on link "Download Policy" at bounding box center [918, 344] width 52 height 8
click at [922, 380] on link "Sign Policy" at bounding box center [922, 379] width 60 height 20
click at [905, 399] on link "Download Policy" at bounding box center [918, 400] width 52 height 8
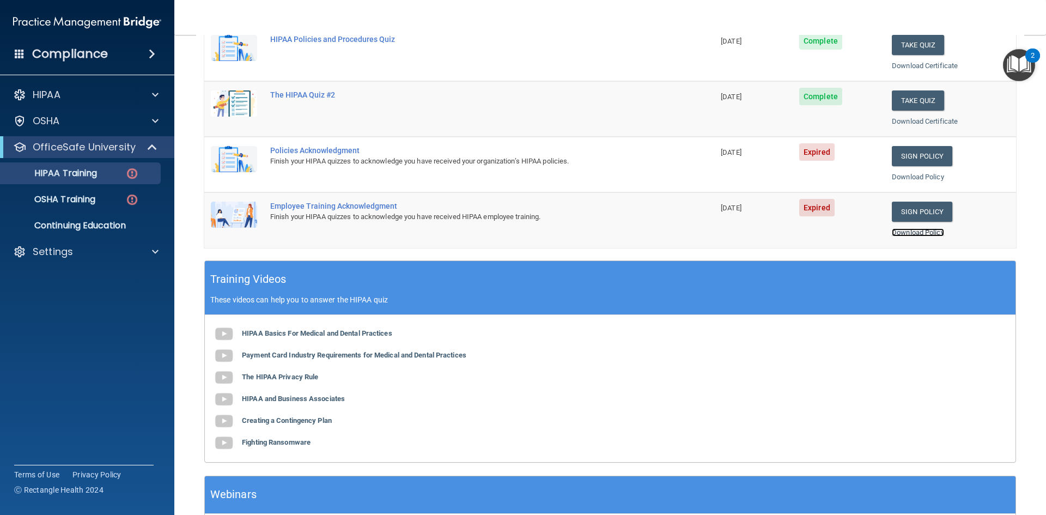
scroll to position [197, 0]
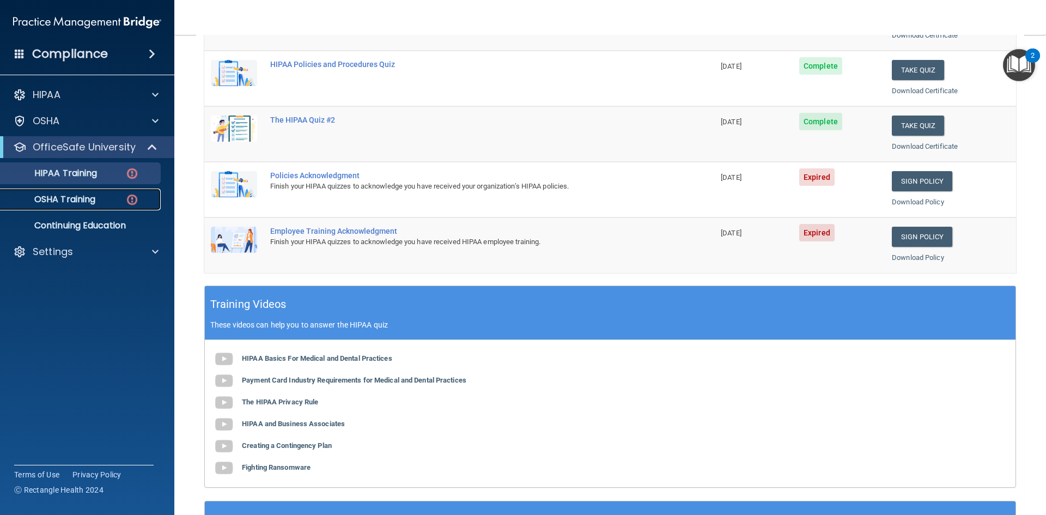
click at [113, 190] on link "OSHA Training" at bounding box center [75, 200] width 172 height 22
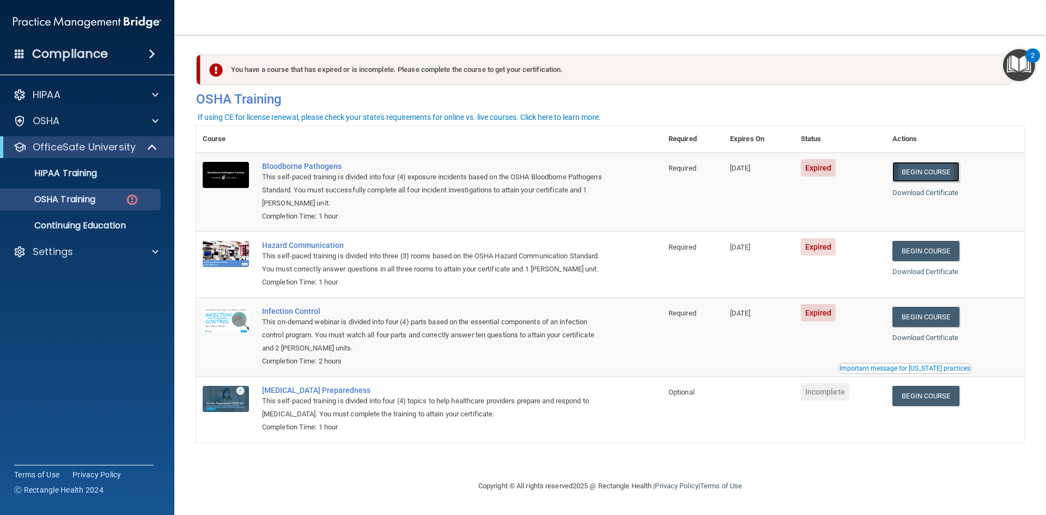
click at [940, 172] on link "Begin Course" at bounding box center [926, 172] width 66 height 20
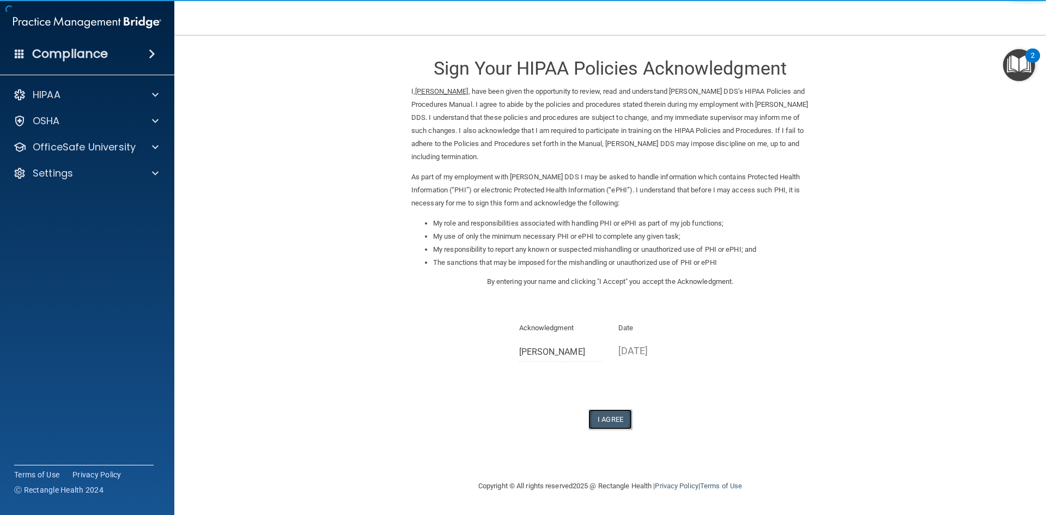
click at [604, 417] on button "I Agree" at bounding box center [611, 419] width 44 height 20
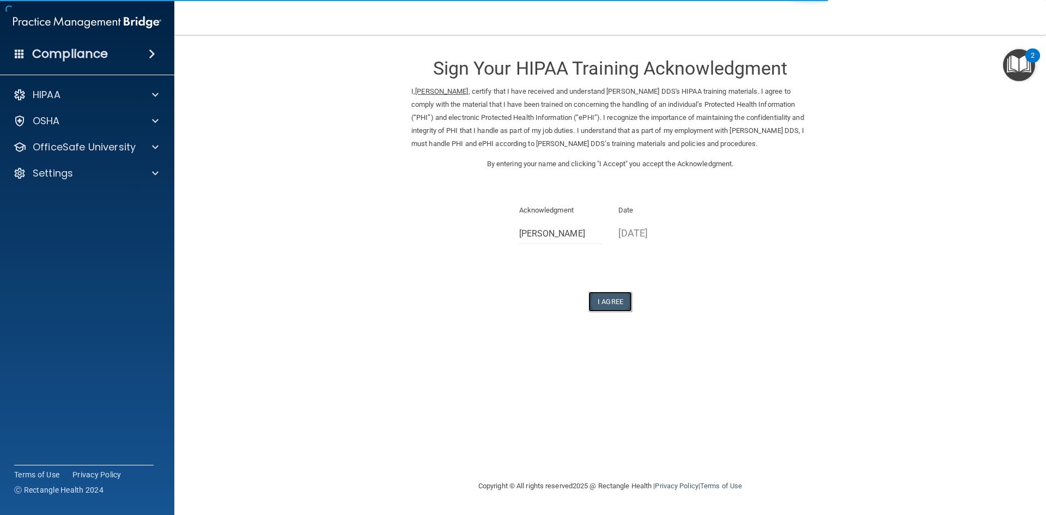
click at [612, 300] on button "I Agree" at bounding box center [611, 302] width 44 height 20
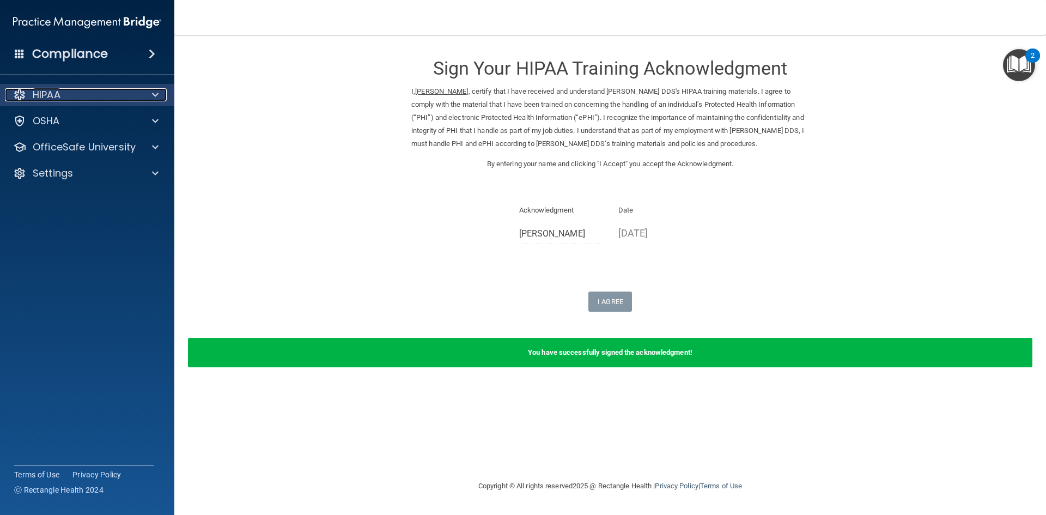
click at [155, 92] on span at bounding box center [155, 94] width 7 height 13
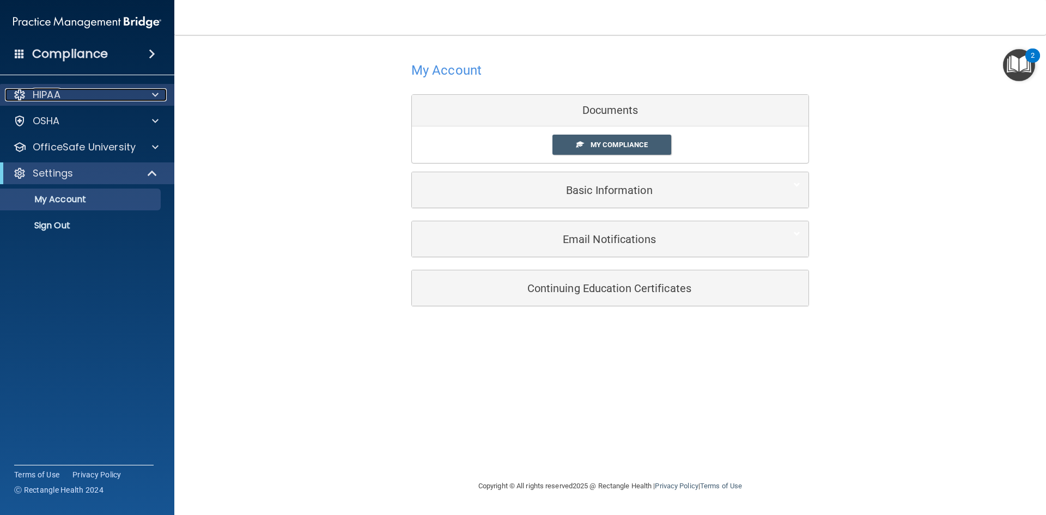
click at [154, 93] on span at bounding box center [155, 94] width 7 height 13
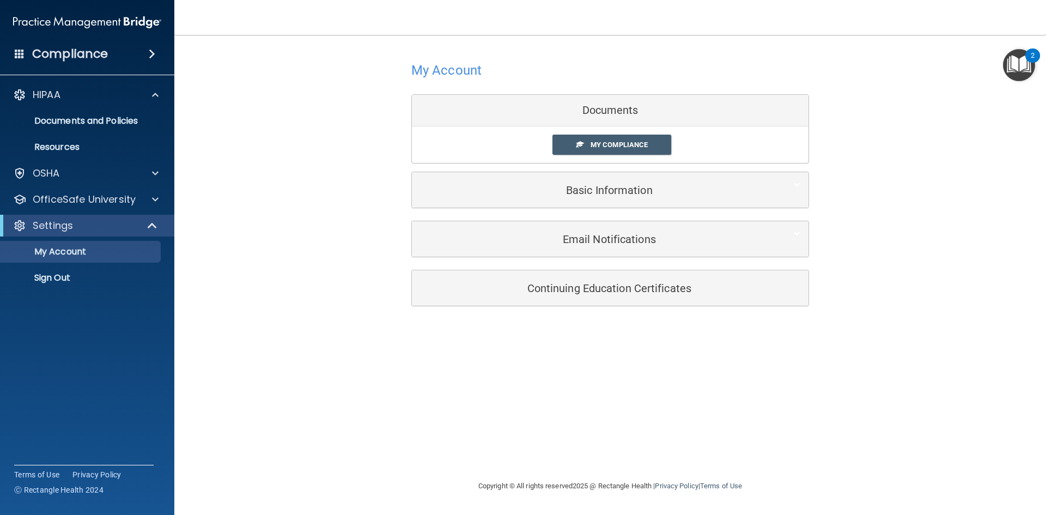
click at [1024, 67] on img "Open Resource Center, 2 new notifications" at bounding box center [1019, 65] width 32 height 32
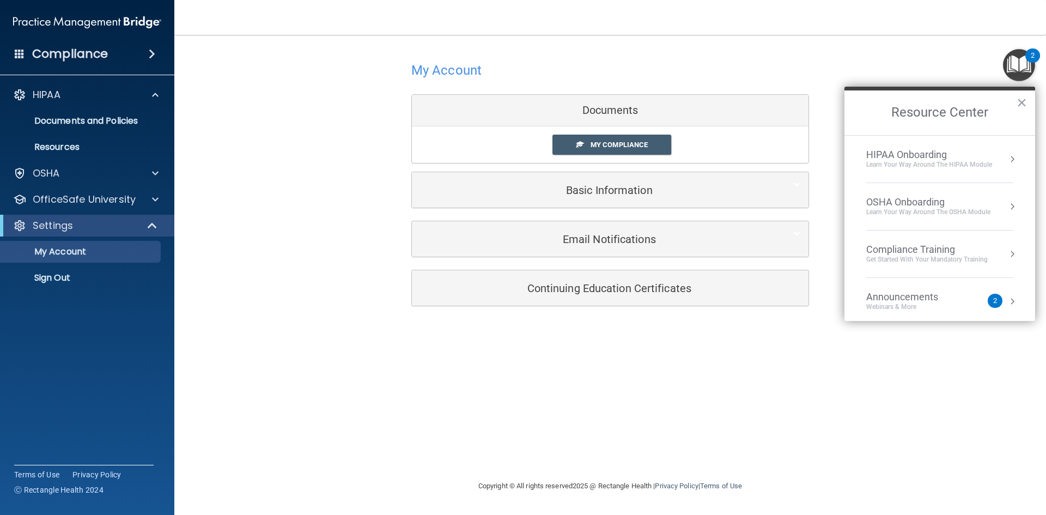
click at [937, 252] on div "Compliance Training" at bounding box center [928, 250] width 122 height 12
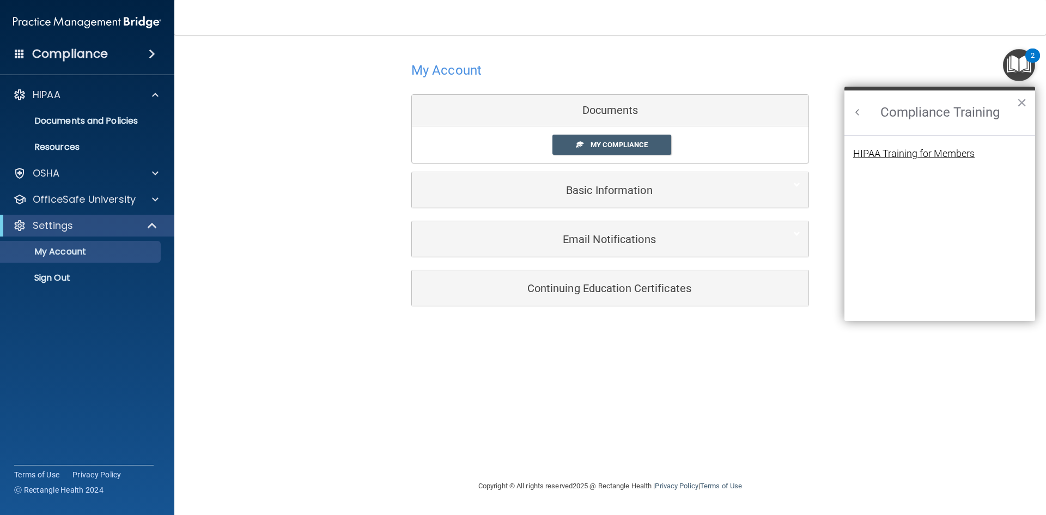
click at [912, 152] on div "HIPAA Training for Members" at bounding box center [914, 154] width 122 height 10
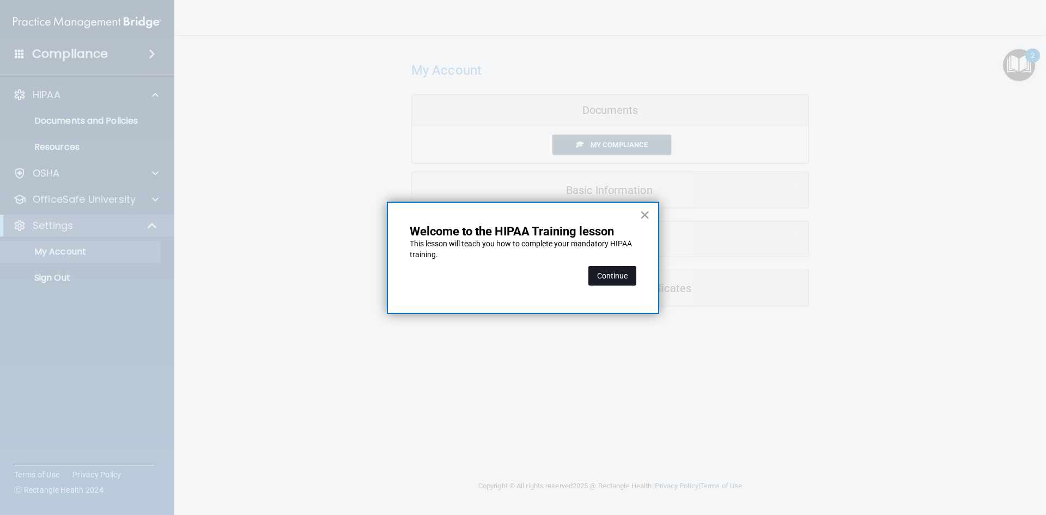
click at [614, 281] on button "Continue" at bounding box center [613, 276] width 48 height 20
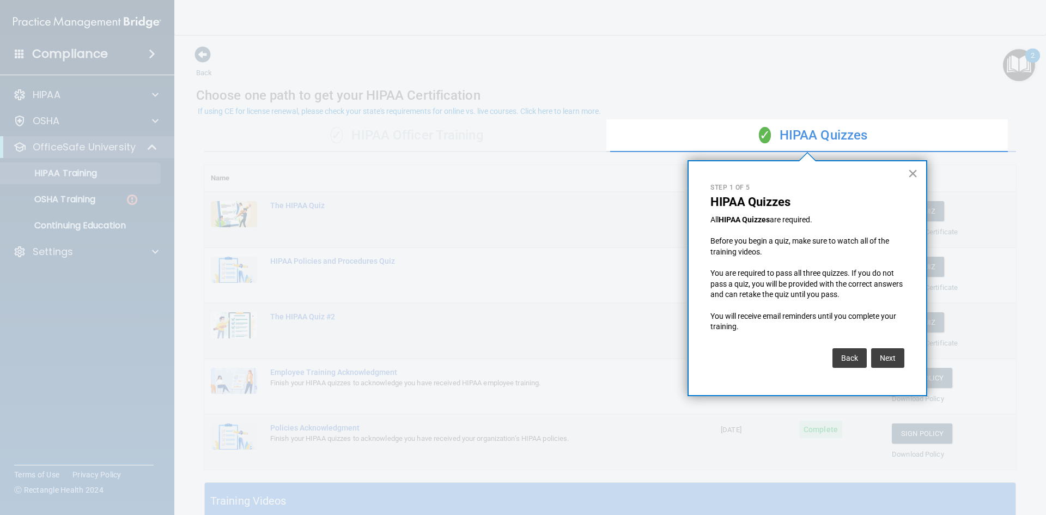
click at [915, 172] on button "×" at bounding box center [913, 173] width 10 height 17
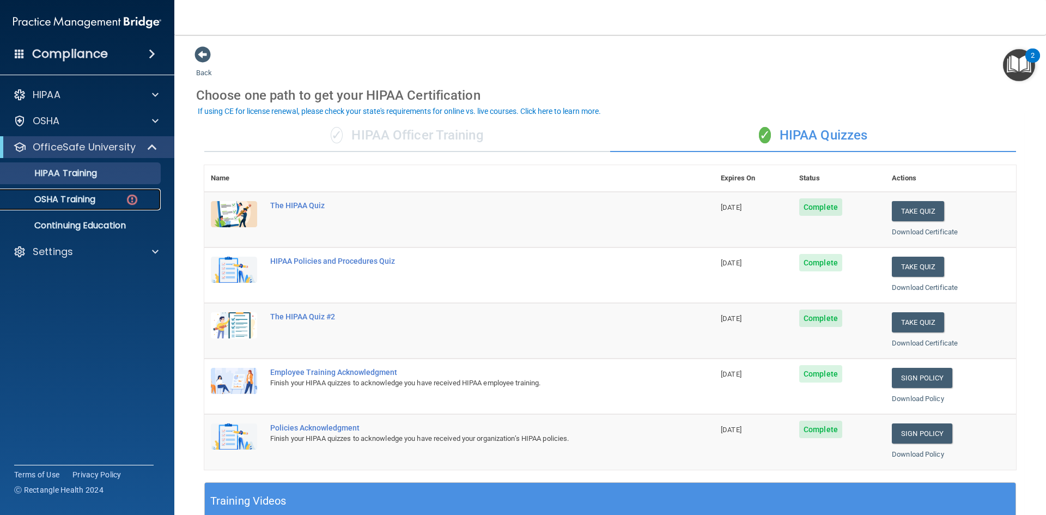
click at [67, 196] on p "OSHA Training" at bounding box center [51, 199] width 88 height 11
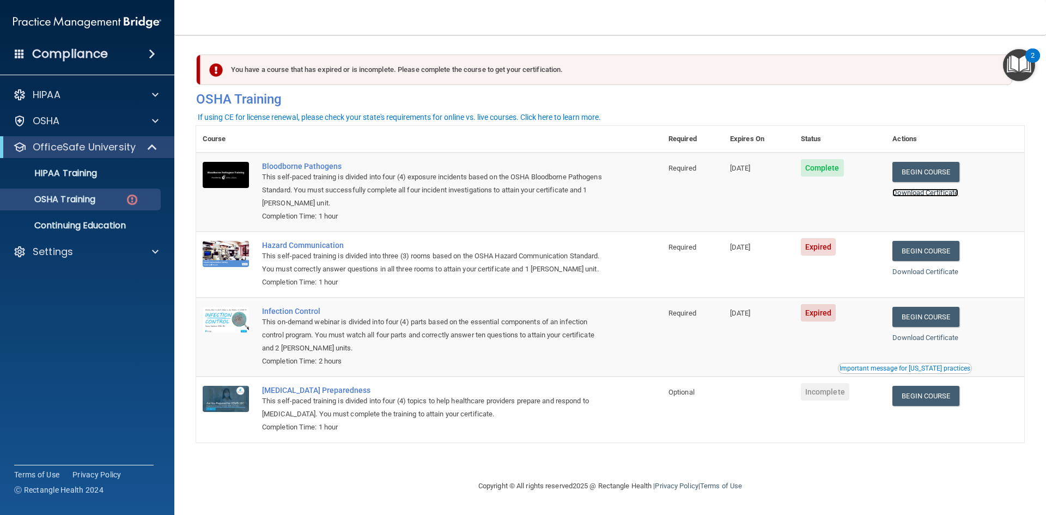
click at [954, 190] on link "Download Certificate" at bounding box center [926, 193] width 66 height 8
click at [950, 254] on link "Begin Course" at bounding box center [926, 251] width 66 height 20
click at [924, 322] on link "Begin Course" at bounding box center [926, 317] width 66 height 20
click at [943, 270] on link "Download Certificate" at bounding box center [926, 272] width 66 height 8
click at [936, 255] on link "Begin Course" at bounding box center [926, 251] width 66 height 20
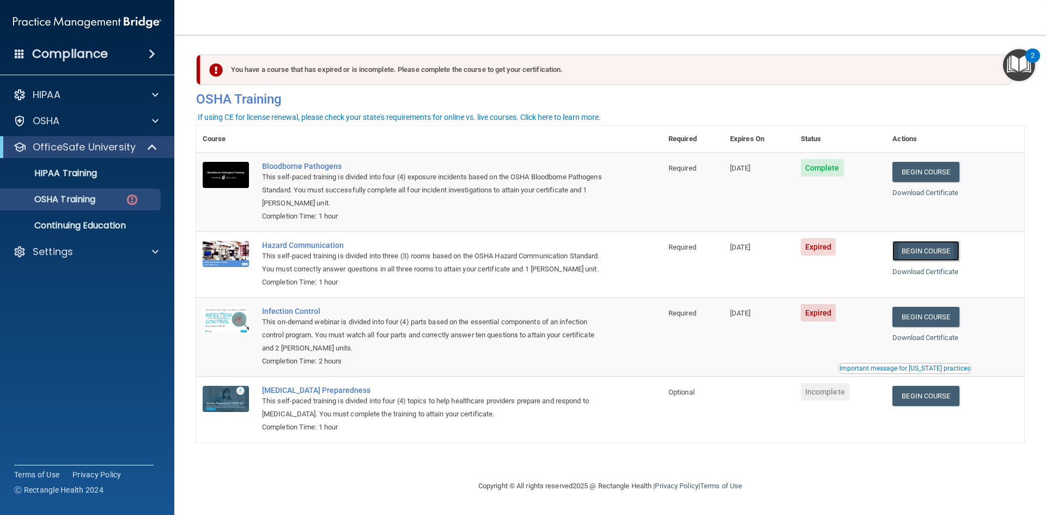
click at [927, 254] on link "Begin Course" at bounding box center [926, 251] width 66 height 20
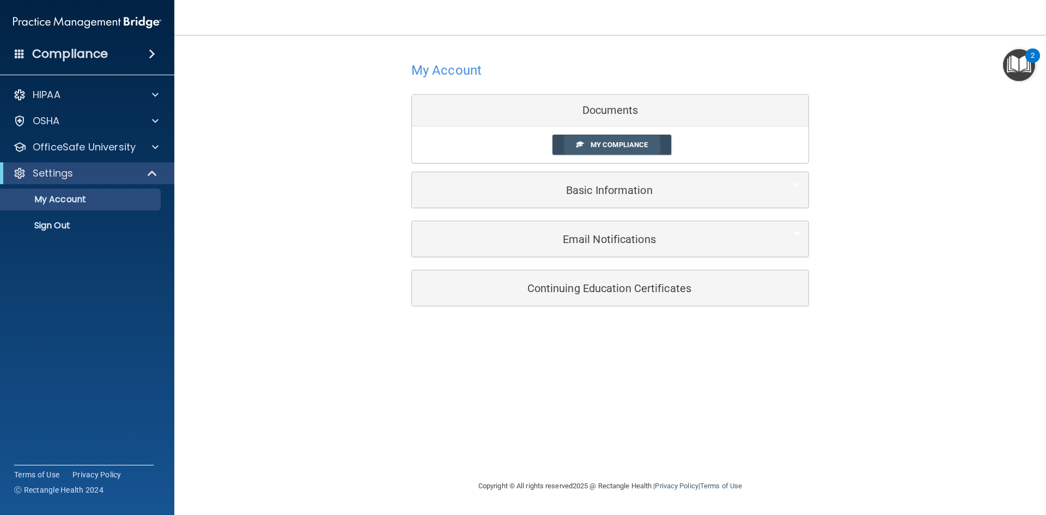
click at [604, 145] on span "My Compliance" at bounding box center [619, 145] width 57 height 8
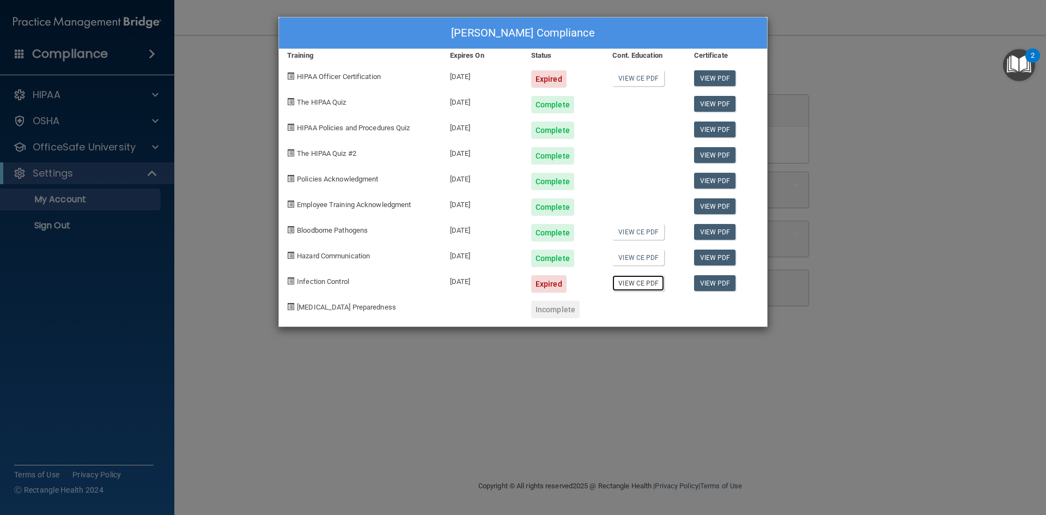
click at [634, 283] on link "View CE PDF" at bounding box center [639, 283] width 52 height 16
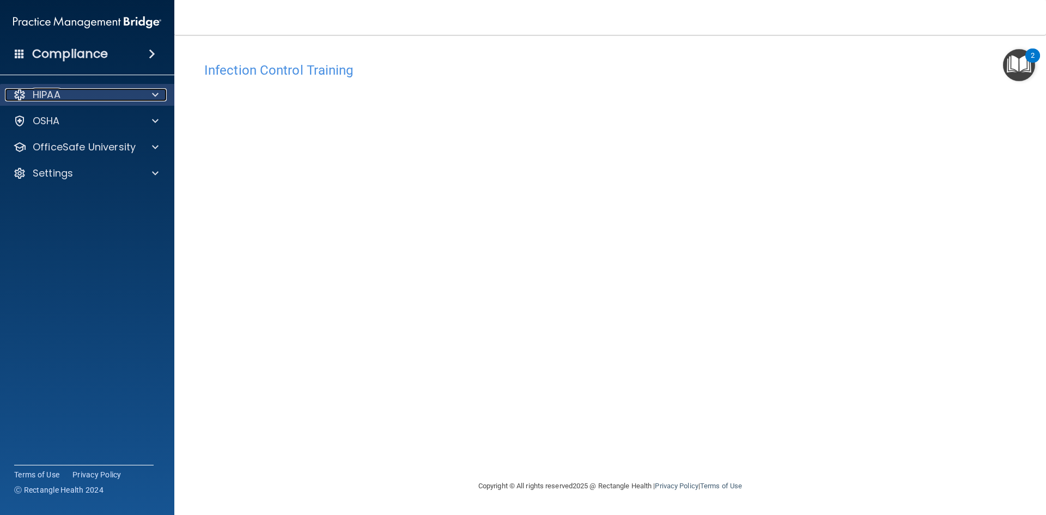
click at [132, 93] on div "HIPAA" at bounding box center [72, 94] width 135 height 13
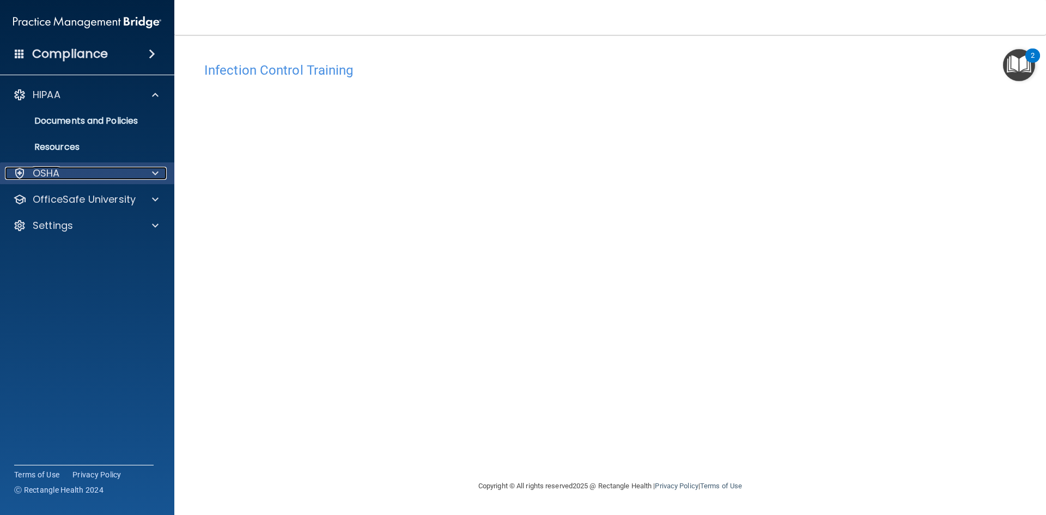
click at [42, 174] on p "OSHA" at bounding box center [46, 173] width 27 height 13
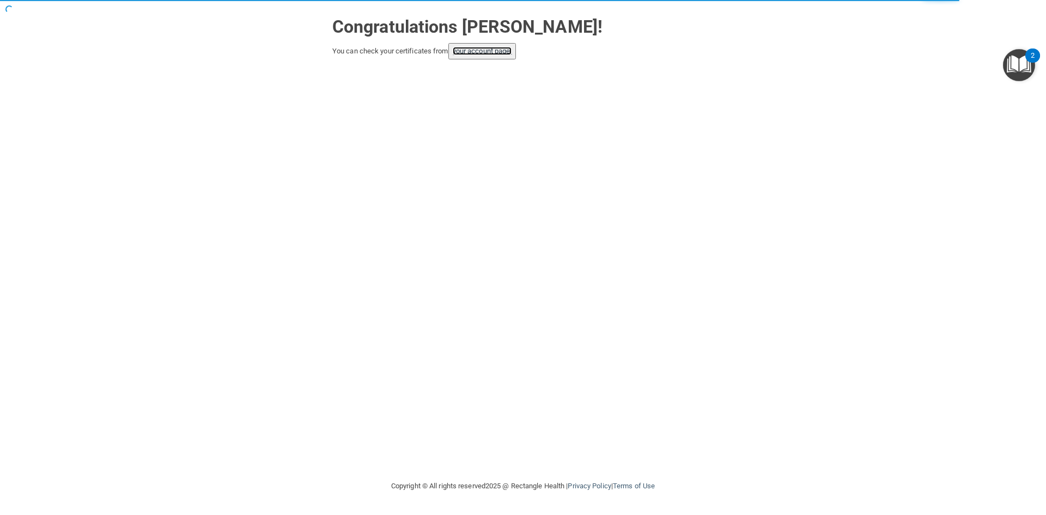
click at [500, 53] on link "your account page!" at bounding box center [482, 51] width 59 height 8
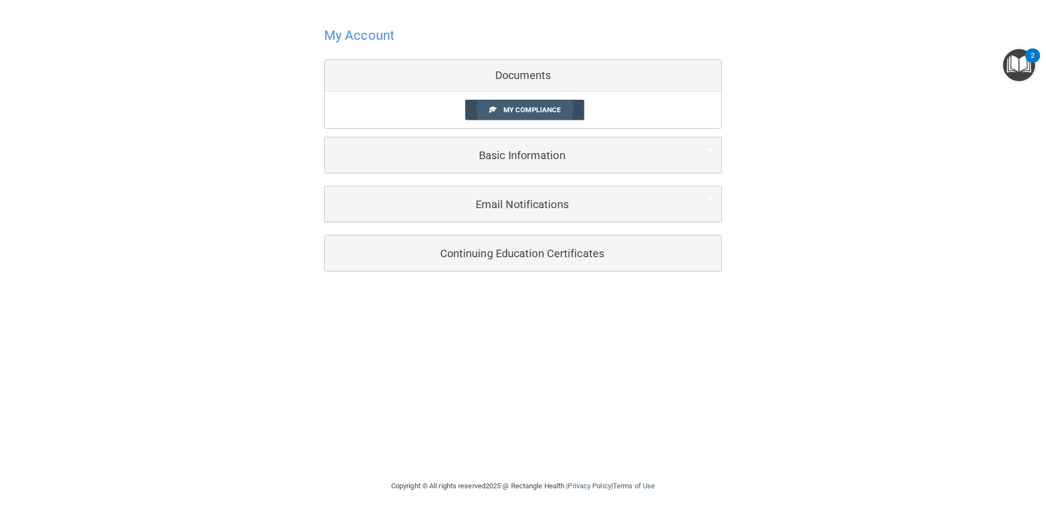
click at [535, 108] on span "My Compliance" at bounding box center [532, 110] width 57 height 8
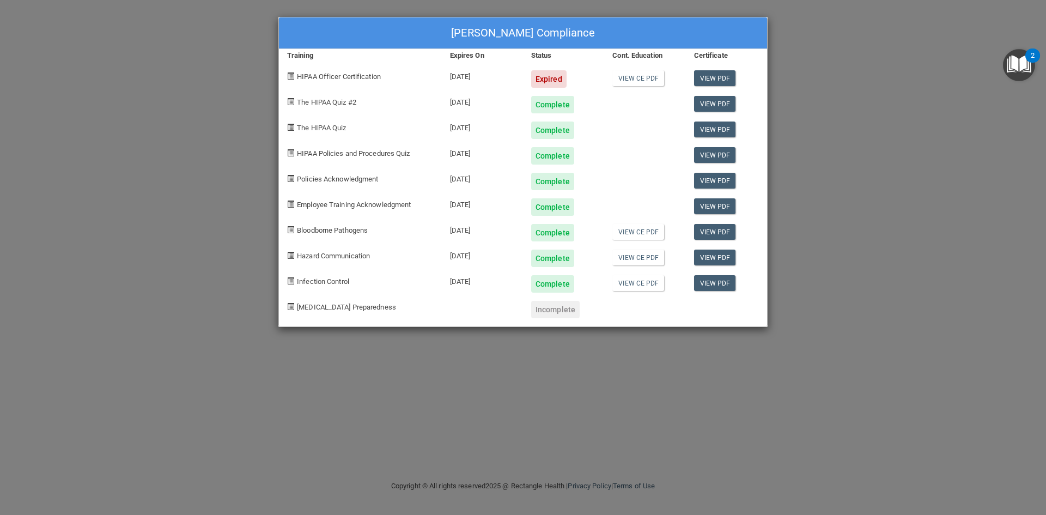
click at [1024, 63] on img "Open Resource Center, 2 new notifications" at bounding box center [1019, 65] width 32 height 32
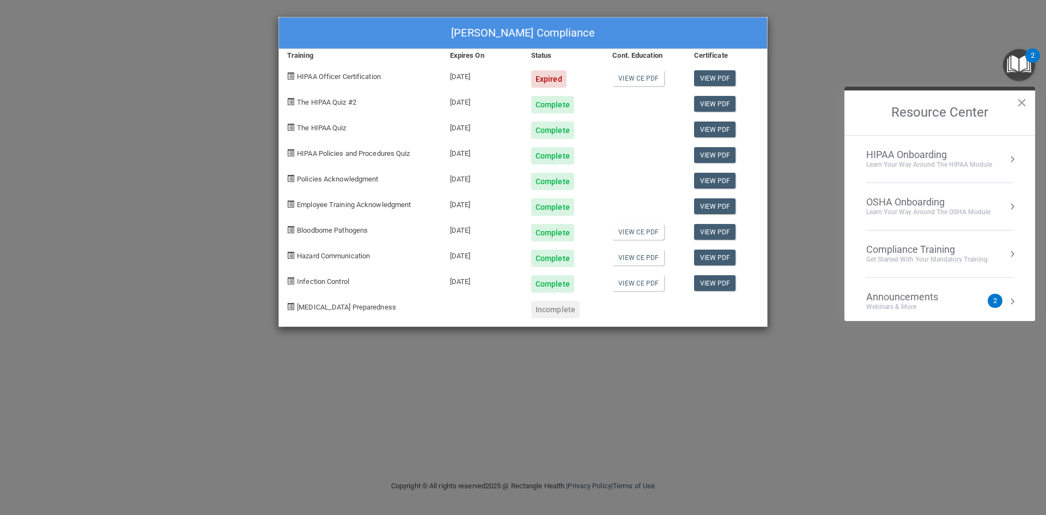
click at [913, 252] on div "Compliance Training" at bounding box center [928, 250] width 122 height 12
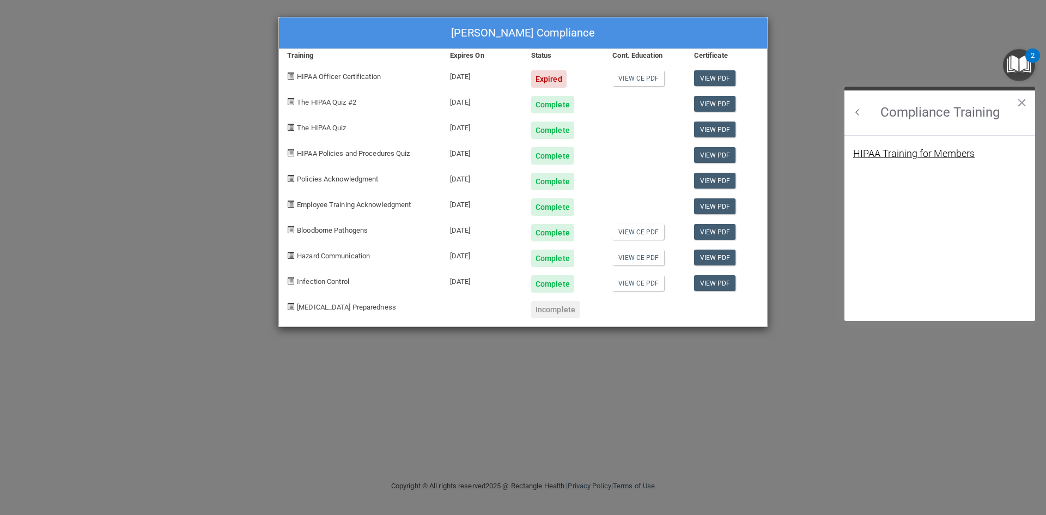
click at [906, 153] on div "HIPAA Training for Members" at bounding box center [914, 154] width 122 height 10
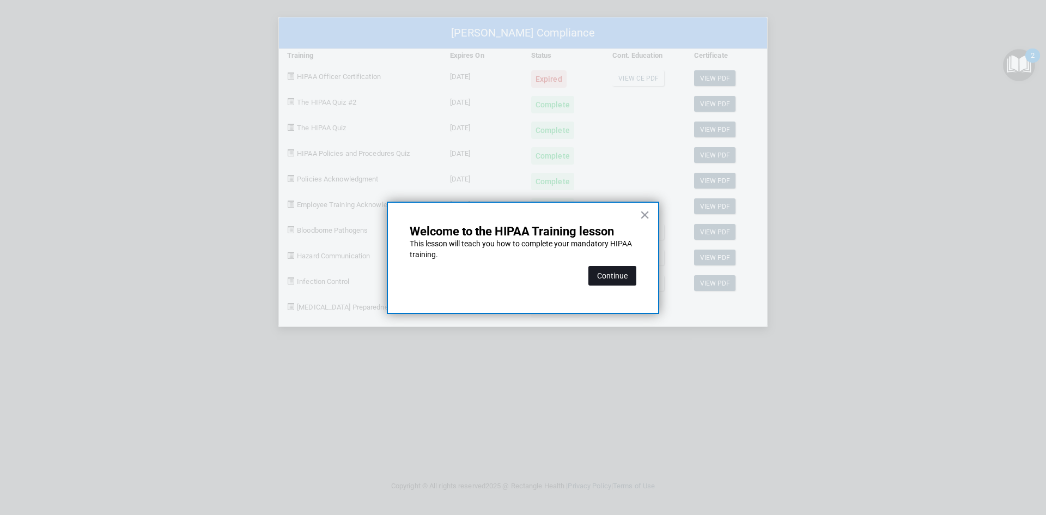
click at [606, 275] on button "Continue" at bounding box center [613, 276] width 48 height 20
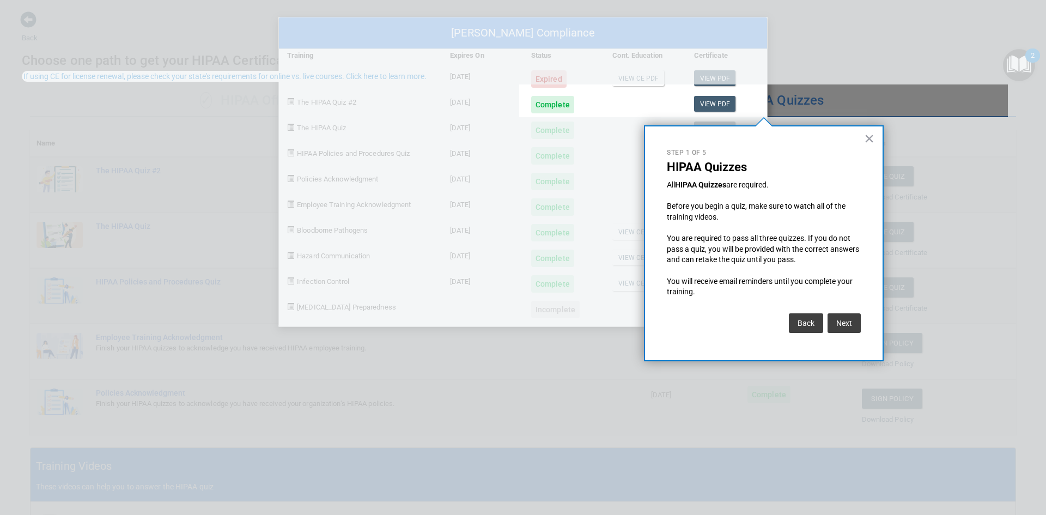
click at [841, 312] on div "Next" at bounding box center [843, 320] width 36 height 25
click at [843, 320] on button "Next" at bounding box center [844, 323] width 33 height 20
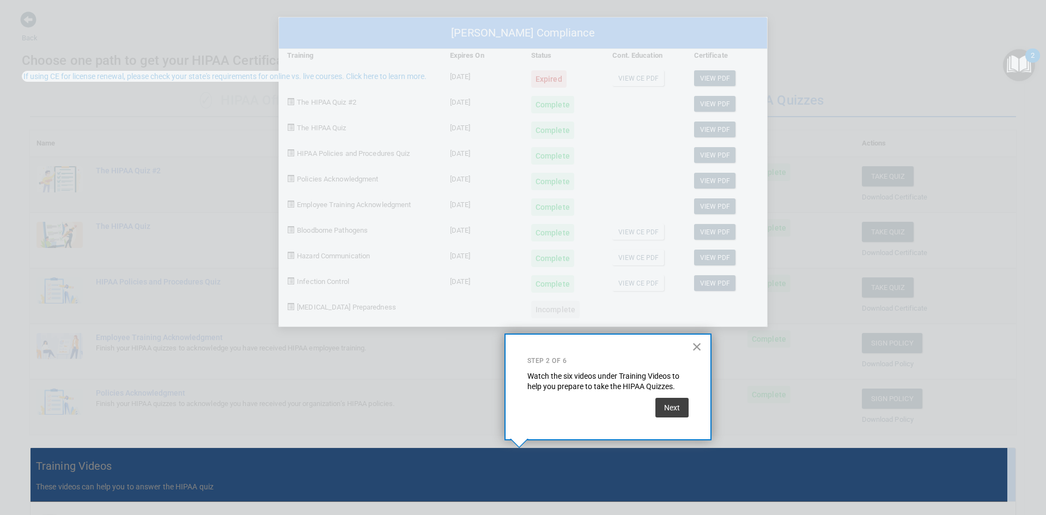
click at [695, 346] on button "×" at bounding box center [697, 346] width 10 height 17
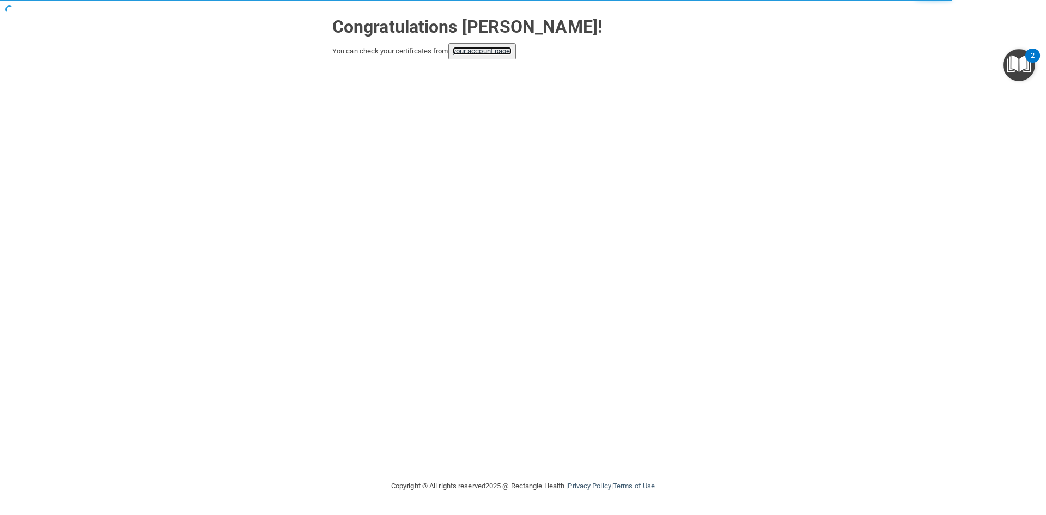
click at [463, 51] on link "your account page!" at bounding box center [482, 51] width 59 height 8
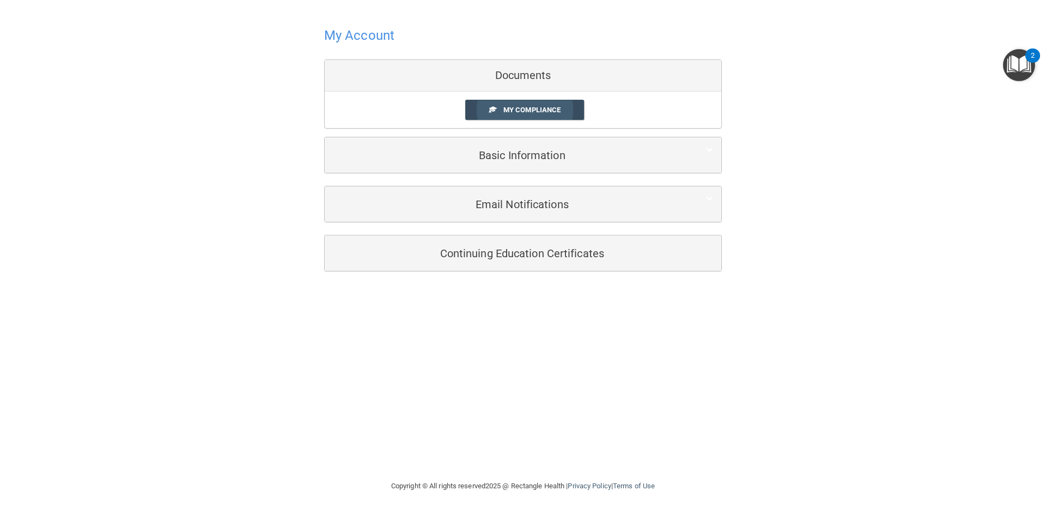
click at [491, 107] on span at bounding box center [492, 109] width 7 height 7
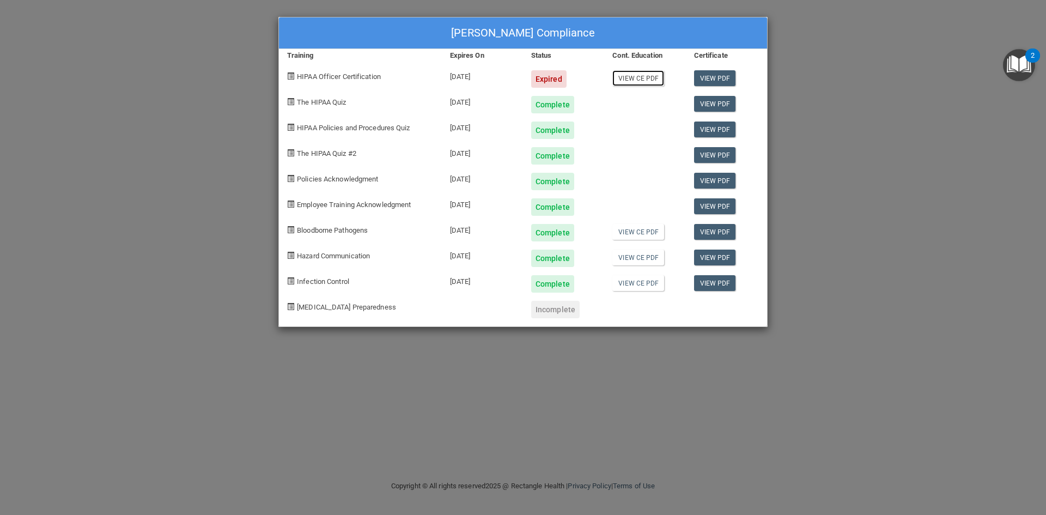
click at [653, 78] on link "View CE PDF" at bounding box center [639, 78] width 52 height 16
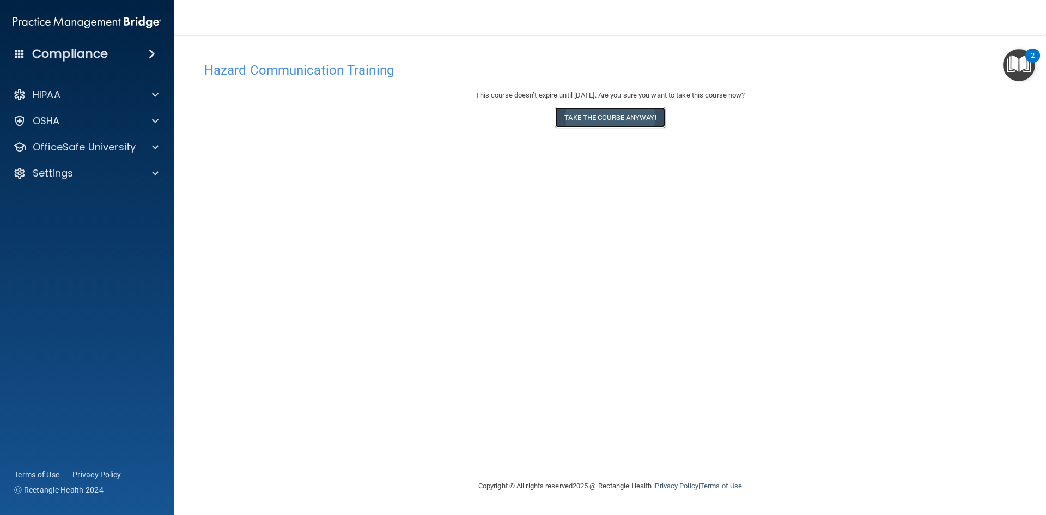
click at [652, 118] on button "Take the course anyway!" at bounding box center [610, 117] width 110 height 20
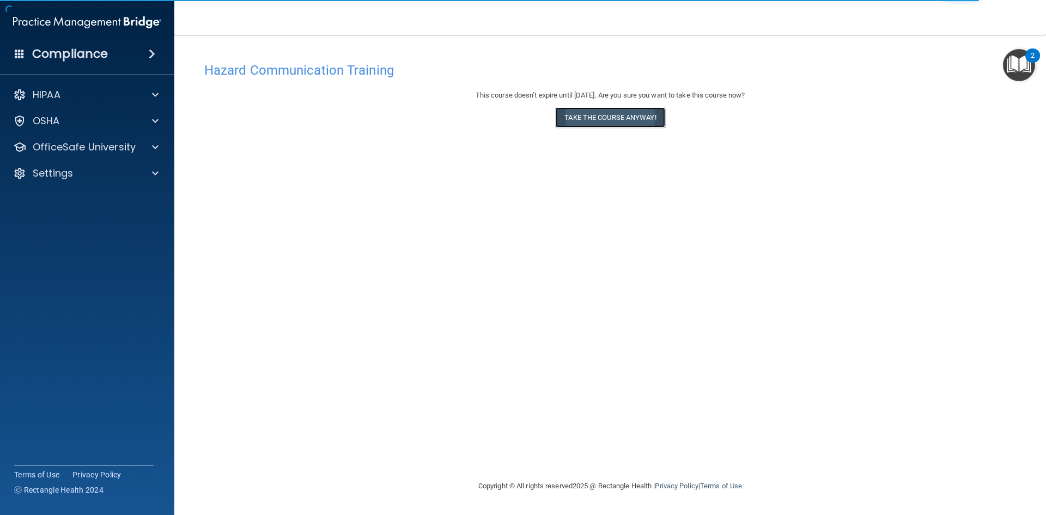
click at [586, 120] on button "Take the course anyway!" at bounding box center [610, 117] width 110 height 20
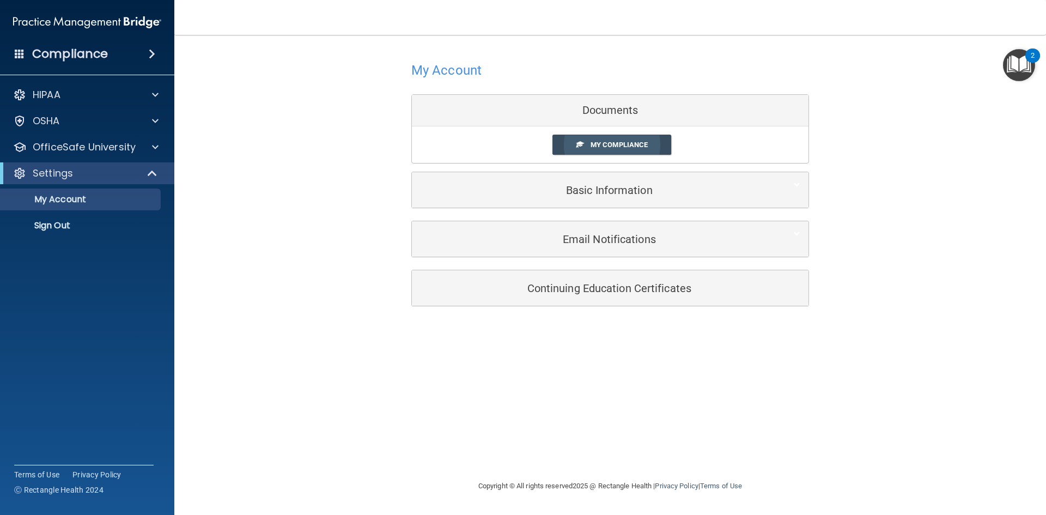
click at [595, 142] on span "My Compliance" at bounding box center [619, 145] width 57 height 8
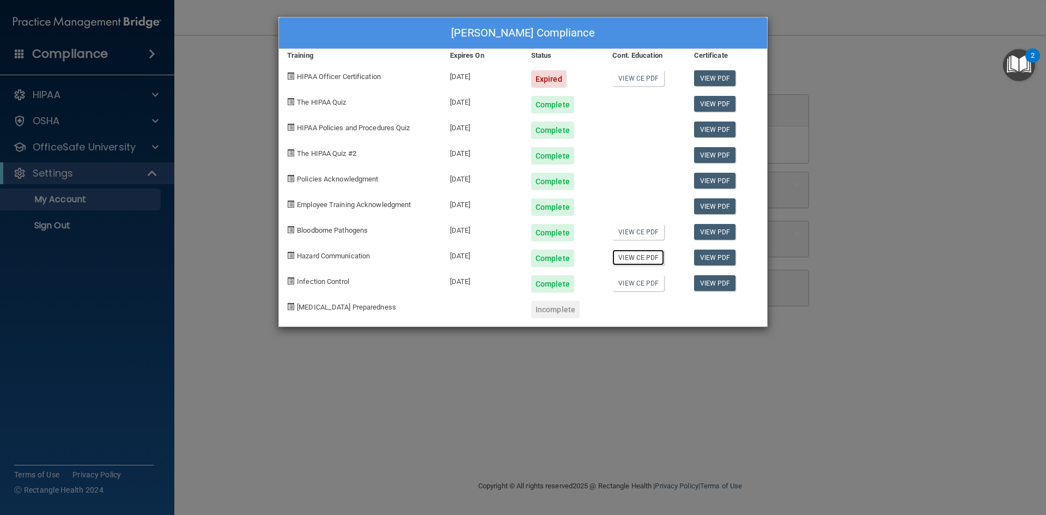
click at [653, 261] on link "View CE PDF" at bounding box center [639, 258] width 52 height 16
click at [627, 286] on link "View CE PDF" at bounding box center [639, 283] width 52 height 16
